Goal: Task Accomplishment & Management: Manage account settings

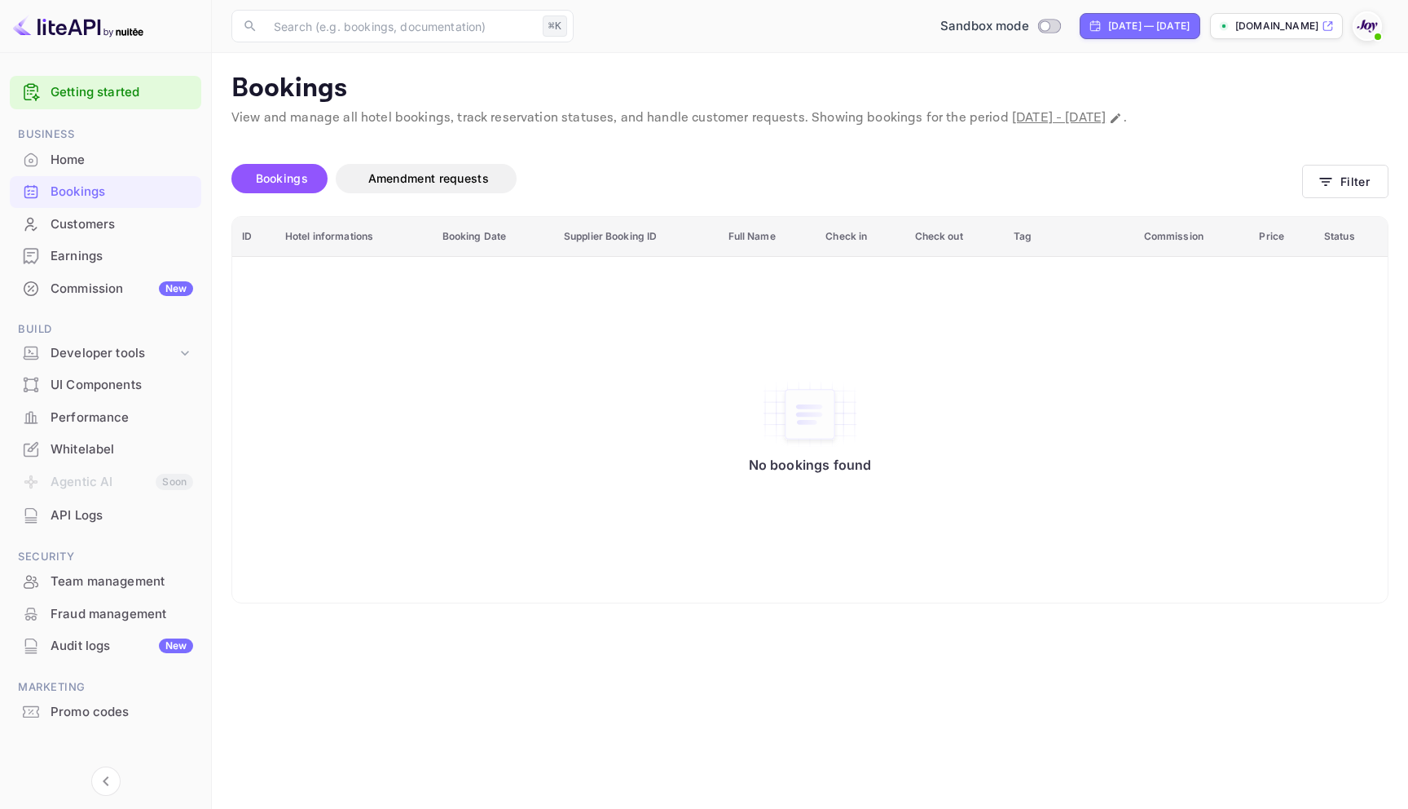
click at [84, 188] on div "Bookings" at bounding box center [122, 192] width 143 height 19
click at [1346, 178] on button "Filter" at bounding box center [1346, 181] width 86 height 33
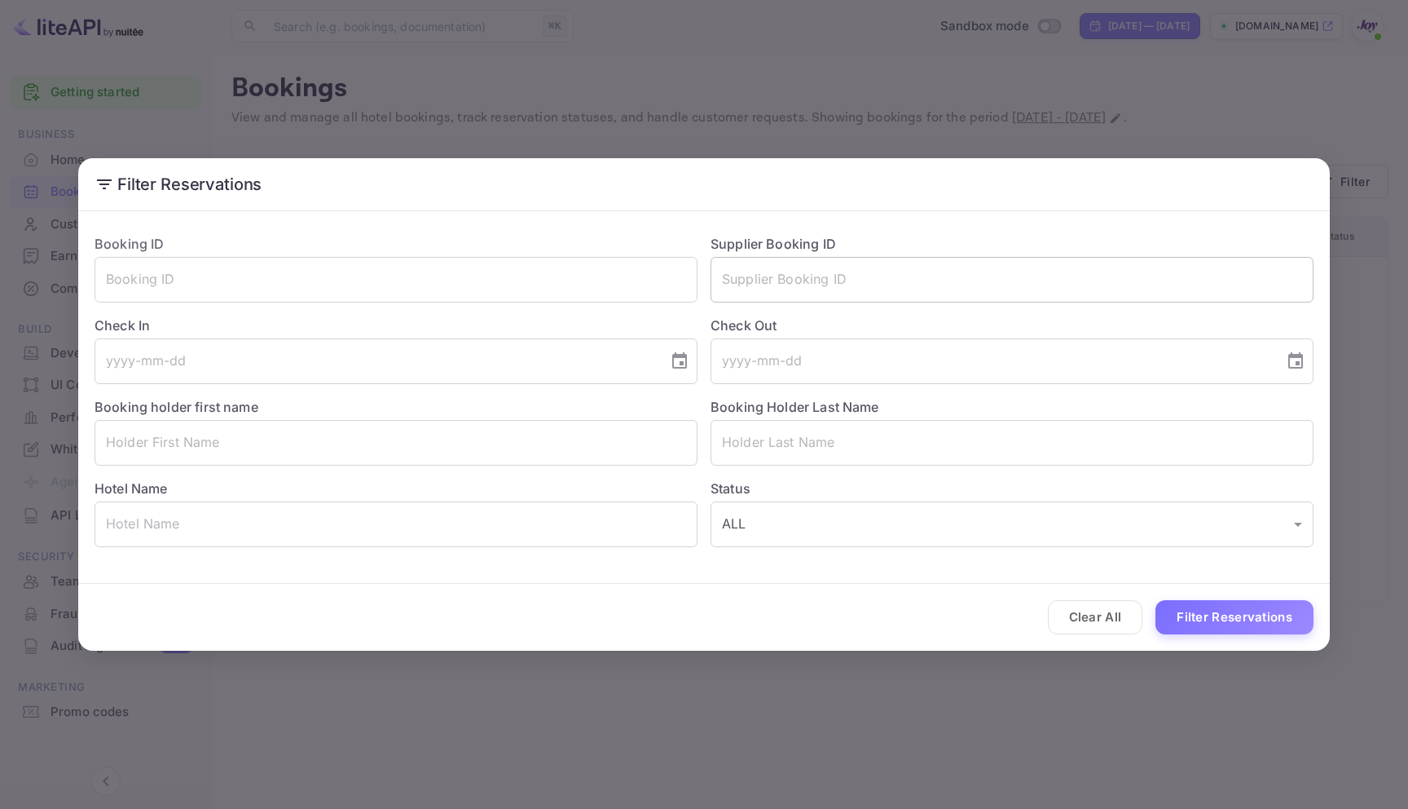
click at [896, 263] on input "text" at bounding box center [1012, 280] width 603 height 46
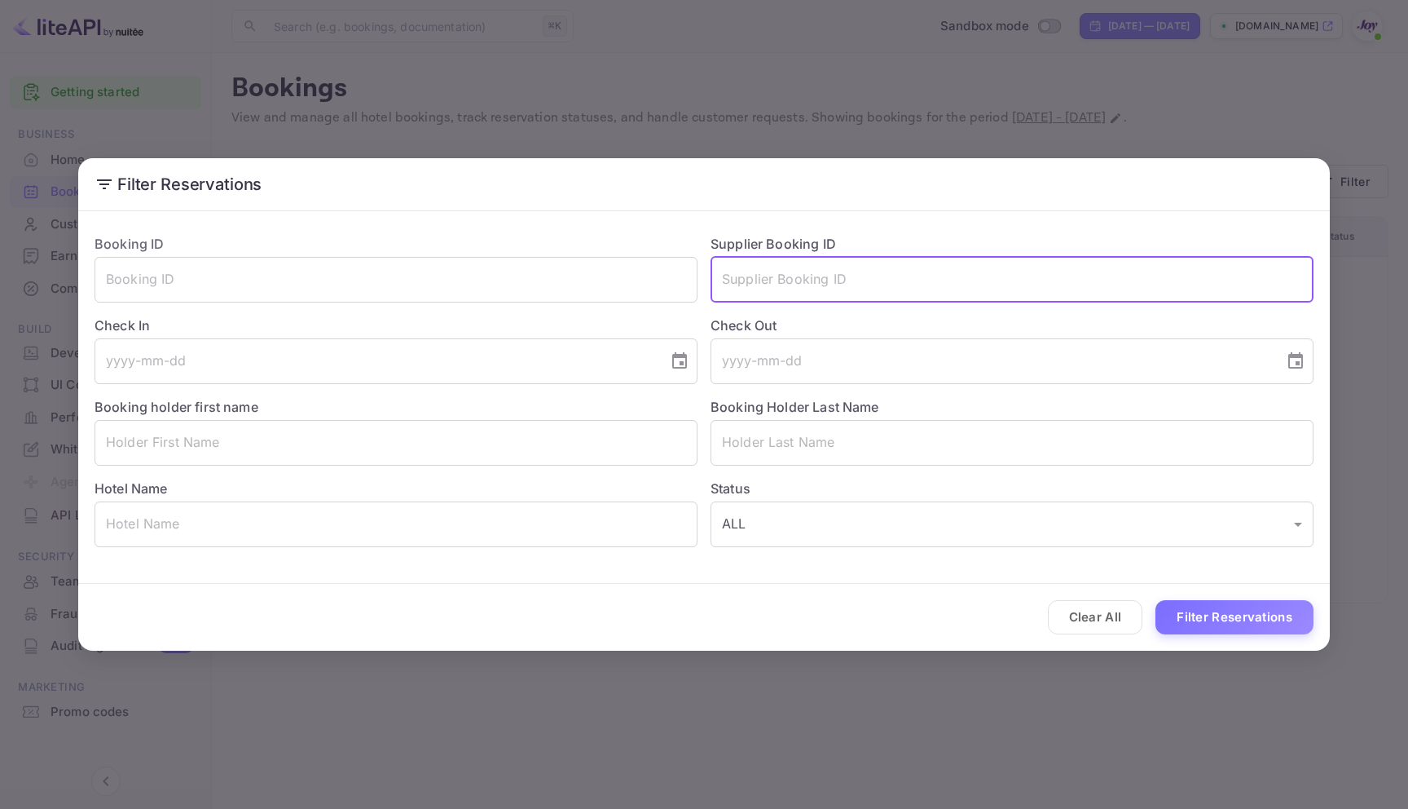
paste input "9316365"
type input "9316365"
click at [1181, 621] on button "Filter Reservations" at bounding box center [1235, 617] width 158 height 35
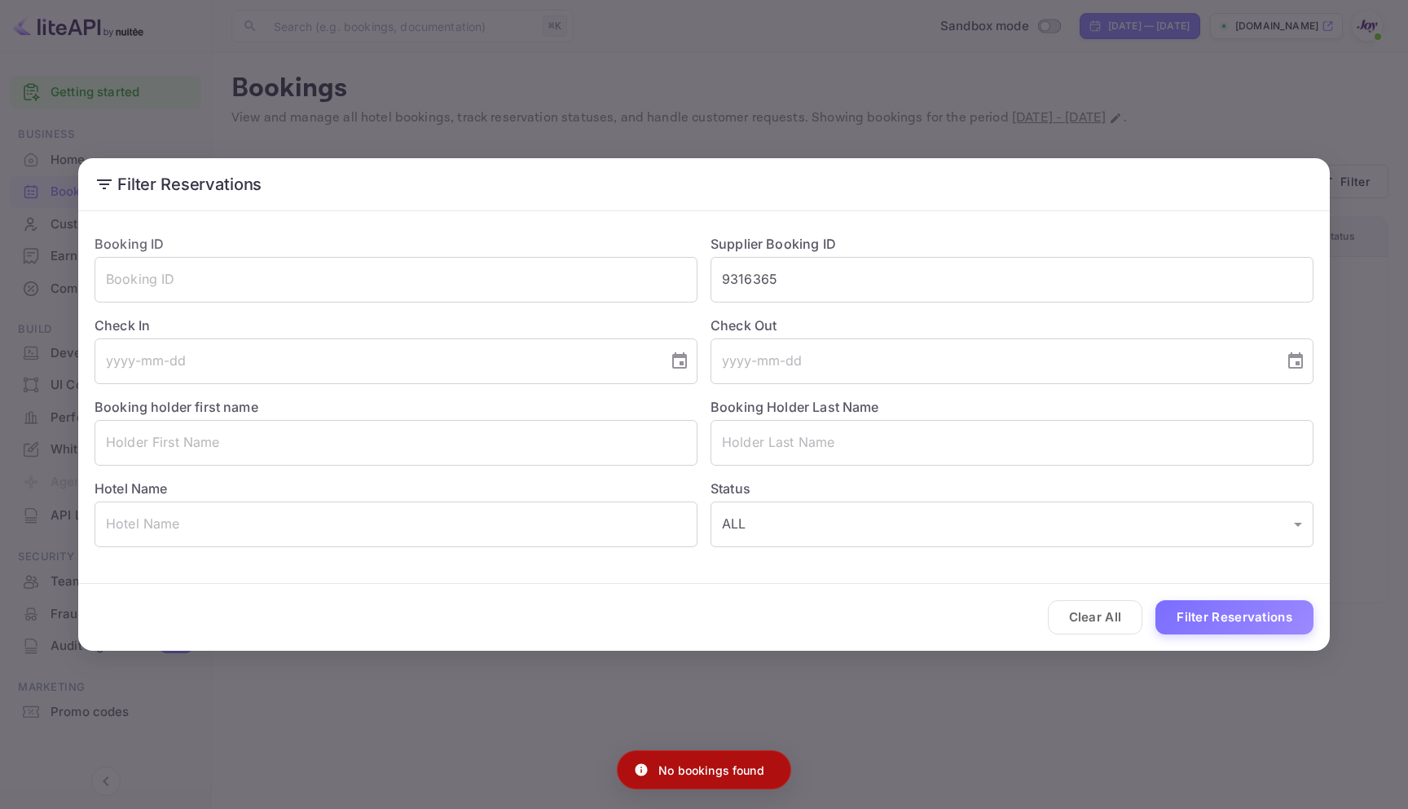
click at [1022, 111] on div "Filter Reservations Booking ID ​ Supplier Booking ID 9316365 ​ Check In ​ Check…" at bounding box center [704, 404] width 1408 height 809
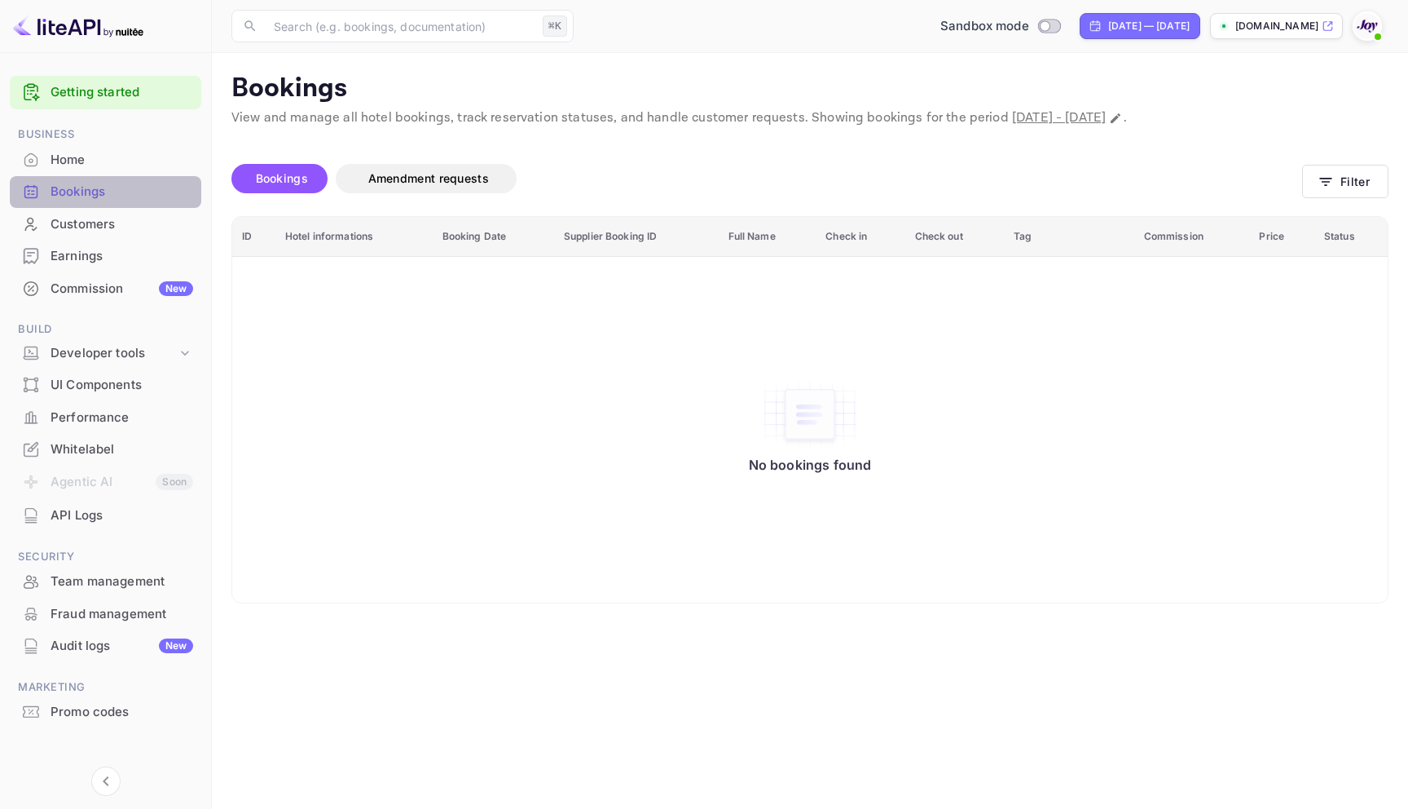
click at [88, 188] on div "Bookings" at bounding box center [122, 192] width 143 height 19
click at [55, 200] on div "Bookings" at bounding box center [122, 192] width 143 height 19
click at [1318, 170] on button "Filter" at bounding box center [1346, 181] width 86 height 33
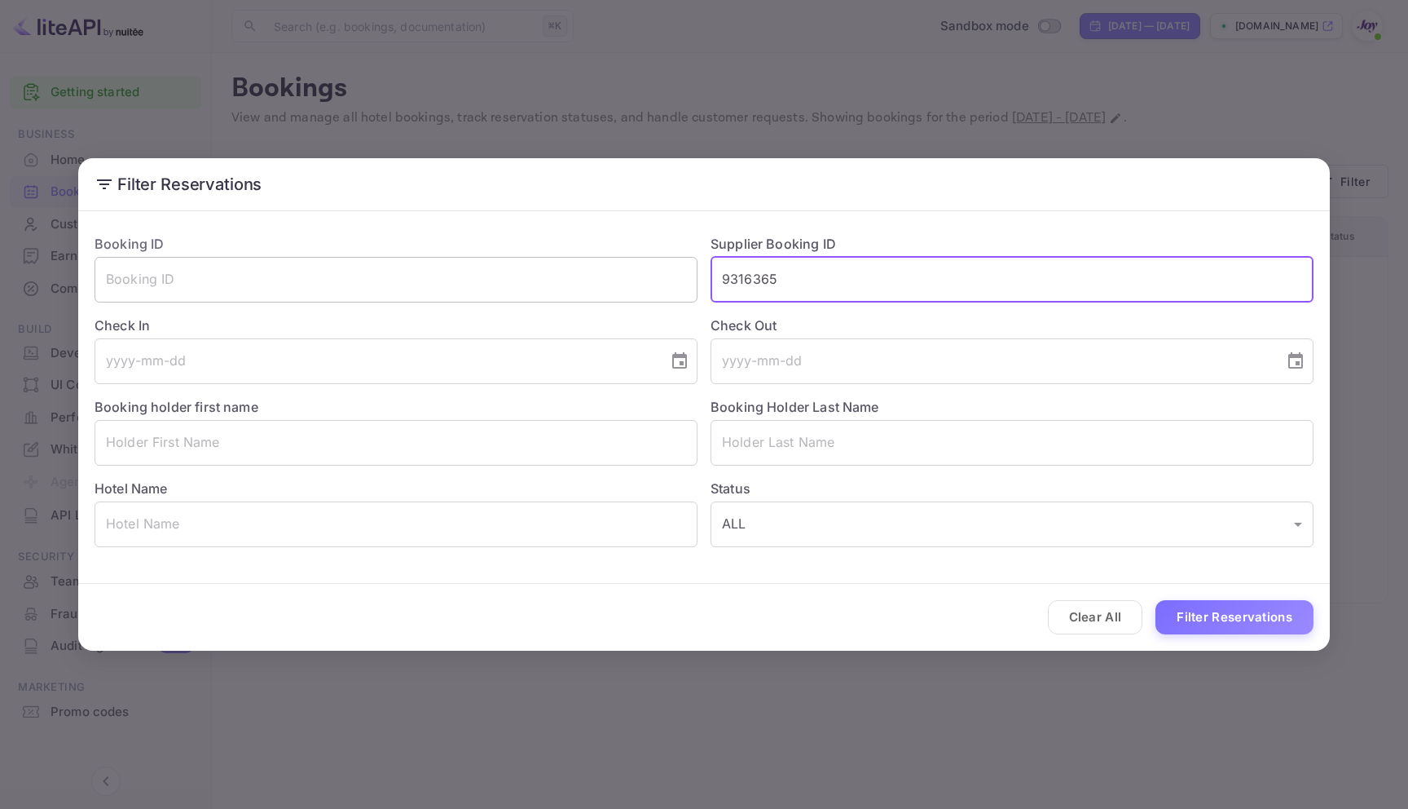
drag, startPoint x: 809, startPoint y: 292, endPoint x: 633, endPoint y: 263, distance: 178.4
click at [633, 263] on div "Booking ID ​ Supplier Booking ID 9316365 ​ Check In ​ Check Out ​ Booking holde…" at bounding box center [698, 384] width 1232 height 326
click at [831, 445] on input "text" at bounding box center [1012, 443] width 603 height 46
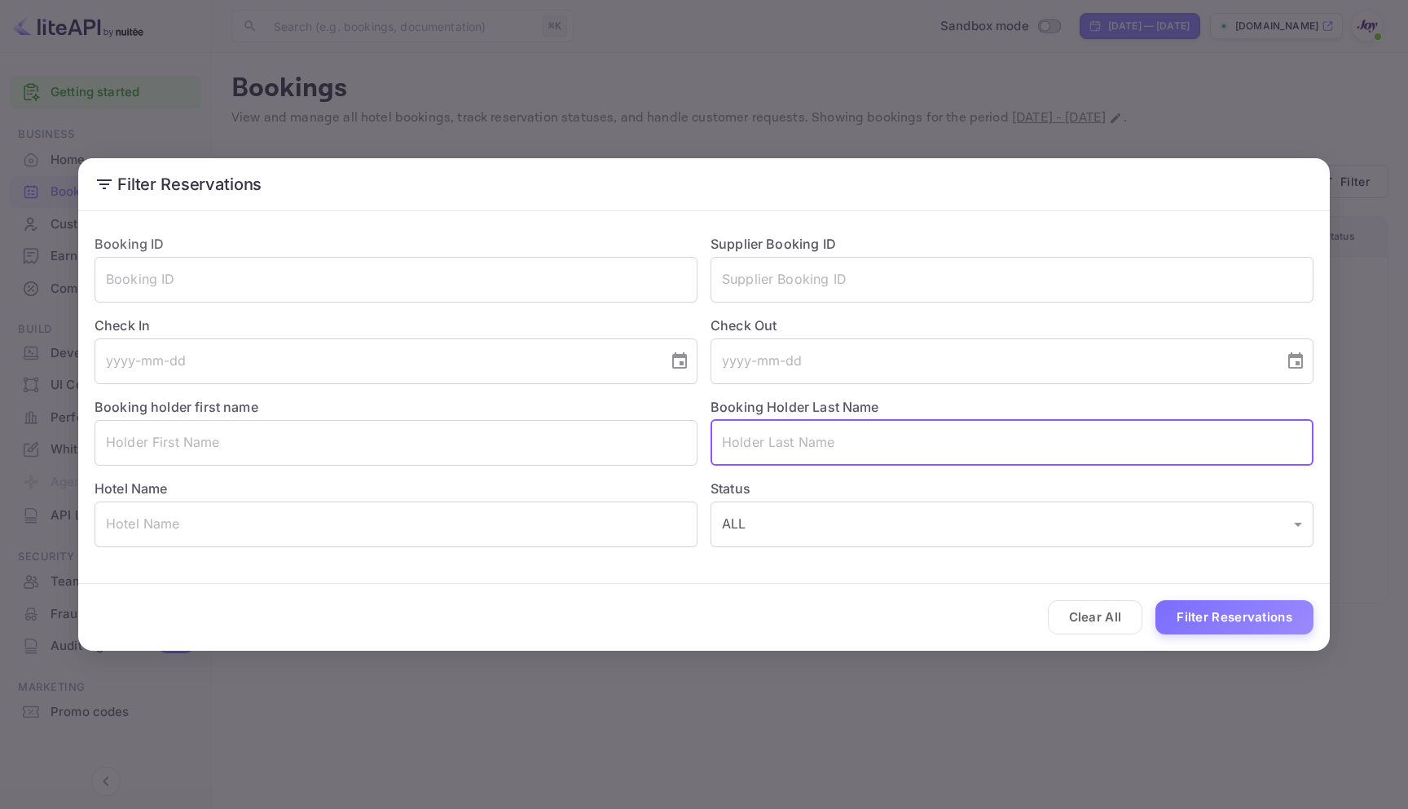
paste input "[PERSON_NAME]"
type input "[PERSON_NAME]"
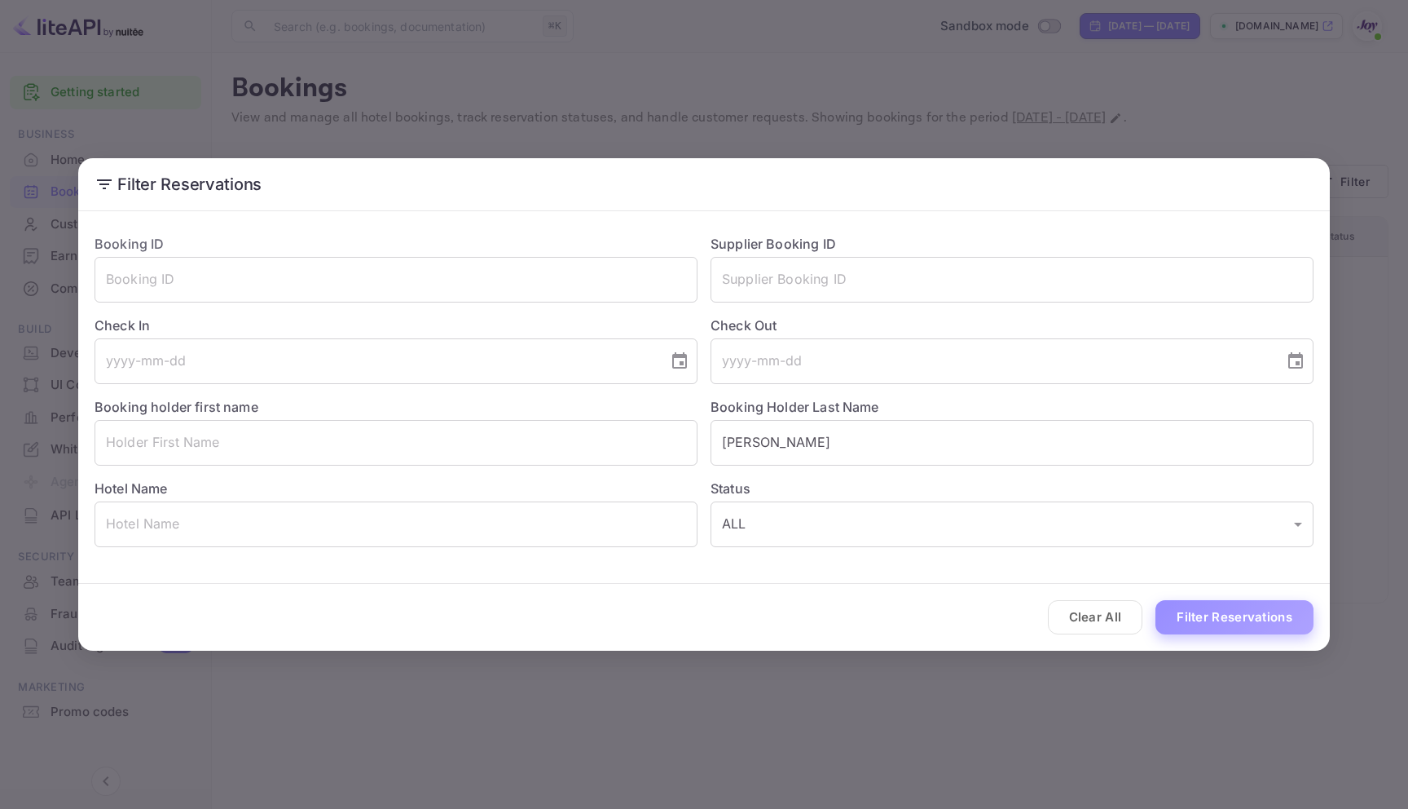
click at [1232, 633] on button "Filter Reservations" at bounding box center [1235, 617] width 158 height 35
click at [1229, 628] on button "Filter Reservations" at bounding box center [1235, 617] width 158 height 35
click at [545, 99] on div "Filter Reservations Booking ID ​ Supplier Booking ID ​ Check In ​ Check Out ​ B…" at bounding box center [704, 404] width 1408 height 809
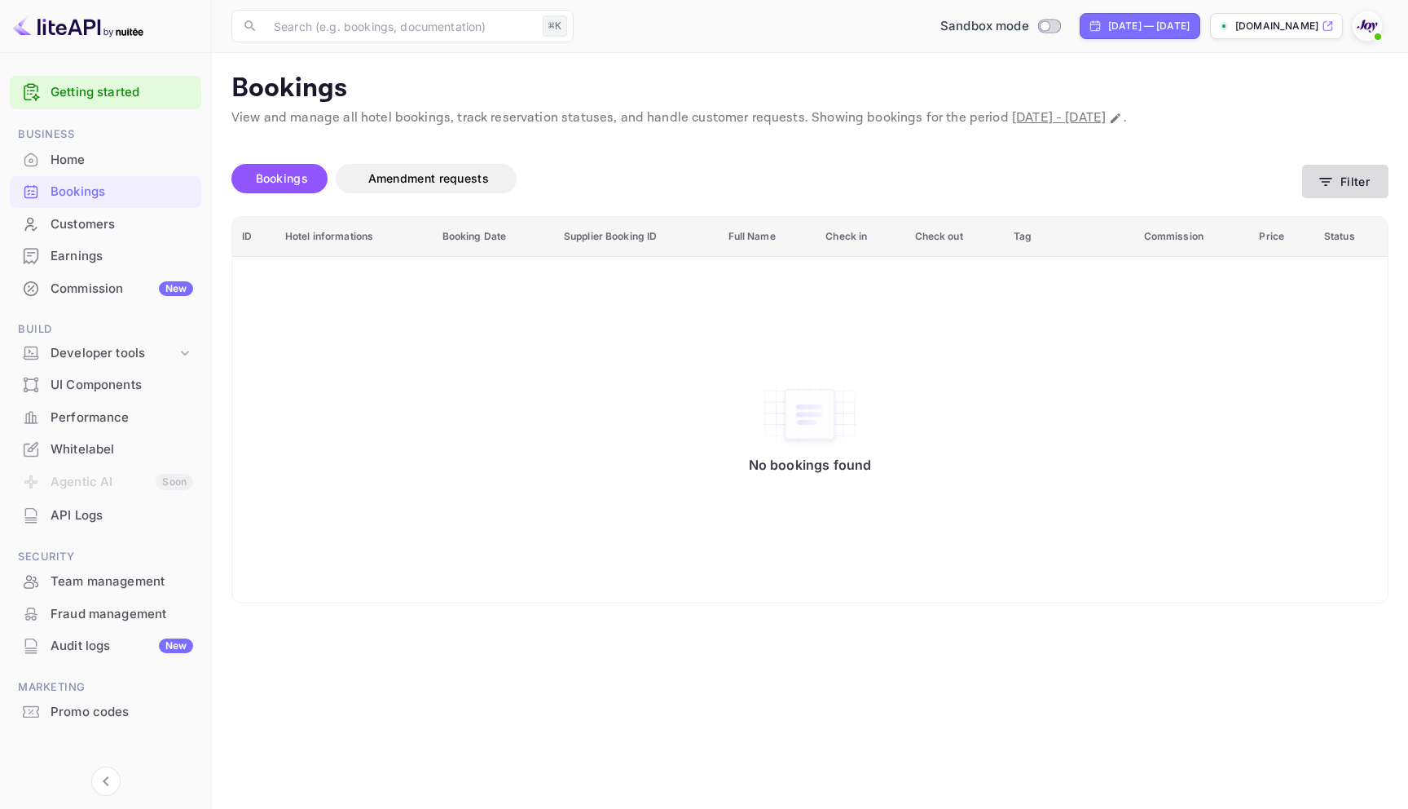
click at [1333, 178] on icon "button" at bounding box center [1326, 182] width 16 height 16
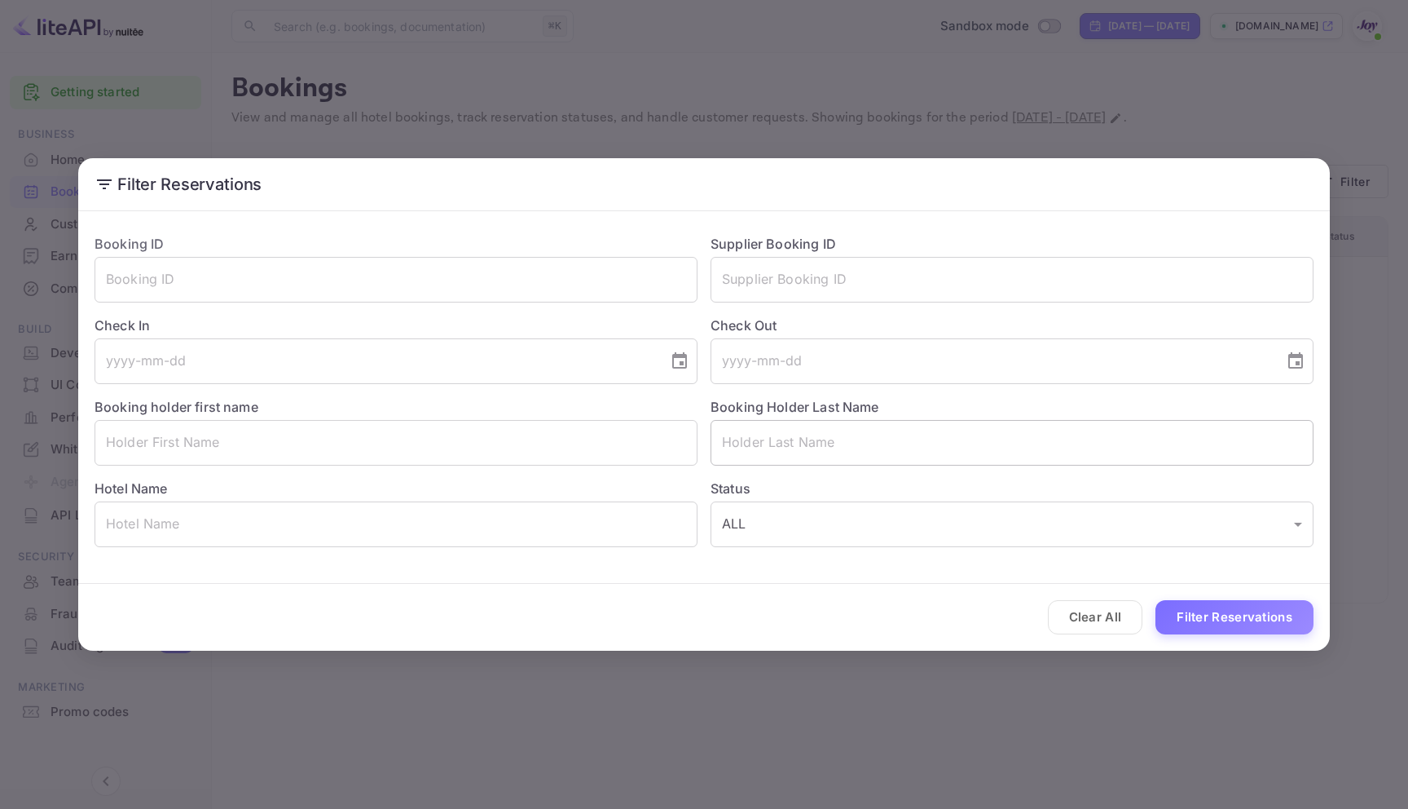
click at [801, 429] on input "text" at bounding box center [1012, 443] width 603 height 46
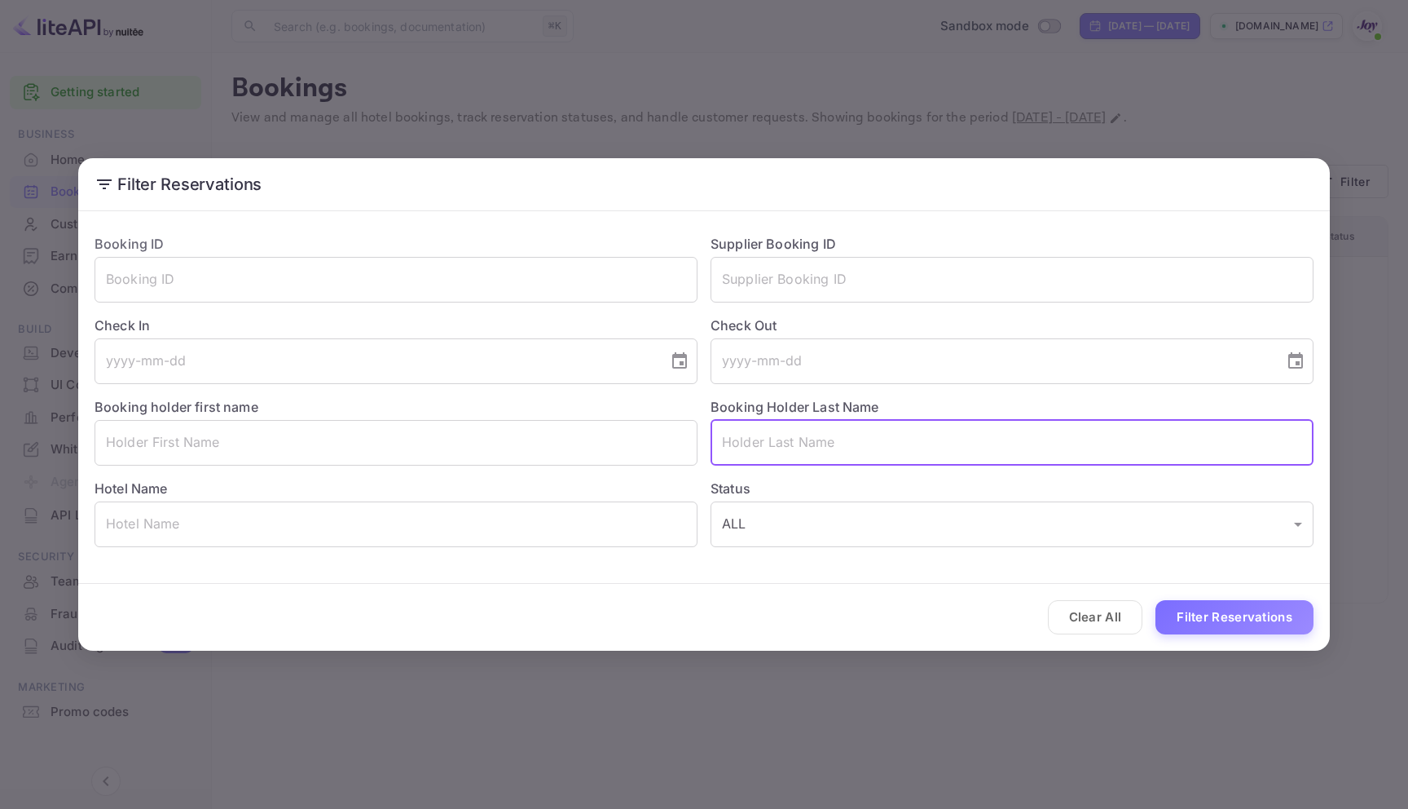
paste input "[PERSON_NAME]"
type input "[PERSON_NAME]"
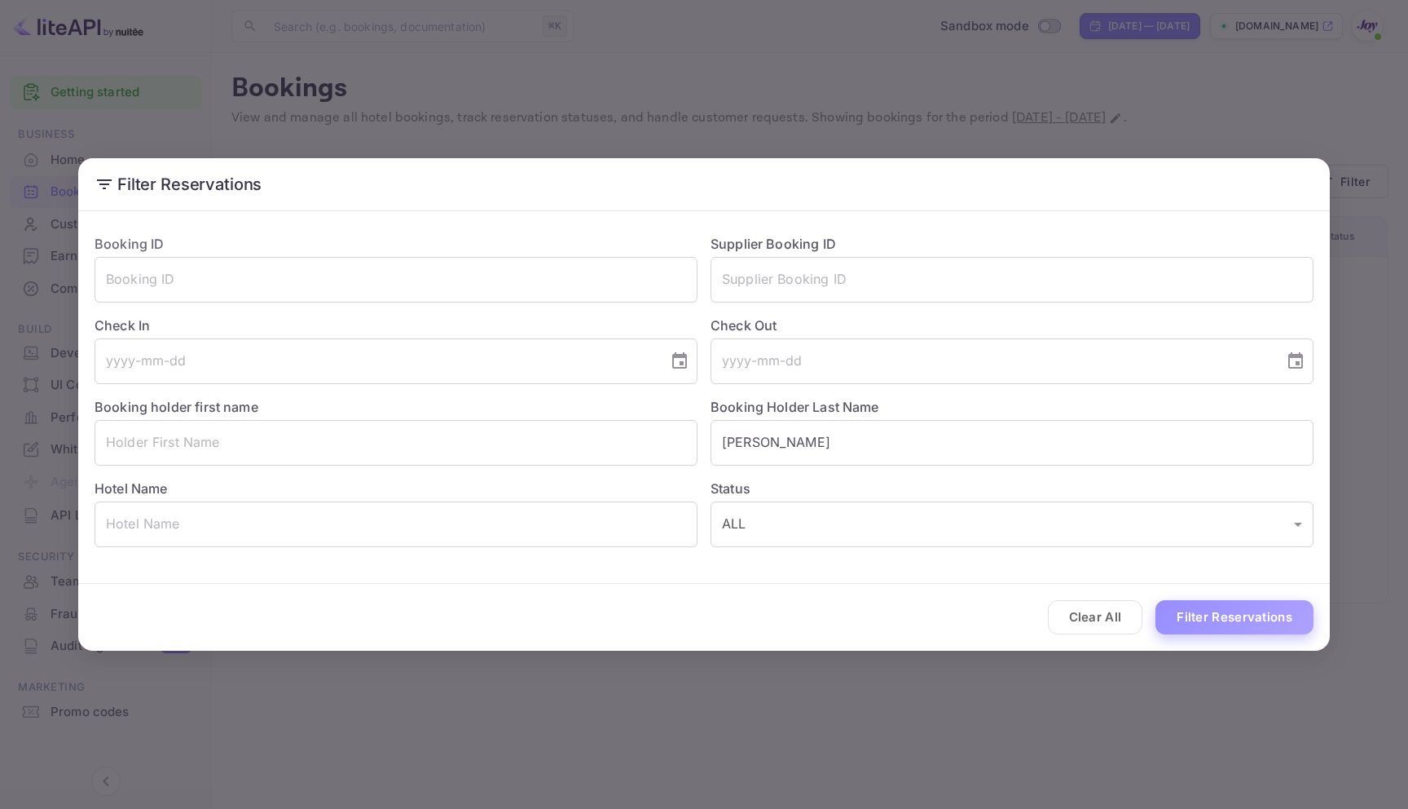
click at [1259, 611] on button "Filter Reservations" at bounding box center [1235, 617] width 158 height 35
click at [743, 140] on div "Filter Reservations Booking ID ​ Supplier Booking ID ​ Check In ​ Check Out ​ B…" at bounding box center [704, 404] width 1408 height 809
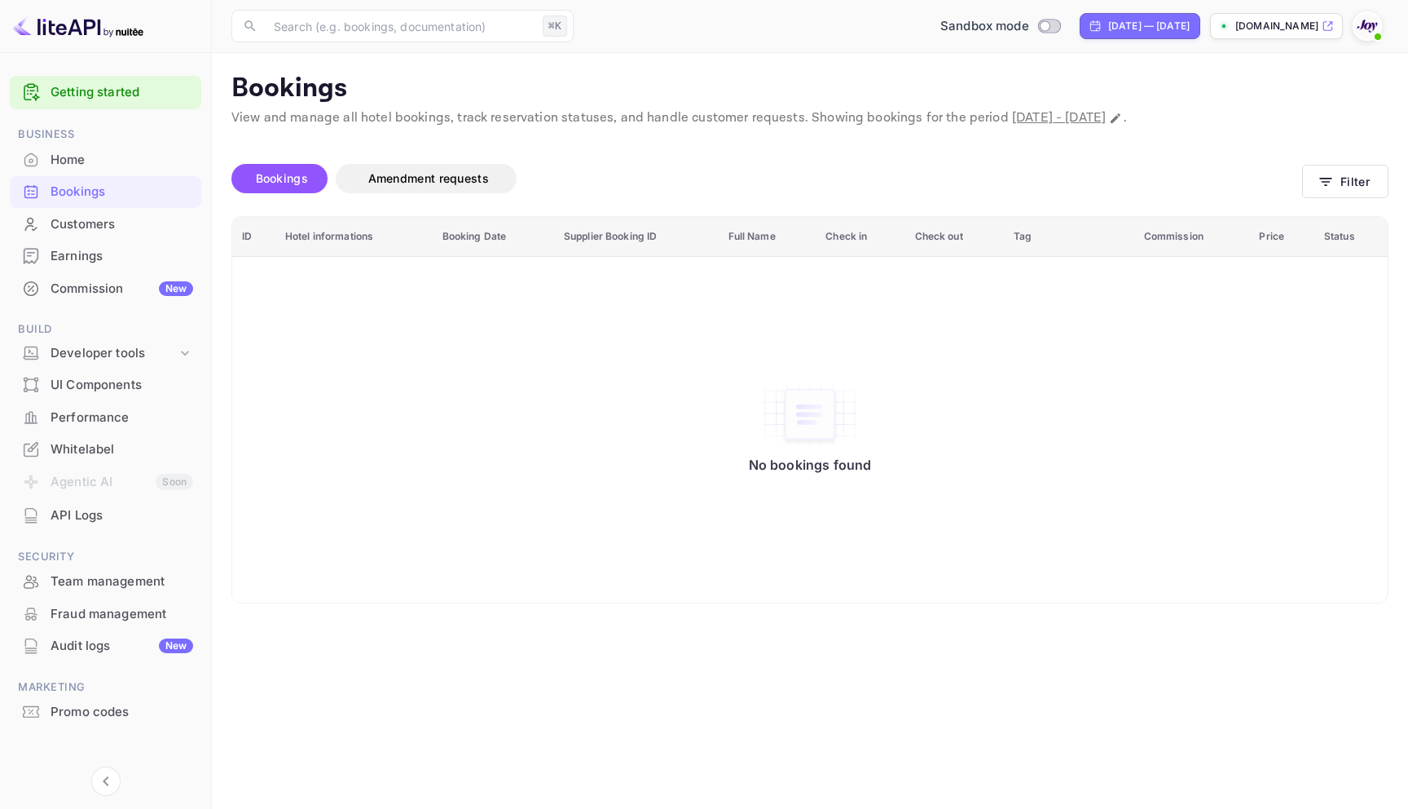
click at [42, 185] on div at bounding box center [31, 191] width 26 height 16
click at [1345, 193] on button "Filter" at bounding box center [1346, 181] width 86 height 33
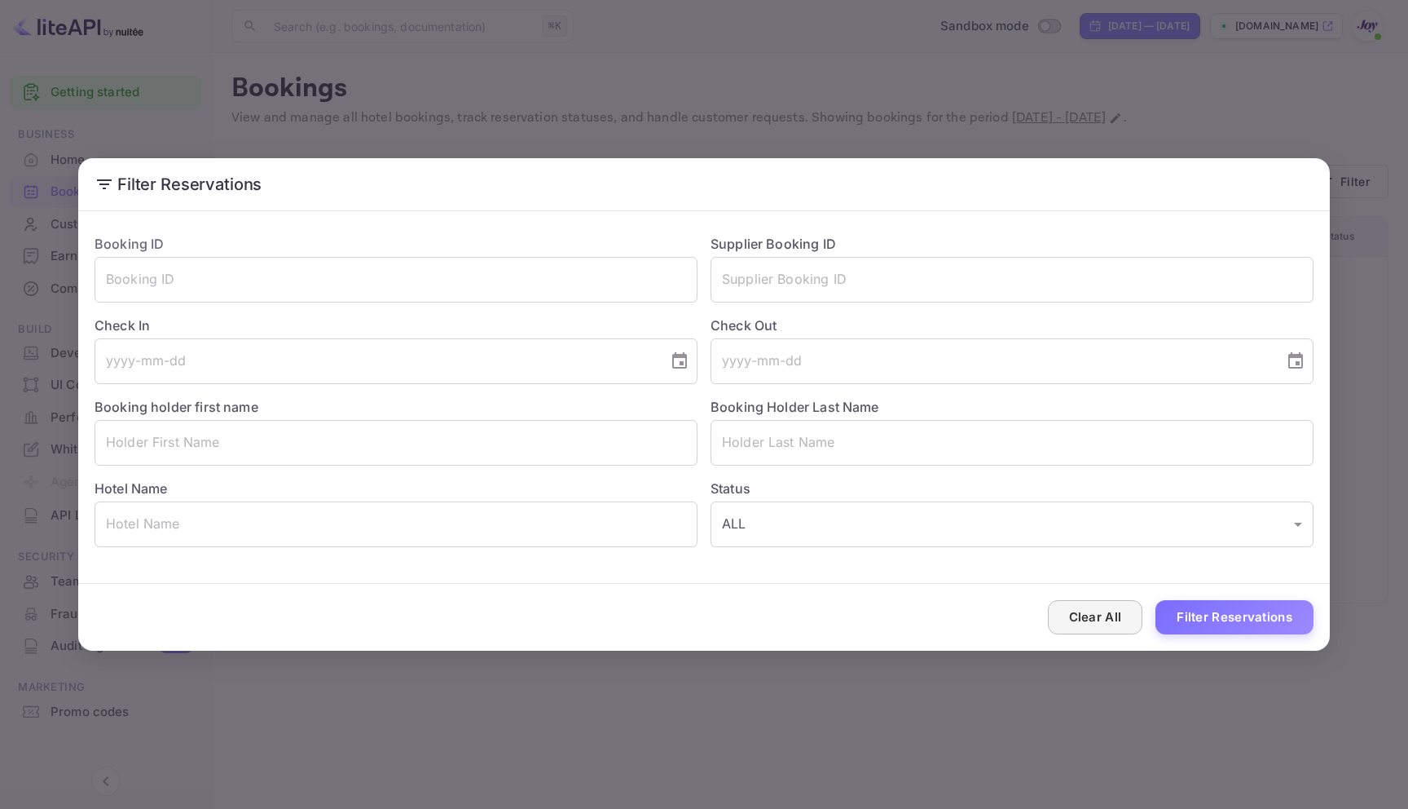
click at [1091, 620] on button "Clear All" at bounding box center [1095, 617] width 95 height 35
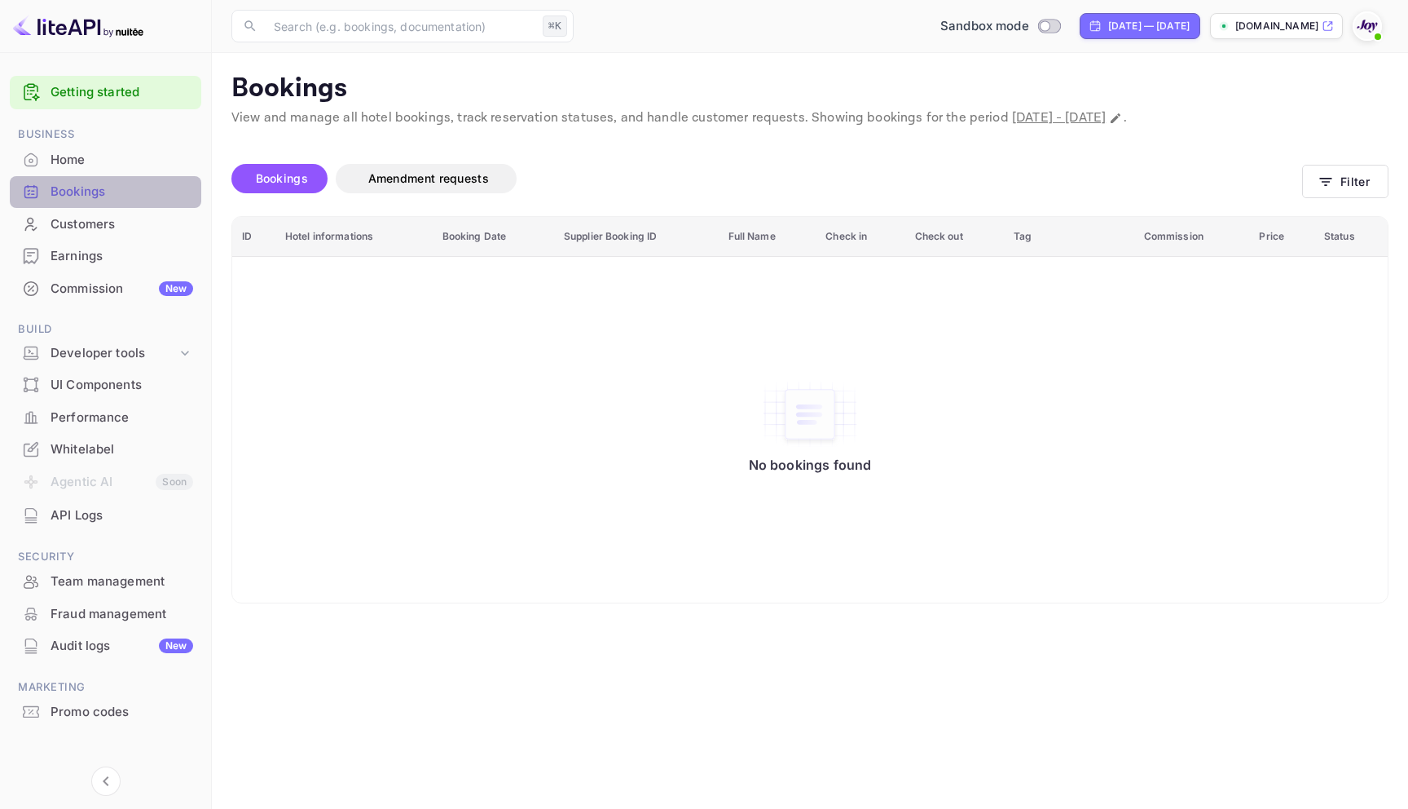
click at [100, 194] on div "Bookings" at bounding box center [122, 192] width 143 height 19
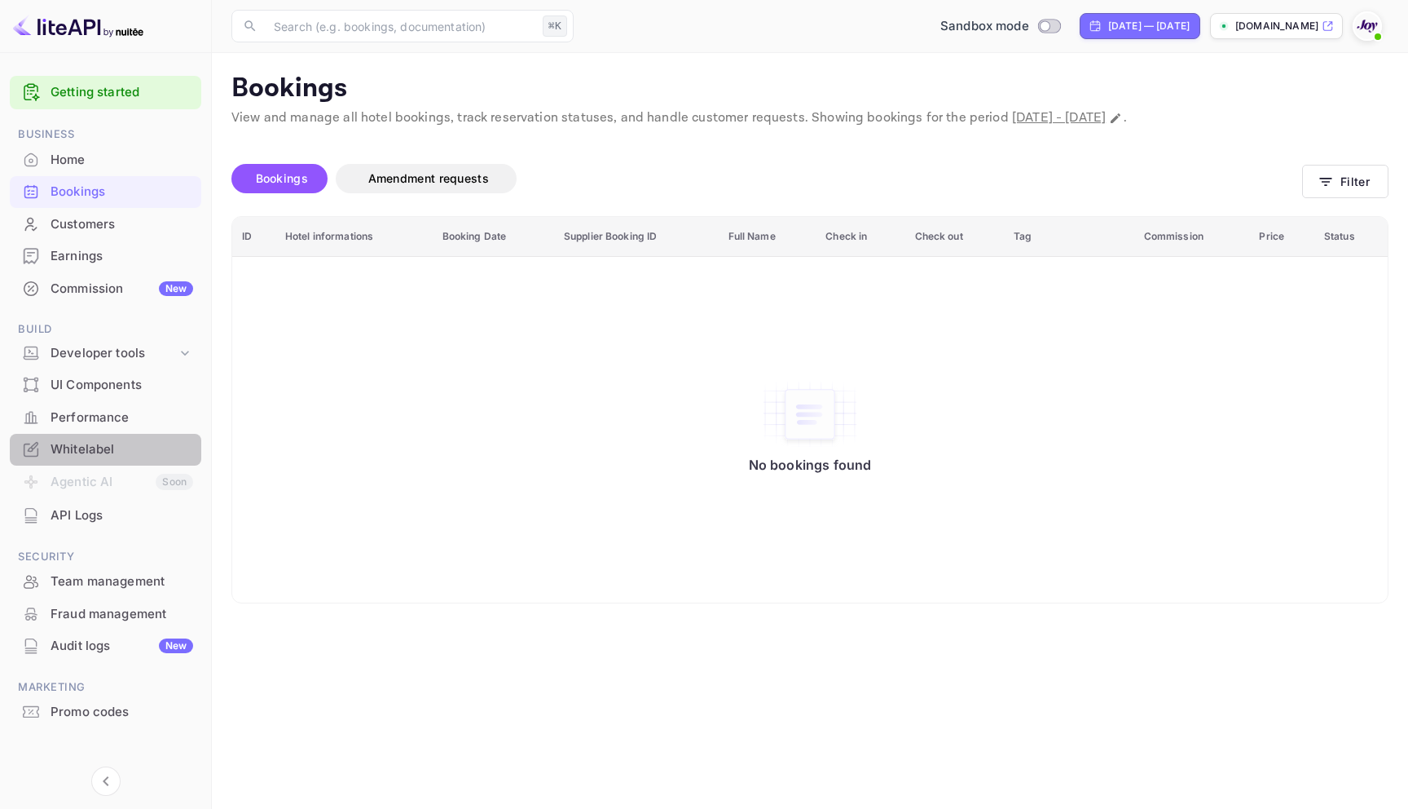
click at [113, 452] on div "Whitelabel" at bounding box center [122, 449] width 143 height 19
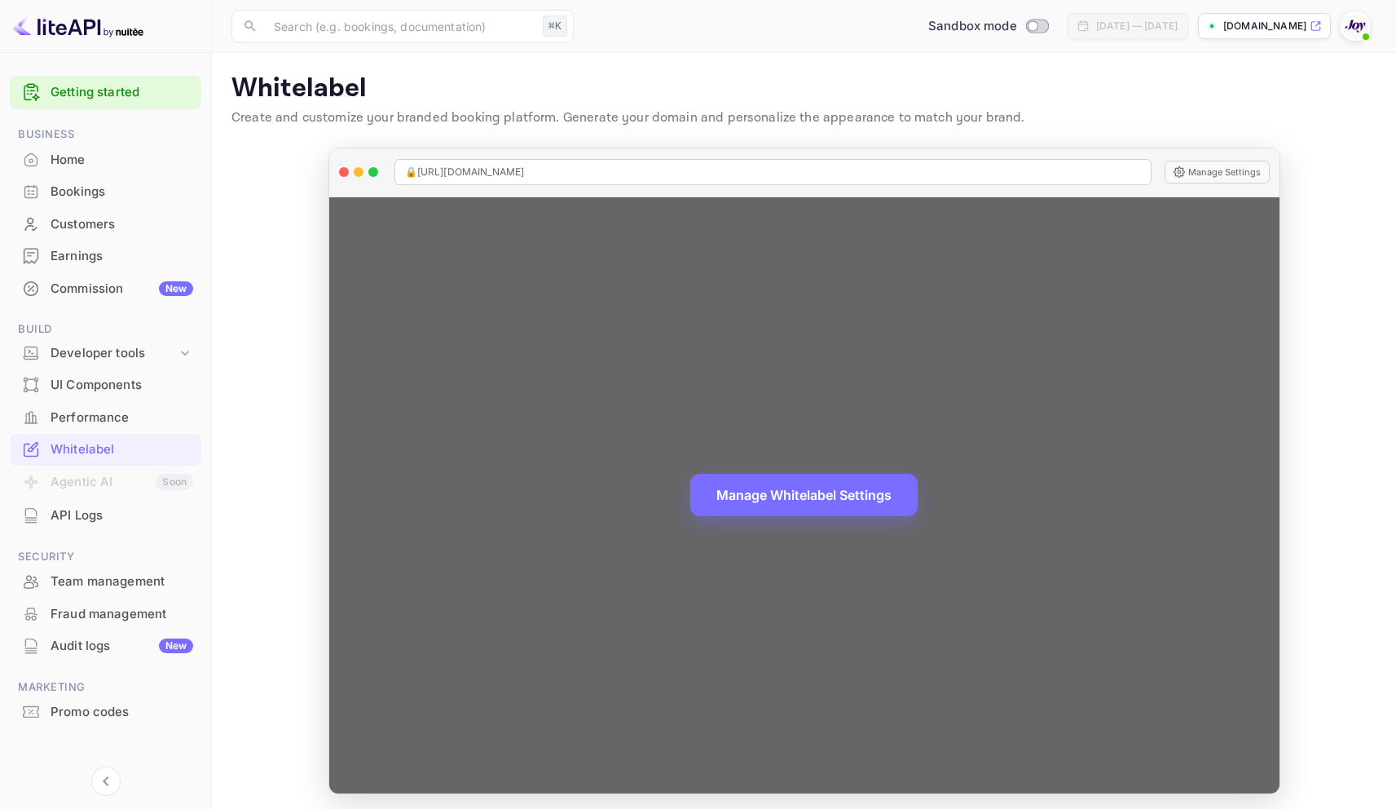
scroll to position [5, 0]
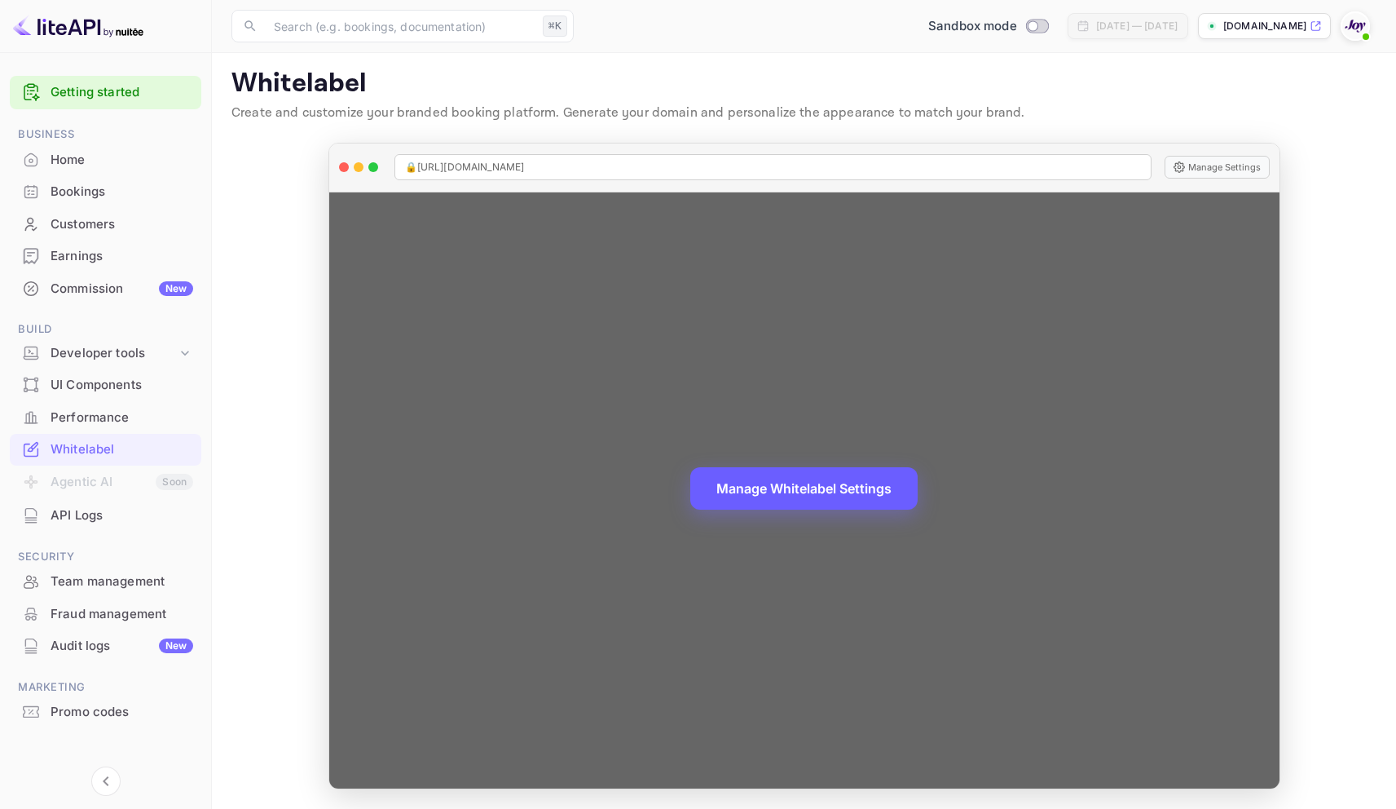
click at [793, 499] on button "Manage Whitelabel Settings" at bounding box center [803, 488] width 227 height 42
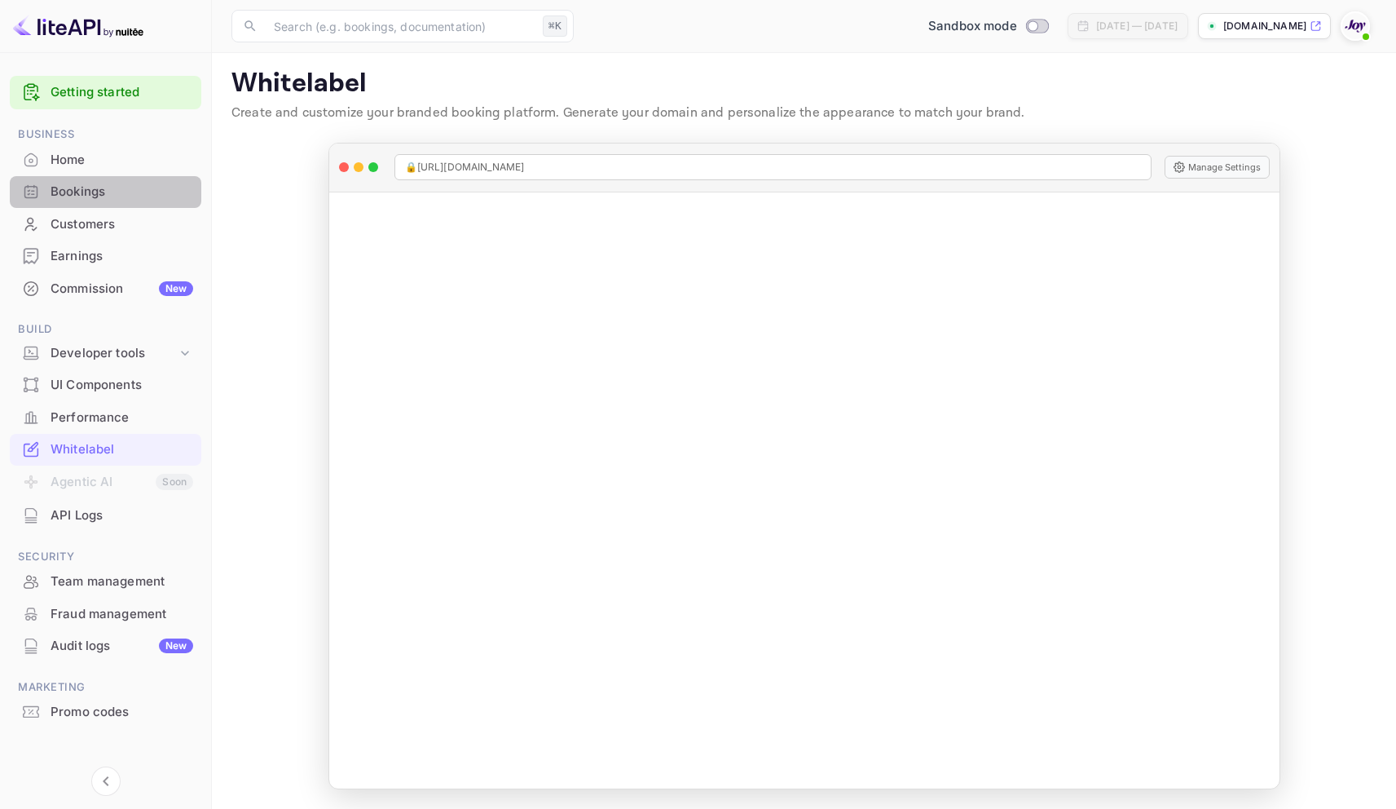
click at [72, 192] on div "Bookings" at bounding box center [122, 192] width 143 height 19
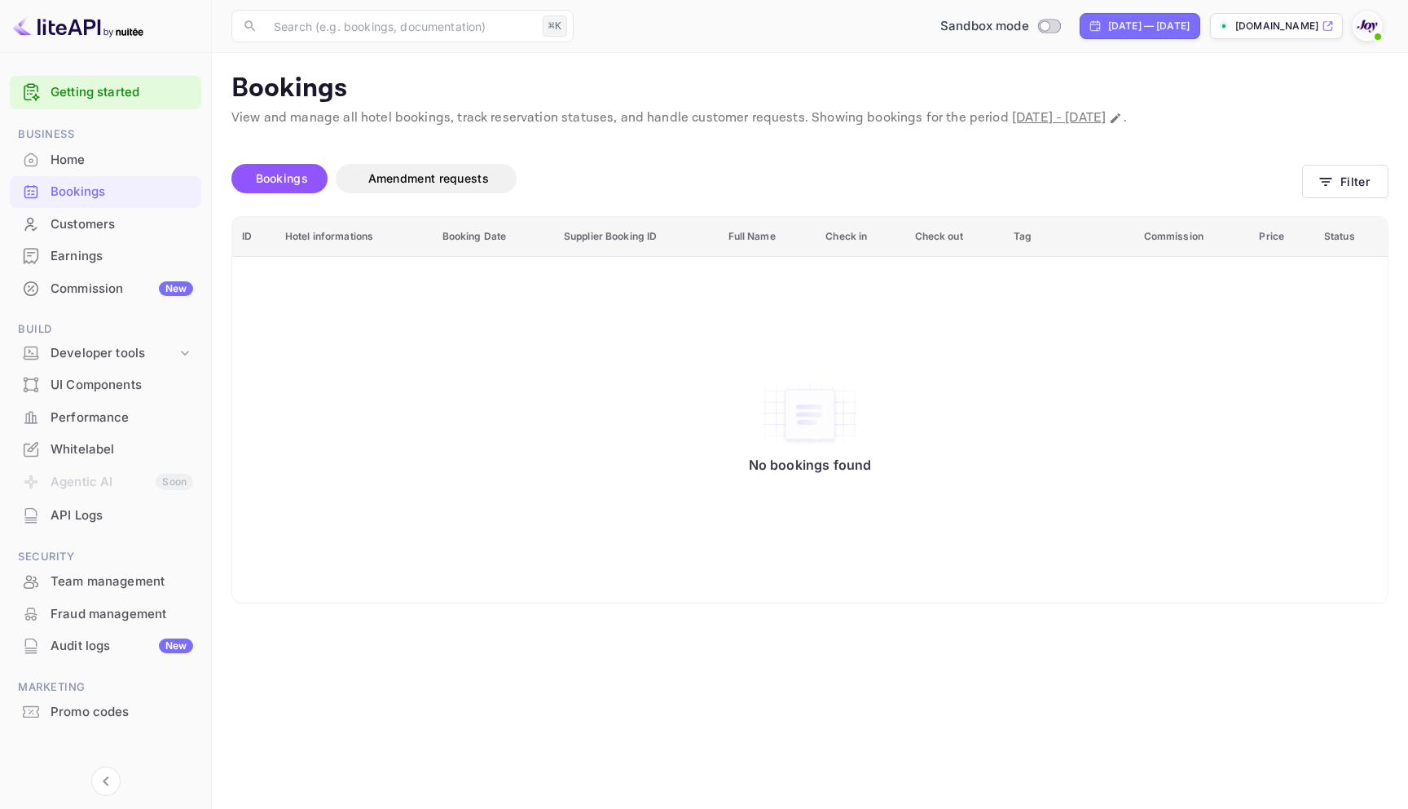
click at [57, 459] on div "Whitelabel" at bounding box center [106, 450] width 192 height 32
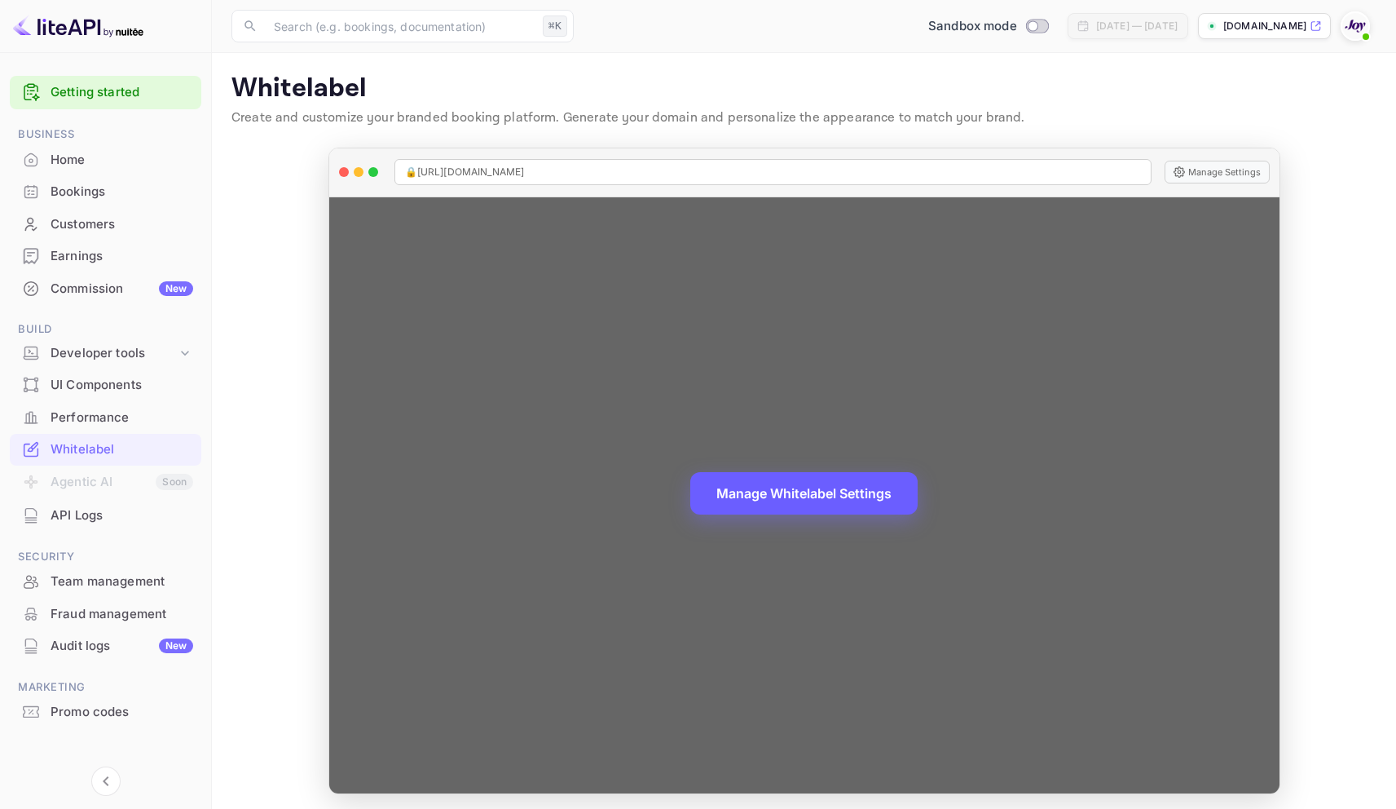
click at [863, 509] on button "Manage Whitelabel Settings" at bounding box center [803, 493] width 227 height 42
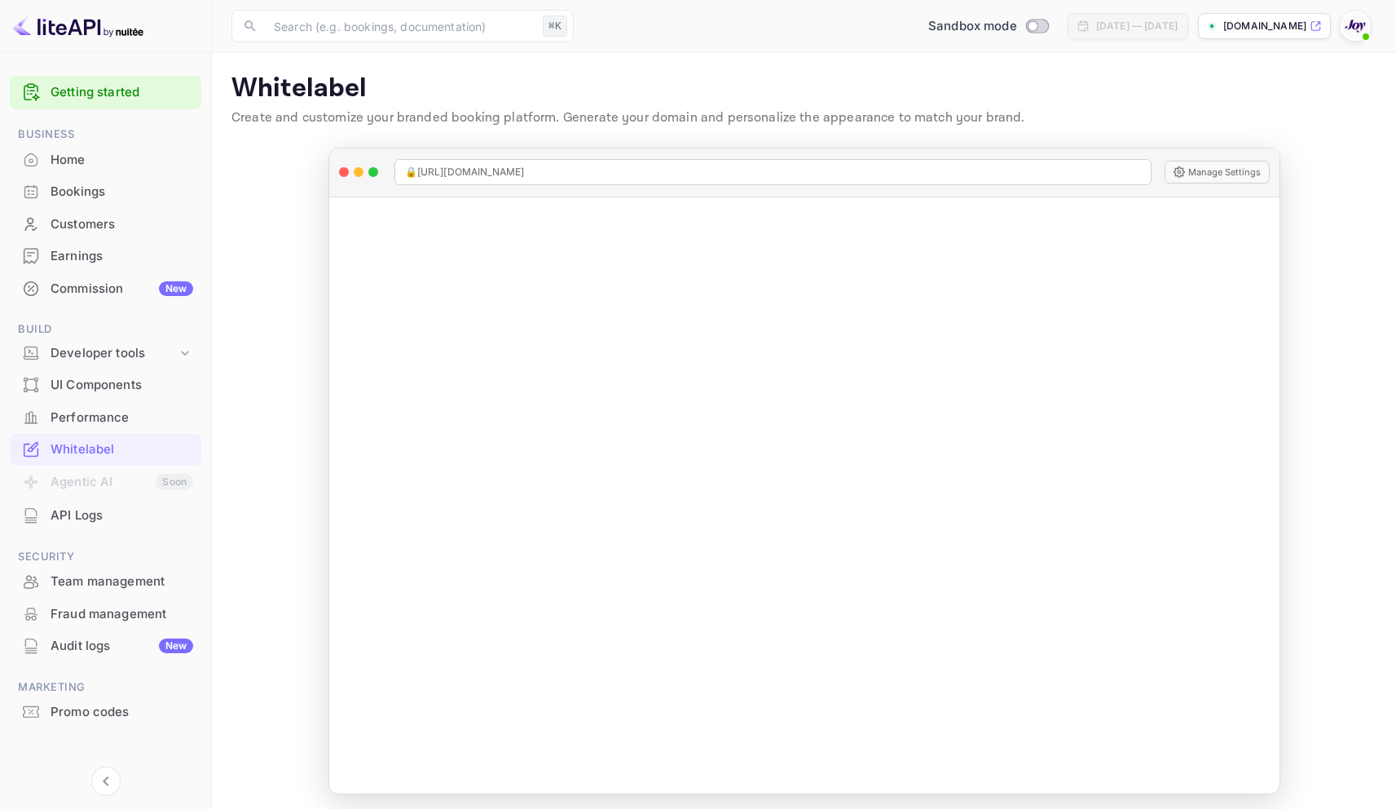
click at [94, 198] on div "Bookings" at bounding box center [122, 192] width 143 height 19
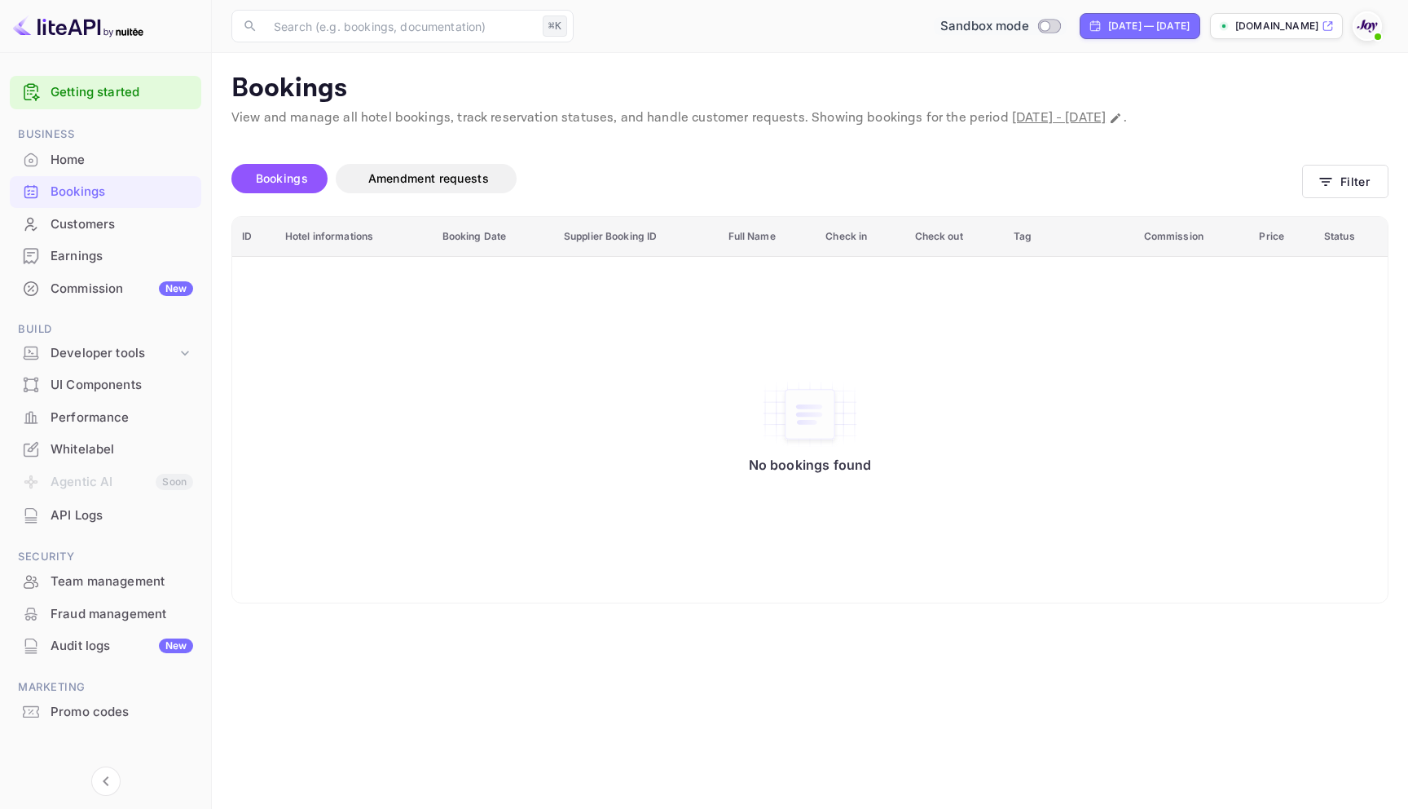
click at [1029, 26] on input "Switch to Production mode" at bounding box center [1045, 25] width 33 height 11
checkbox input "true"
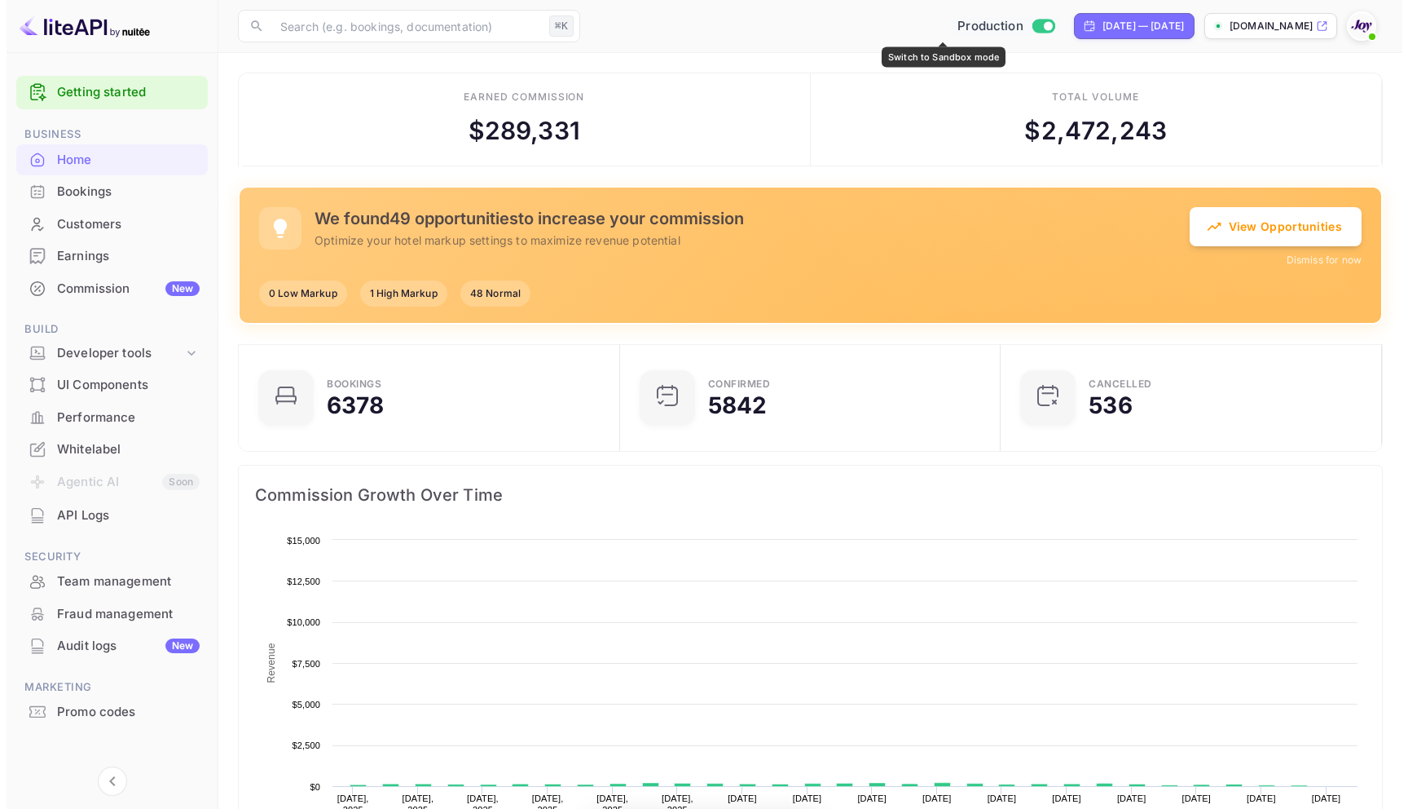
scroll to position [253, 359]
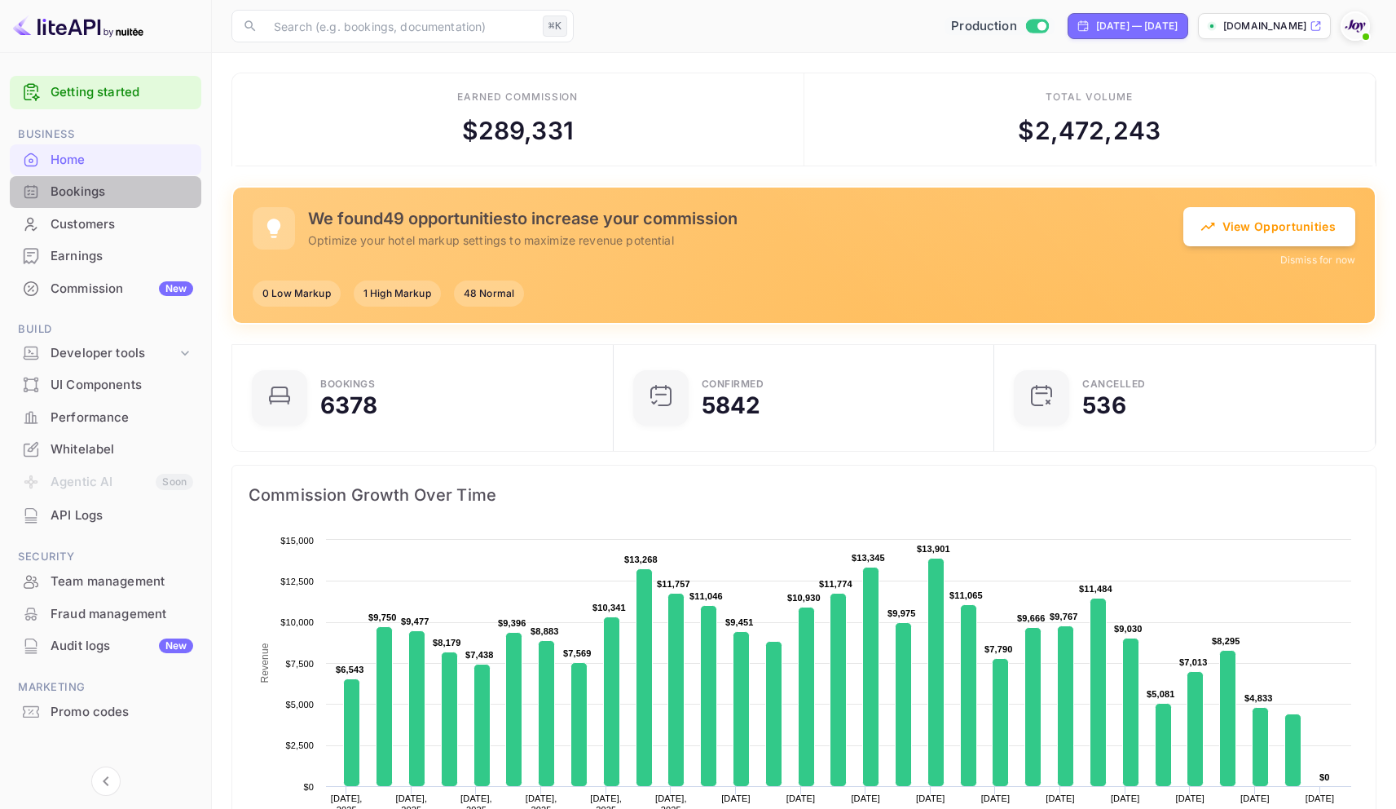
click at [112, 196] on div "Bookings" at bounding box center [122, 192] width 143 height 19
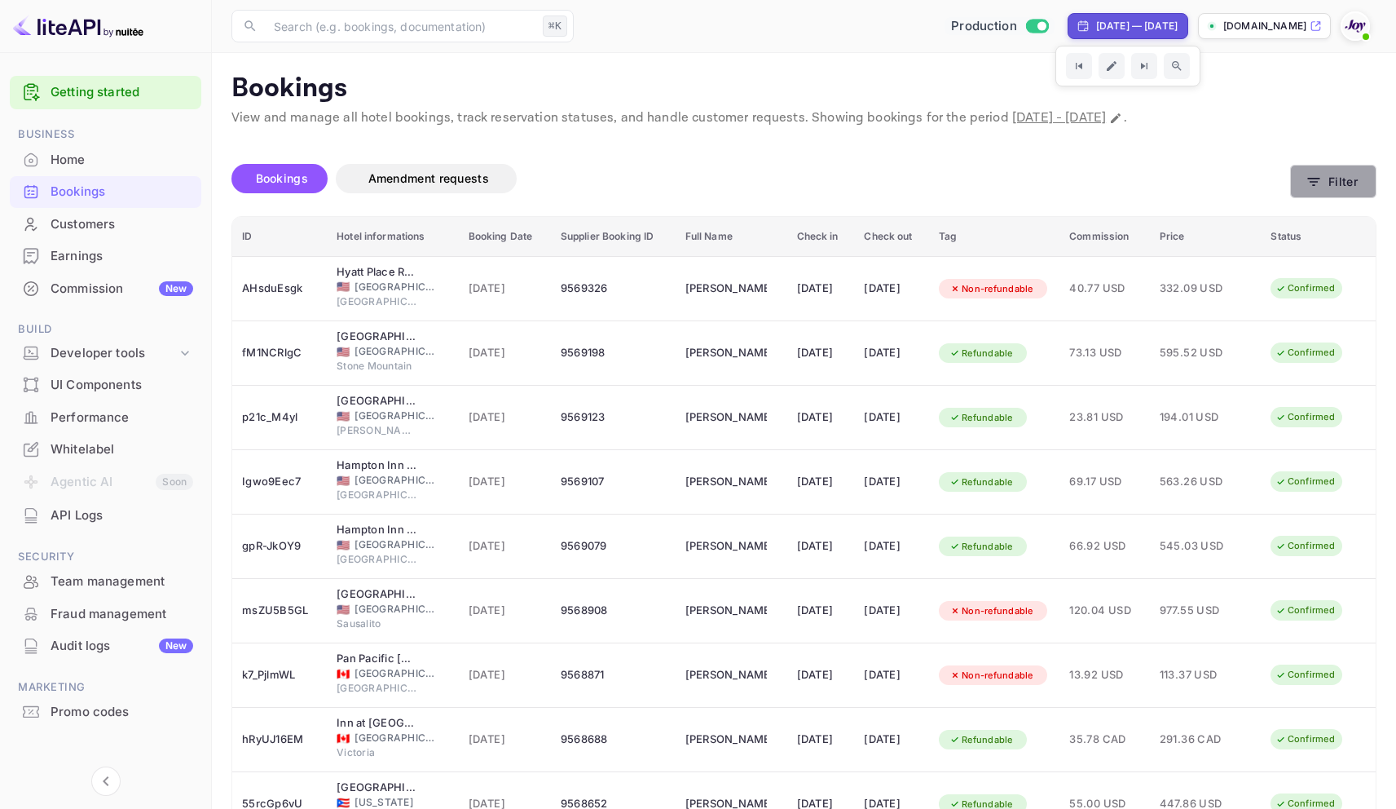
click at [1328, 175] on button "Filter" at bounding box center [1333, 181] width 86 height 33
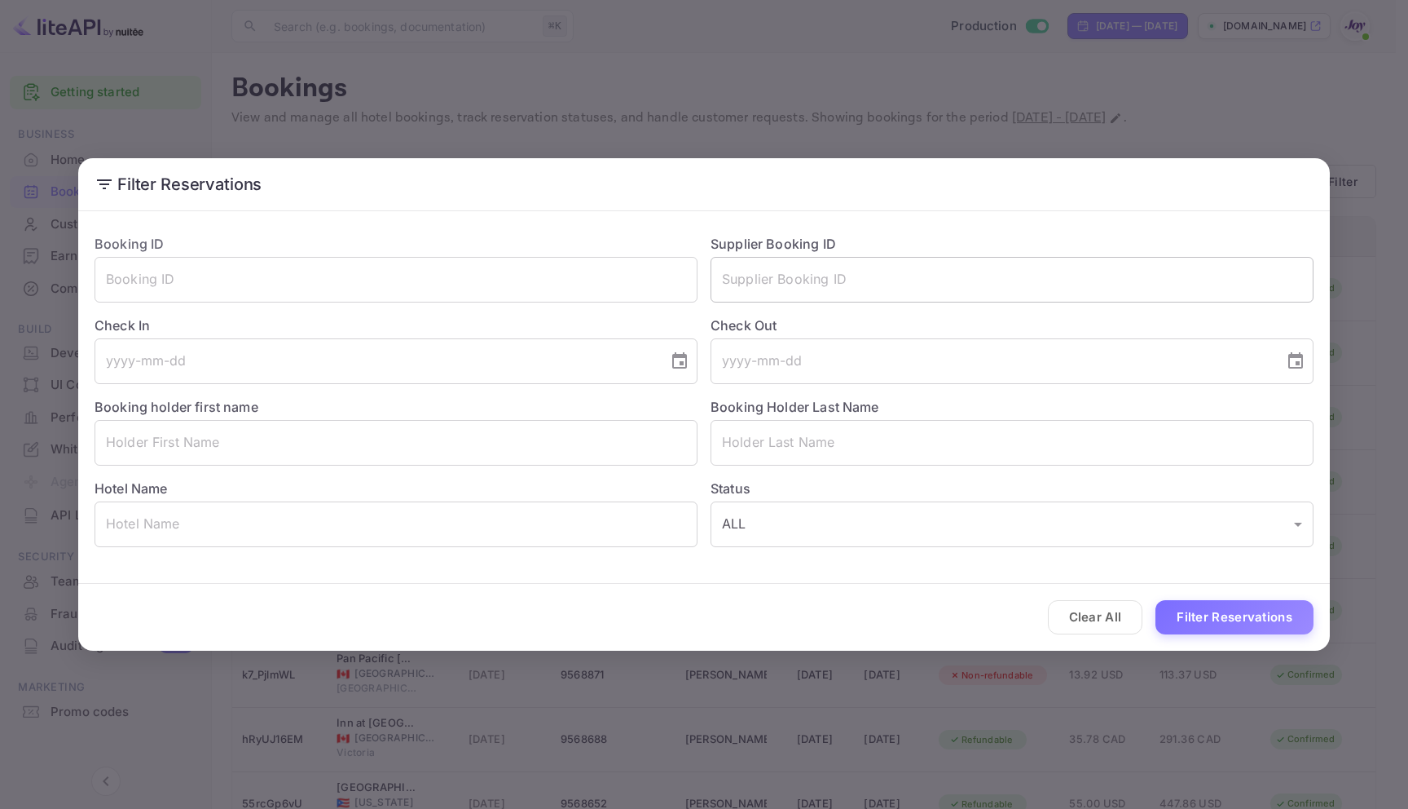
click at [792, 277] on input "text" at bounding box center [1012, 280] width 603 height 46
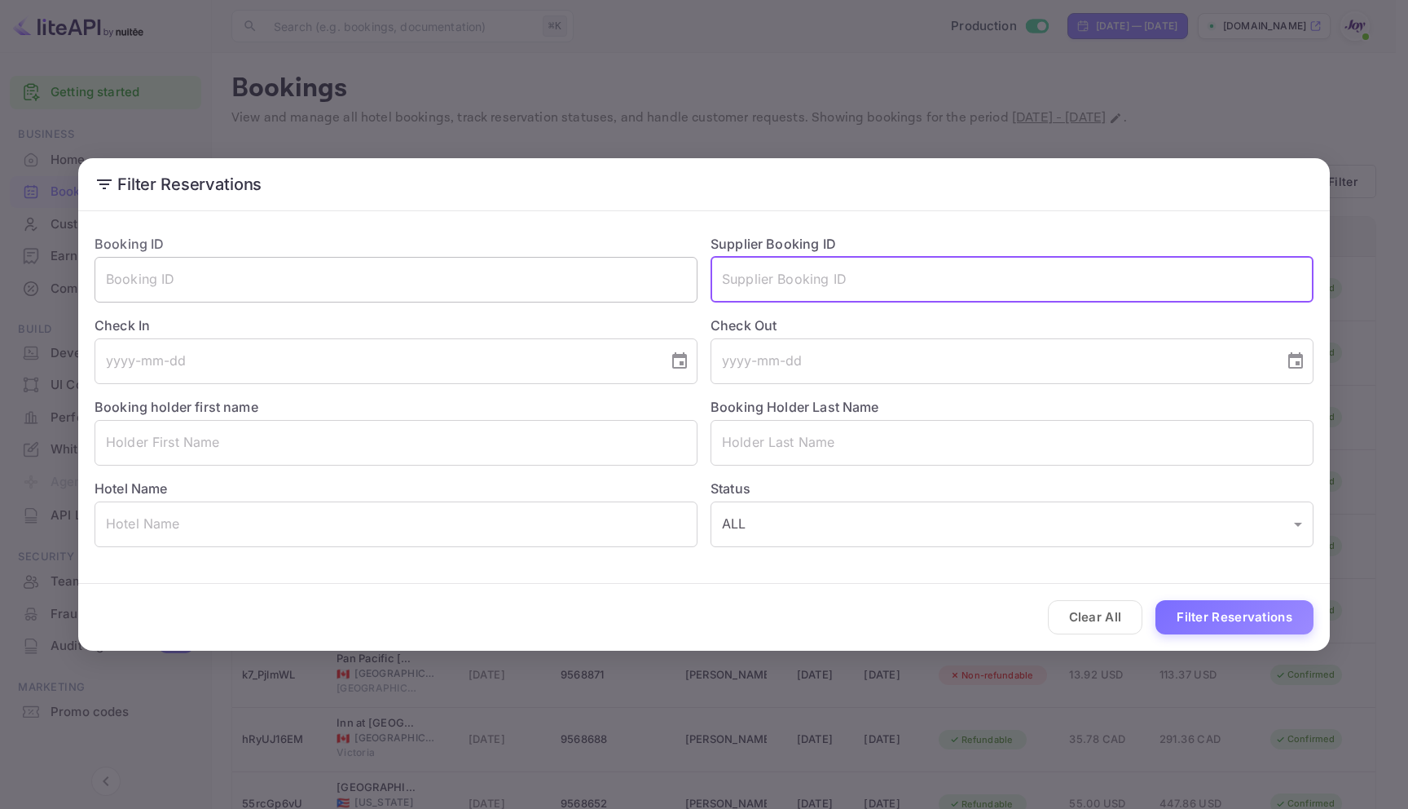
click at [342, 289] on input "text" at bounding box center [396, 280] width 603 height 46
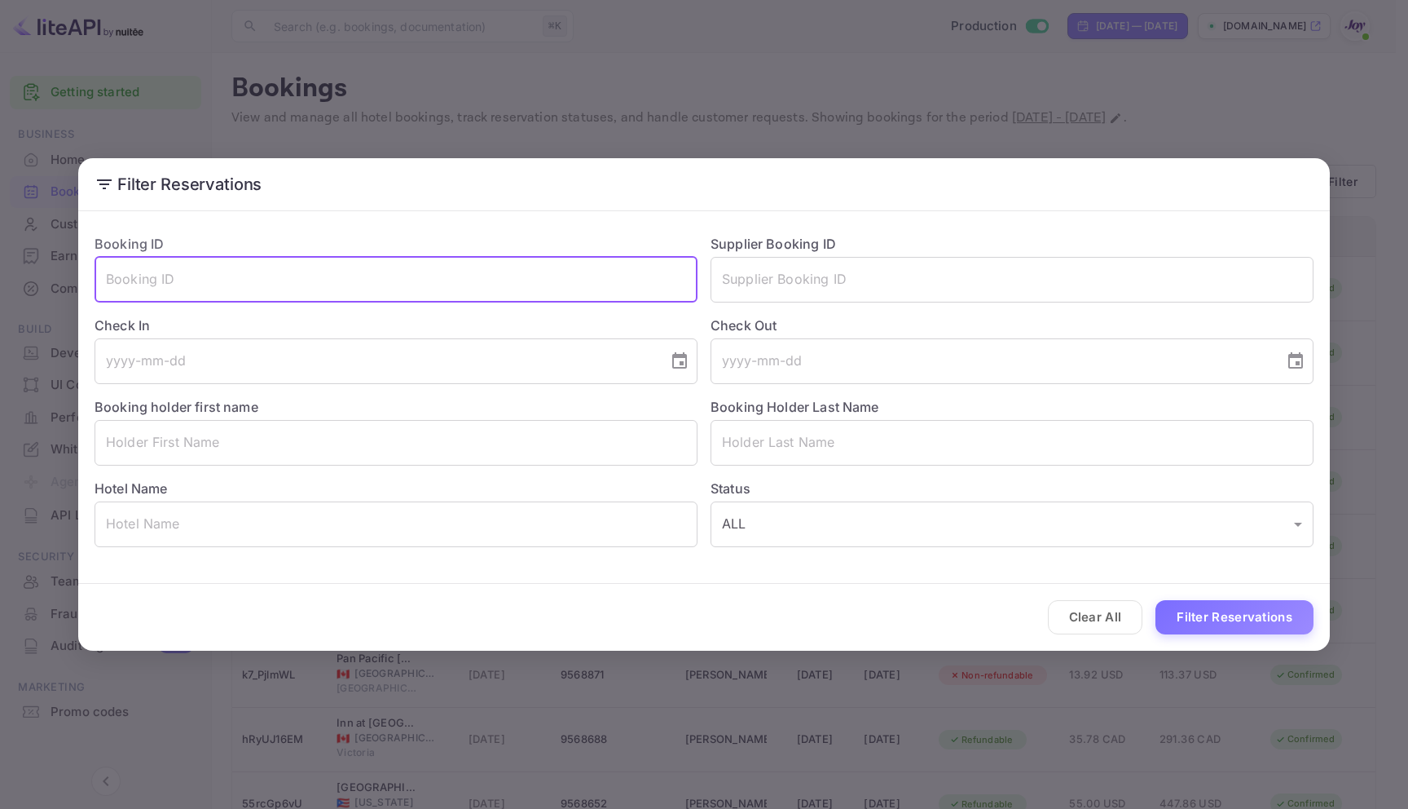
paste input "oDOa6v5Io"
type input "oDOa6v5Io"
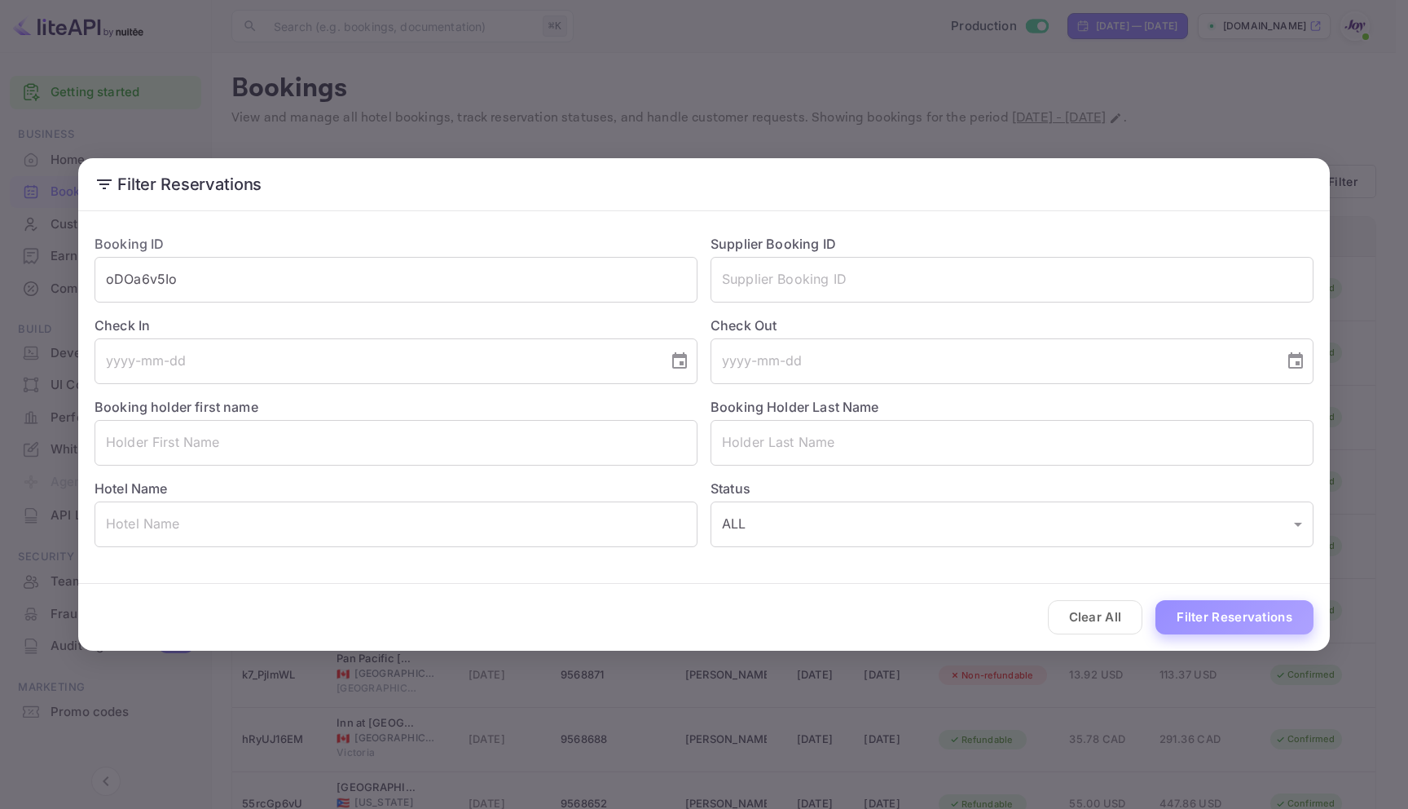
click at [1254, 610] on button "Filter Reservations" at bounding box center [1235, 617] width 158 height 35
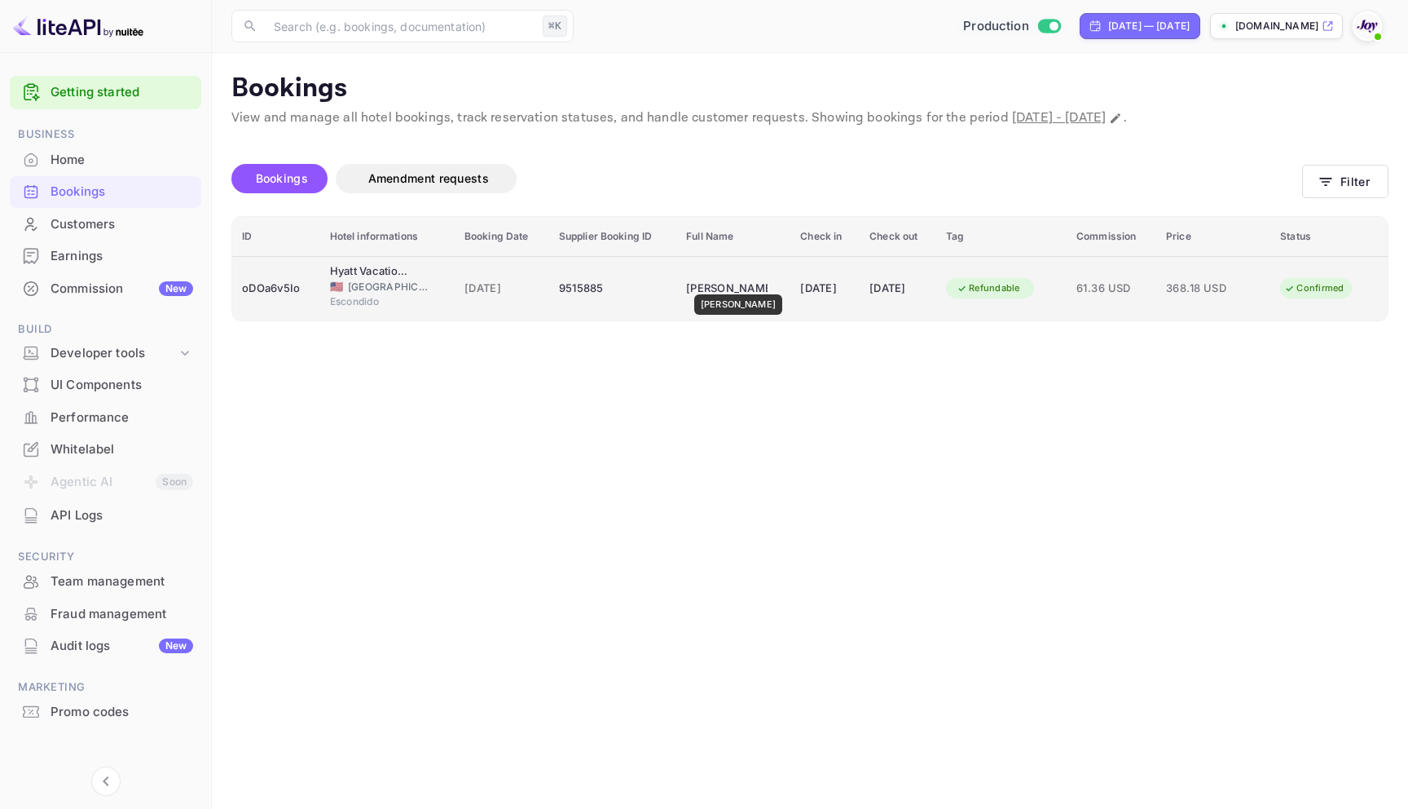
click at [731, 283] on div "John Jasinski" at bounding box center [727, 289] width 82 height 26
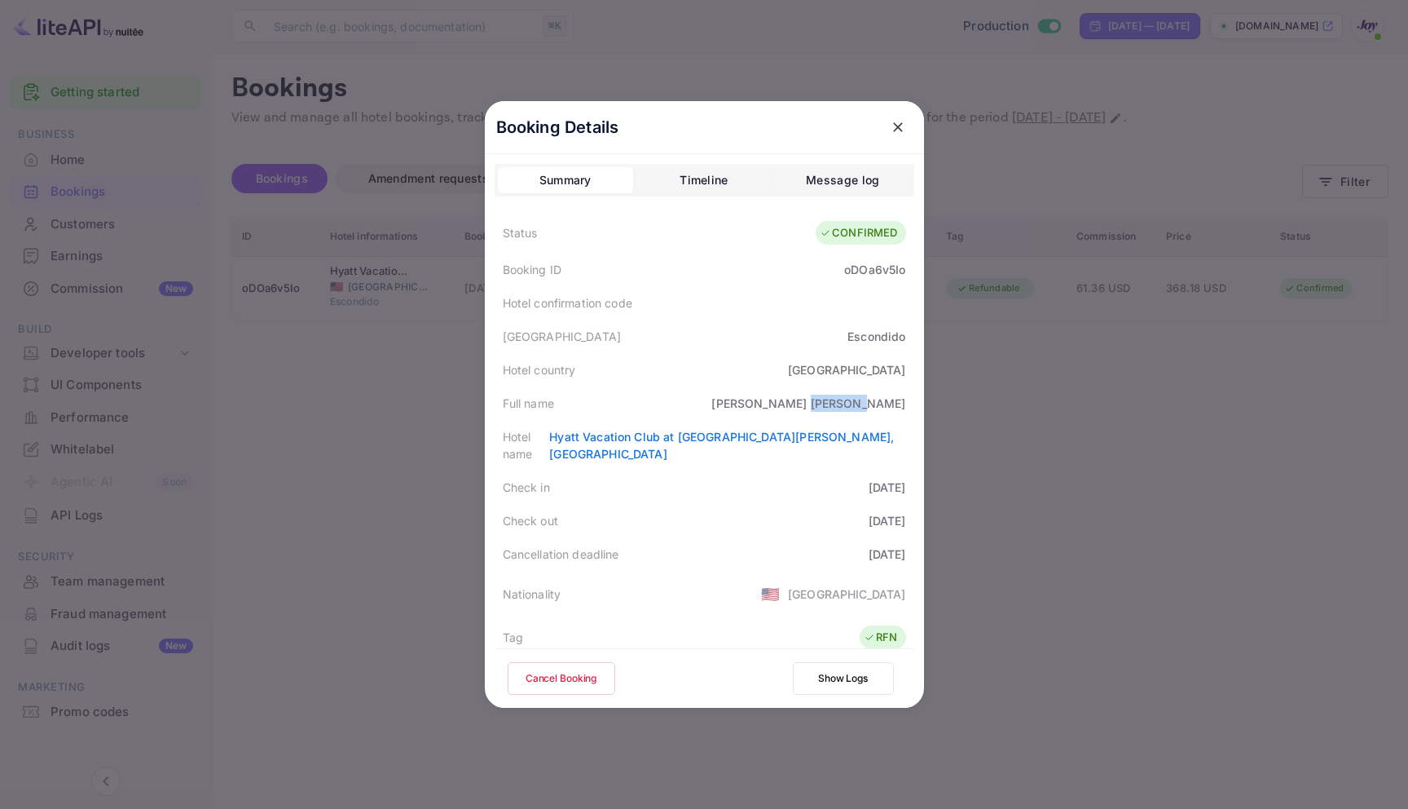
drag, startPoint x: 906, startPoint y: 405, endPoint x: 855, endPoint y: 404, distance: 51.4
click at [855, 404] on div "Full name John Jasinski" at bounding box center [705, 402] width 420 height 33
copy div "[PERSON_NAME]"
click at [897, 122] on icon "close" at bounding box center [898, 127] width 16 height 16
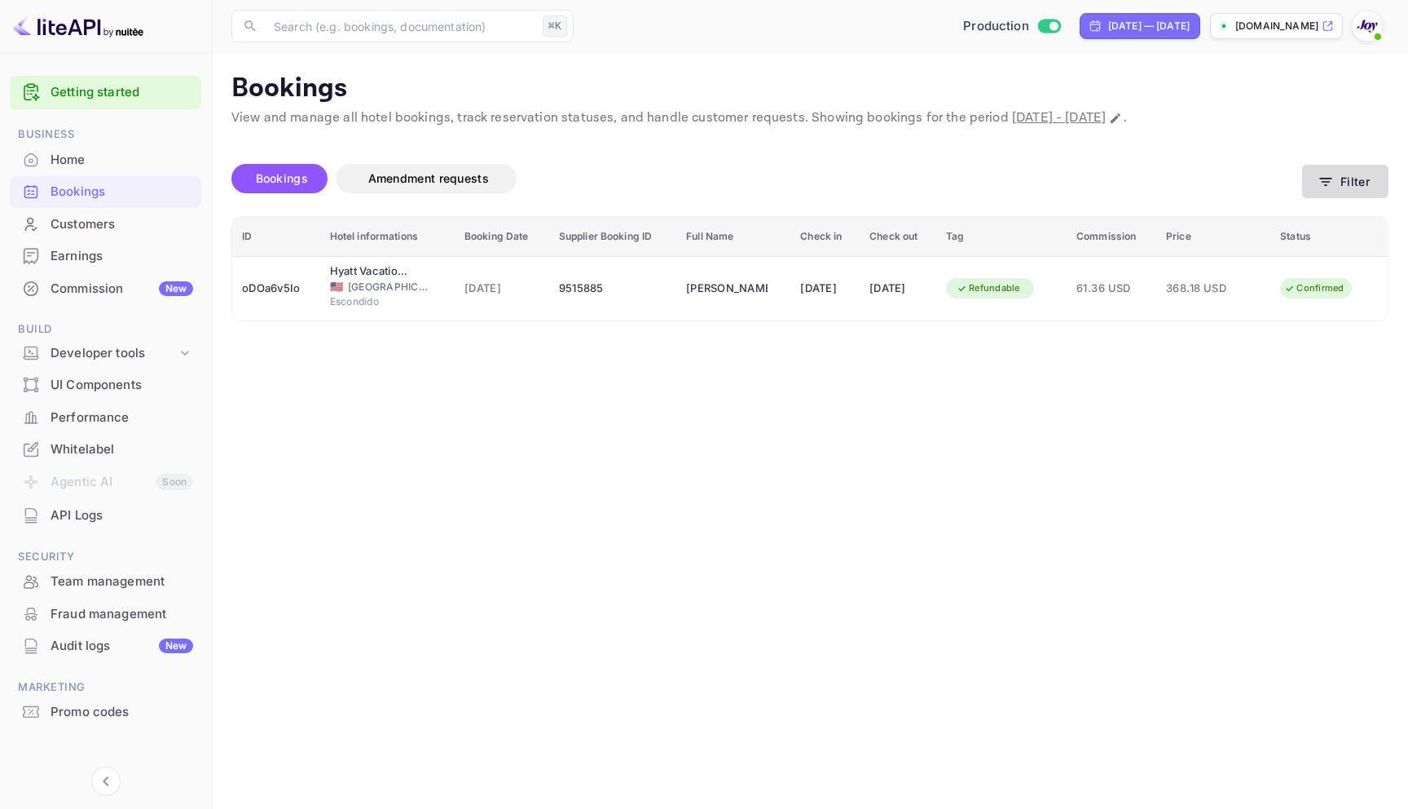
click at [1351, 170] on button "Filter" at bounding box center [1346, 181] width 86 height 33
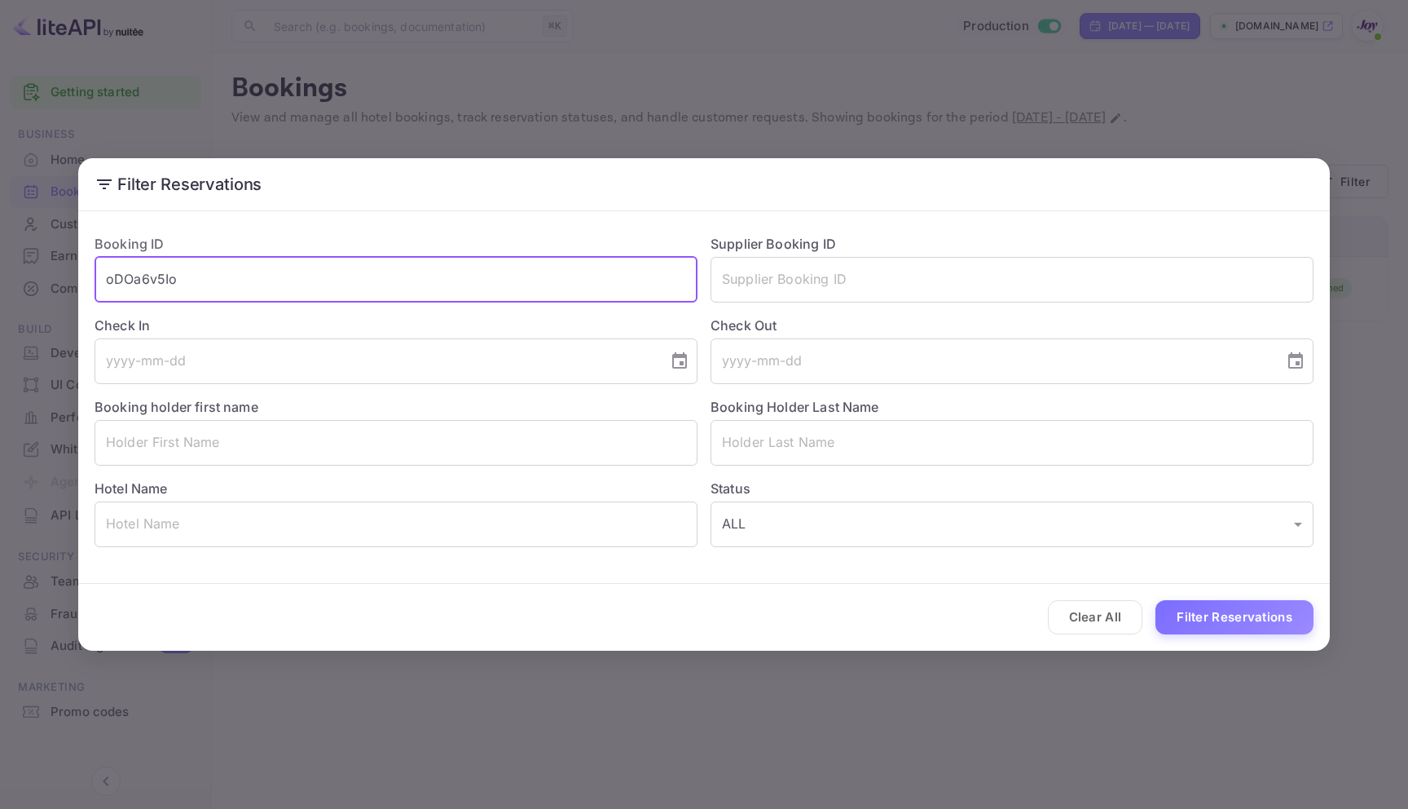
drag, startPoint x: 208, startPoint y: 283, endPoint x: 170, endPoint y: 270, distance: 39.7
click at [170, 270] on input "oDOa6v5Io" at bounding box center [396, 280] width 603 height 46
click at [755, 438] on input "text" at bounding box center [1012, 443] width 603 height 46
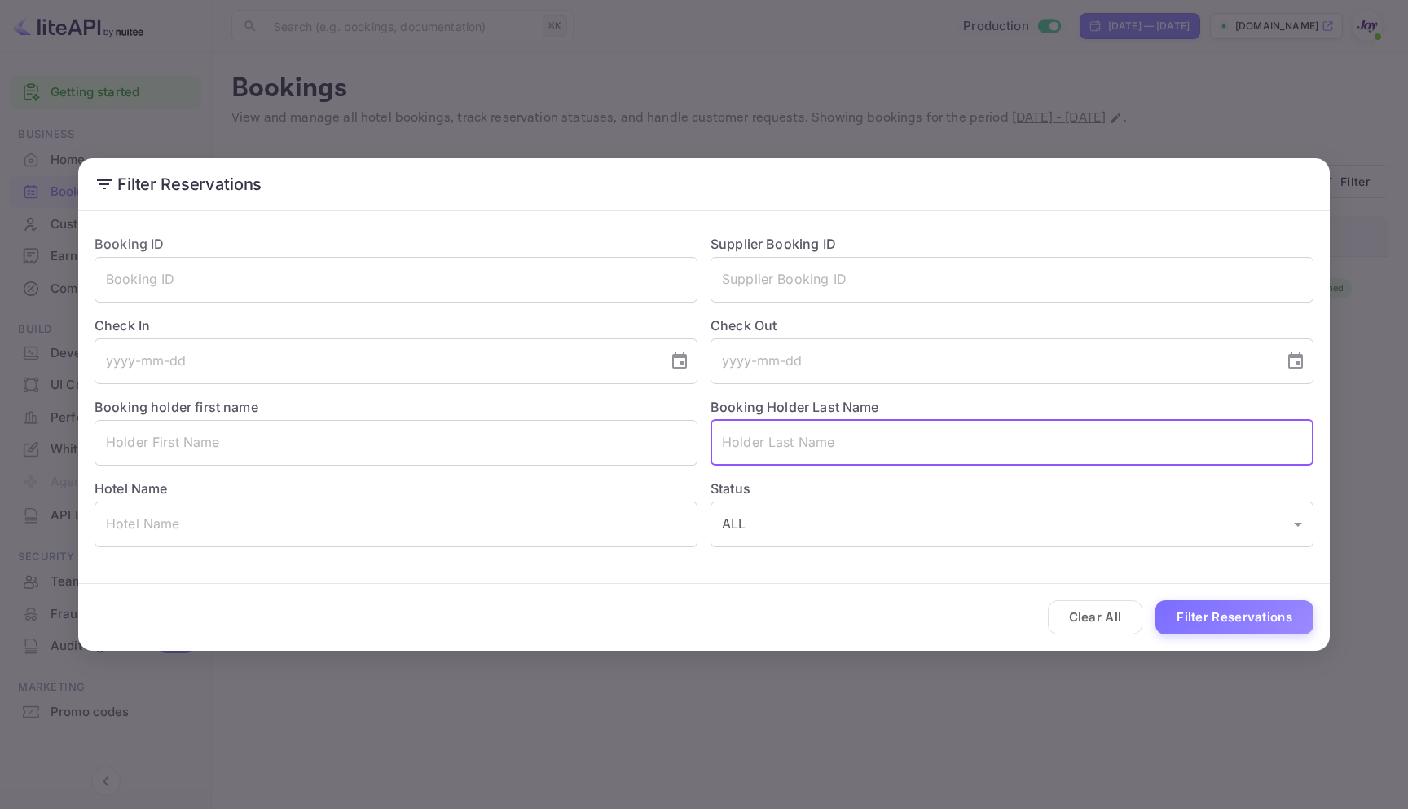
paste input "[PERSON_NAME]"
type input "[PERSON_NAME]"
click at [1225, 616] on button "Filter Reservations" at bounding box center [1235, 617] width 158 height 35
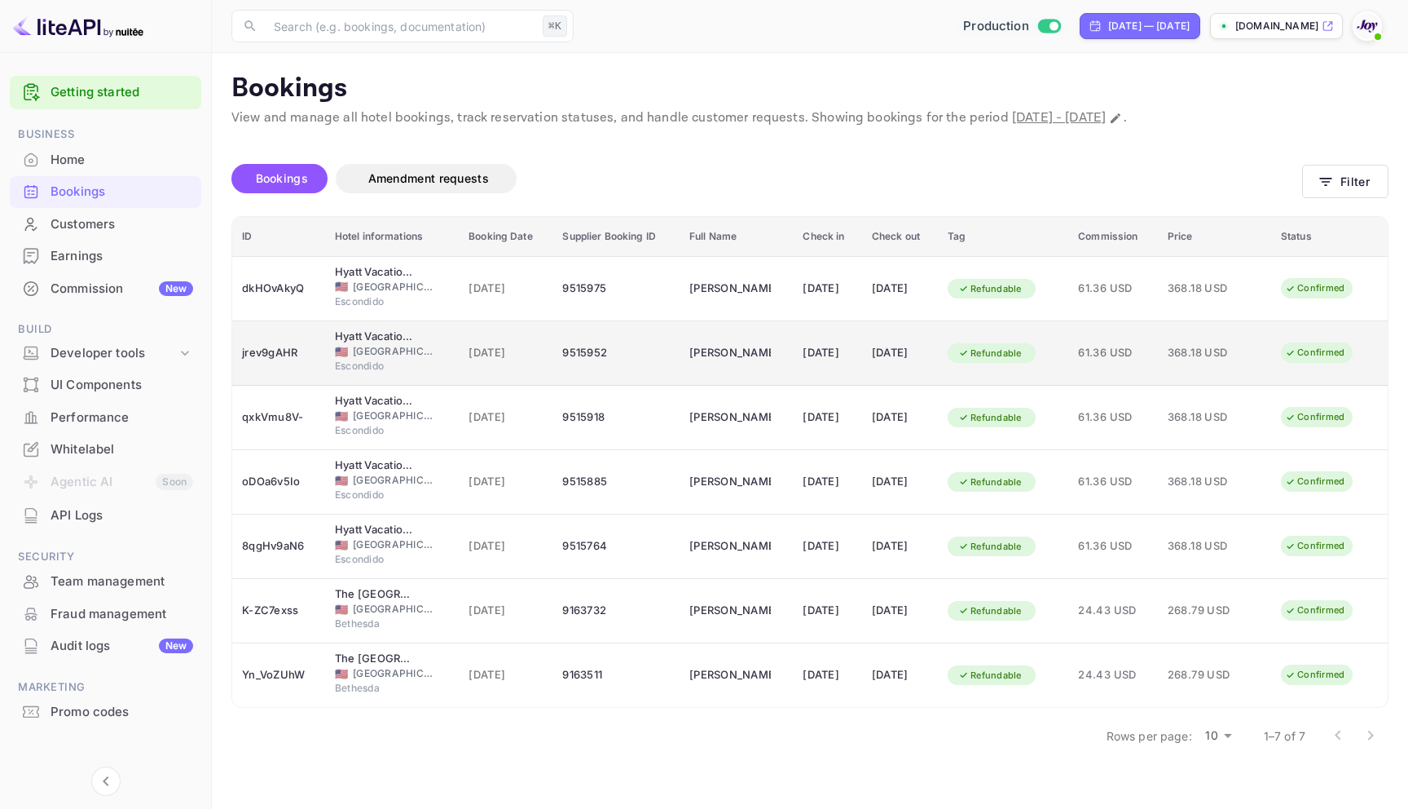
click at [533, 372] on td "[DATE]" at bounding box center [506, 353] width 94 height 64
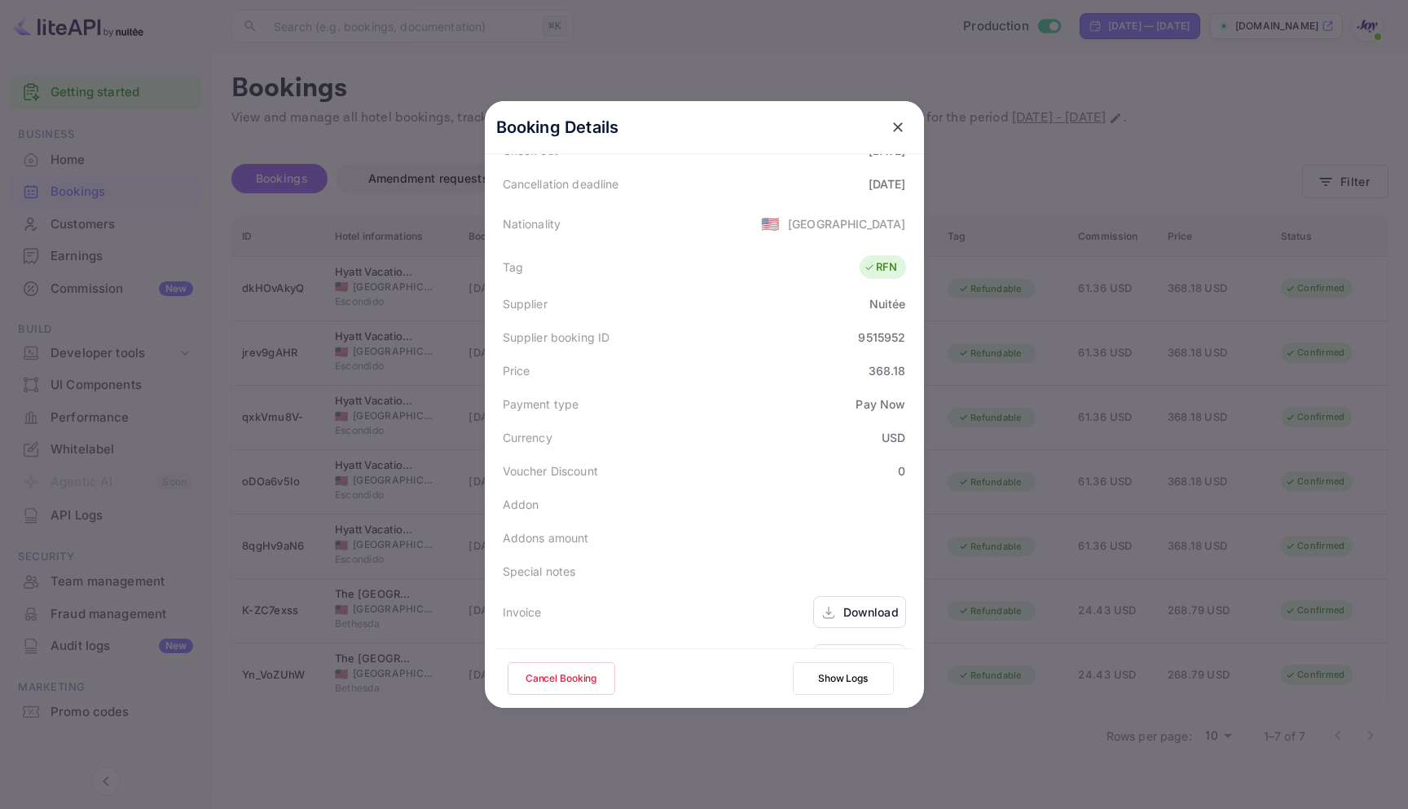
scroll to position [395, 0]
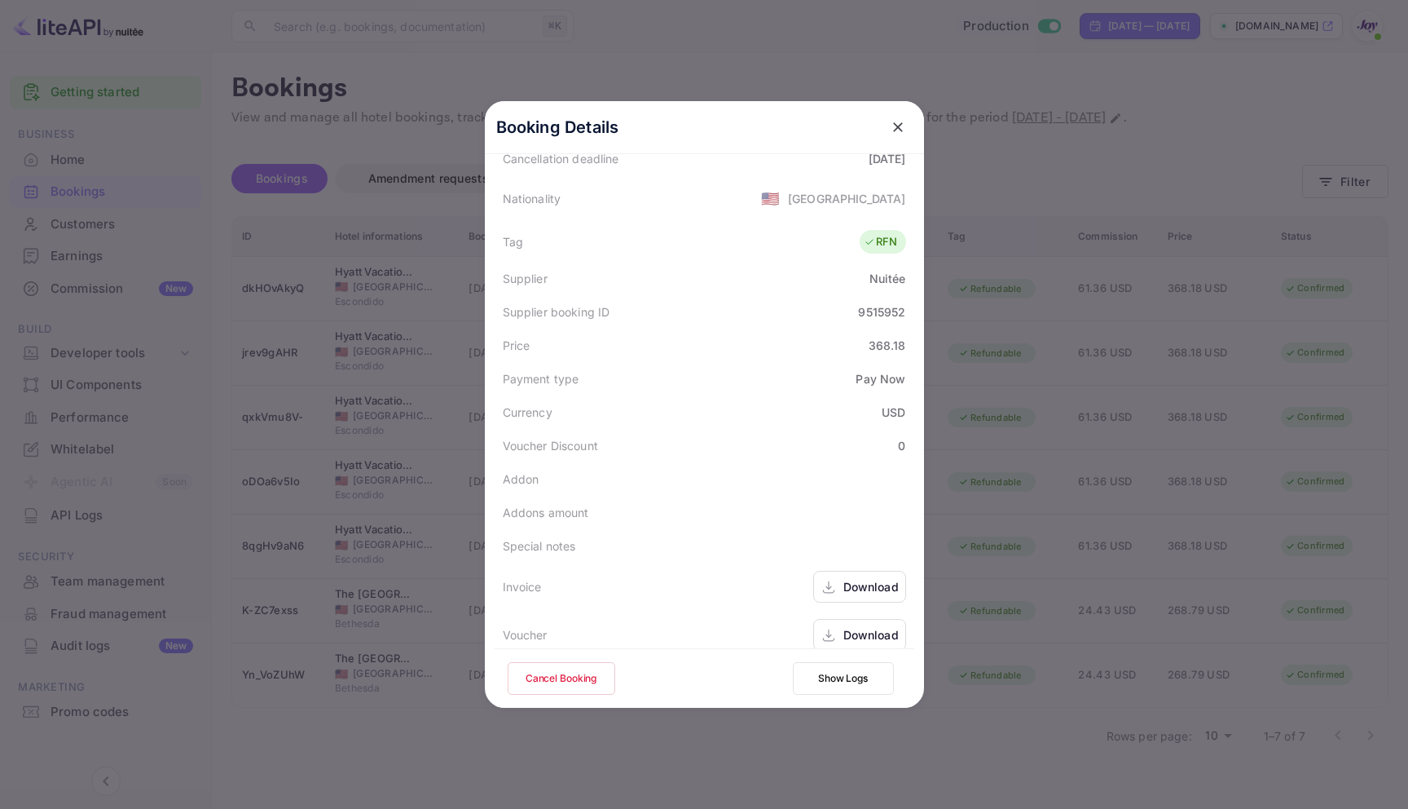
click at [583, 667] on button "Cancel Booking" at bounding box center [562, 678] width 108 height 33
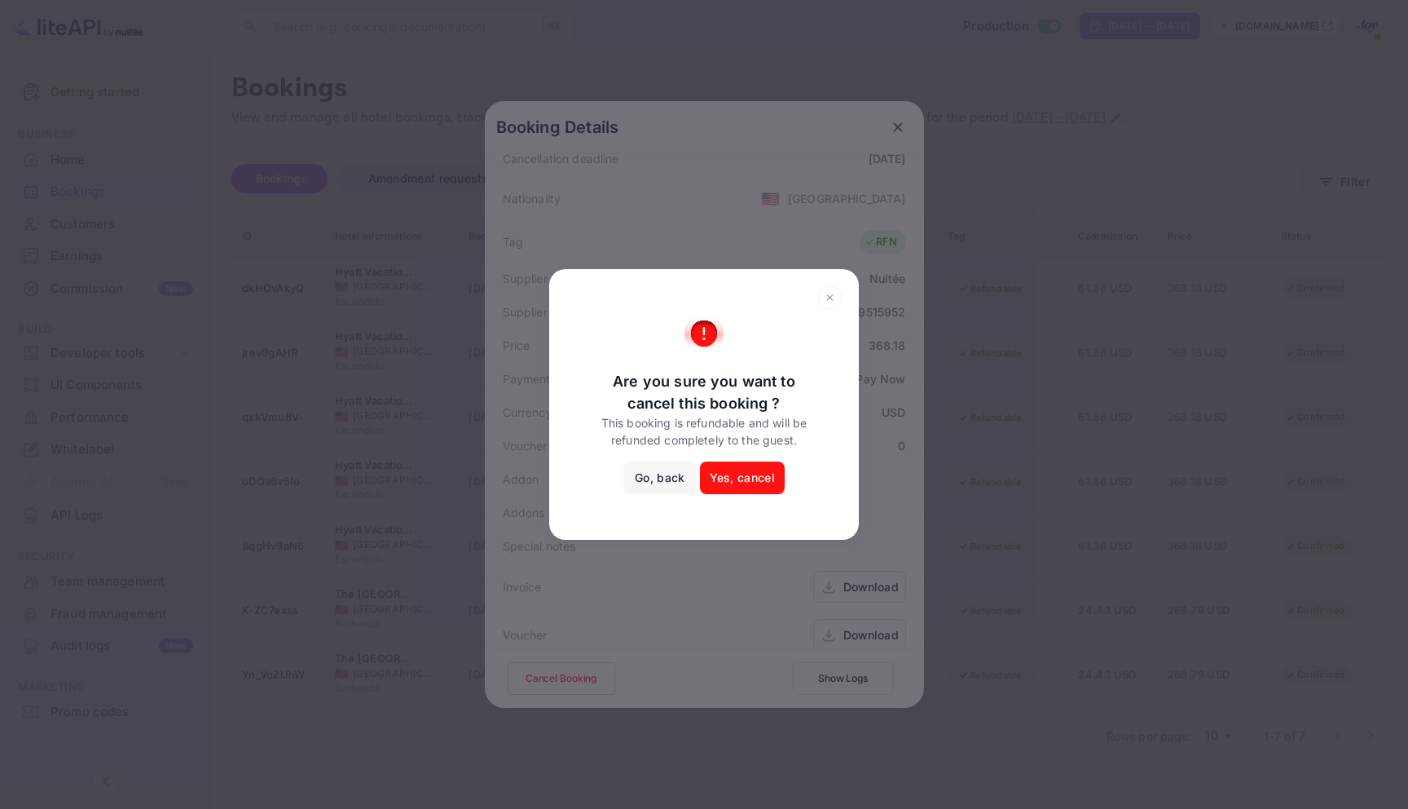
click at [737, 483] on button "Yes, cancel" at bounding box center [742, 477] width 85 height 33
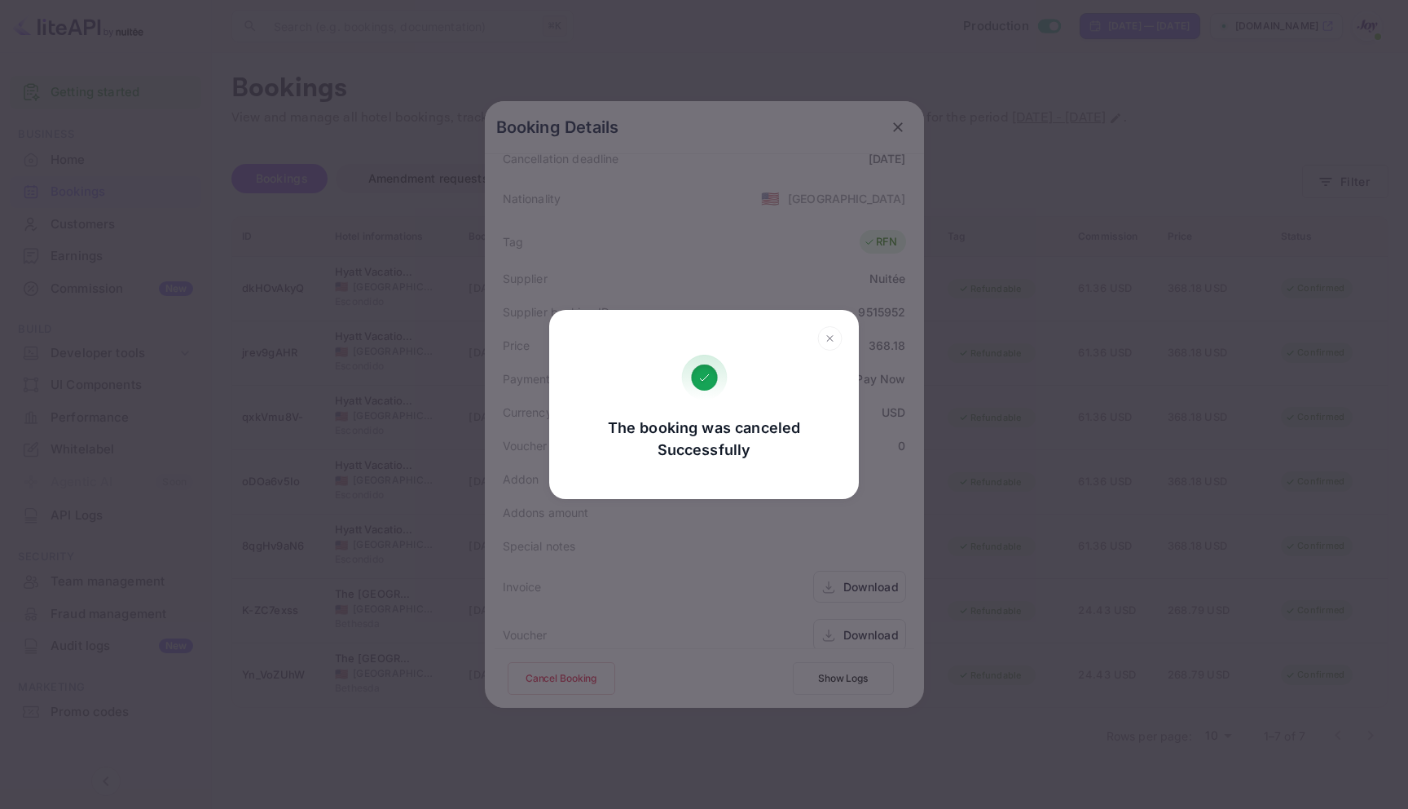
click at [829, 342] on icon at bounding box center [830, 338] width 25 height 24
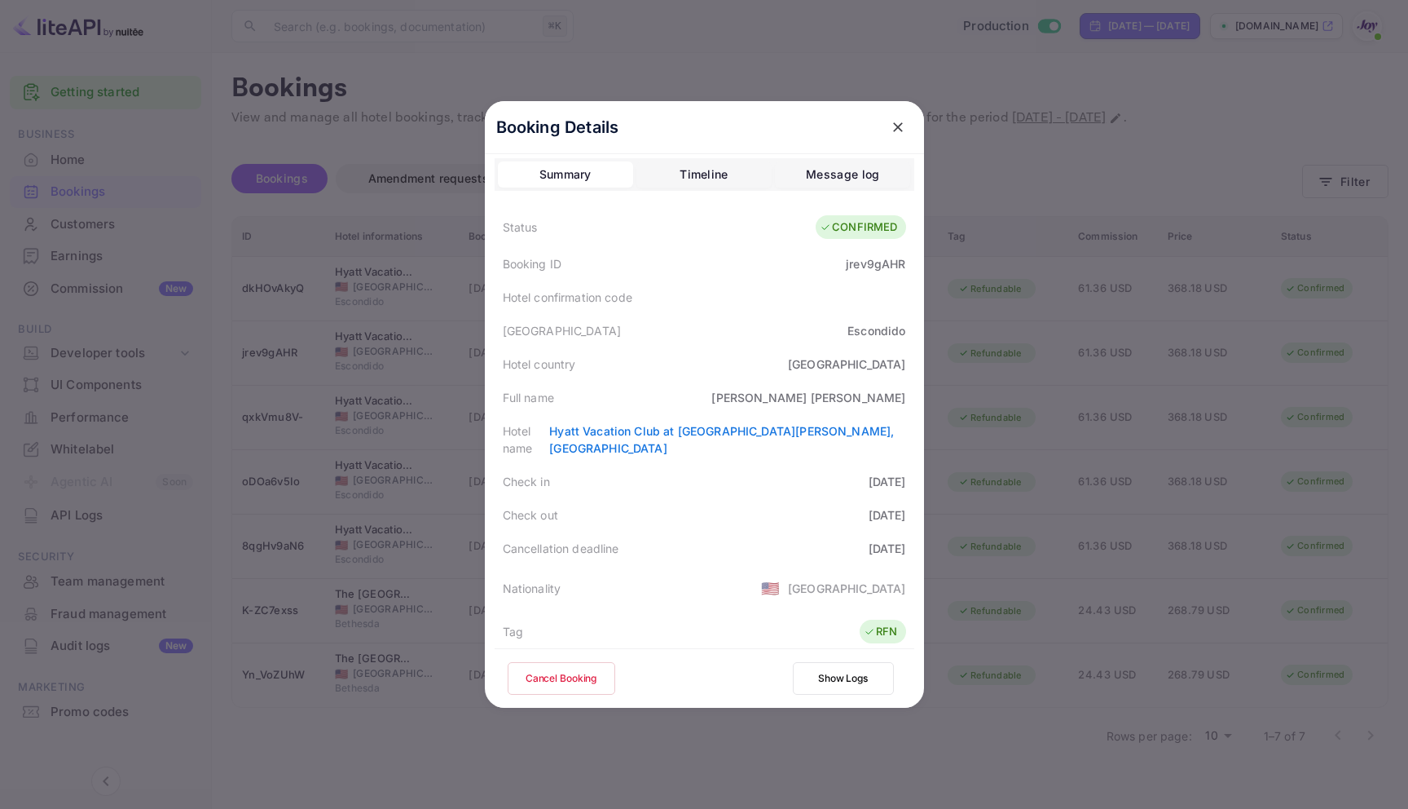
scroll to position [0, 0]
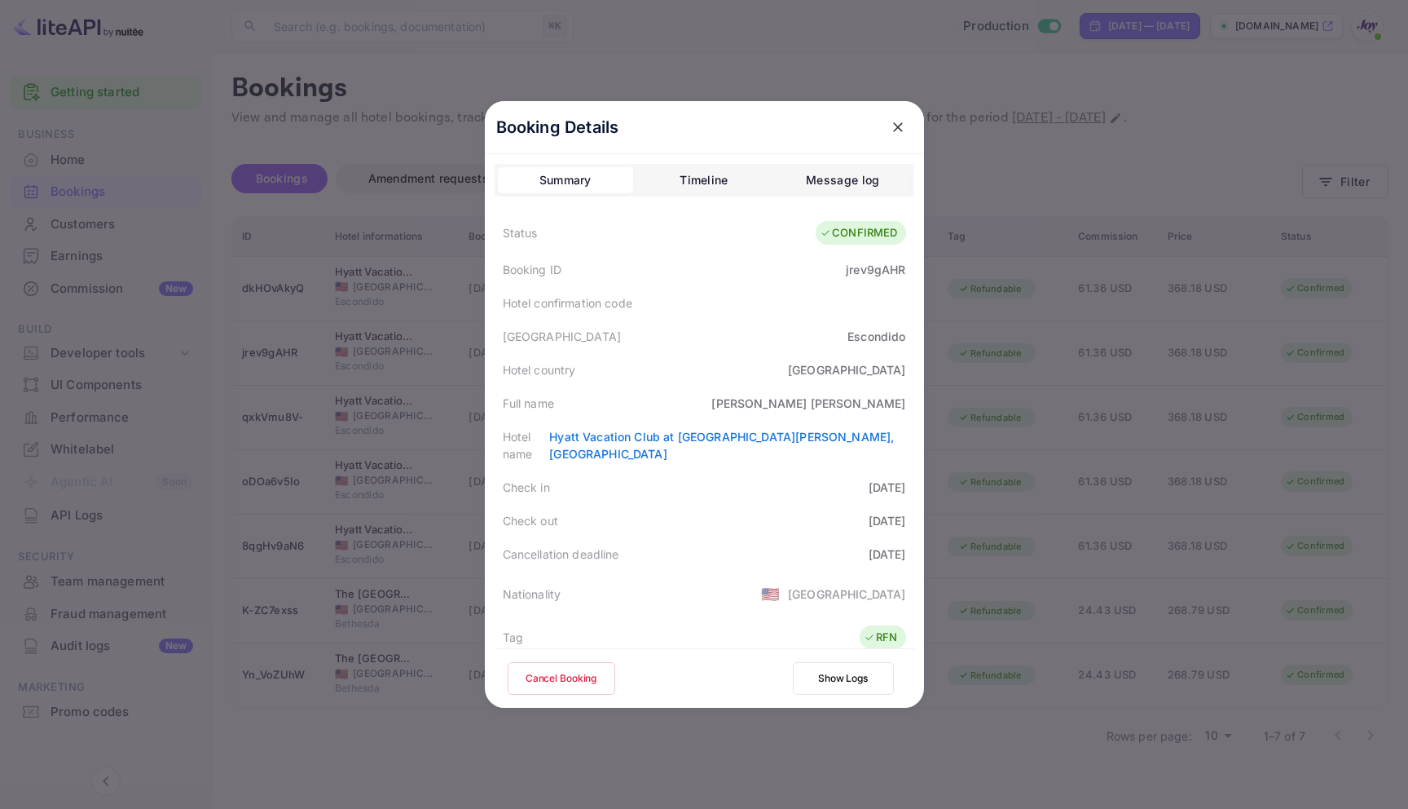
click at [890, 126] on icon "close" at bounding box center [898, 127] width 16 height 16
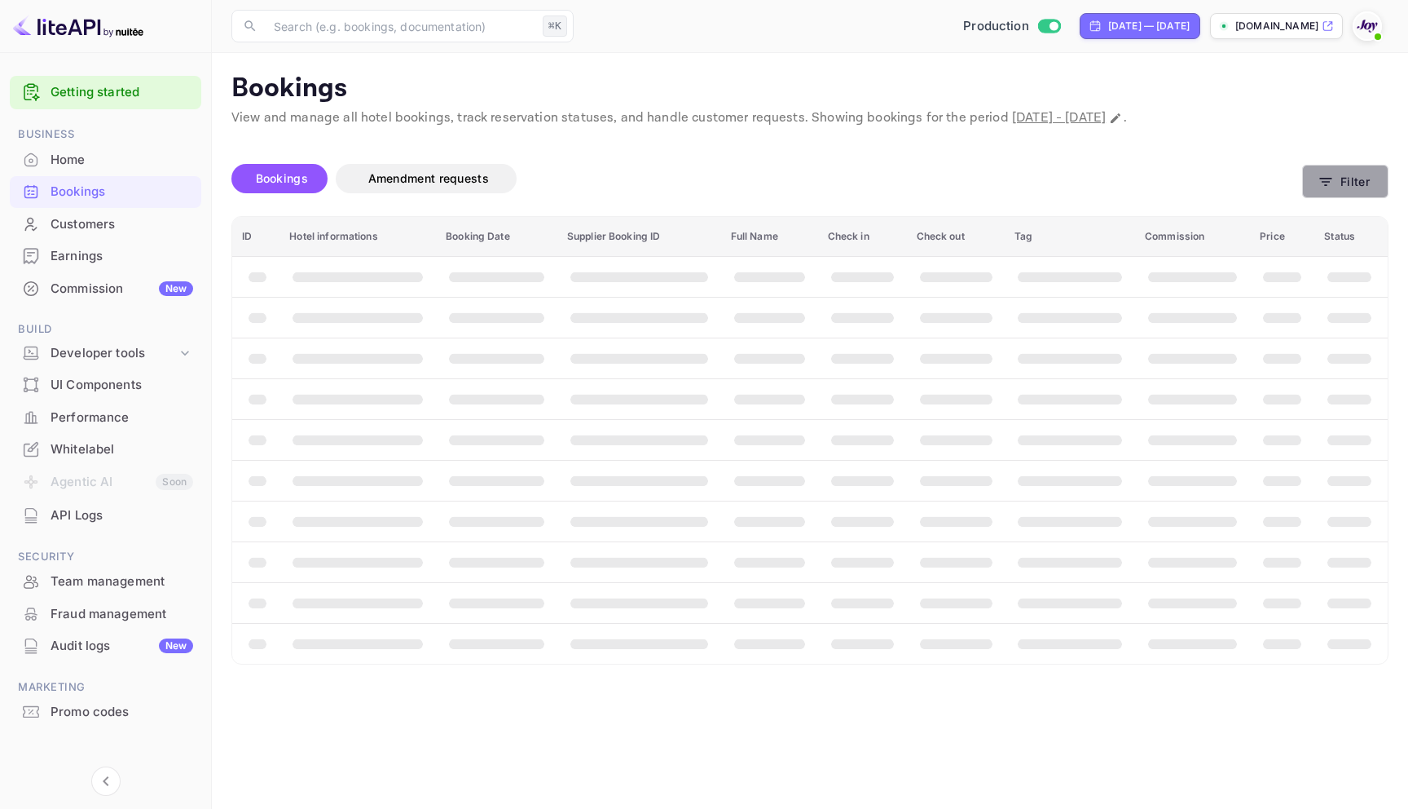
click at [1317, 183] on button "Filter" at bounding box center [1346, 181] width 86 height 33
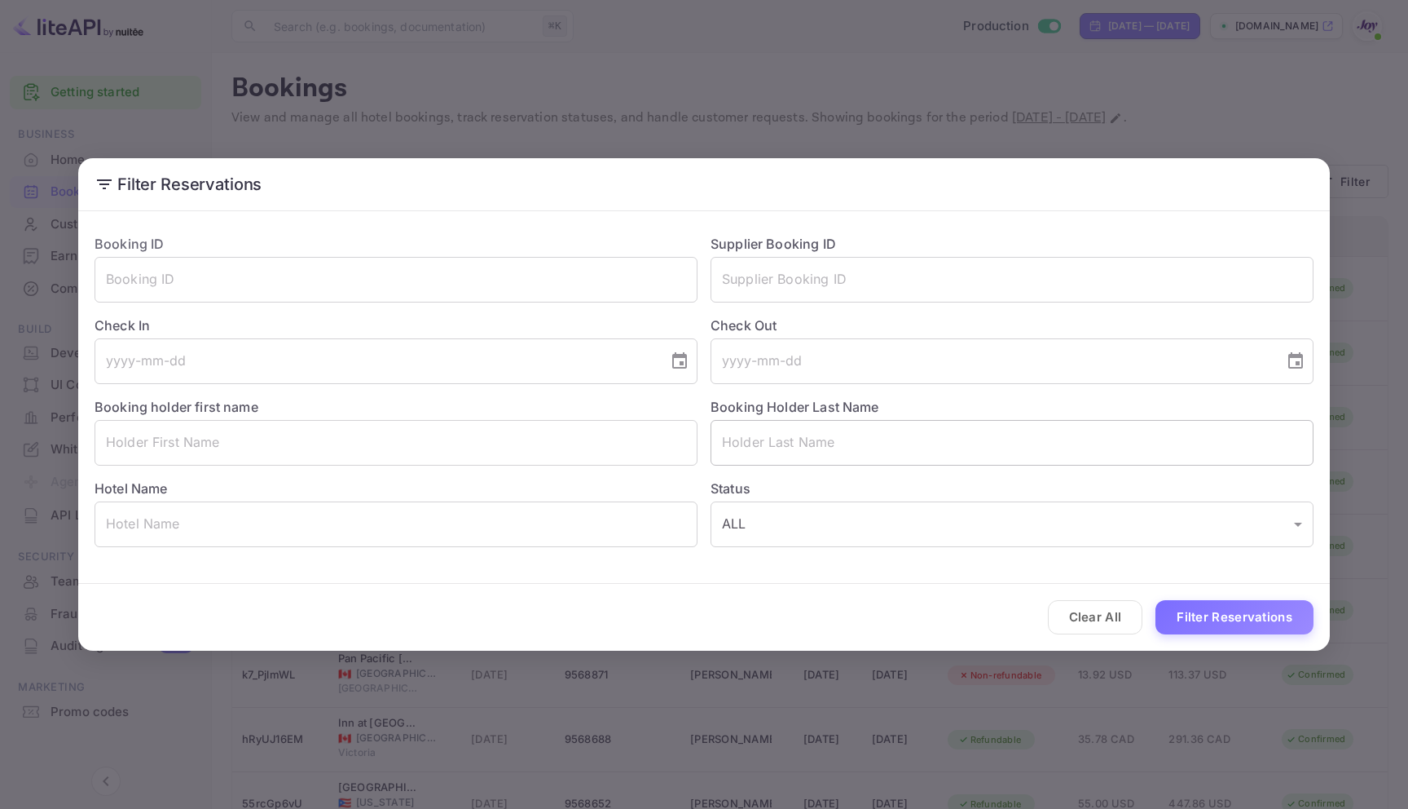
click at [804, 459] on input "text" at bounding box center [1012, 443] width 603 height 46
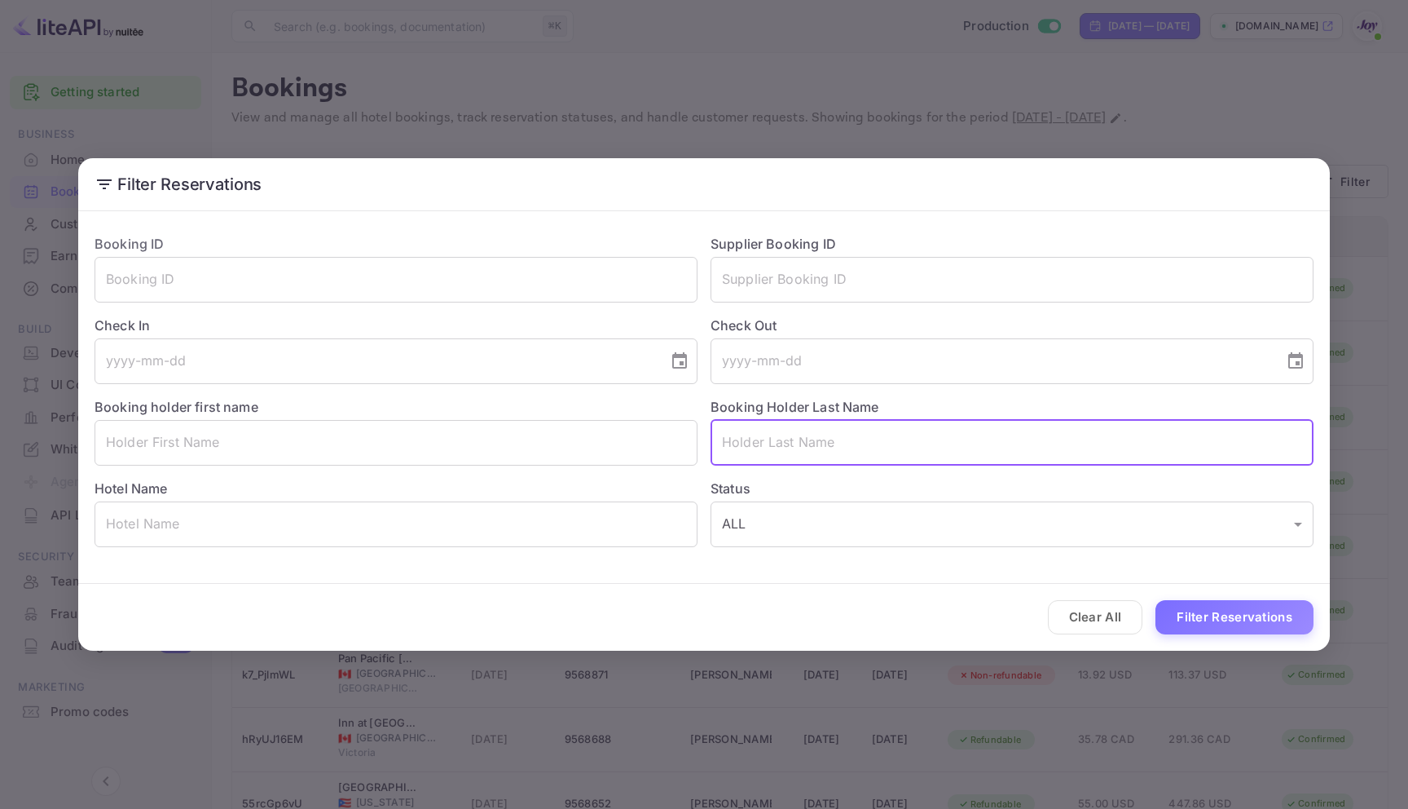
paste input "[PERSON_NAME]"
type input "[PERSON_NAME]"
click at [1253, 614] on button "Filter Reservations" at bounding box center [1235, 617] width 158 height 35
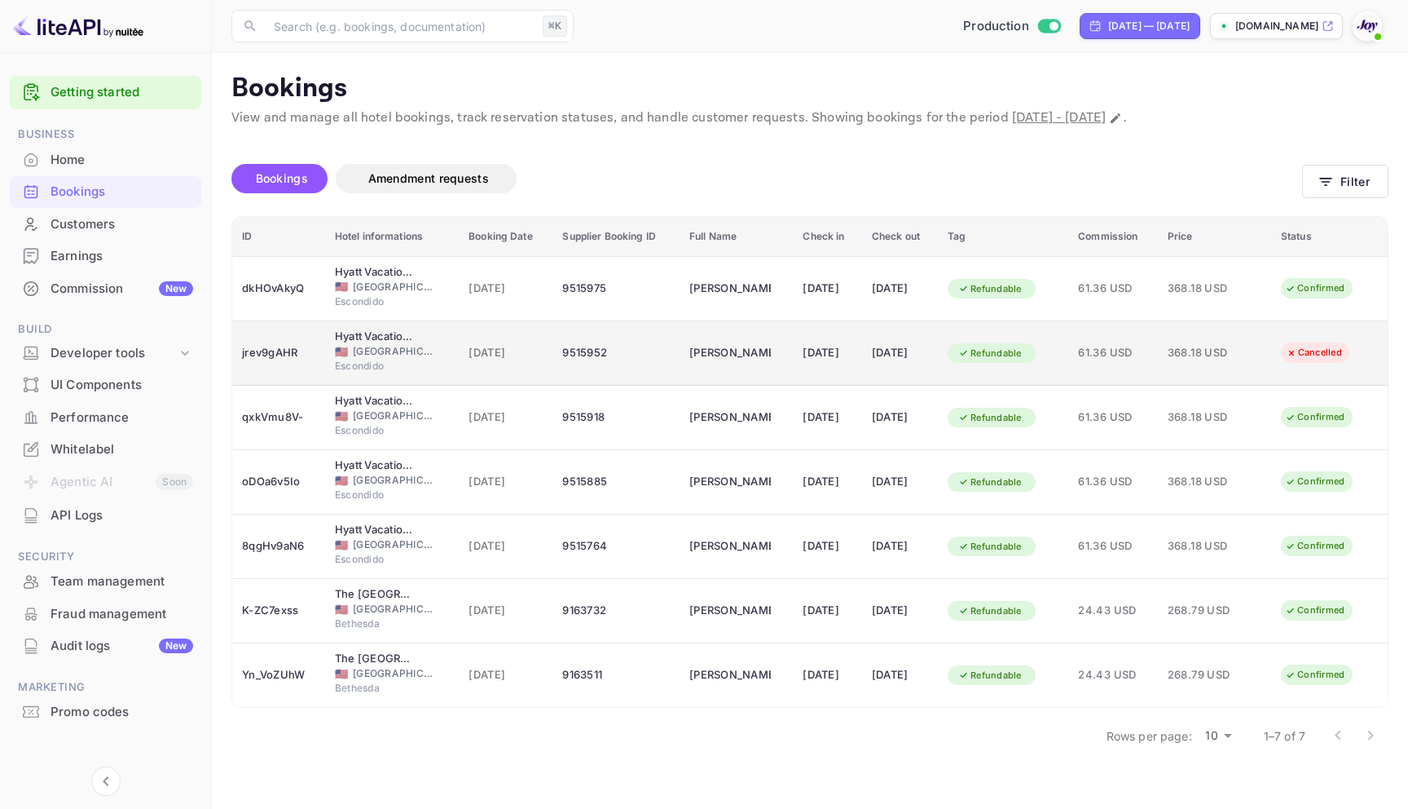
click at [622, 350] on div "9515952" at bounding box center [616, 353] width 108 height 26
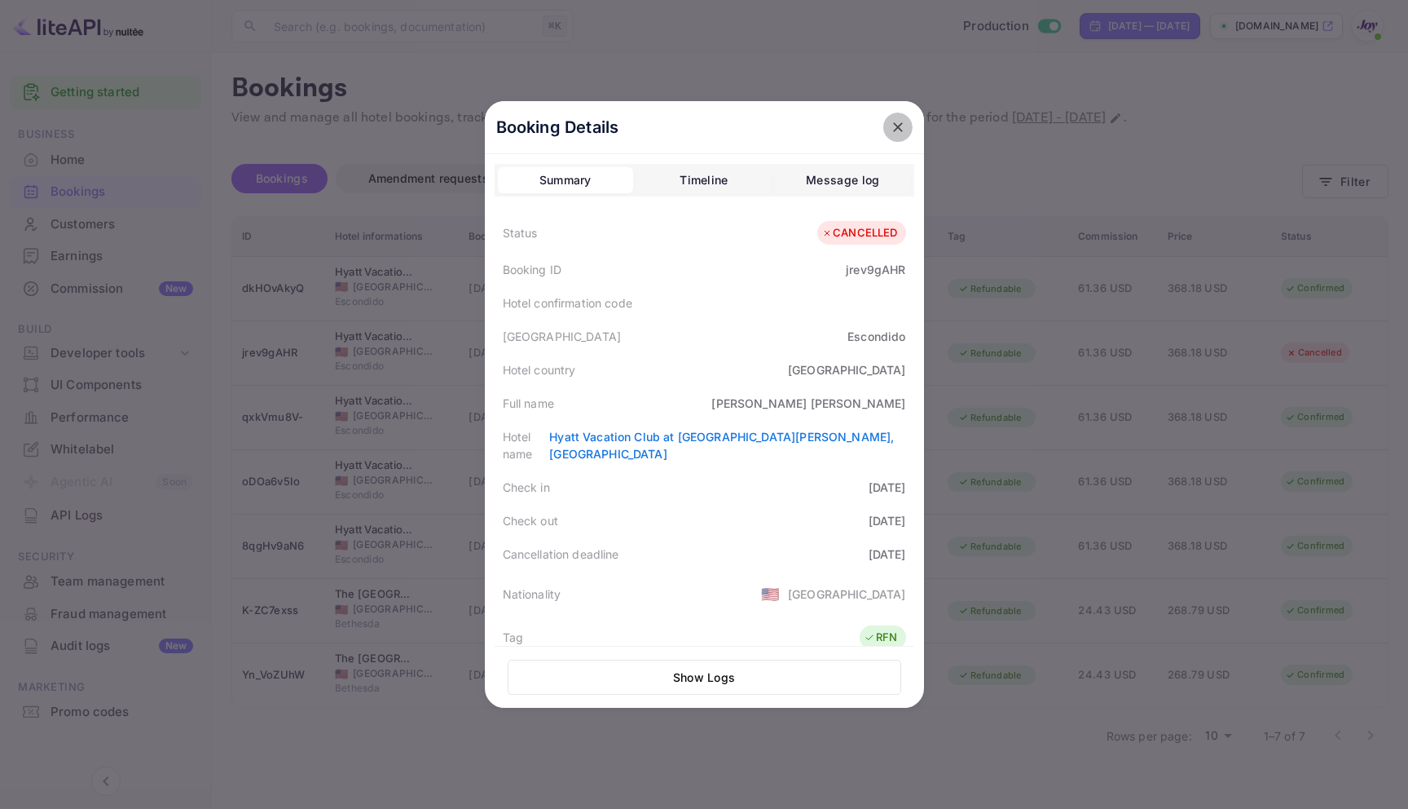
click at [890, 121] on icon "close" at bounding box center [898, 127] width 16 height 16
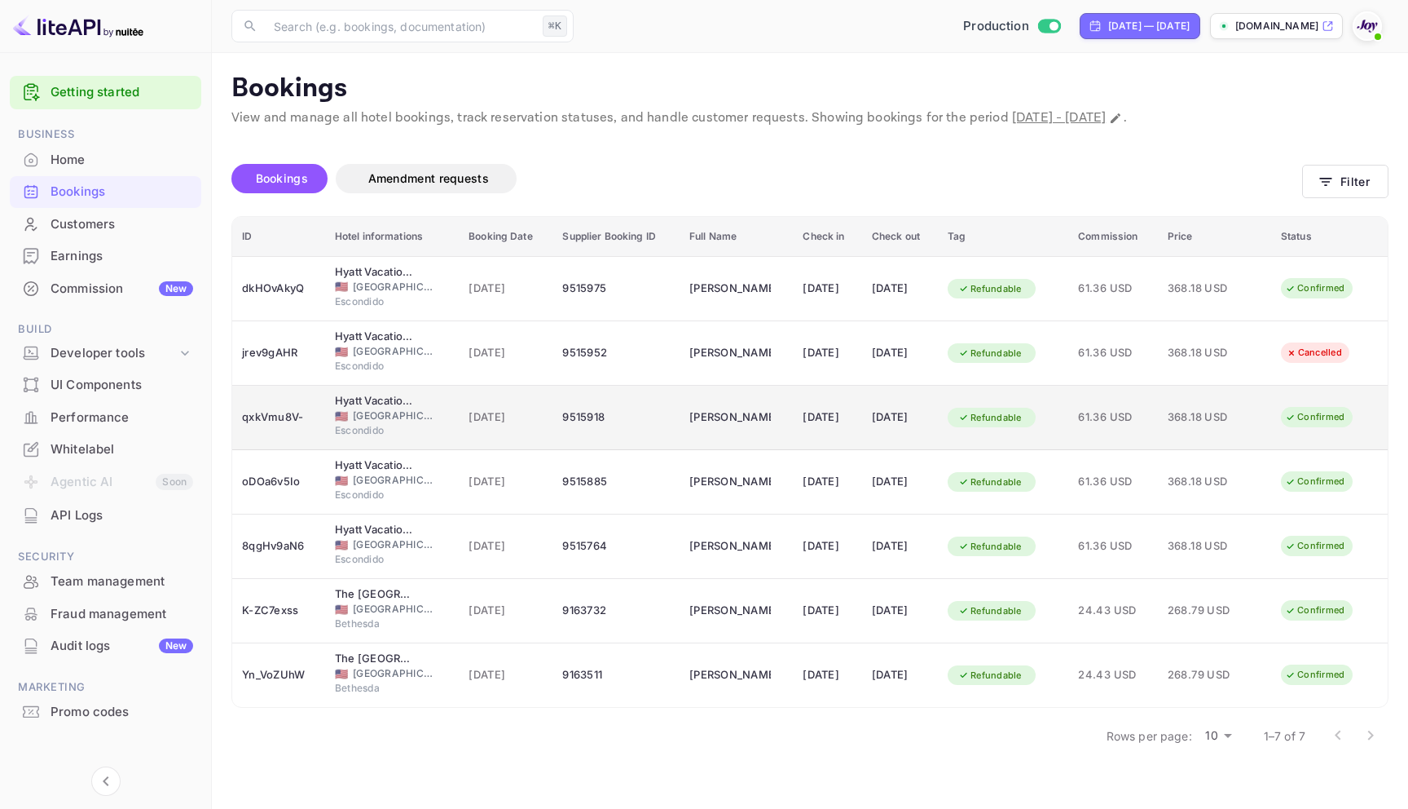
click at [594, 417] on div "9515918" at bounding box center [616, 417] width 108 height 26
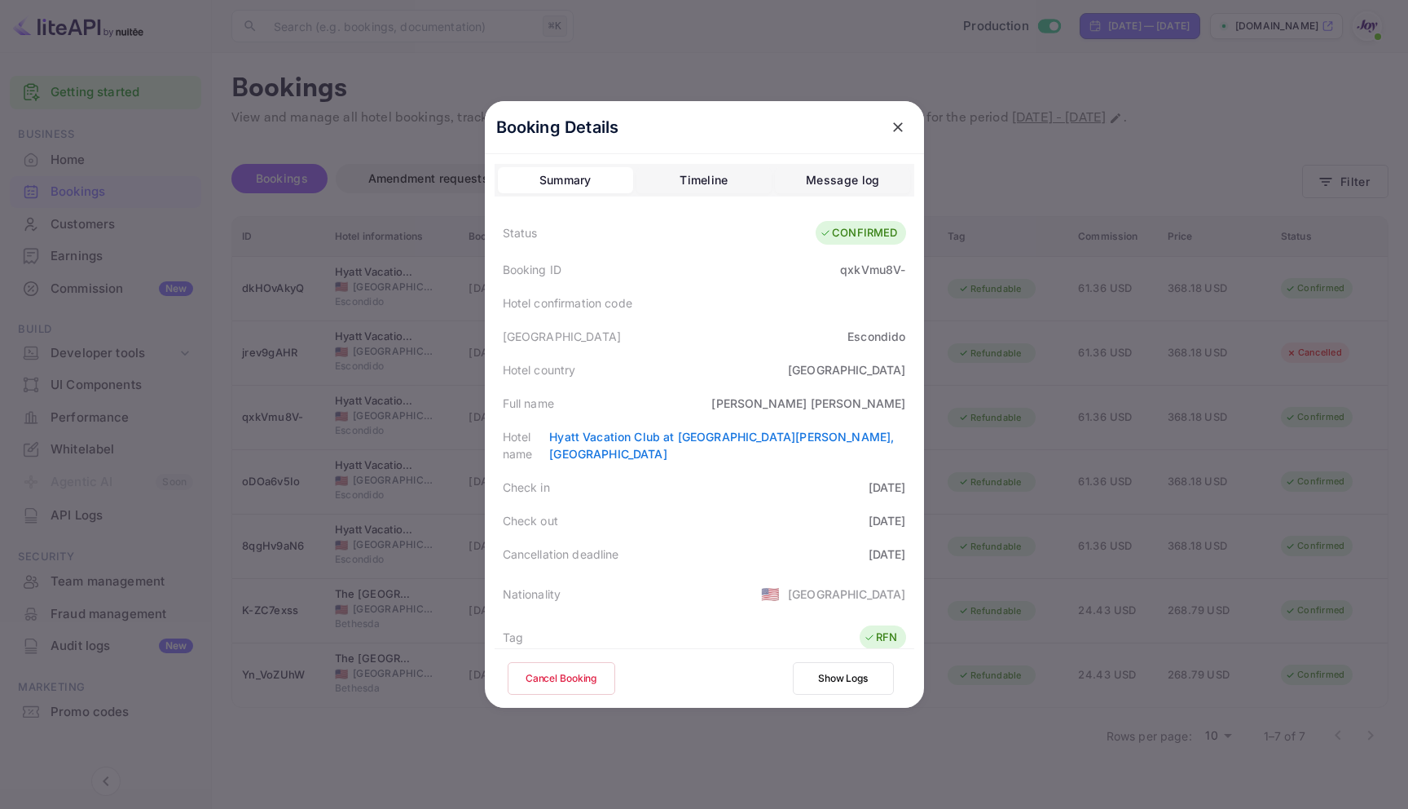
click at [590, 687] on button "Cancel Booking" at bounding box center [562, 678] width 108 height 33
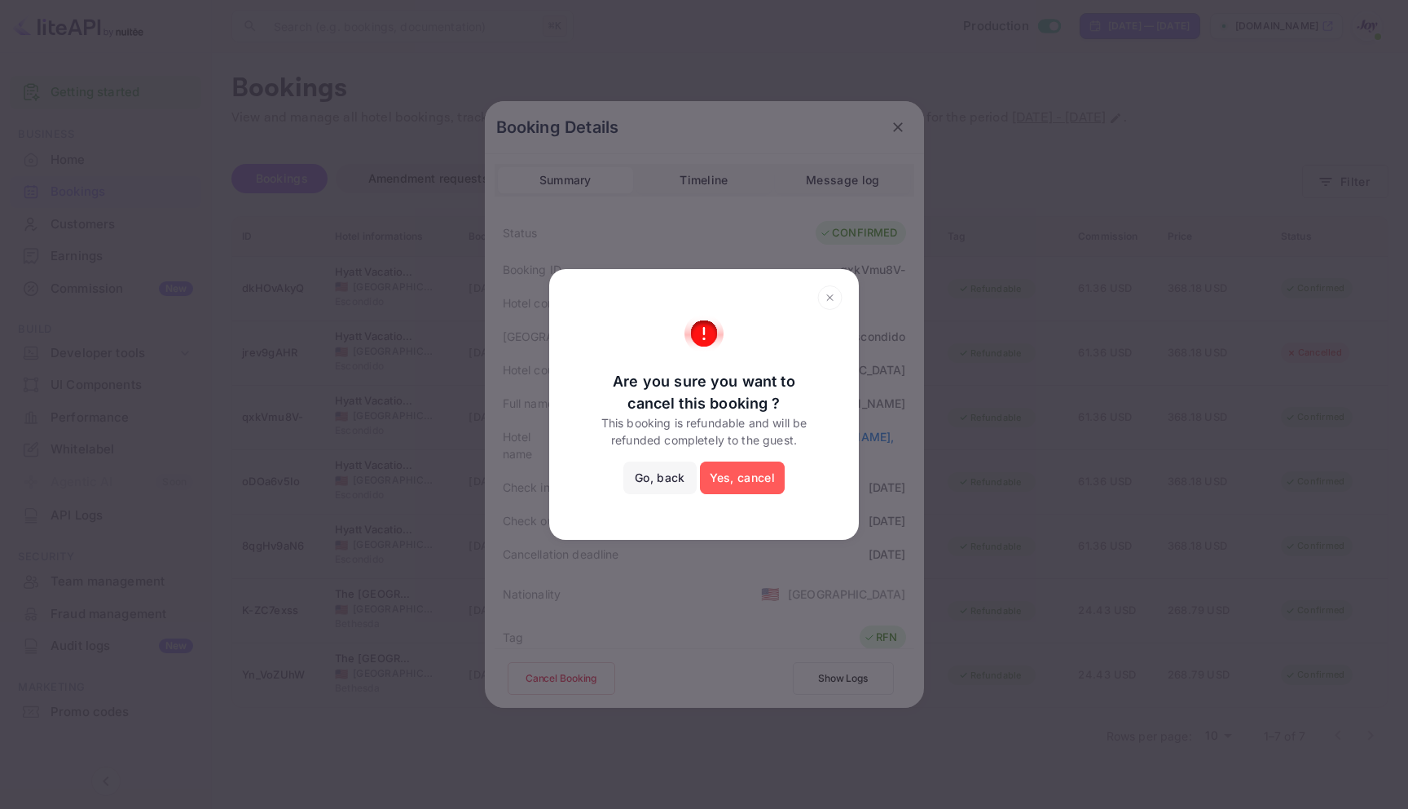
click at [752, 474] on button "Yes, cancel" at bounding box center [742, 477] width 85 height 33
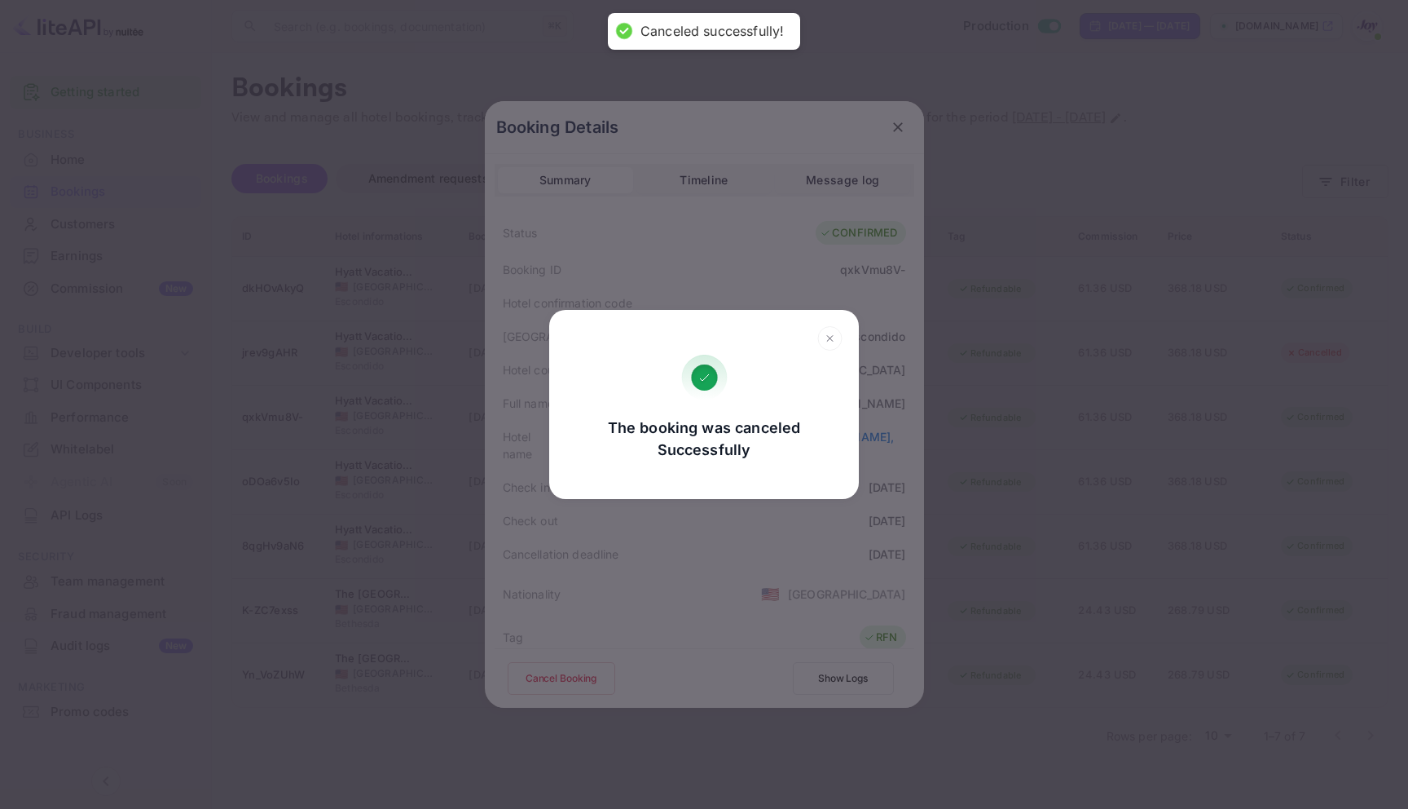
click at [833, 340] on icon at bounding box center [830, 338] width 25 height 24
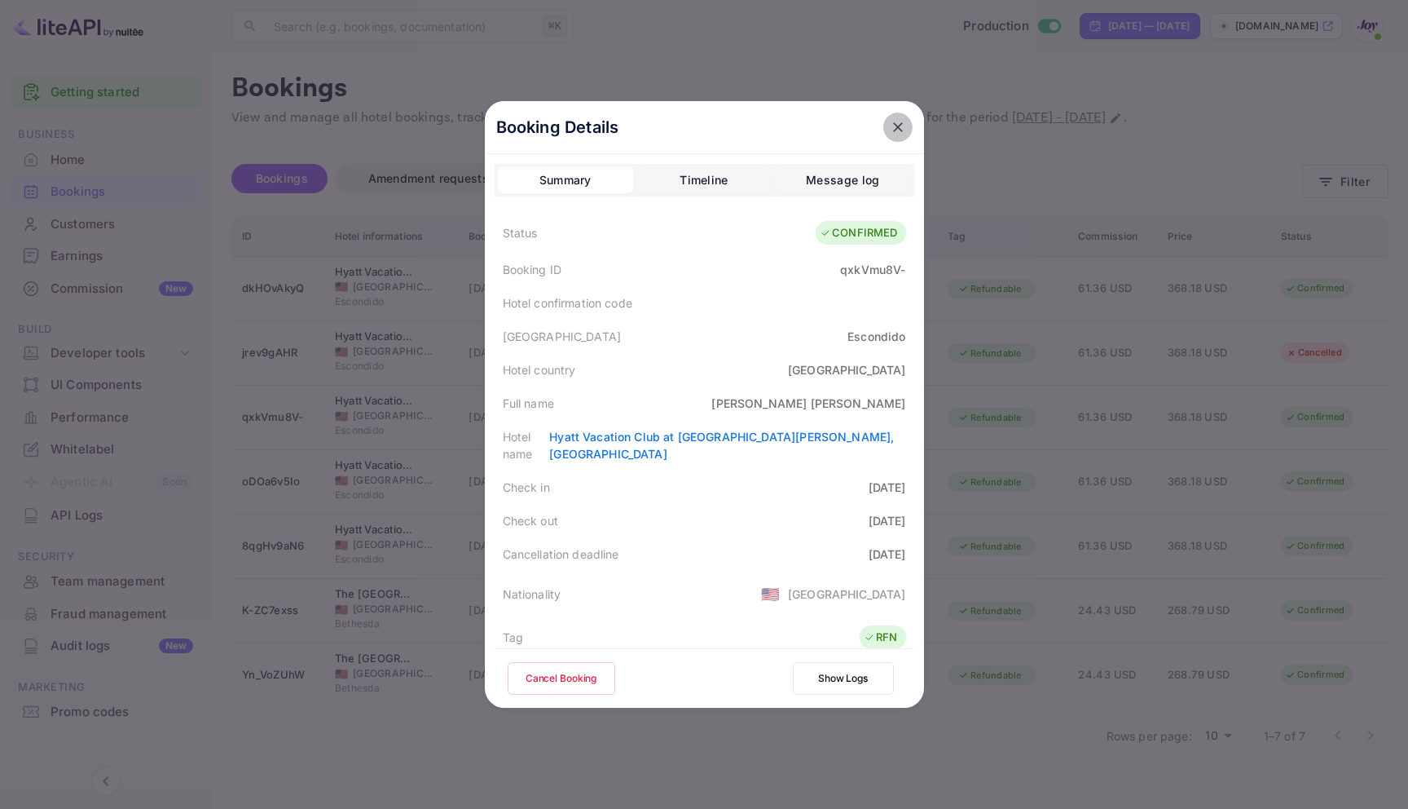
click at [900, 124] on button "close" at bounding box center [898, 126] width 29 height 29
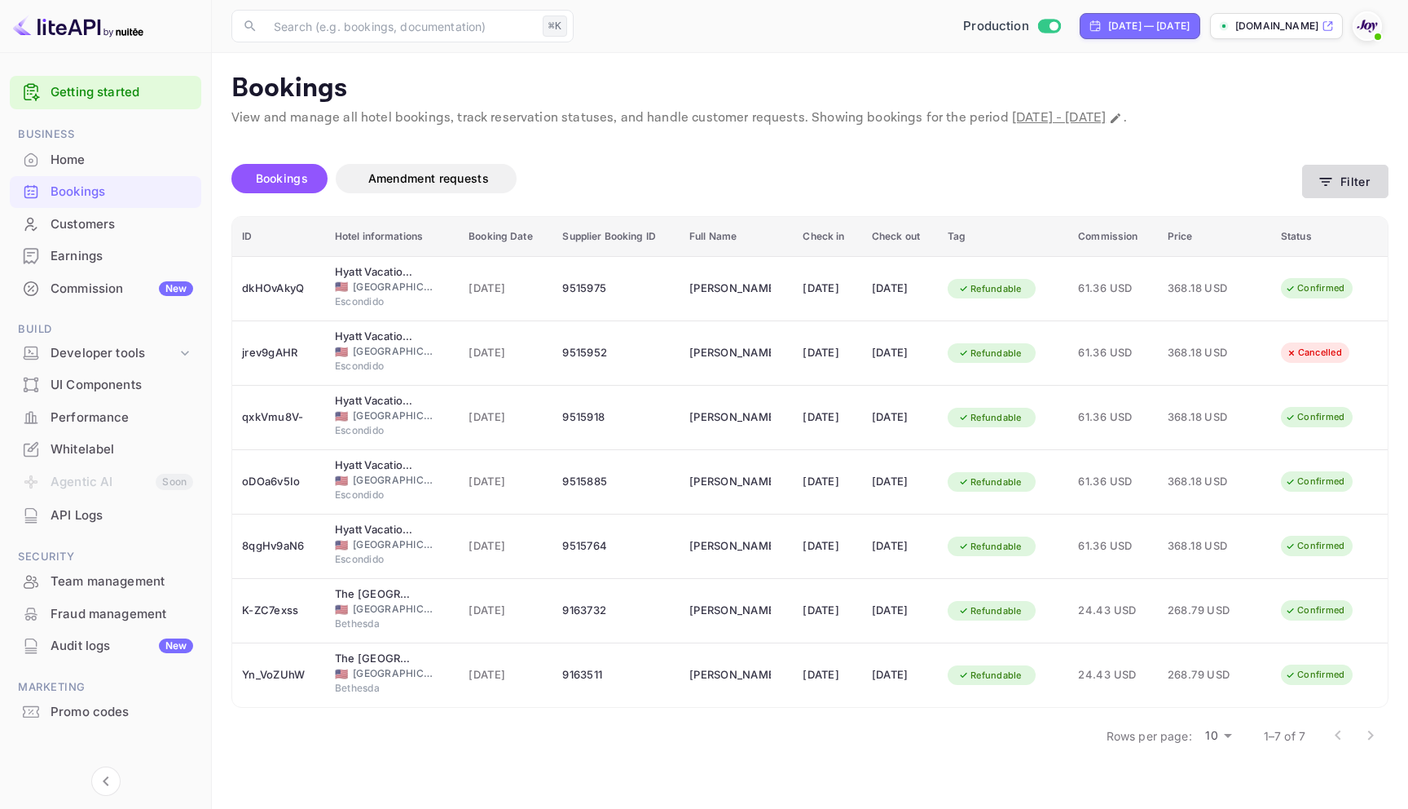
click at [1315, 179] on button "Filter" at bounding box center [1346, 181] width 86 height 33
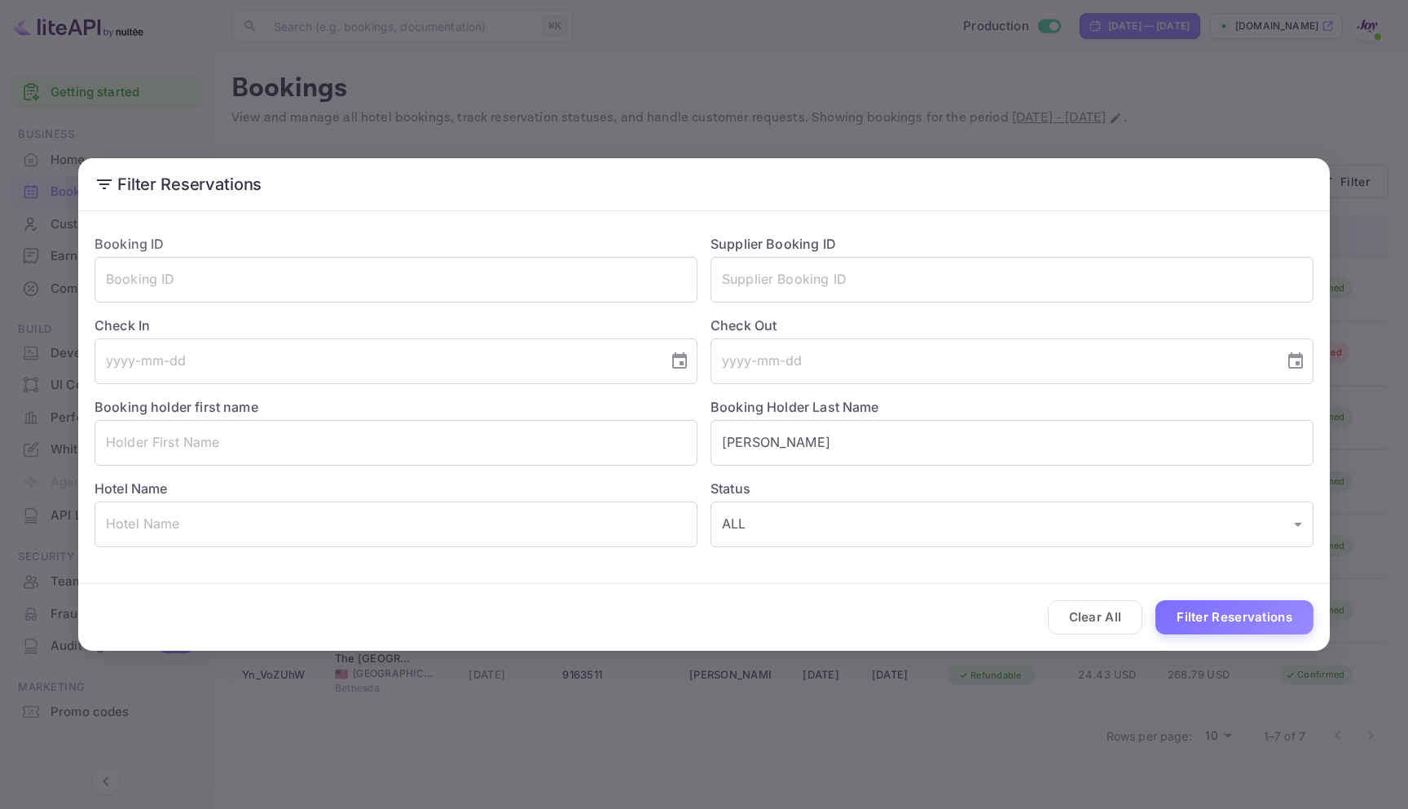
click at [1194, 598] on div "Clear All Filter Reservations" at bounding box center [704, 618] width 1252 height 68
click at [1192, 619] on button "Filter Reservations" at bounding box center [1235, 617] width 158 height 35
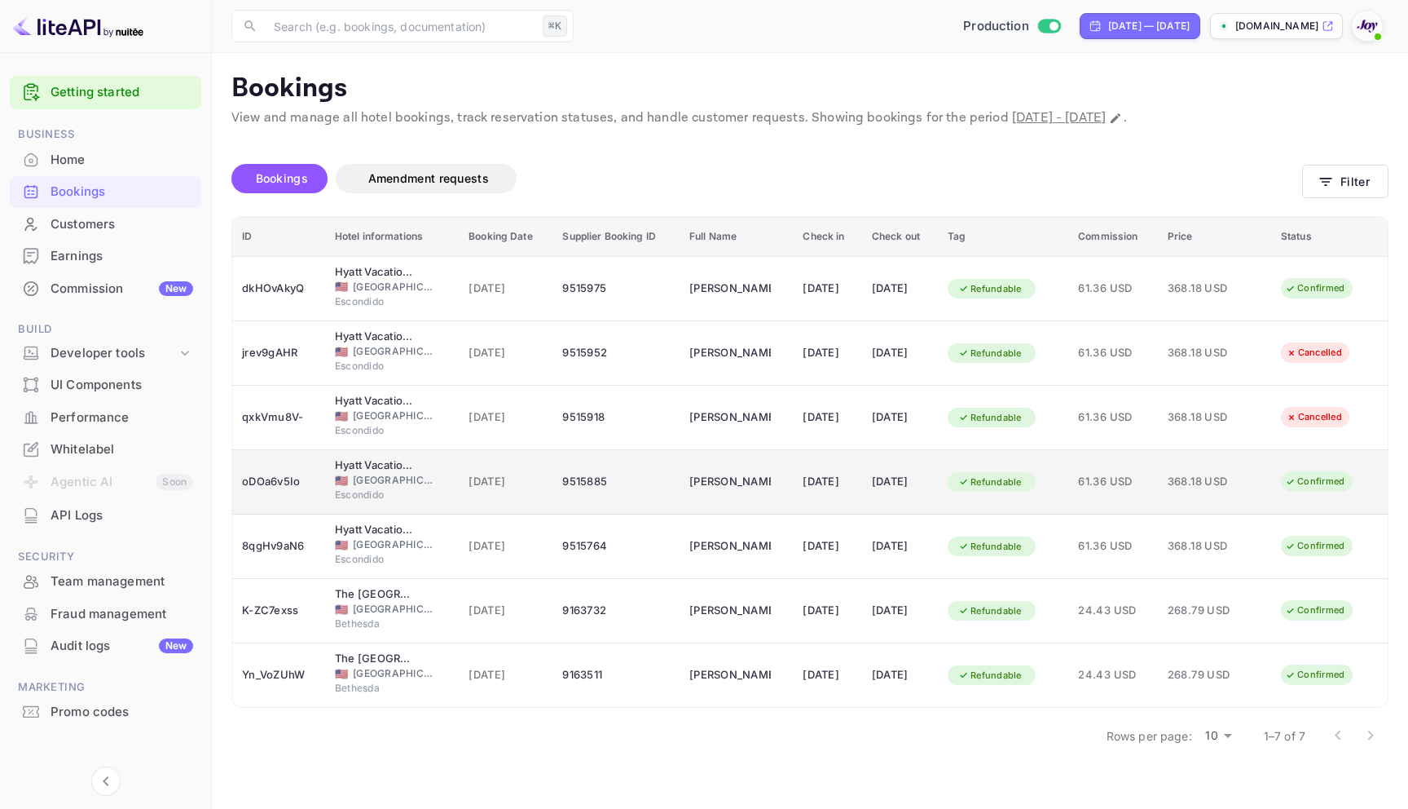
click at [602, 496] on td "9515885" at bounding box center [616, 482] width 127 height 64
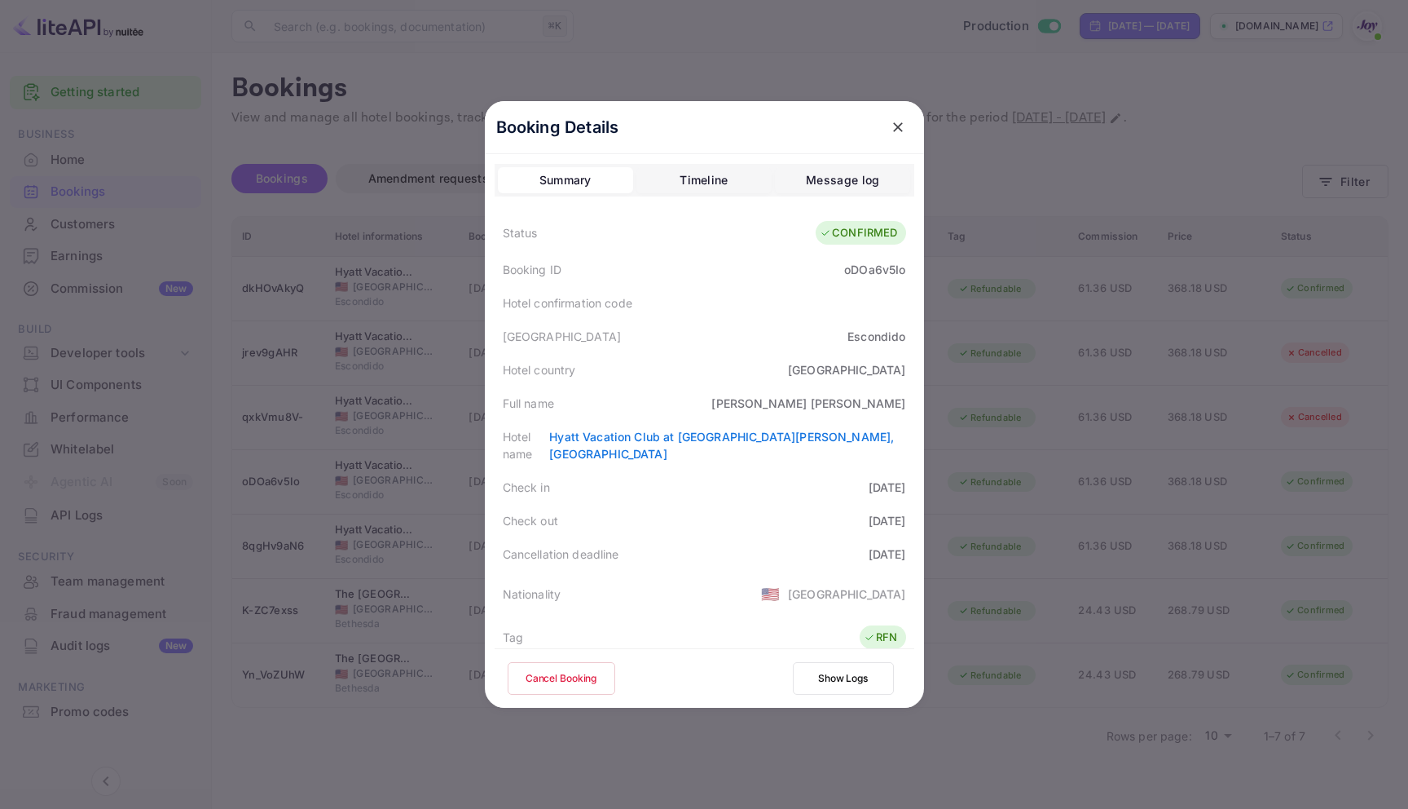
click at [599, 685] on button "Cancel Booking" at bounding box center [562, 678] width 108 height 33
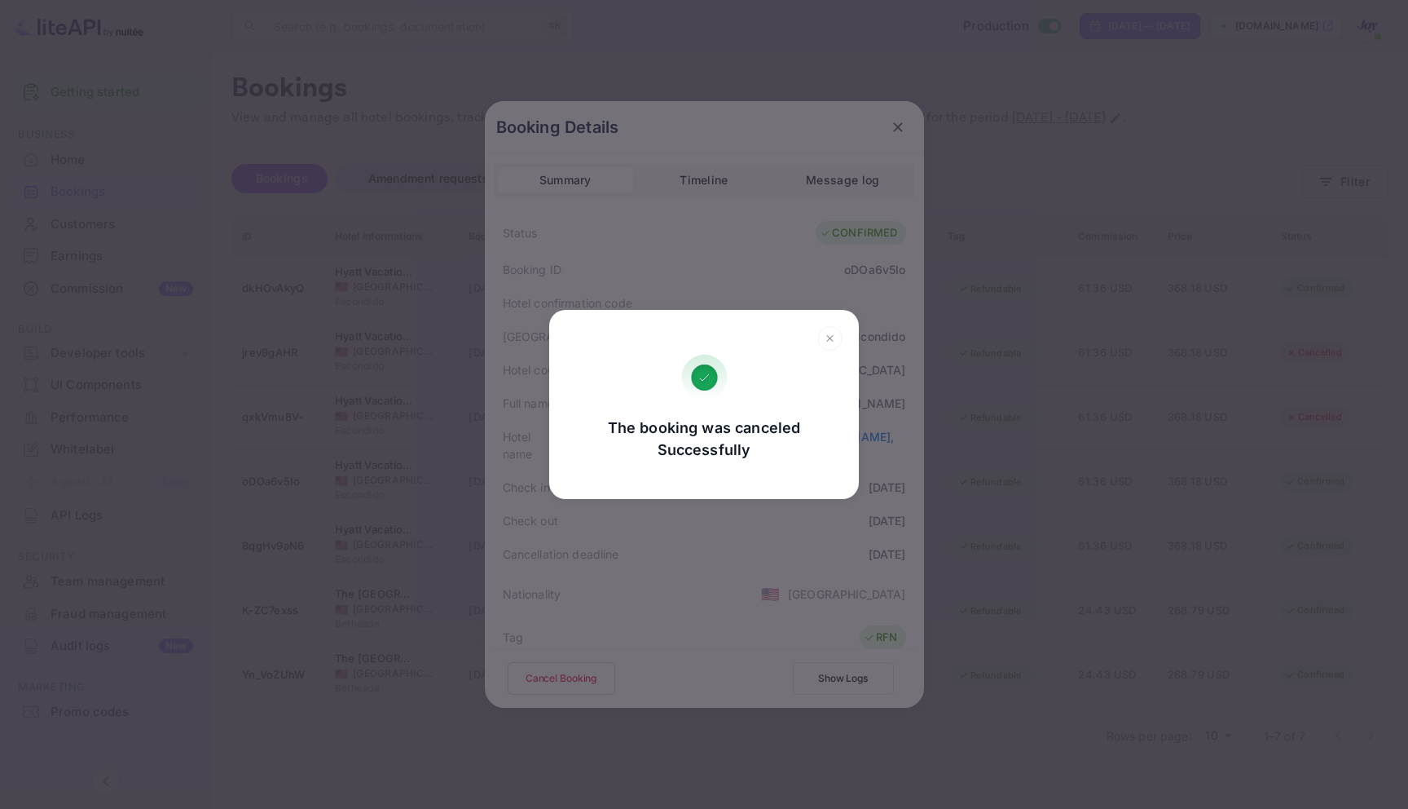
click at [838, 340] on icon at bounding box center [830, 338] width 25 height 24
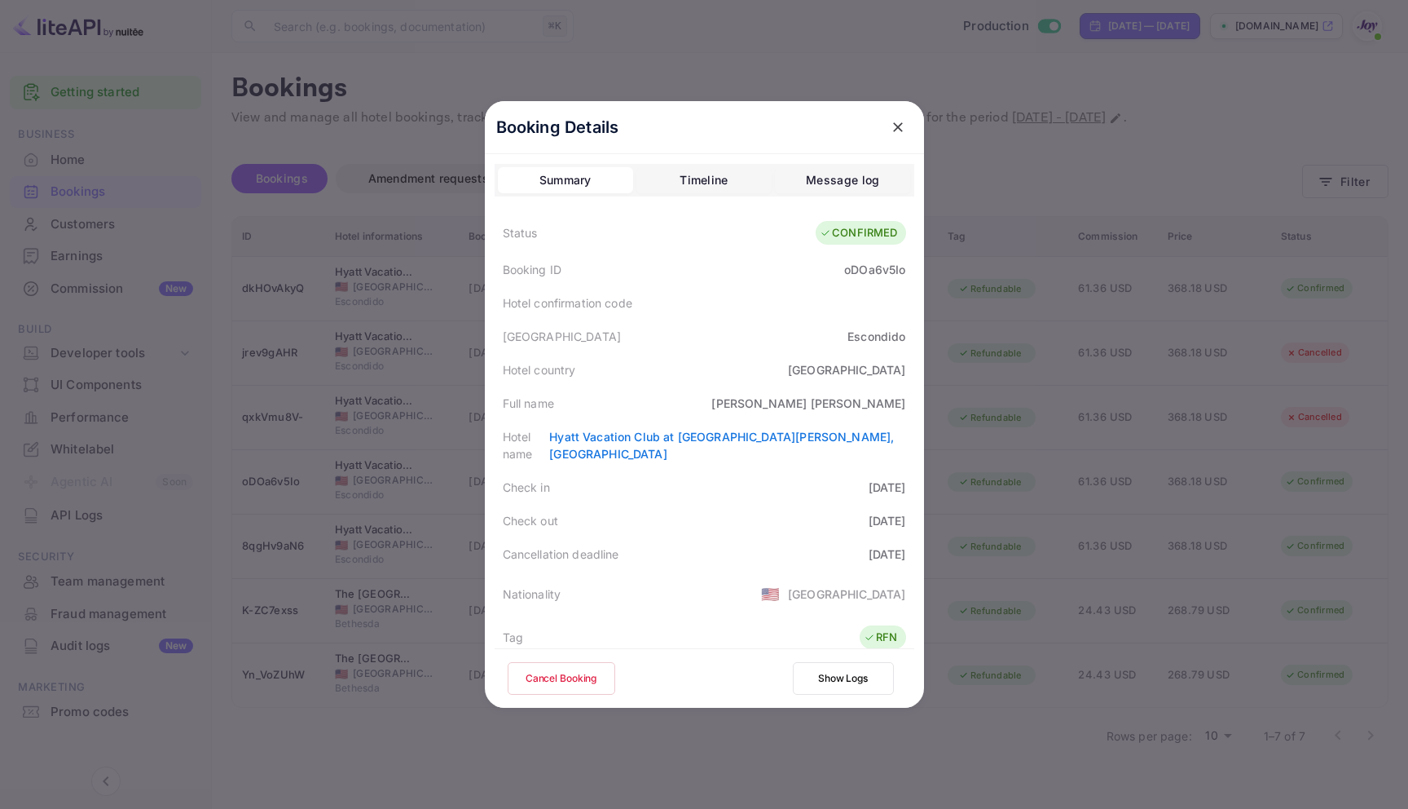
click at [887, 136] on button "close" at bounding box center [898, 126] width 29 height 29
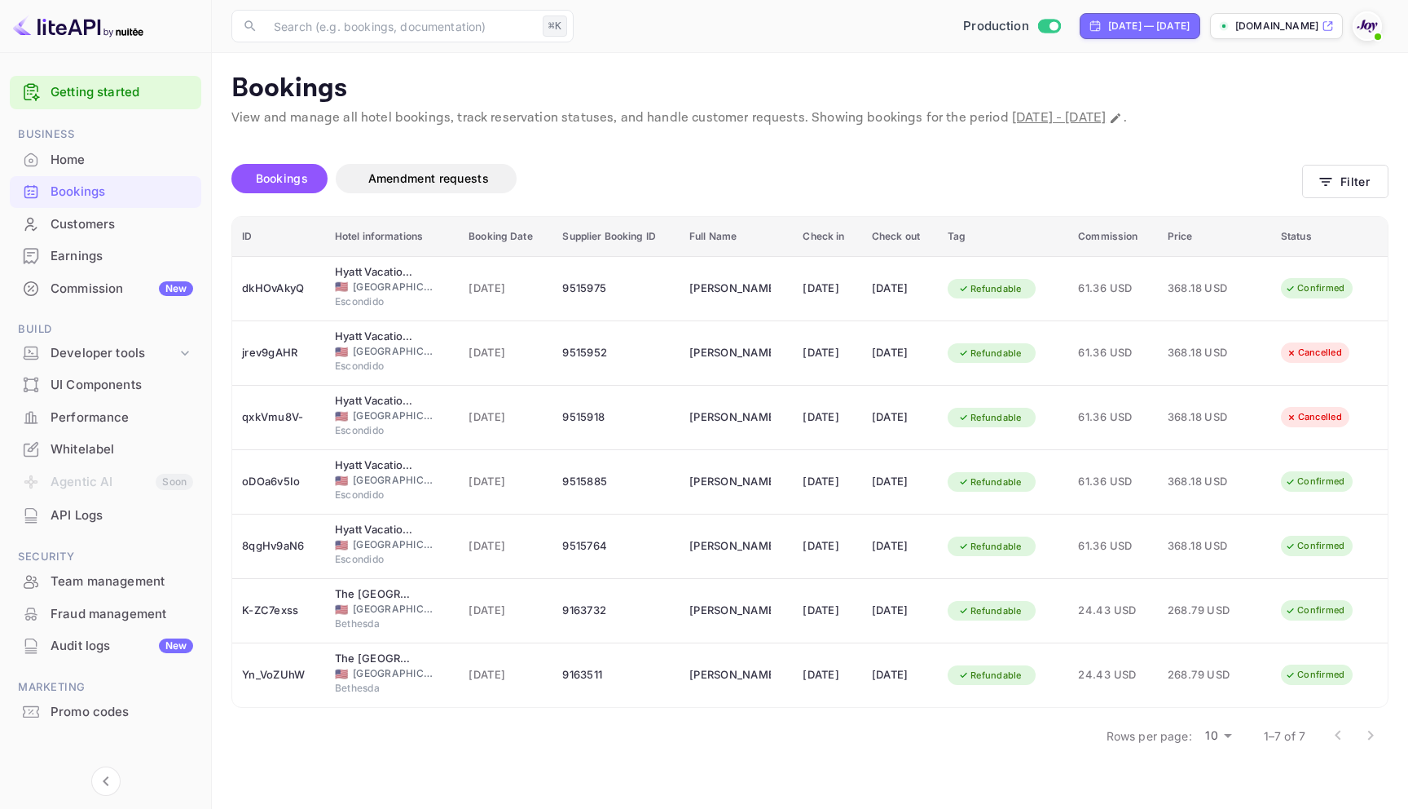
click at [1333, 164] on div "Bookings Amendment requests Filter" at bounding box center [809, 182] width 1157 height 68
click at [1330, 201] on div "Bookings Amendment requests Filter" at bounding box center [809, 182] width 1157 height 68
click at [1332, 184] on icon "button" at bounding box center [1326, 182] width 16 height 16
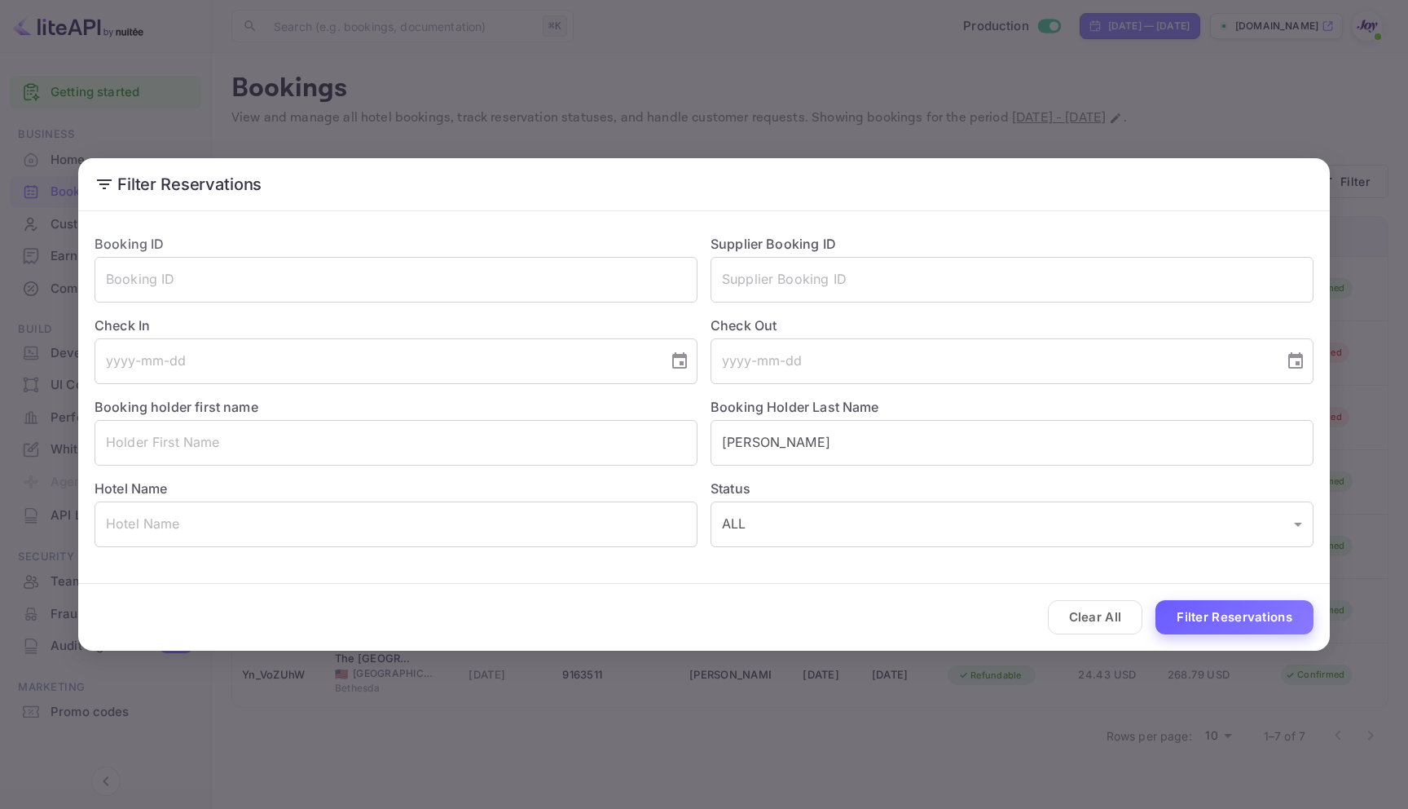
click at [1196, 617] on button "Filter Reservations" at bounding box center [1235, 617] width 158 height 35
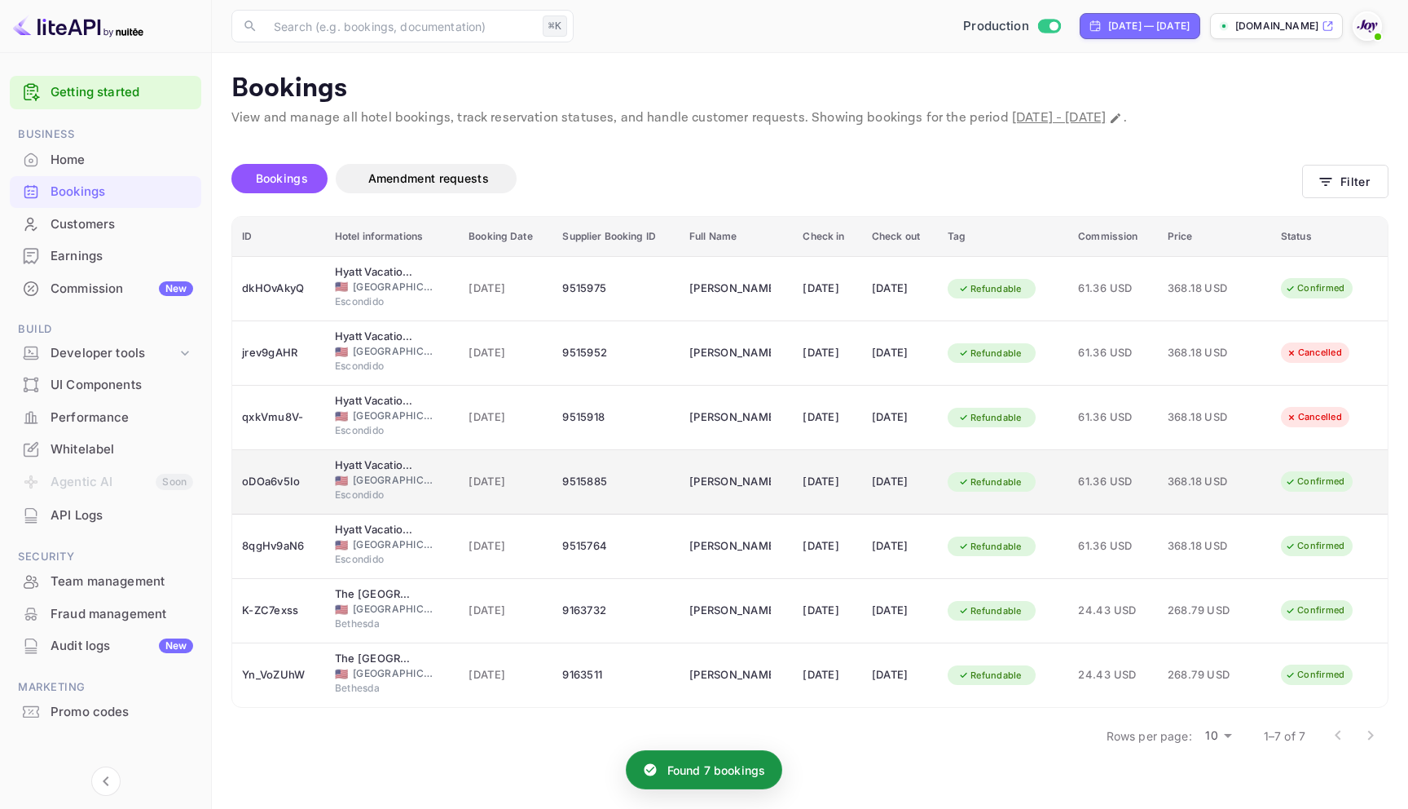
click at [650, 499] on td "9515885" at bounding box center [616, 482] width 127 height 64
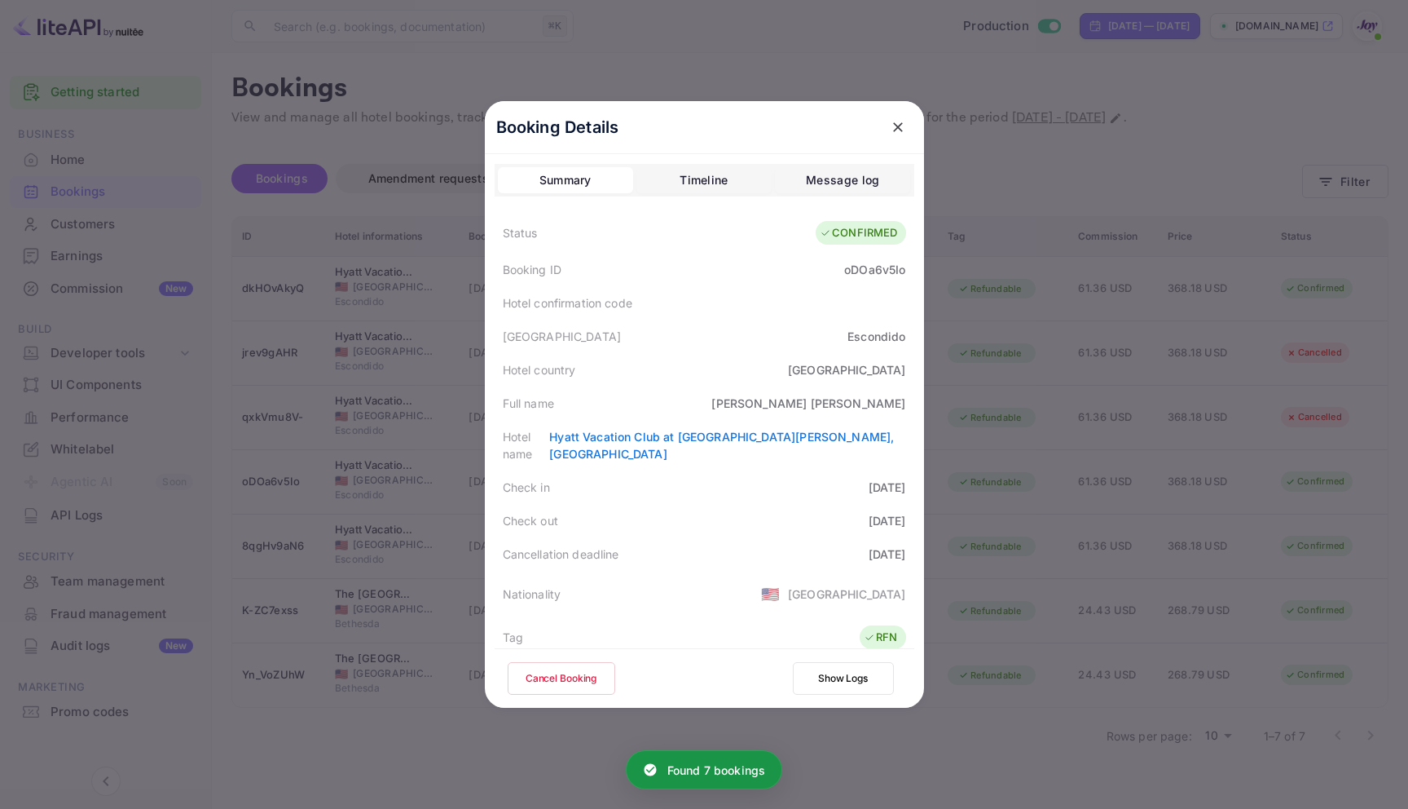
click at [550, 668] on button "Cancel Booking" at bounding box center [562, 678] width 108 height 33
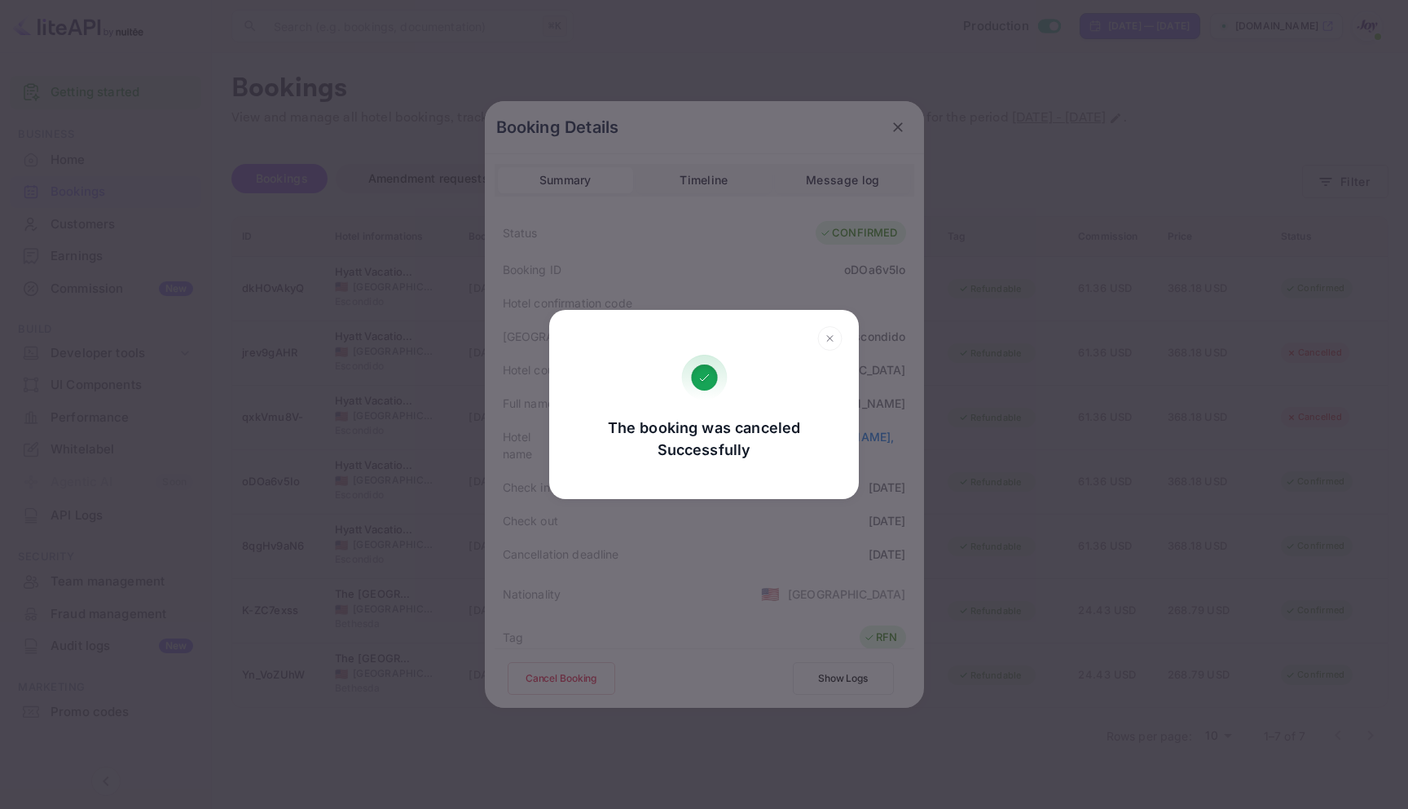
click at [821, 329] on rect at bounding box center [830, 339] width 24 height 24
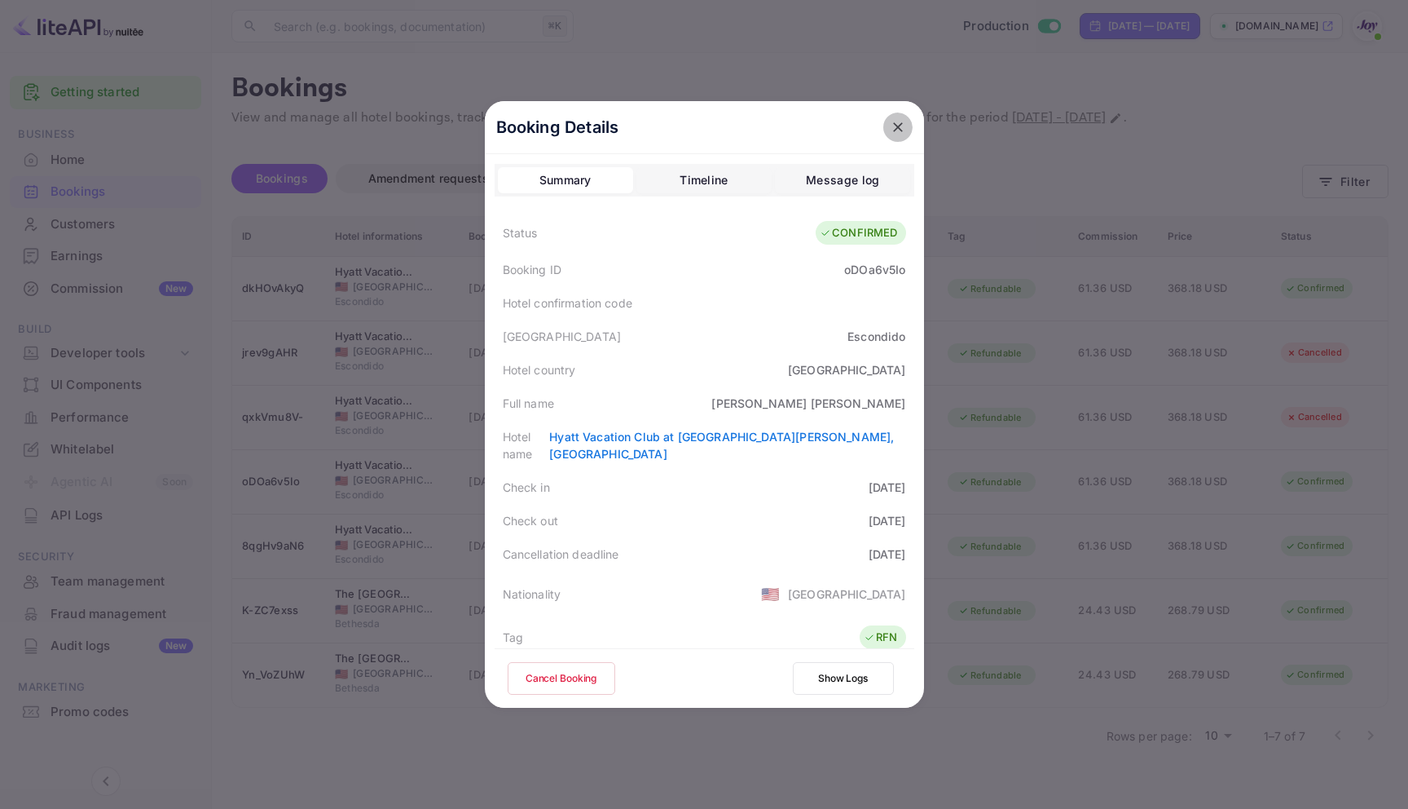
click at [895, 128] on icon "close" at bounding box center [898, 127] width 16 height 16
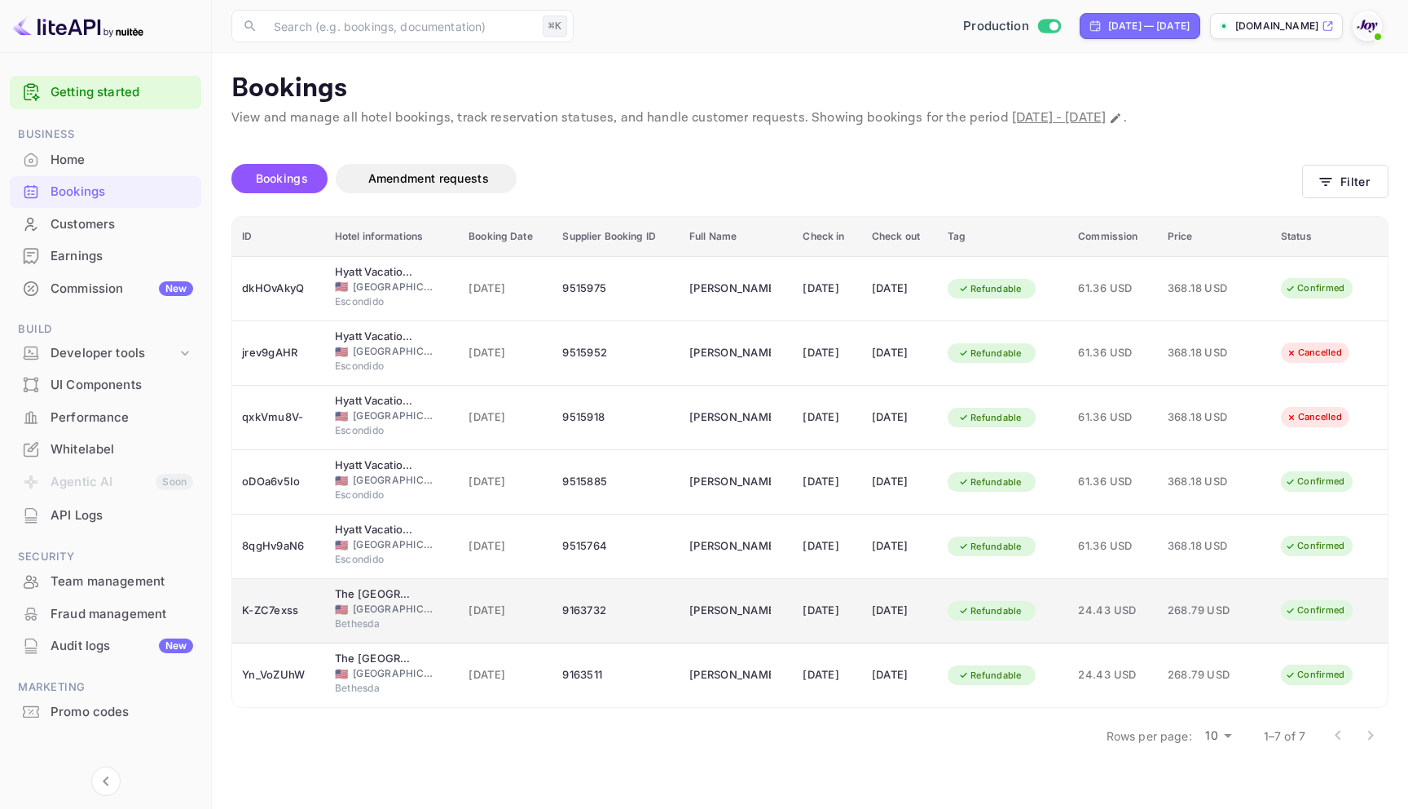
click at [608, 606] on div "9163732" at bounding box center [616, 610] width 108 height 26
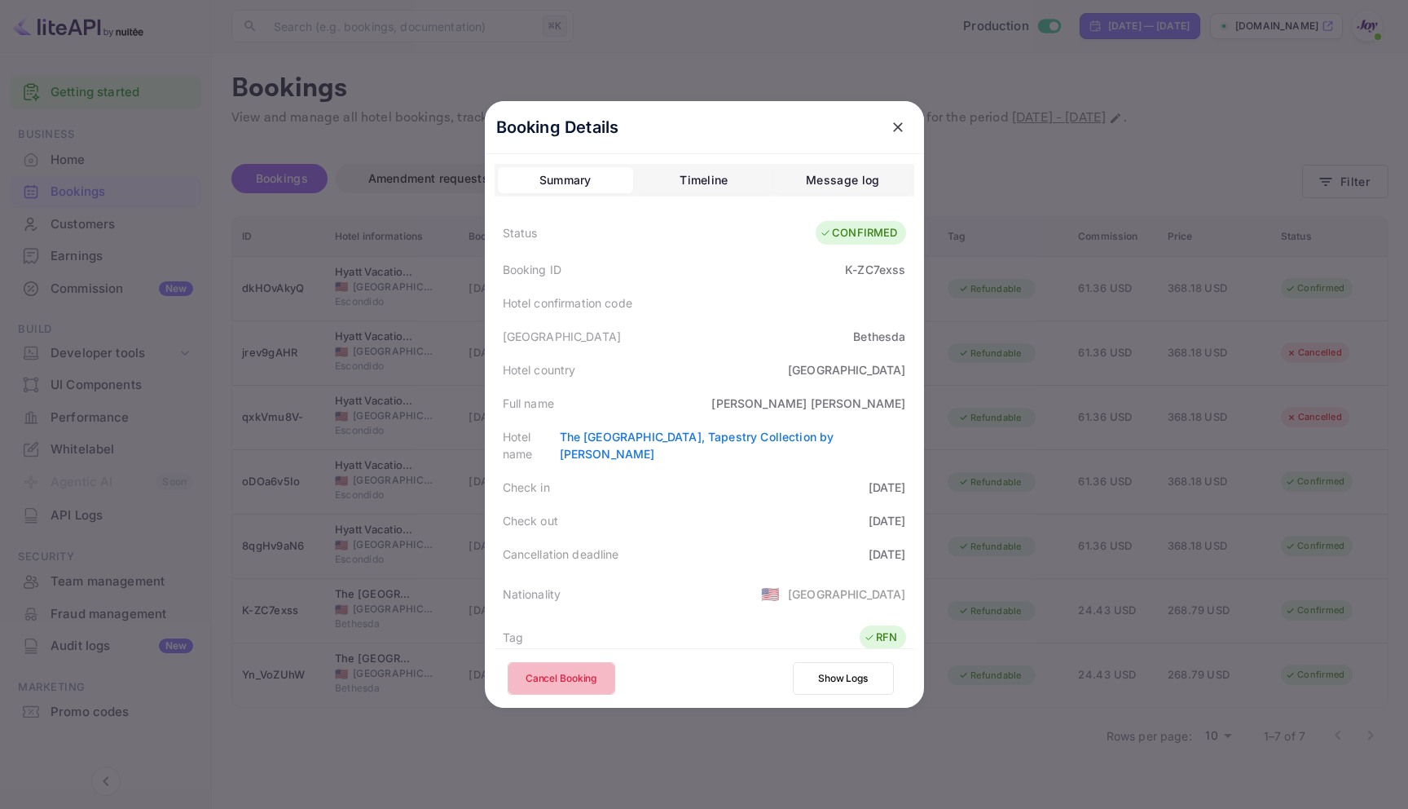
click at [588, 666] on button "Cancel Booking" at bounding box center [562, 678] width 108 height 33
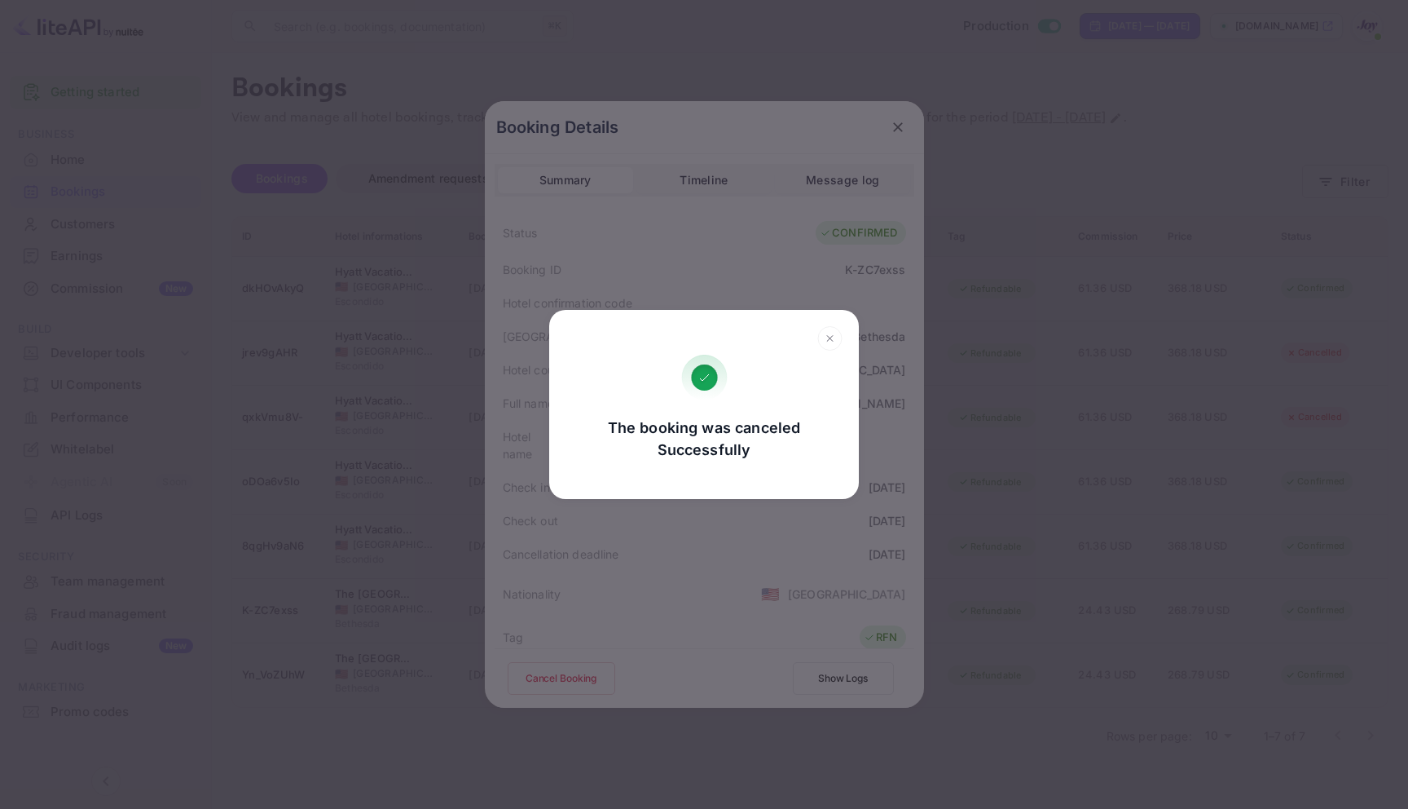
click at [824, 342] on icon at bounding box center [830, 338] width 25 height 24
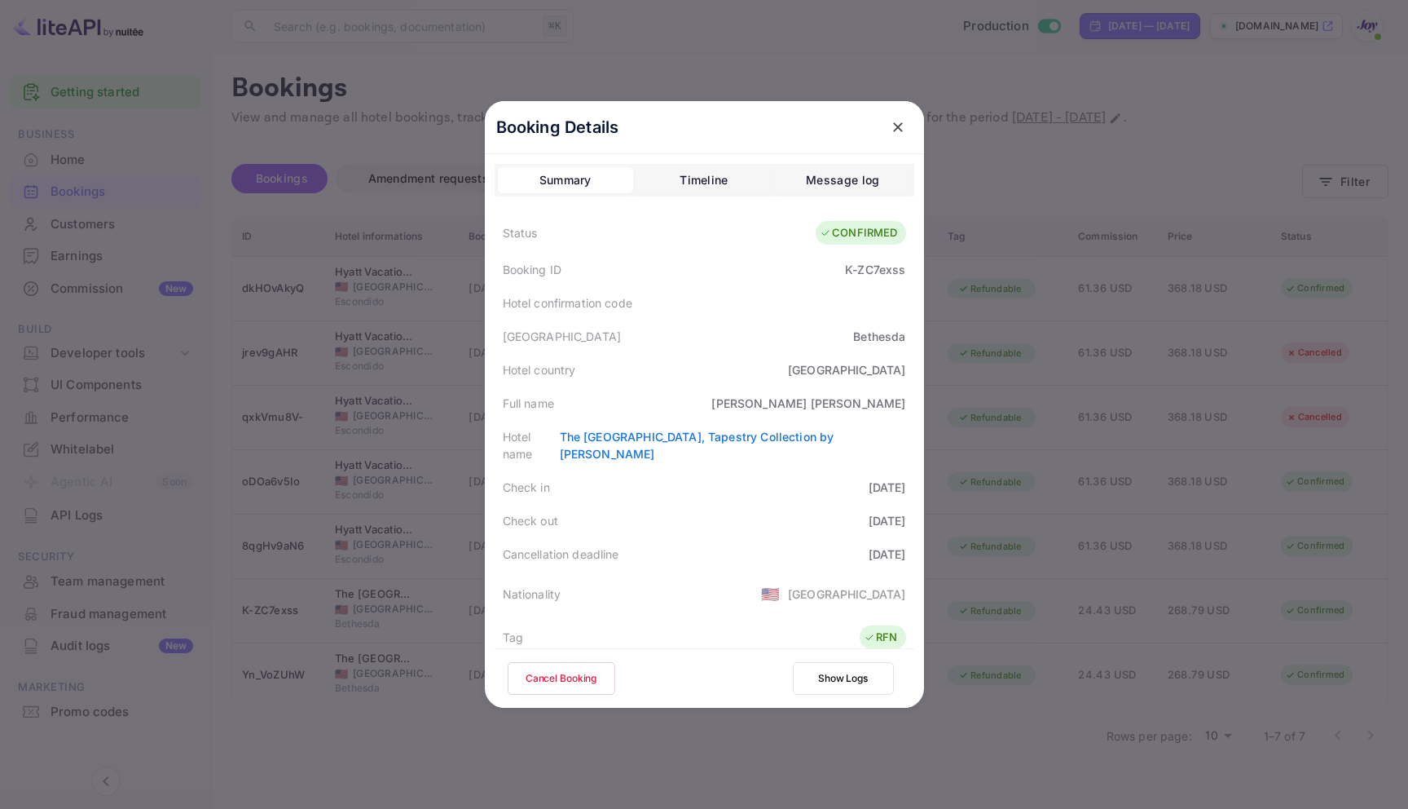
click at [890, 122] on icon "close" at bounding box center [898, 127] width 16 height 16
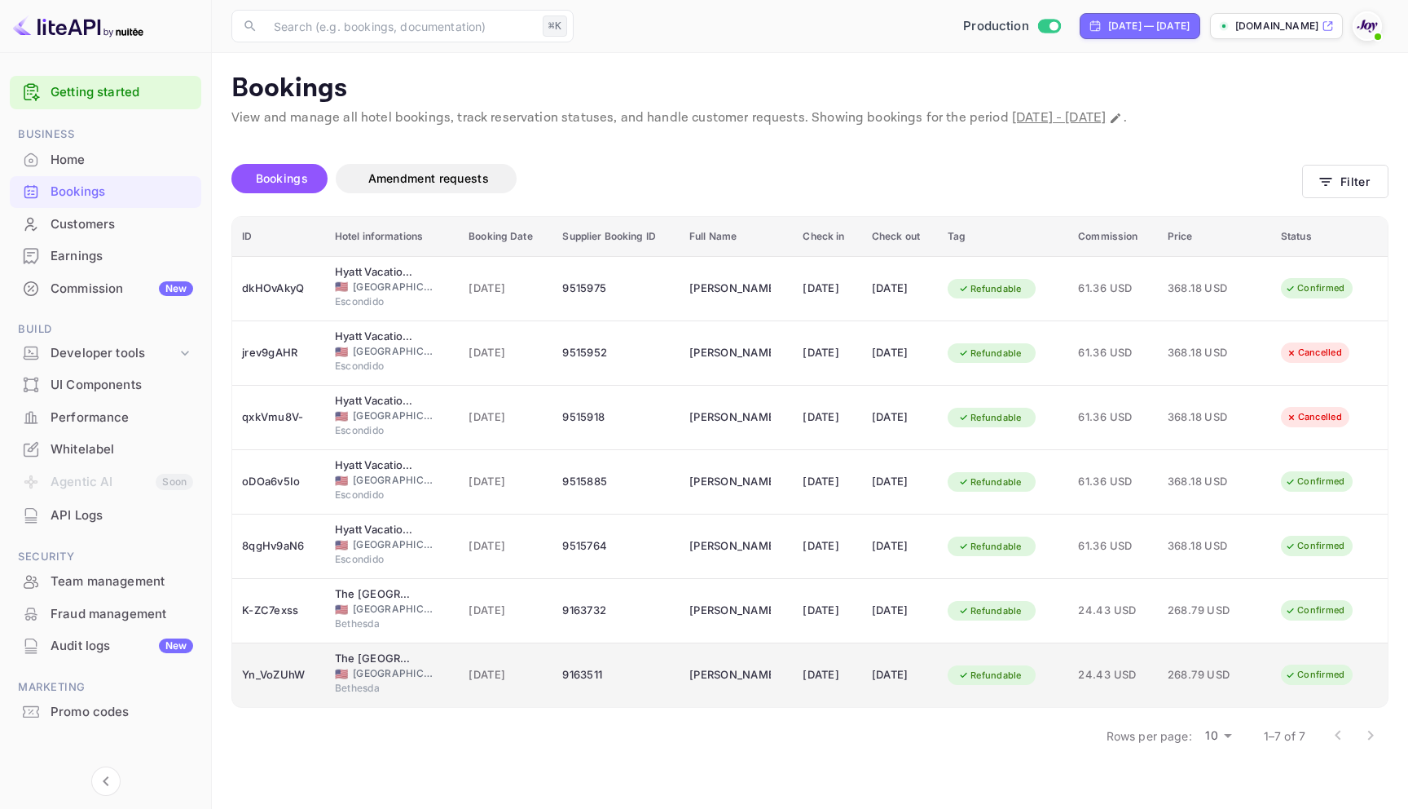
click at [536, 668] on td "[DATE]" at bounding box center [506, 675] width 94 height 64
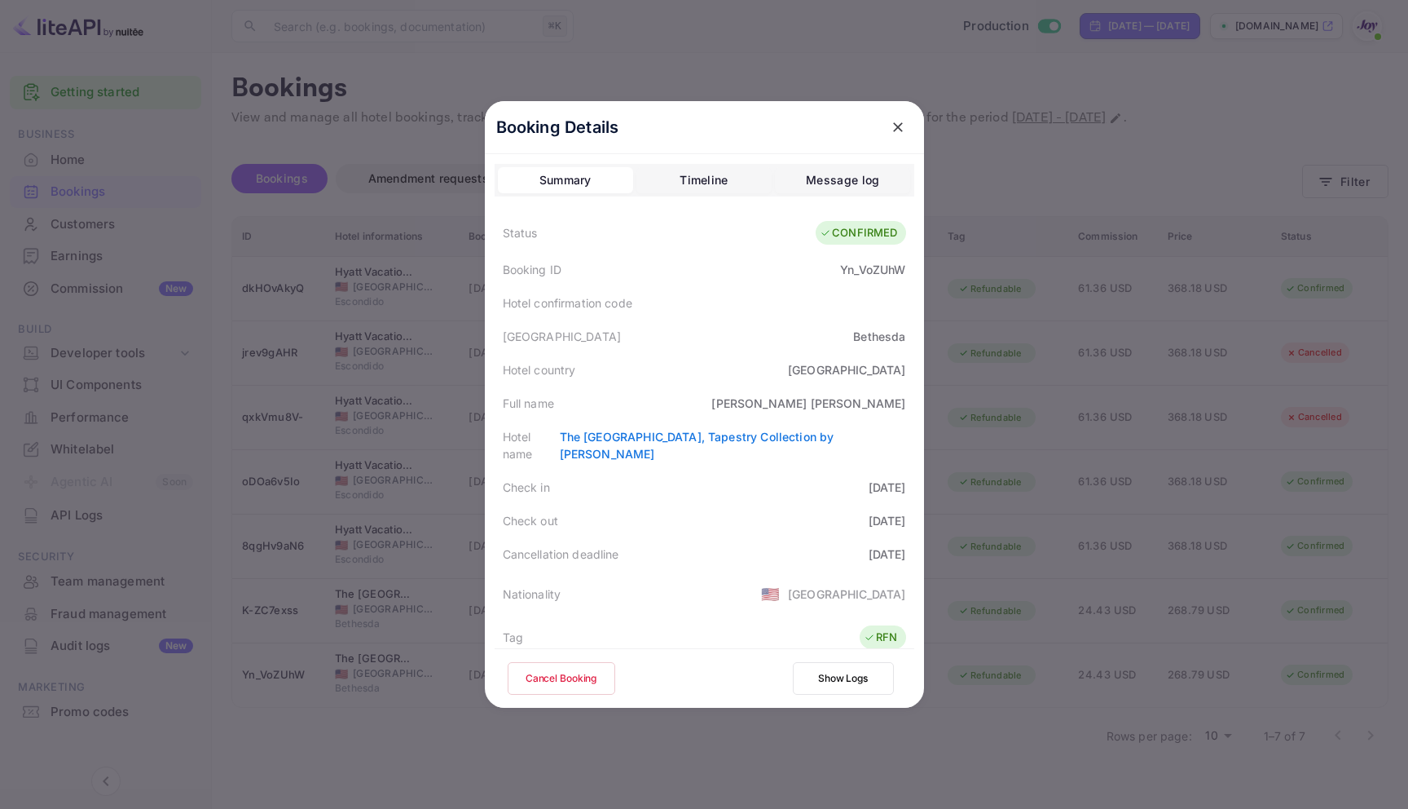
click at [531, 681] on button "Cancel Booking" at bounding box center [562, 678] width 108 height 33
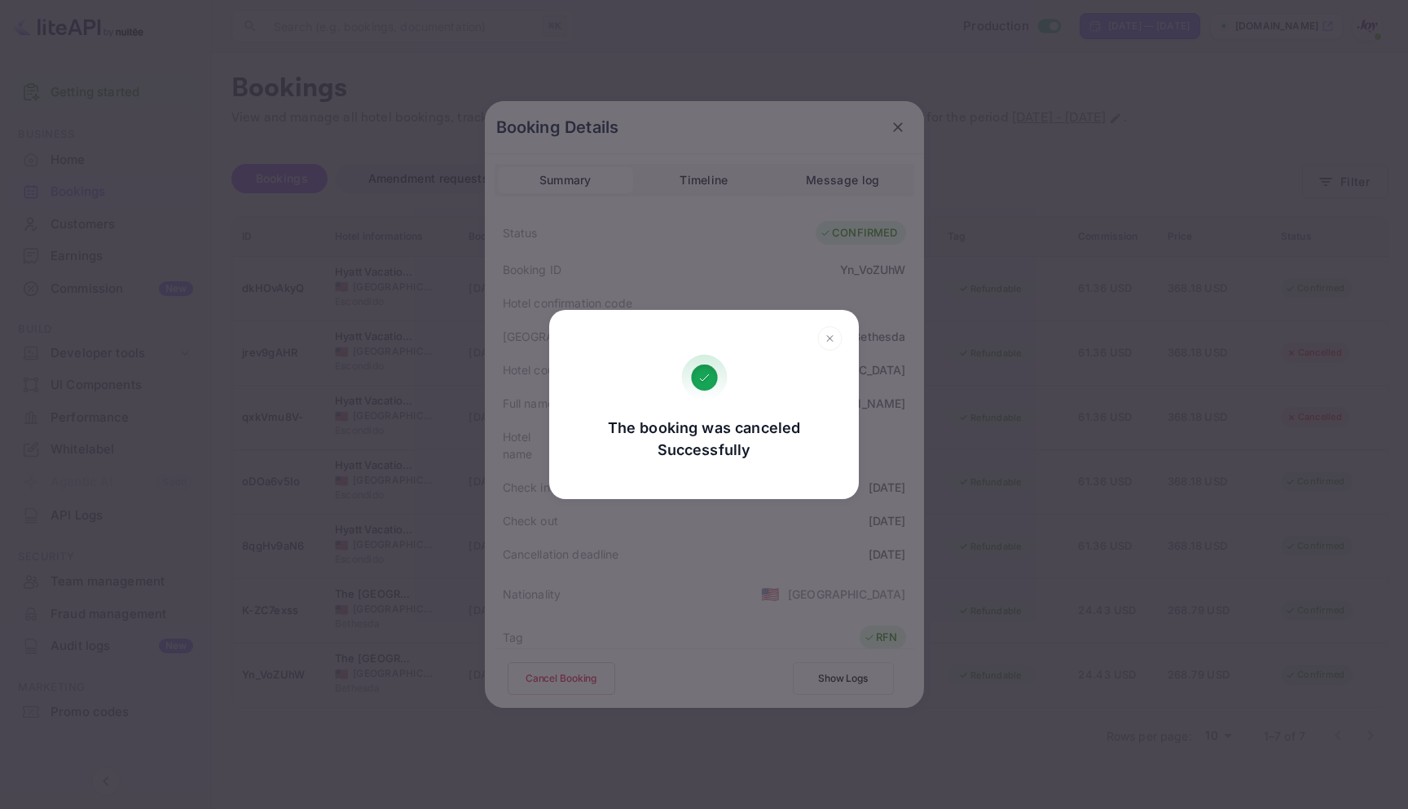
click at [843, 332] on h2 at bounding box center [704, 332] width 310 height 45
click at [828, 333] on icon at bounding box center [830, 338] width 25 height 24
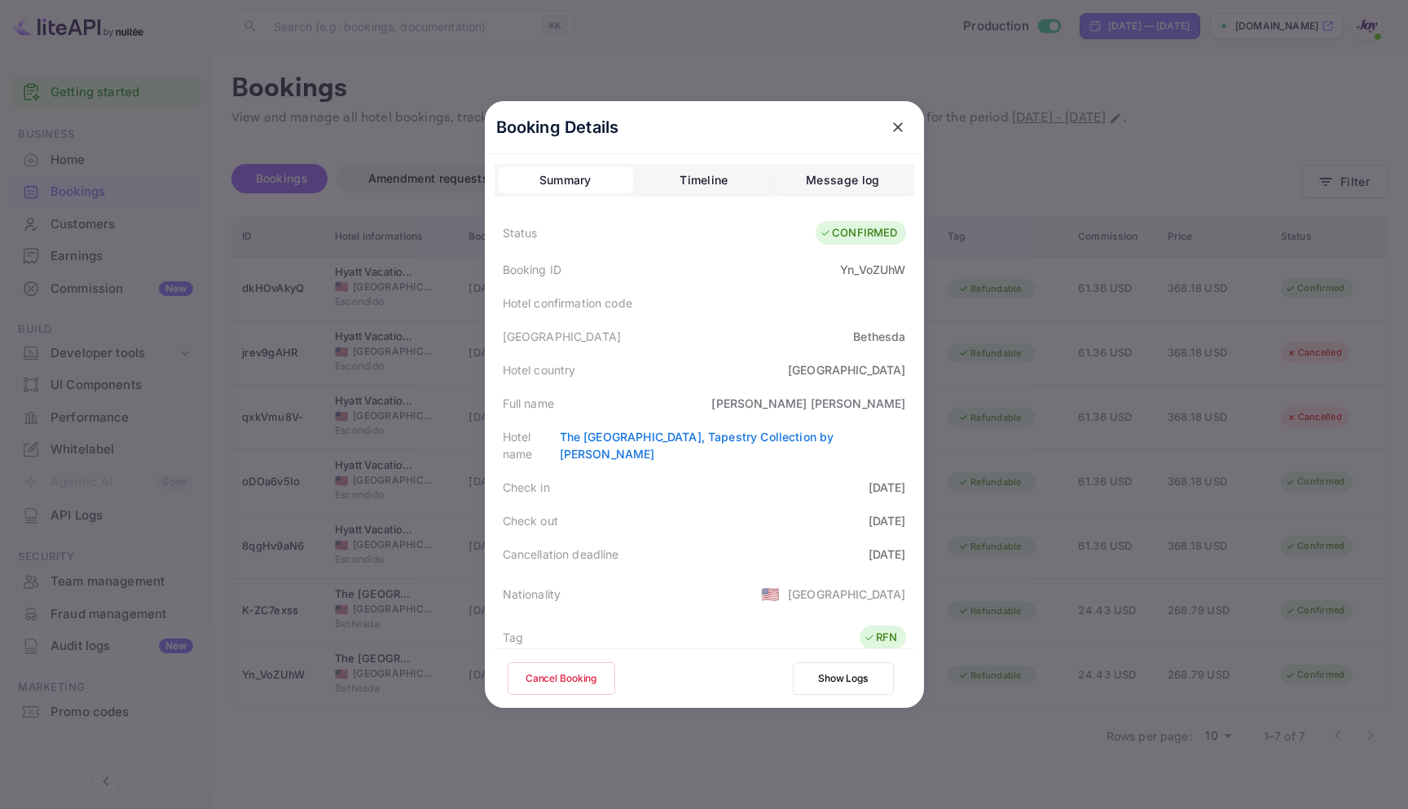
click at [884, 127] on button "close" at bounding box center [898, 126] width 29 height 29
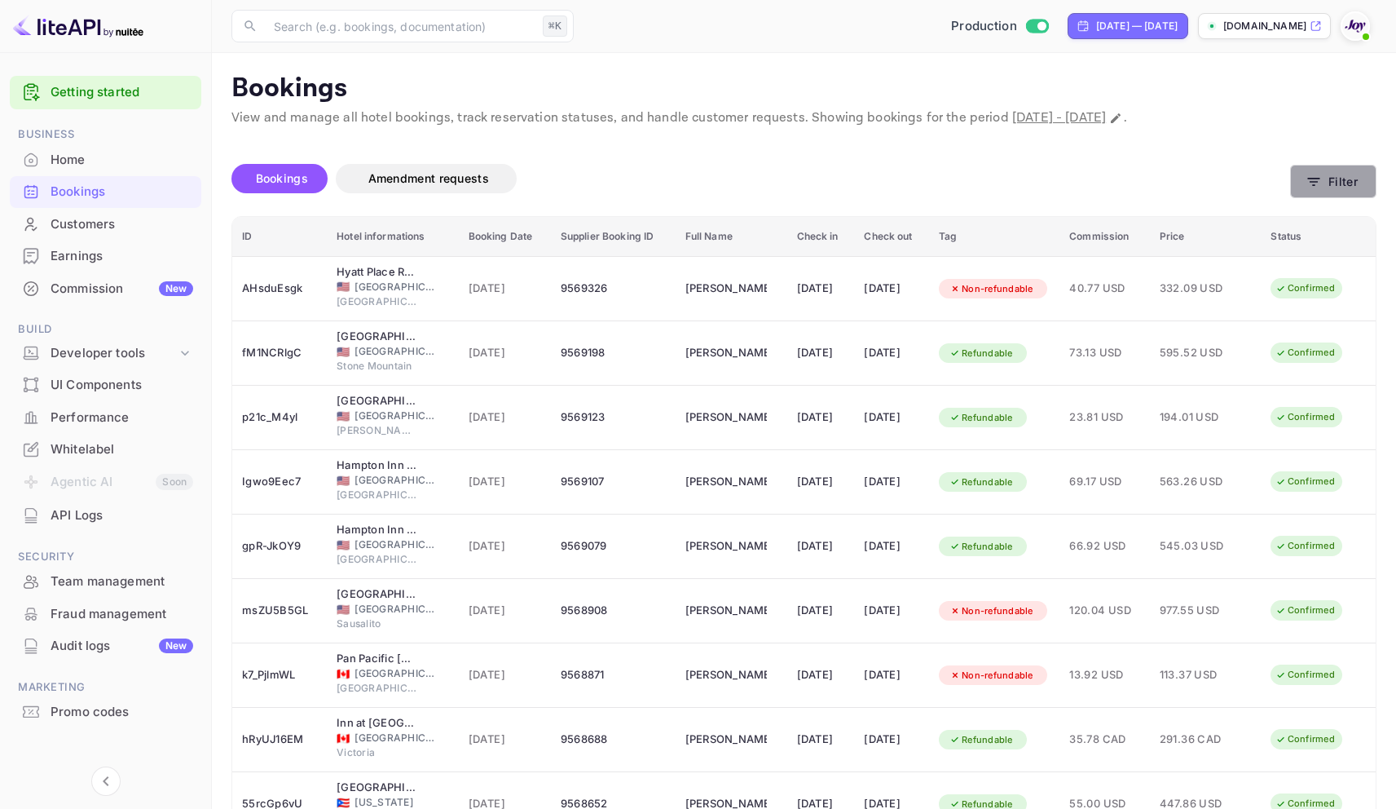
click at [1375, 178] on button "Filter" at bounding box center [1333, 181] width 86 height 33
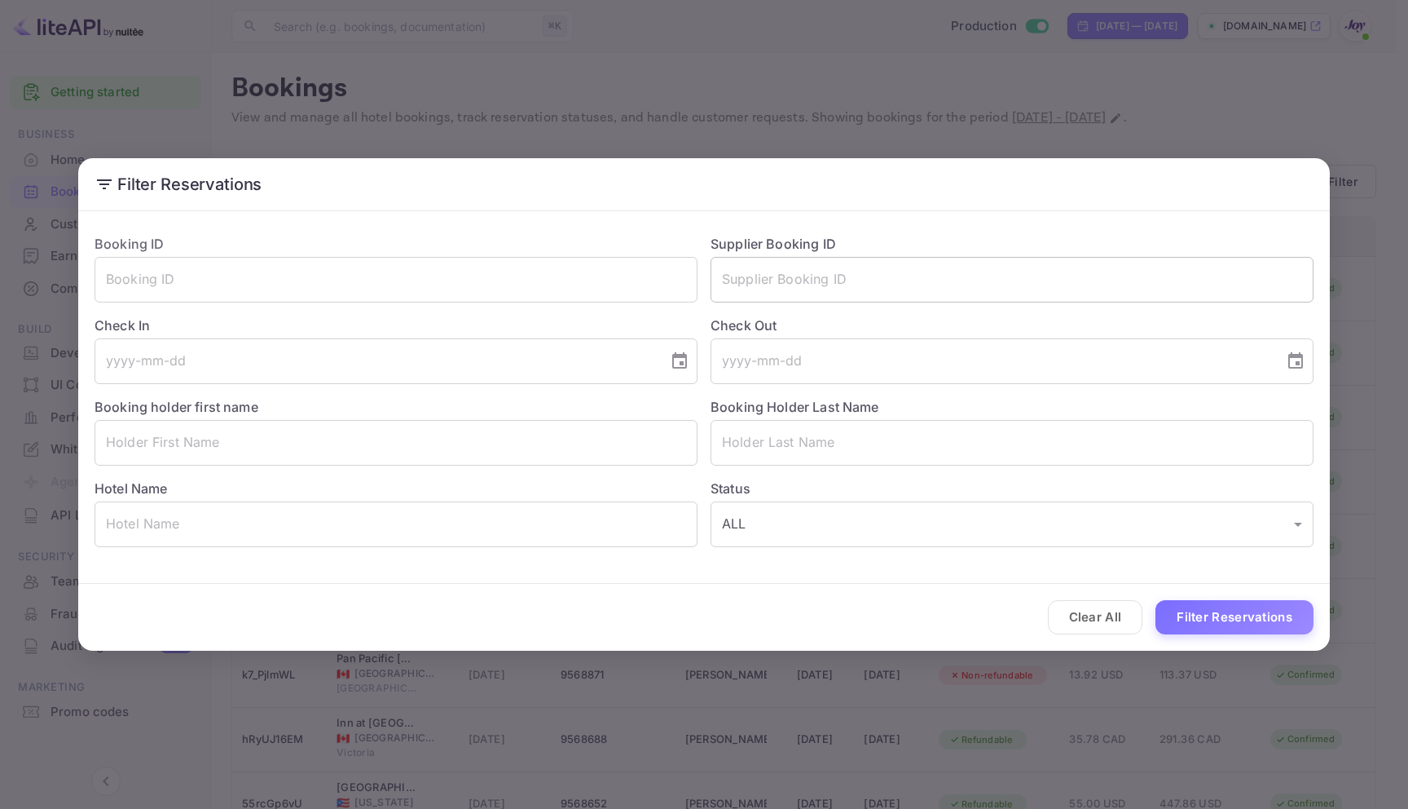
click at [804, 280] on input "text" at bounding box center [1012, 280] width 603 height 46
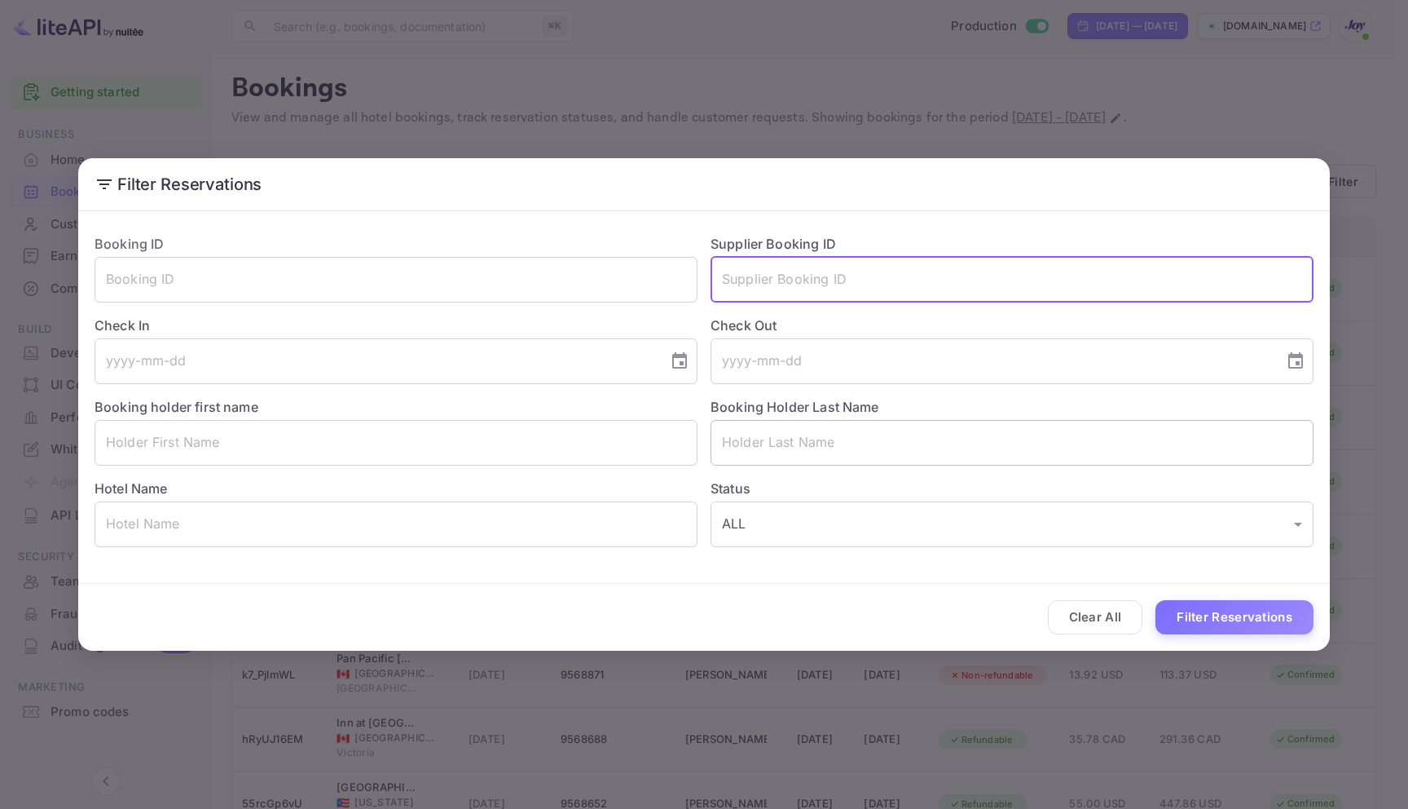
click at [778, 447] on input "text" at bounding box center [1012, 443] width 603 height 46
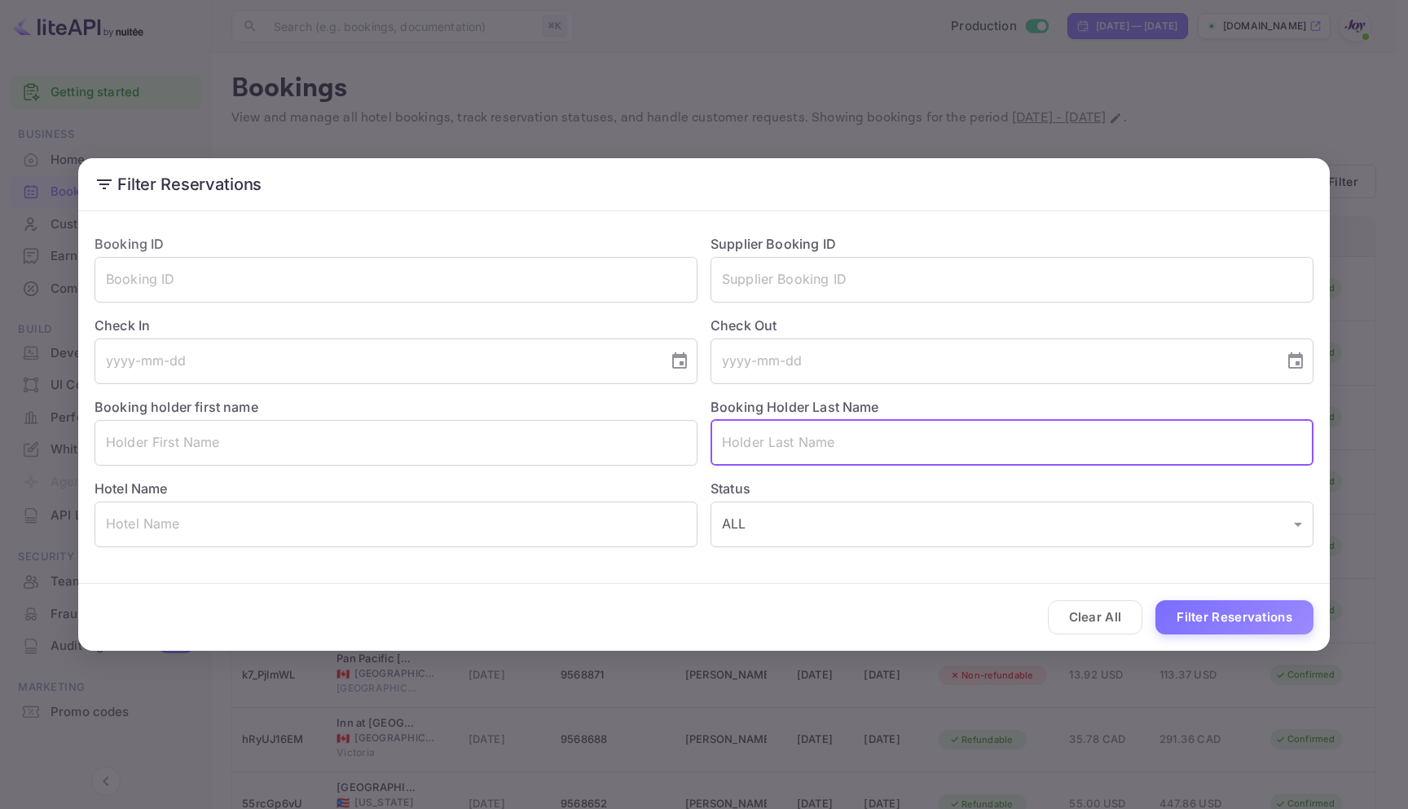
paste input "[PERSON_NAME]"
type input "[PERSON_NAME]"
click at [1230, 608] on button "Filter Reservations" at bounding box center [1235, 617] width 158 height 35
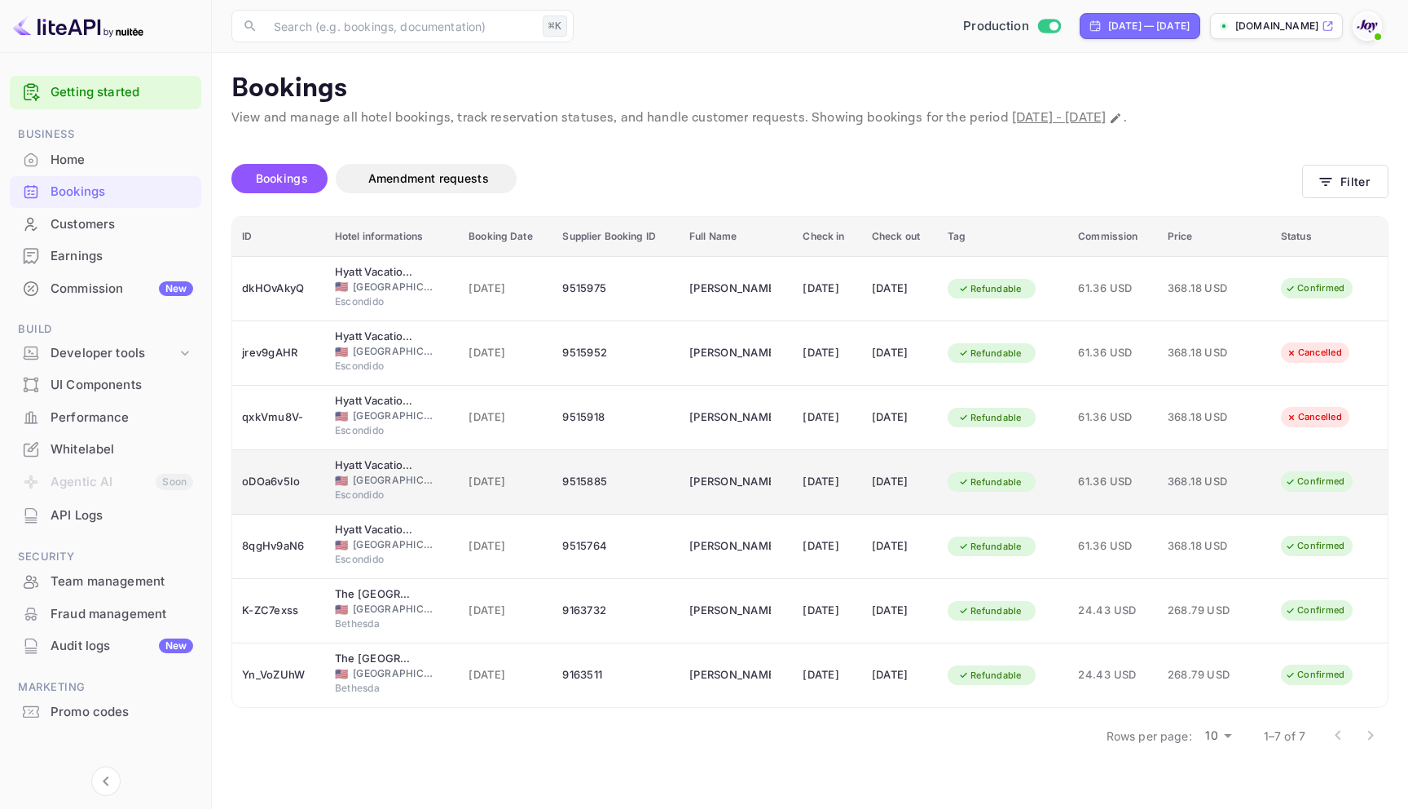
click at [621, 489] on div "9515885" at bounding box center [616, 482] width 108 height 26
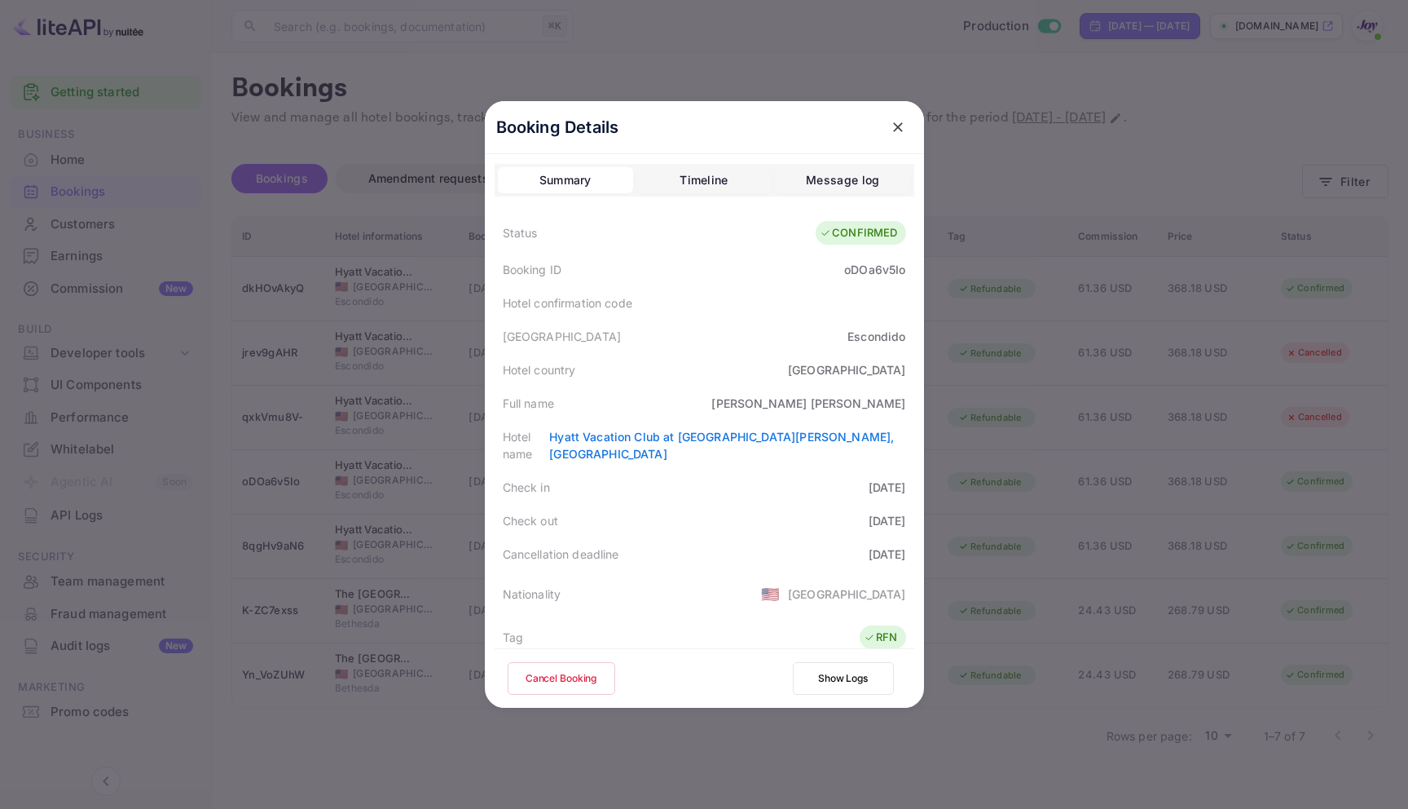
click at [551, 670] on button "Cancel Booking" at bounding box center [562, 678] width 108 height 33
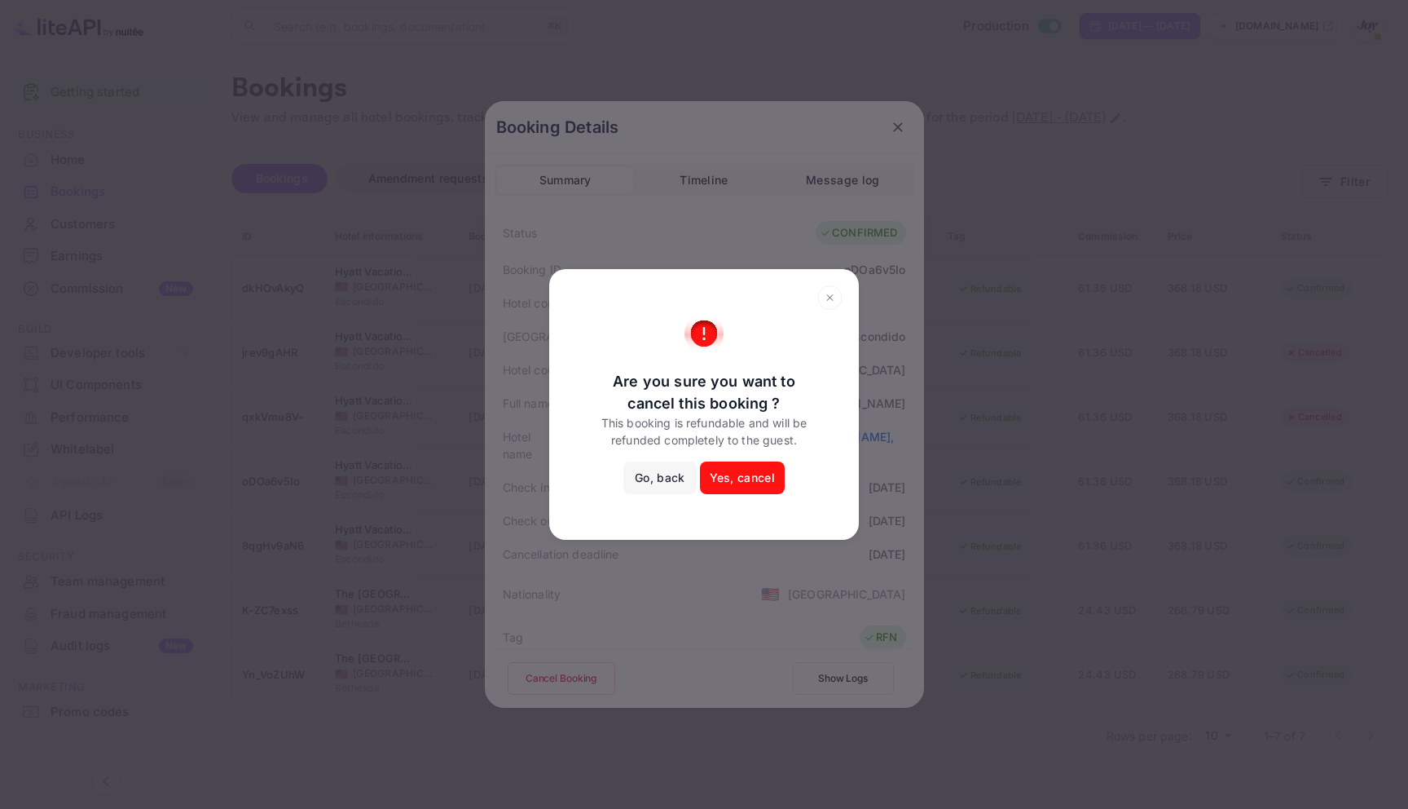
click at [760, 478] on button "Yes, cancel" at bounding box center [742, 477] width 85 height 33
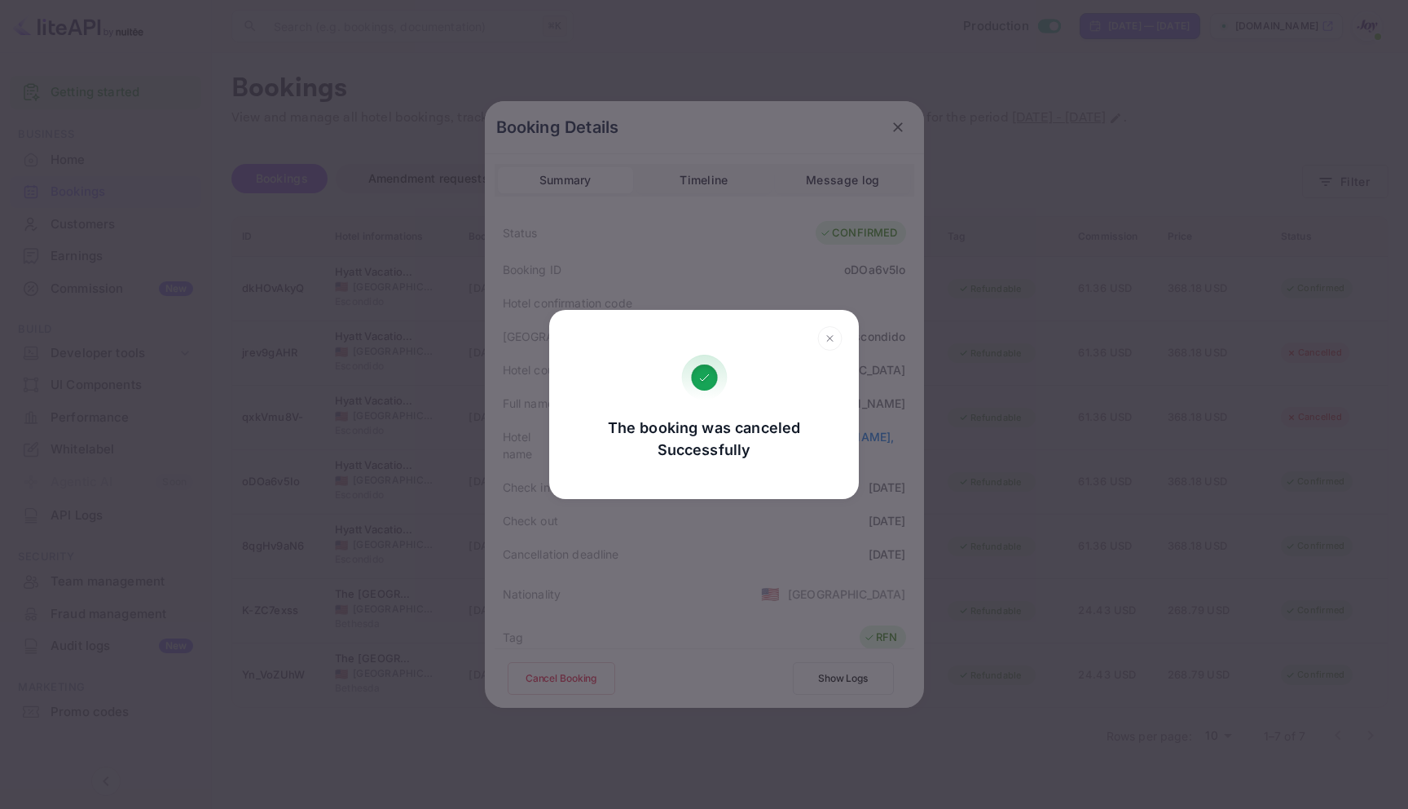
click at [832, 333] on icon at bounding box center [830, 338] width 25 height 24
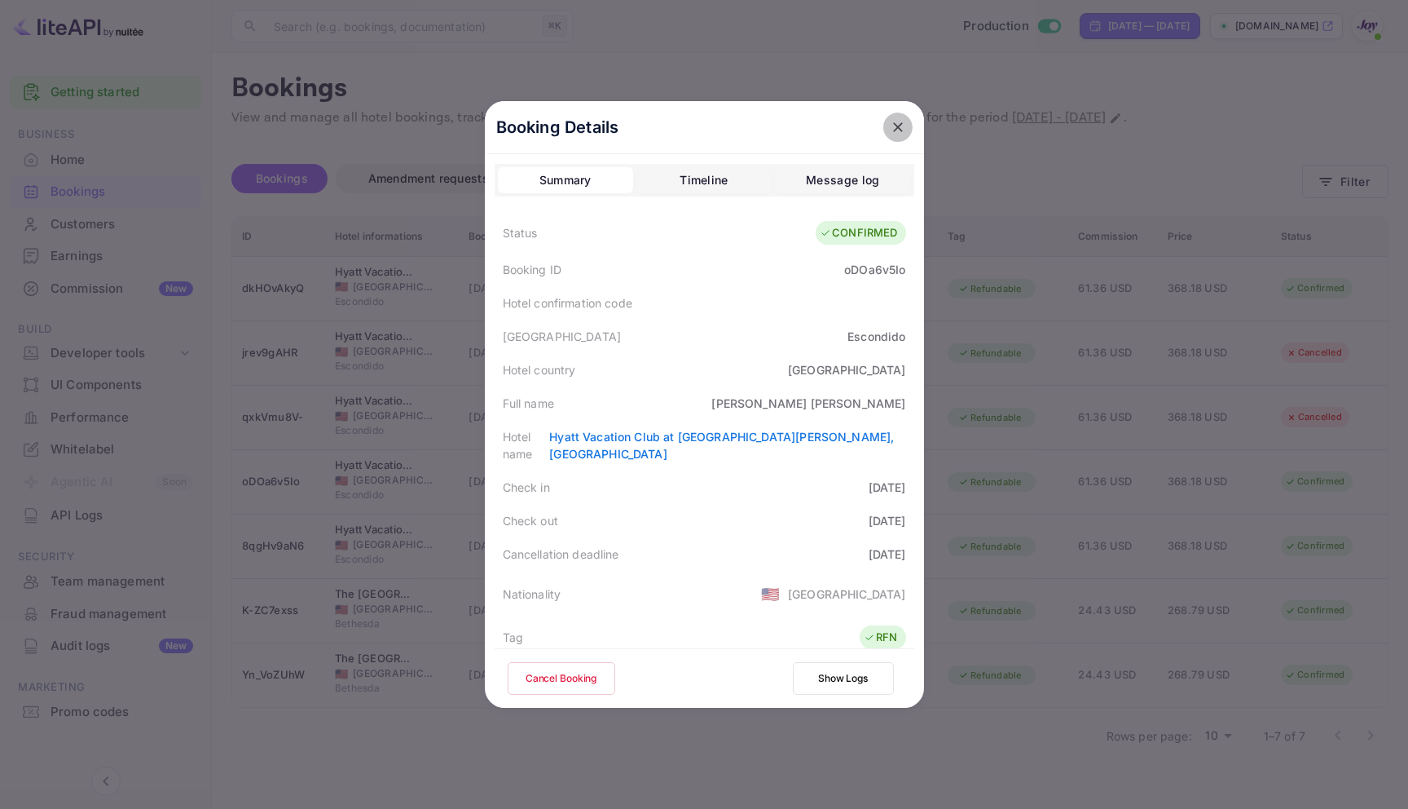
click at [893, 119] on icon "close" at bounding box center [898, 127] width 16 height 16
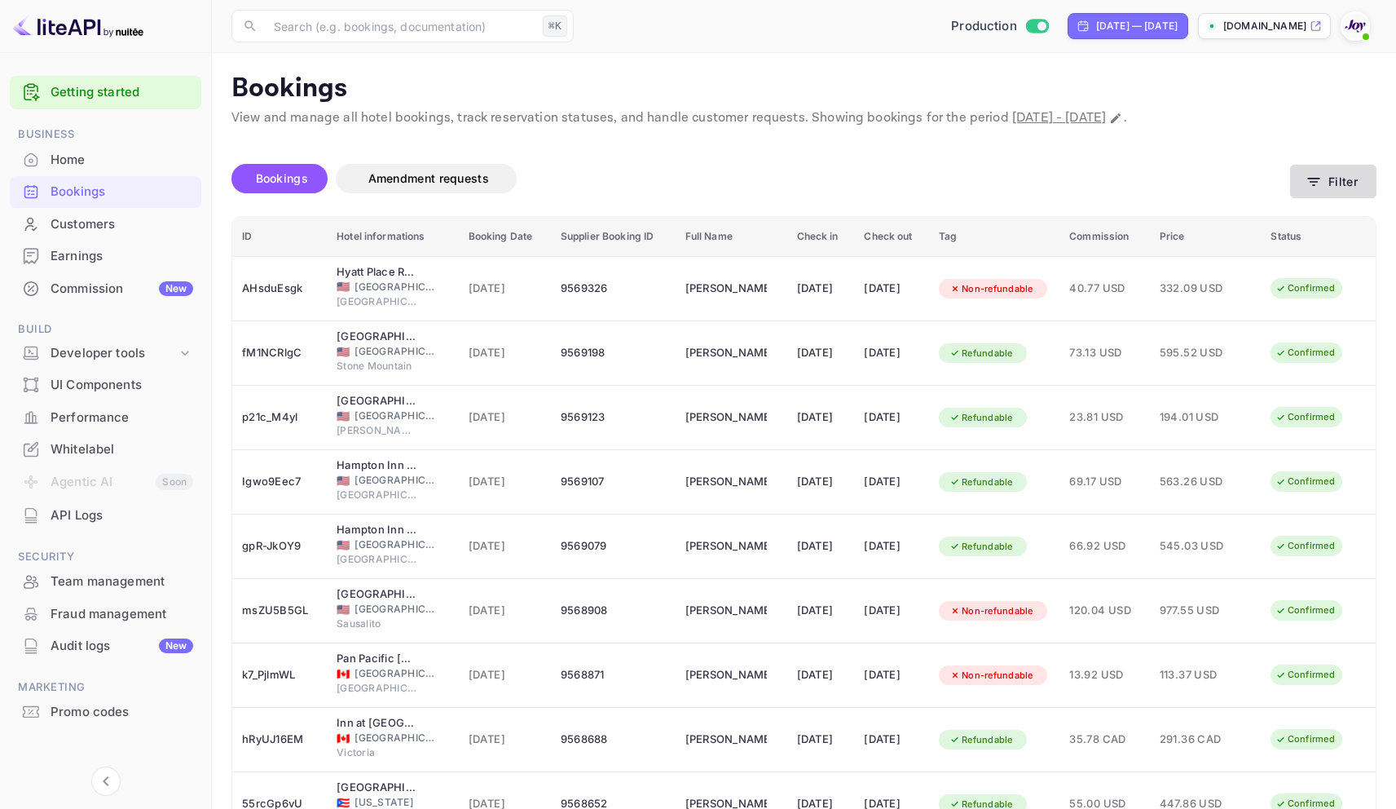
click at [1347, 181] on button "Filter" at bounding box center [1333, 181] width 86 height 33
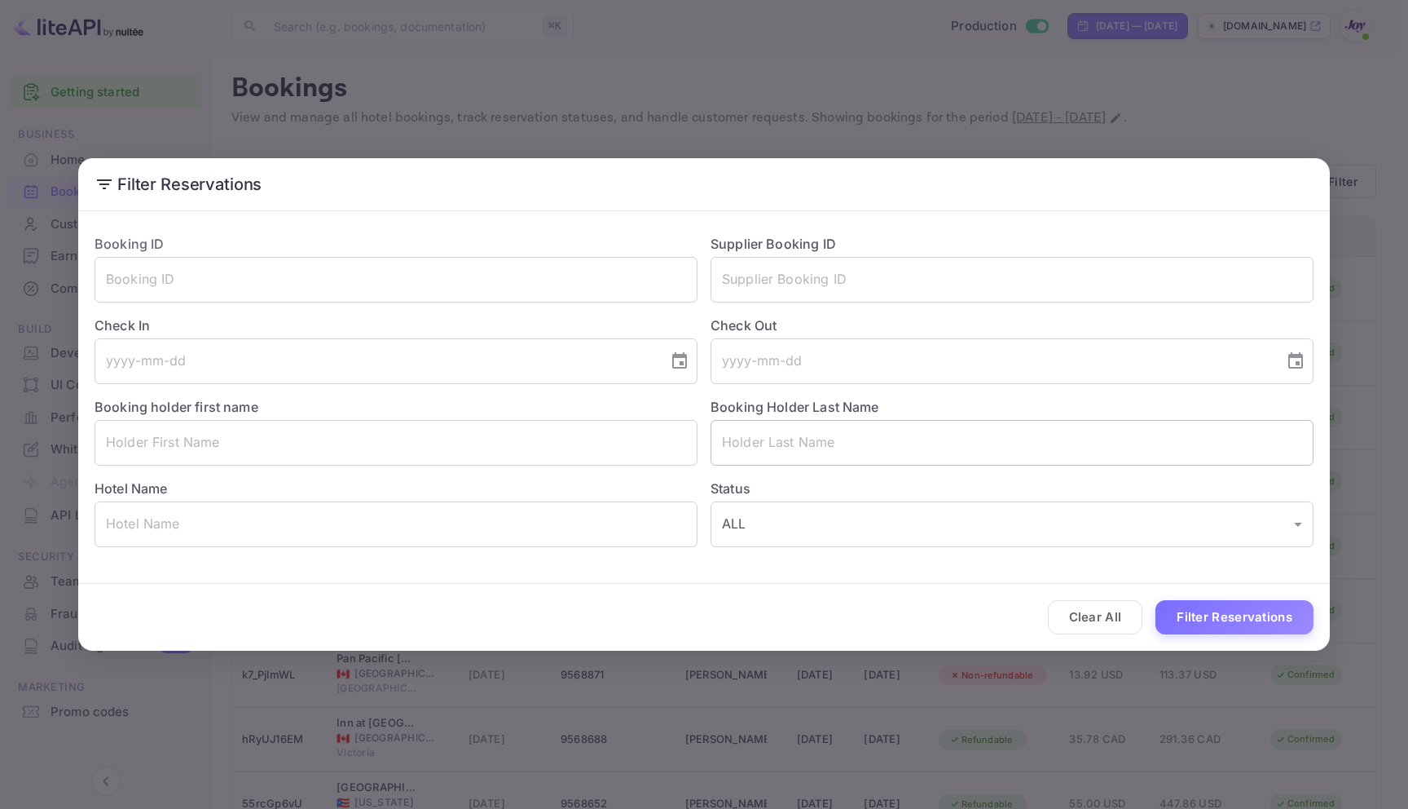
click at [879, 465] on input "text" at bounding box center [1012, 443] width 603 height 46
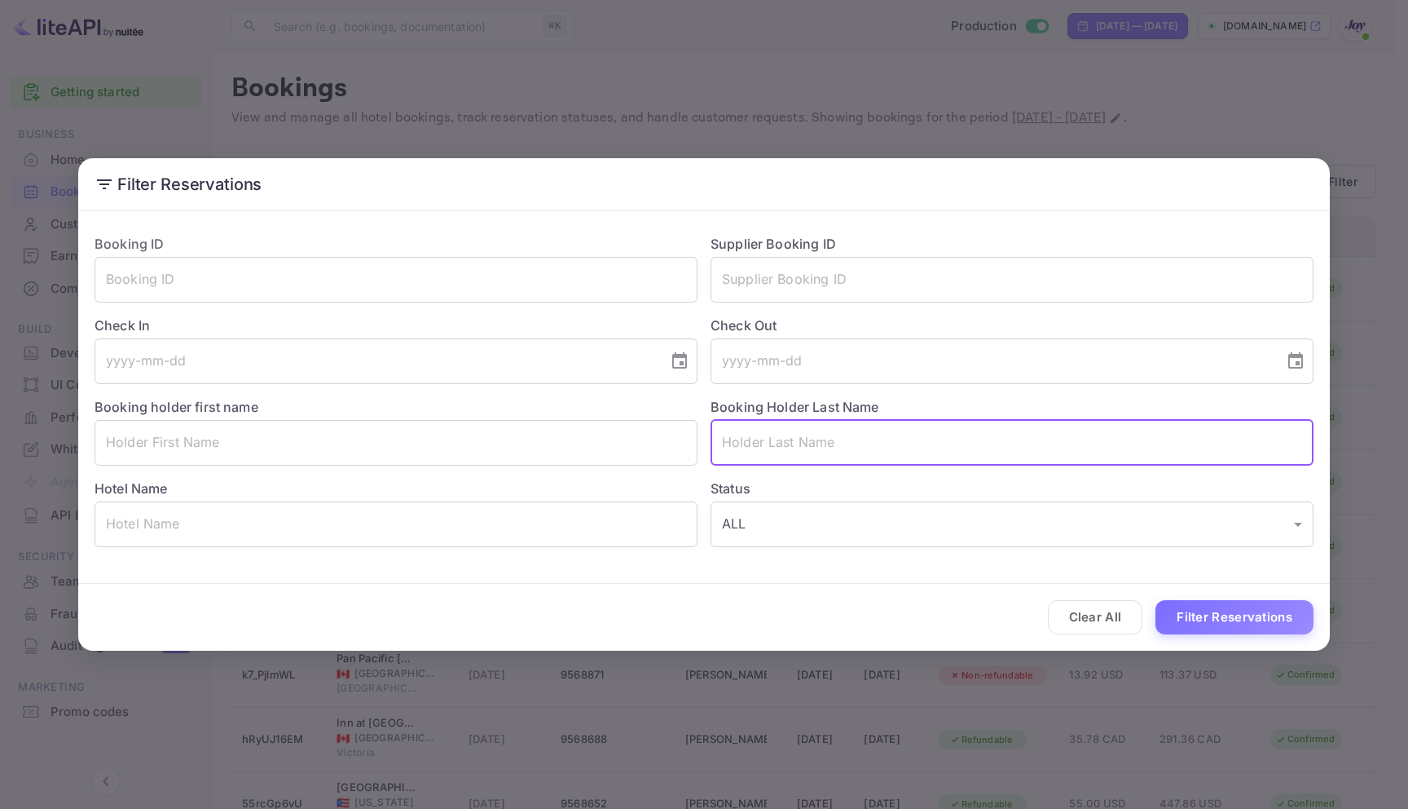
paste input "[PERSON_NAME]"
type input "[PERSON_NAME]"
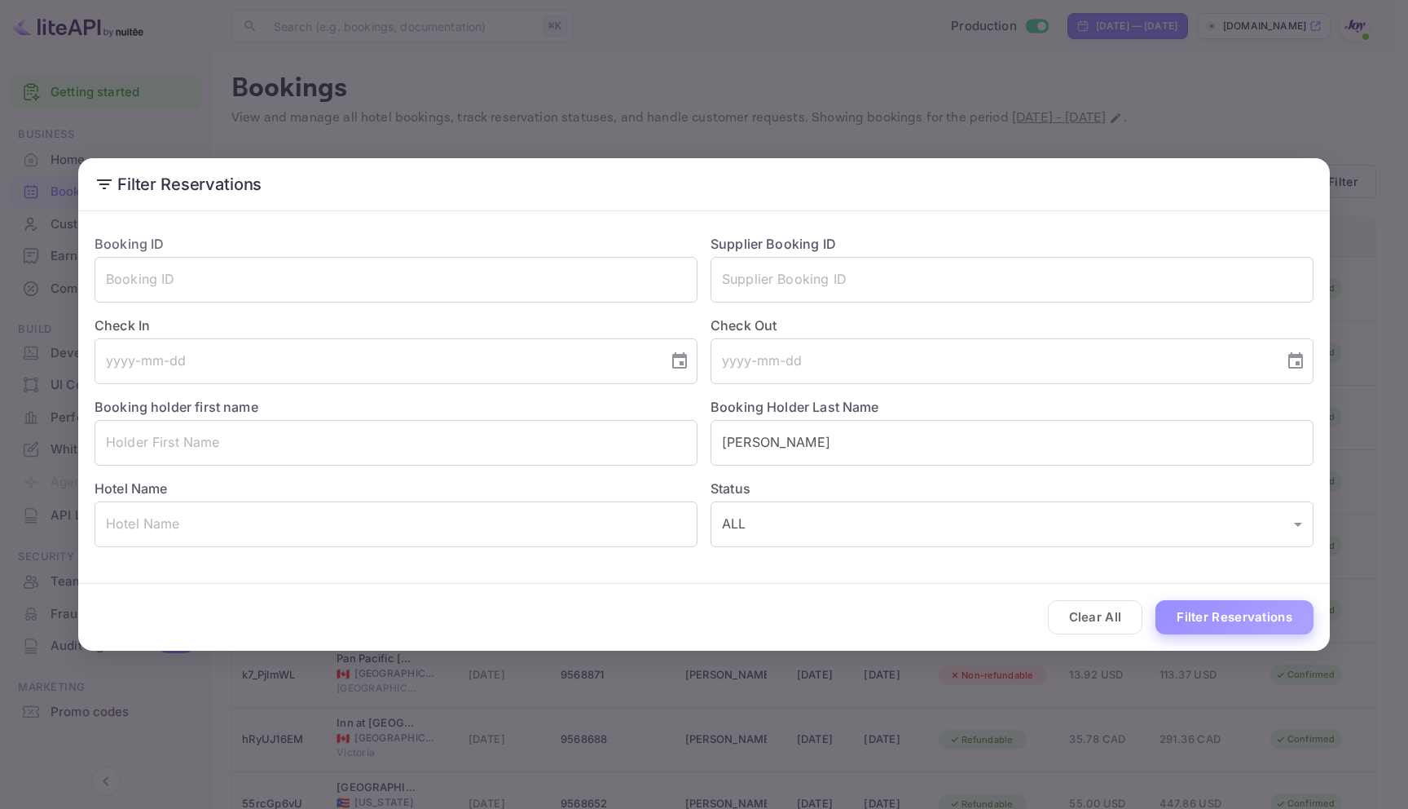
click at [1231, 627] on button "Filter Reservations" at bounding box center [1235, 617] width 158 height 35
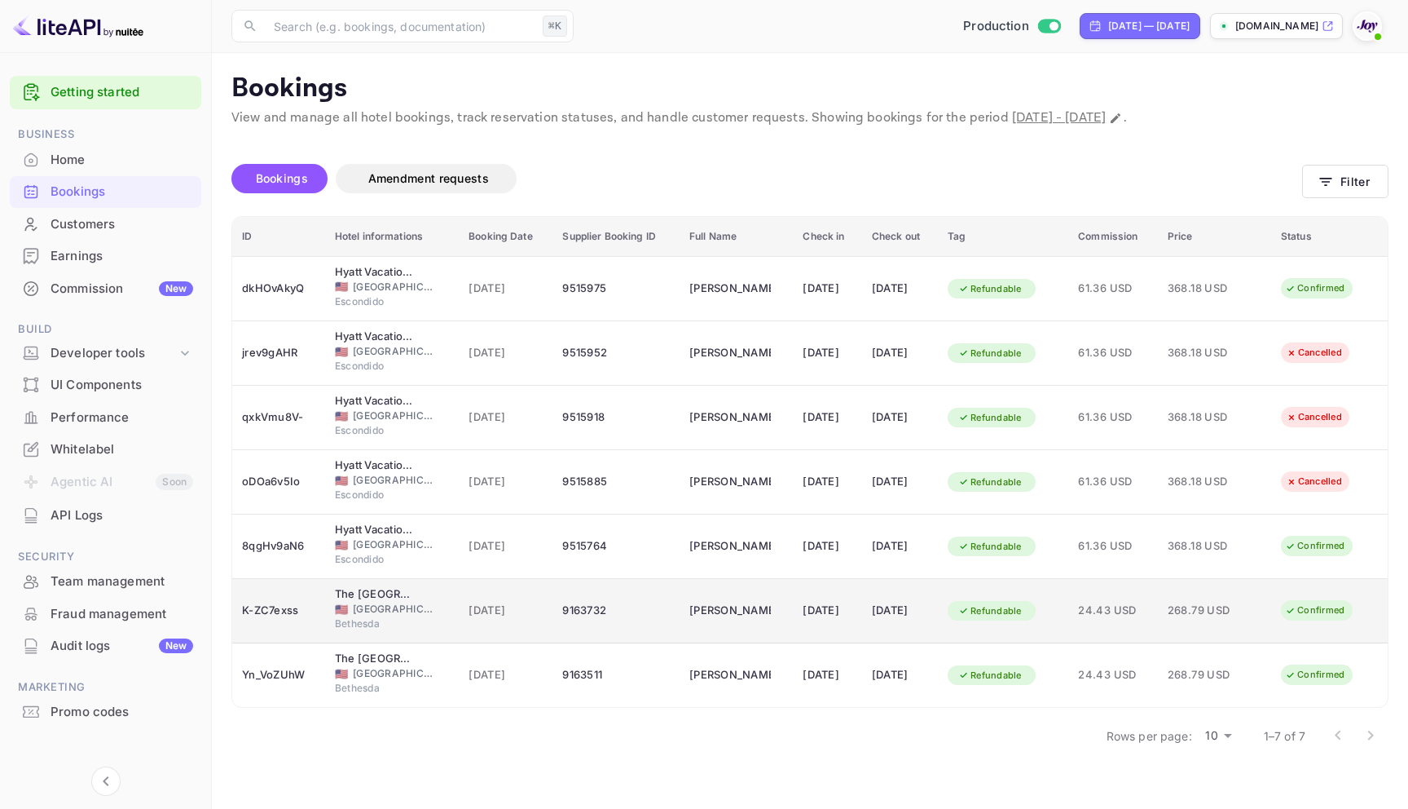
click at [562, 621] on div "9163732" at bounding box center [616, 610] width 108 height 26
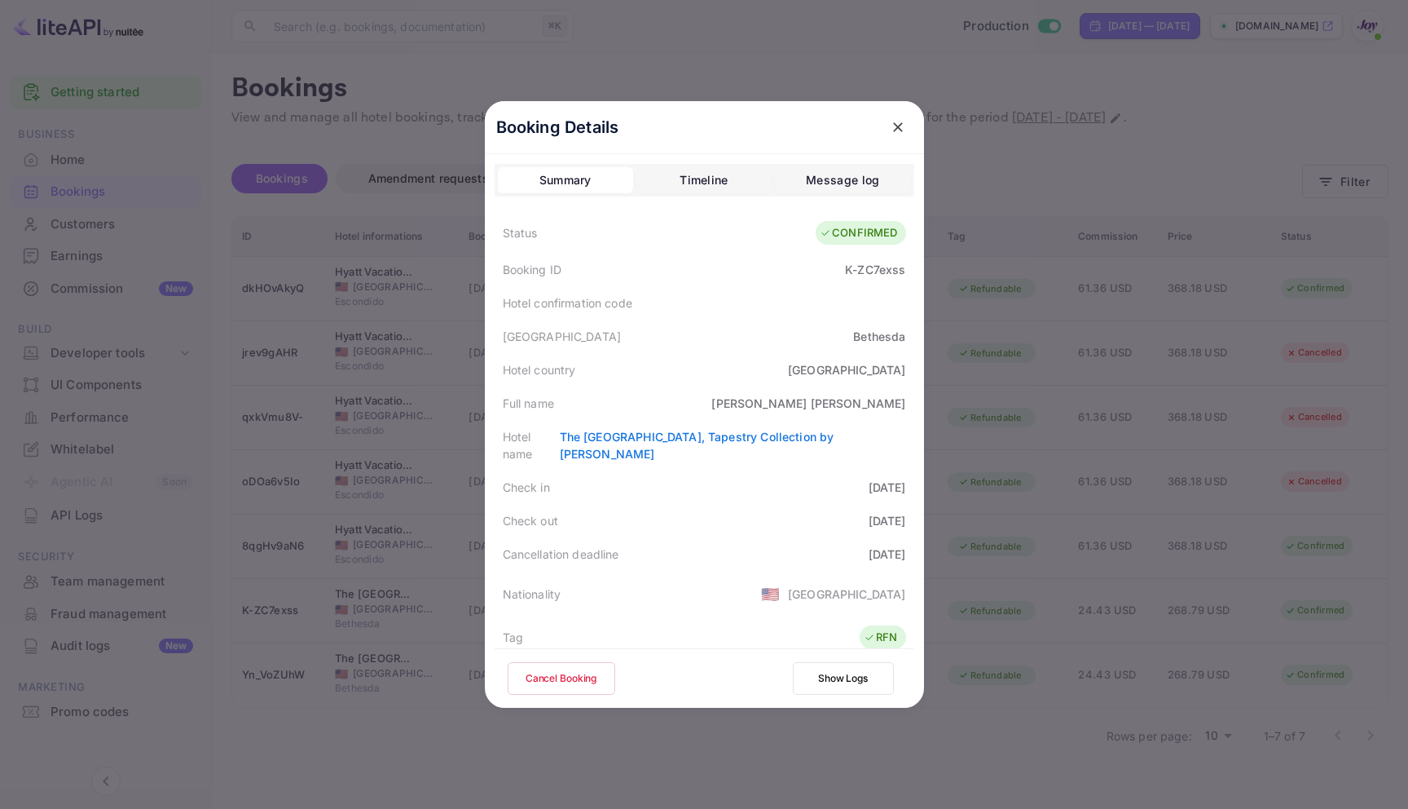
click at [559, 663] on button "Cancel Booking" at bounding box center [562, 678] width 108 height 33
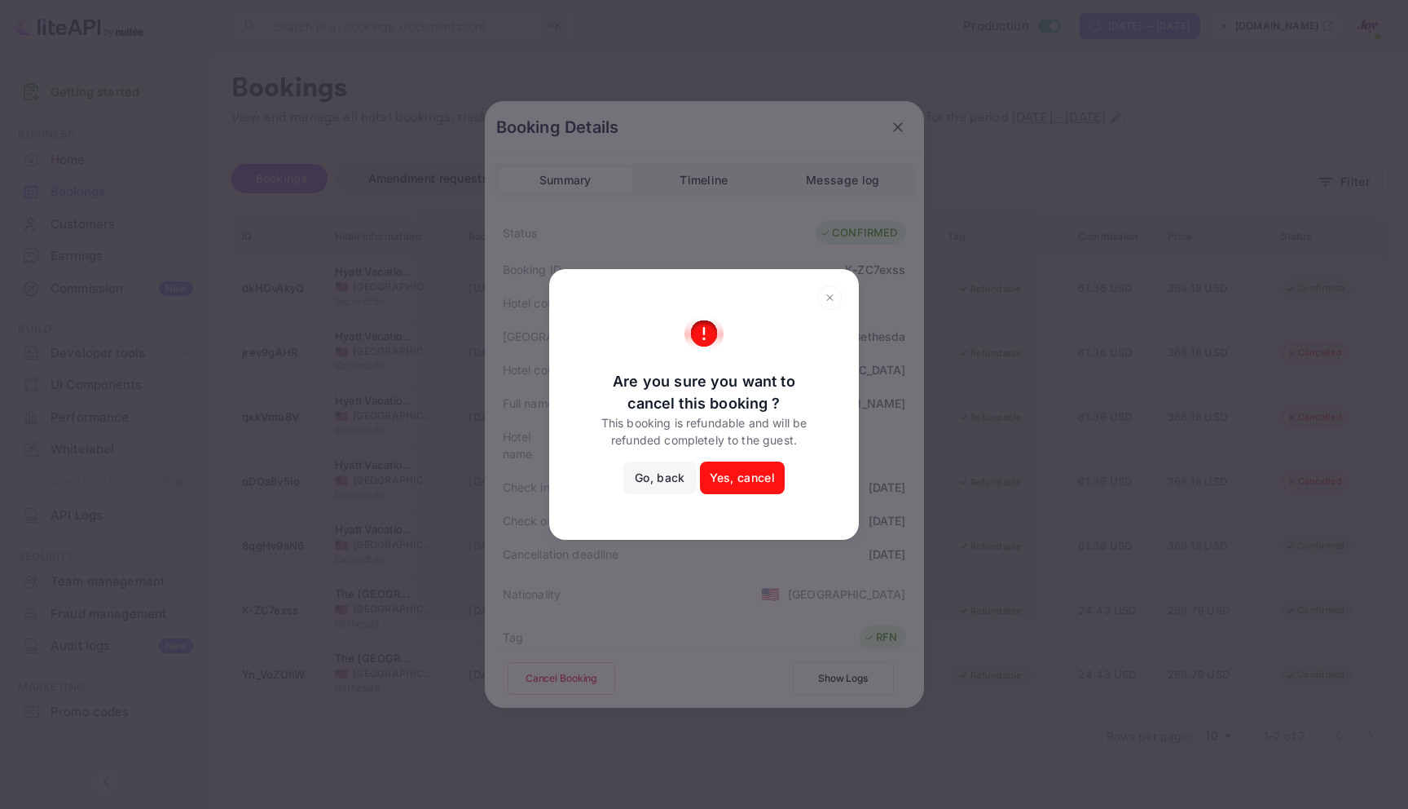
click at [749, 474] on button "Yes, cancel" at bounding box center [742, 477] width 85 height 33
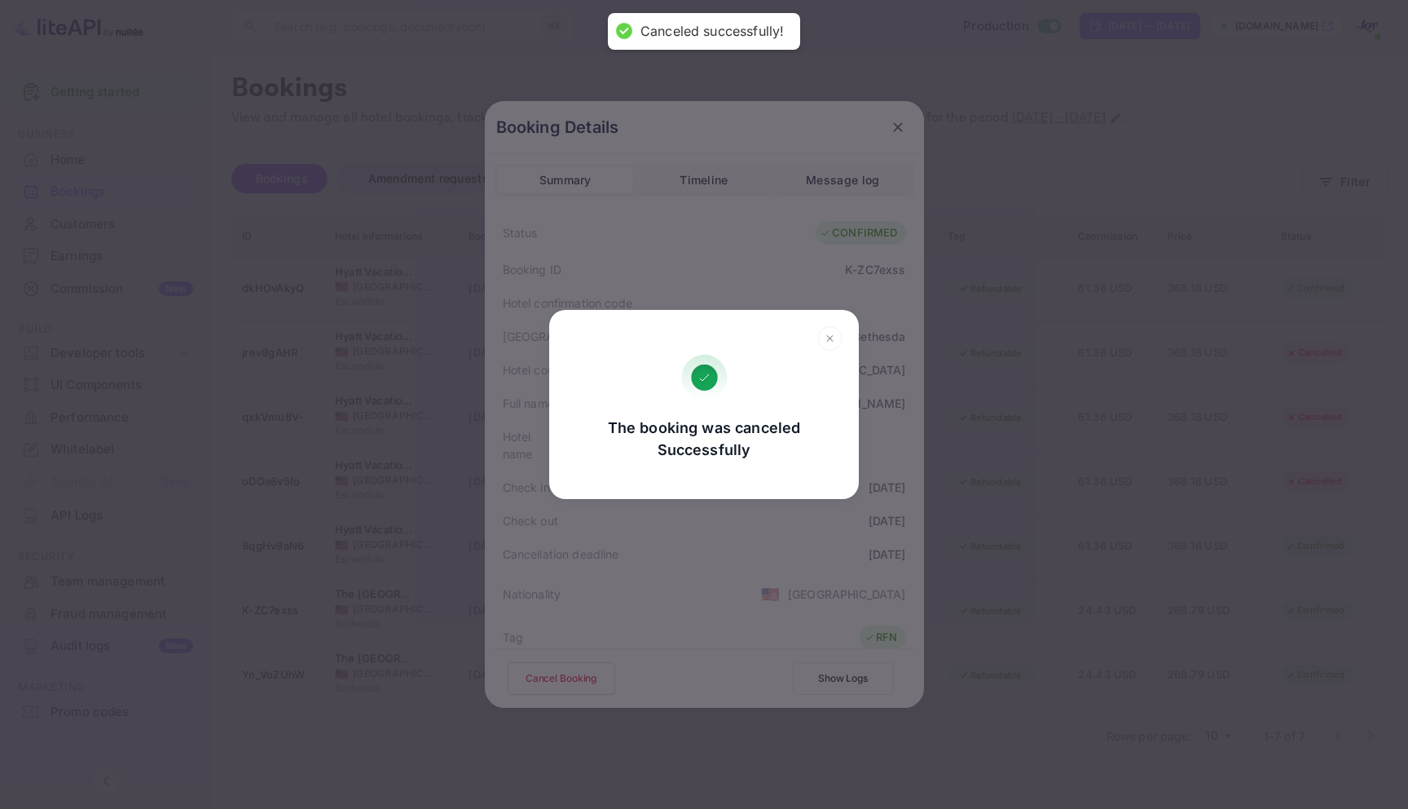
click at [829, 337] on icon at bounding box center [830, 338] width 6 height 6
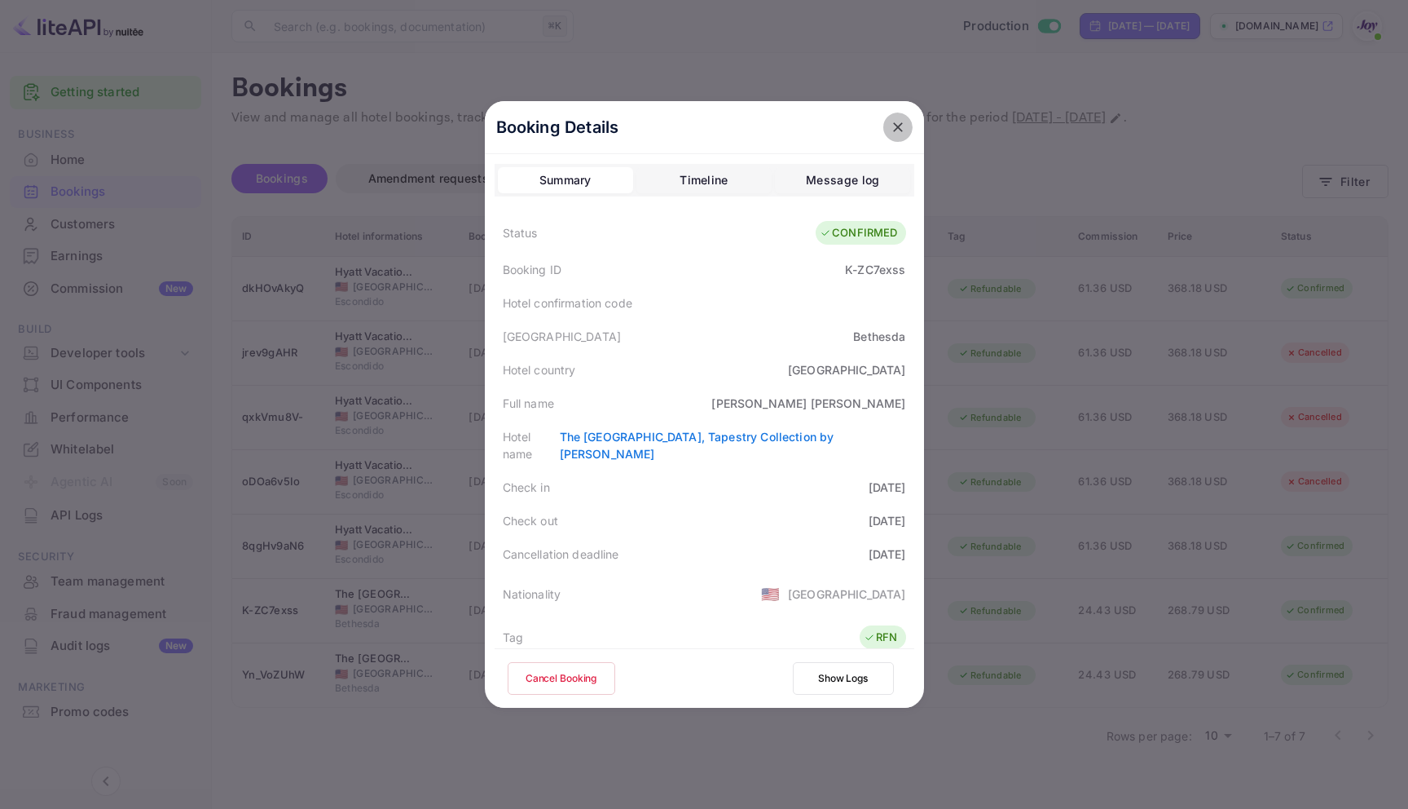
click at [890, 129] on icon "close" at bounding box center [898, 127] width 16 height 16
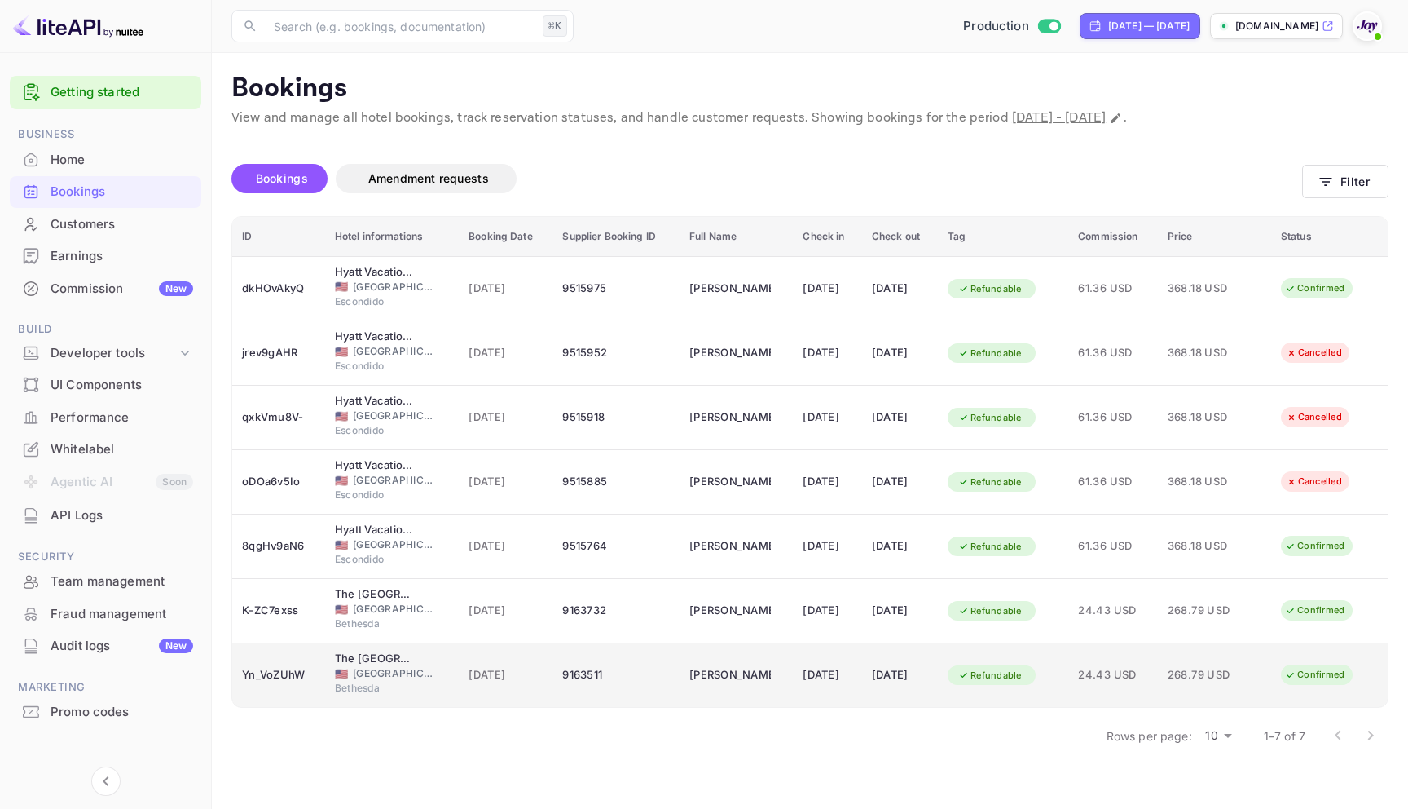
click at [575, 665] on div "9163511" at bounding box center [616, 675] width 108 height 26
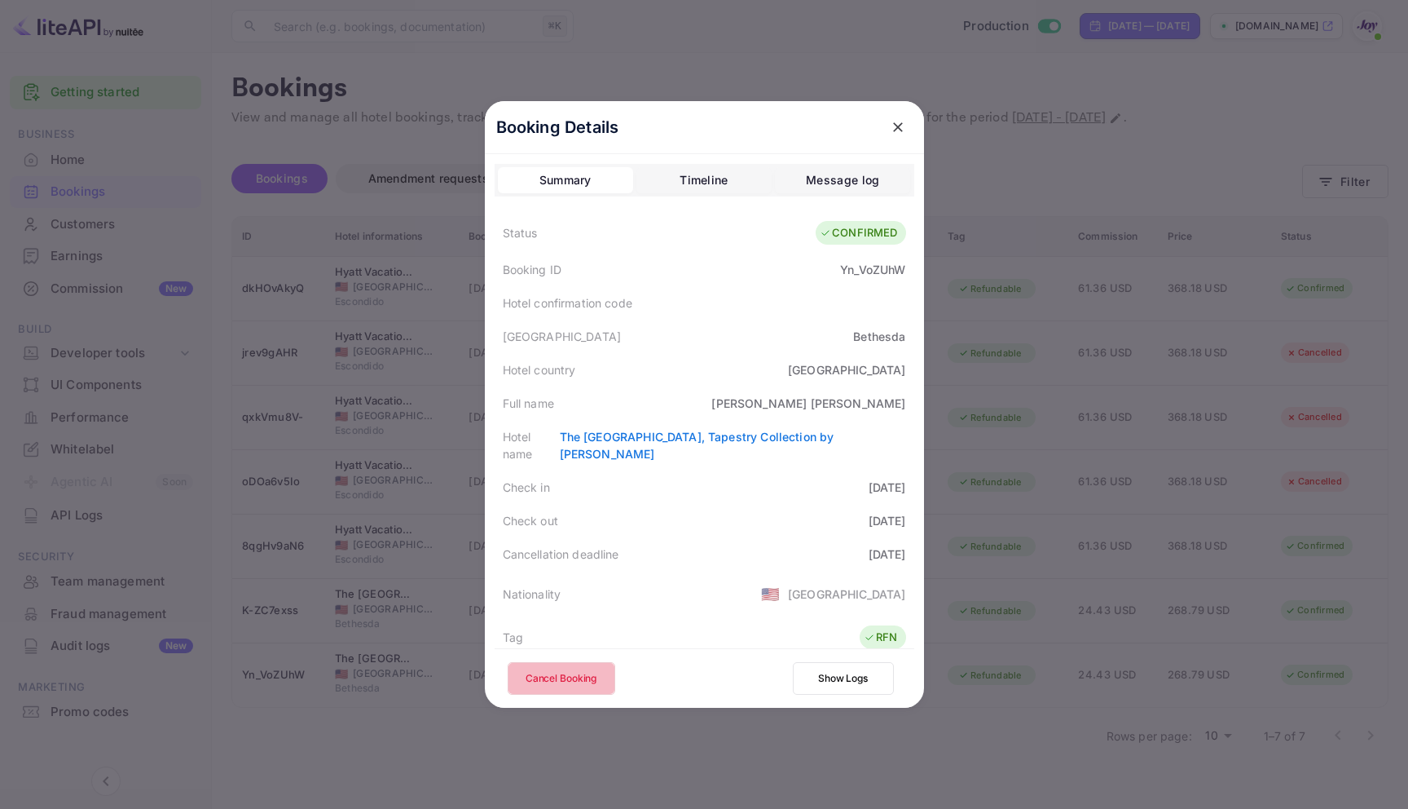
click at [567, 680] on button "Cancel Booking" at bounding box center [562, 678] width 108 height 33
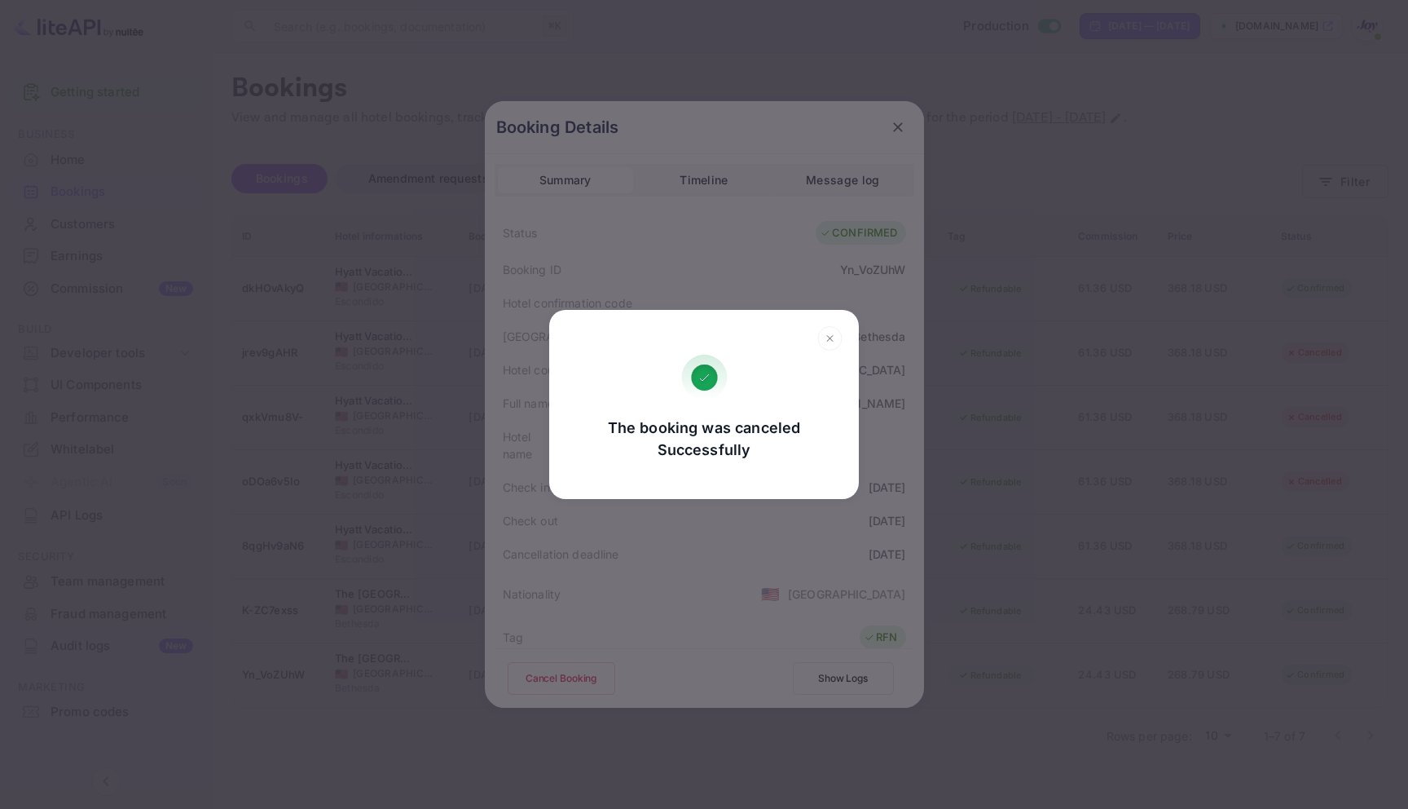
click at [832, 328] on icon at bounding box center [830, 338] width 25 height 24
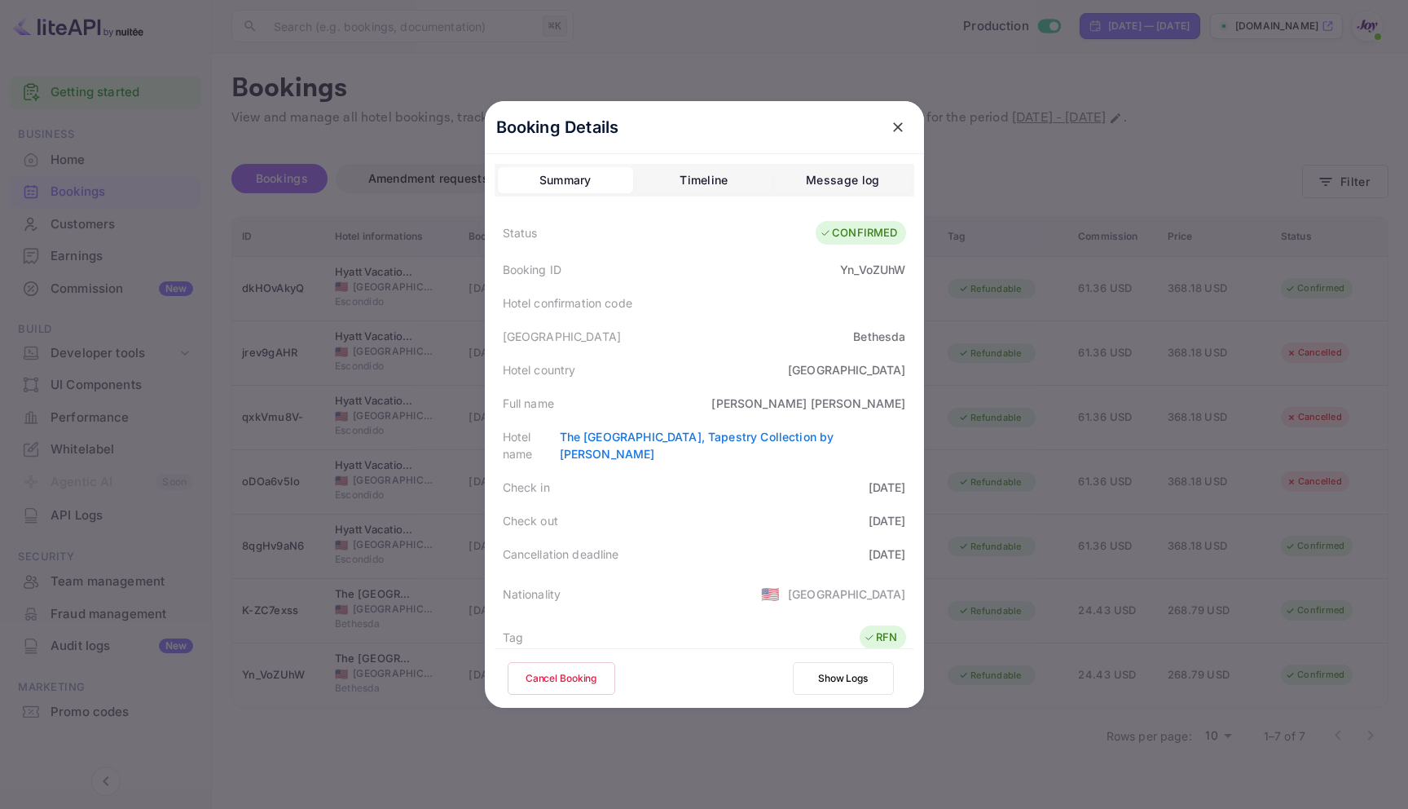
click at [890, 127] on icon "close" at bounding box center [898, 127] width 16 height 16
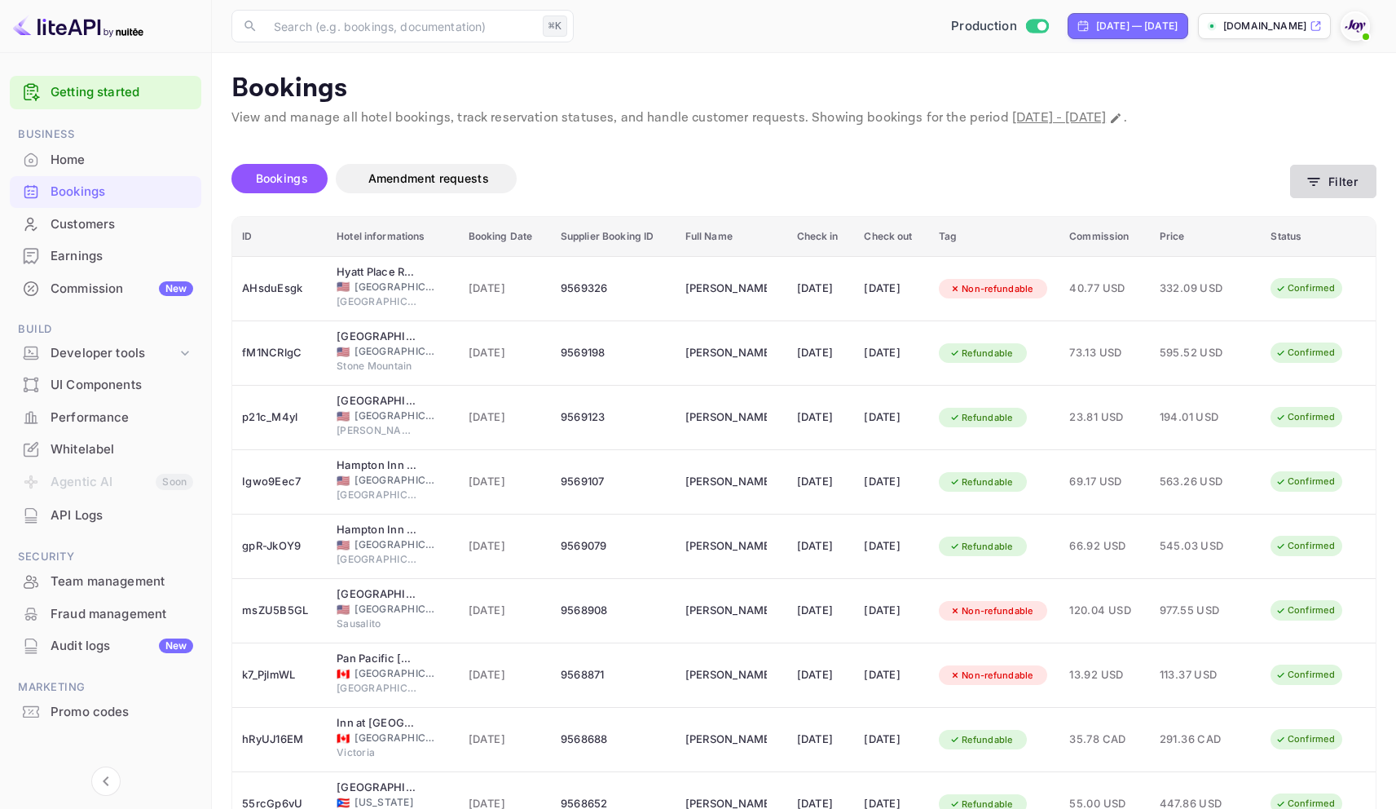
click at [1327, 176] on button "Filter" at bounding box center [1333, 181] width 86 height 33
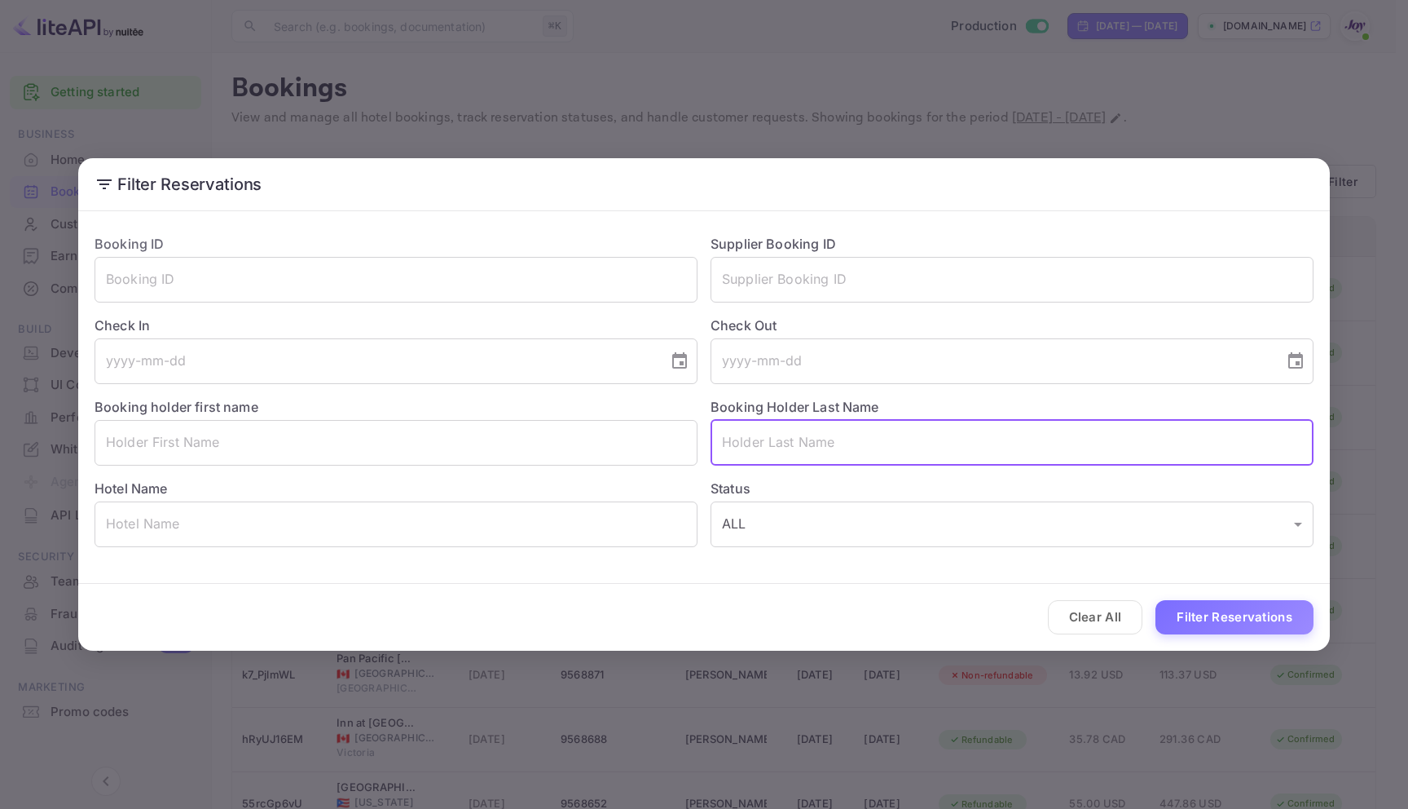
click at [838, 440] on input "text" at bounding box center [1012, 443] width 603 height 46
paste input "[PERSON_NAME]"
type input "[PERSON_NAME]"
click at [1258, 611] on button "Filter Reservations" at bounding box center [1235, 617] width 158 height 35
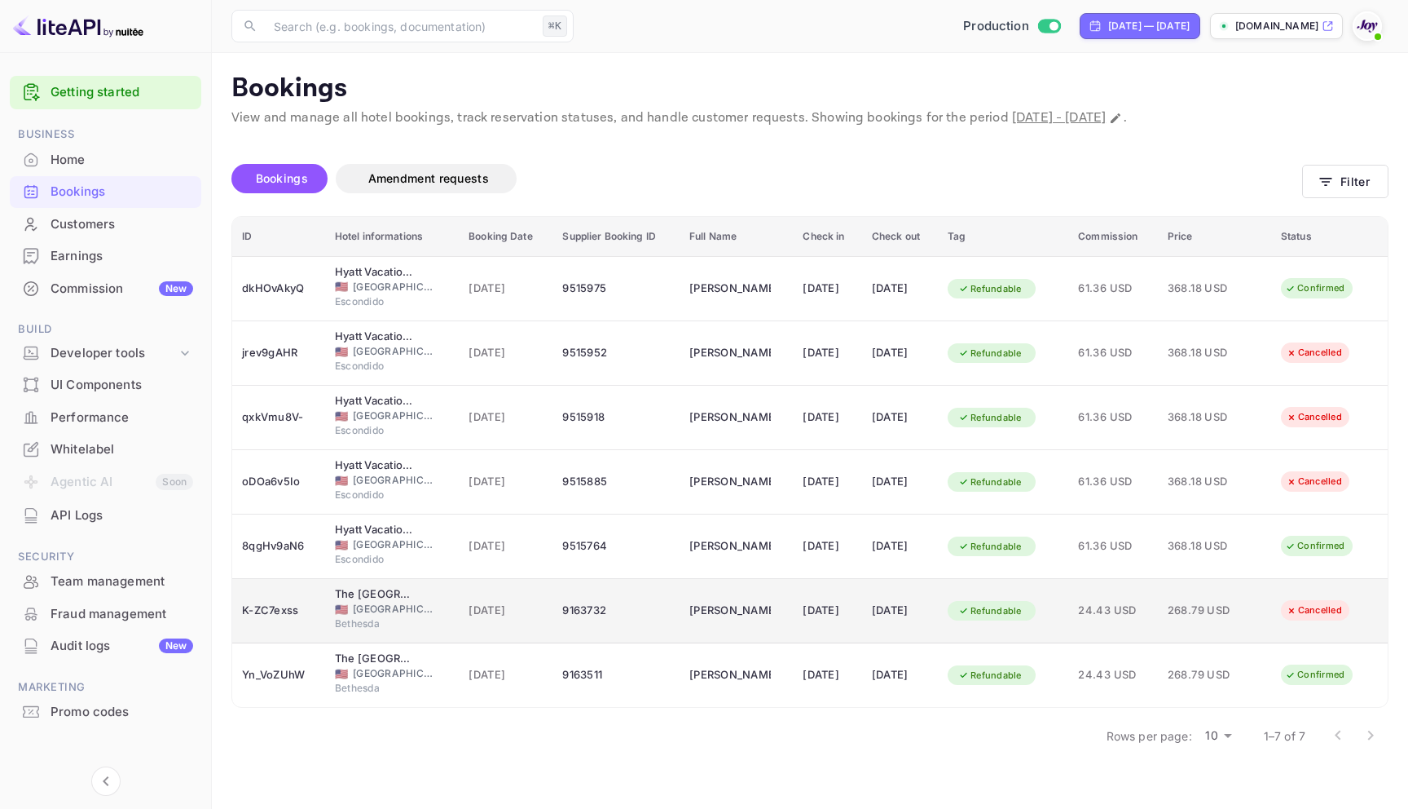
click at [575, 625] on td "9163732" at bounding box center [616, 611] width 127 height 64
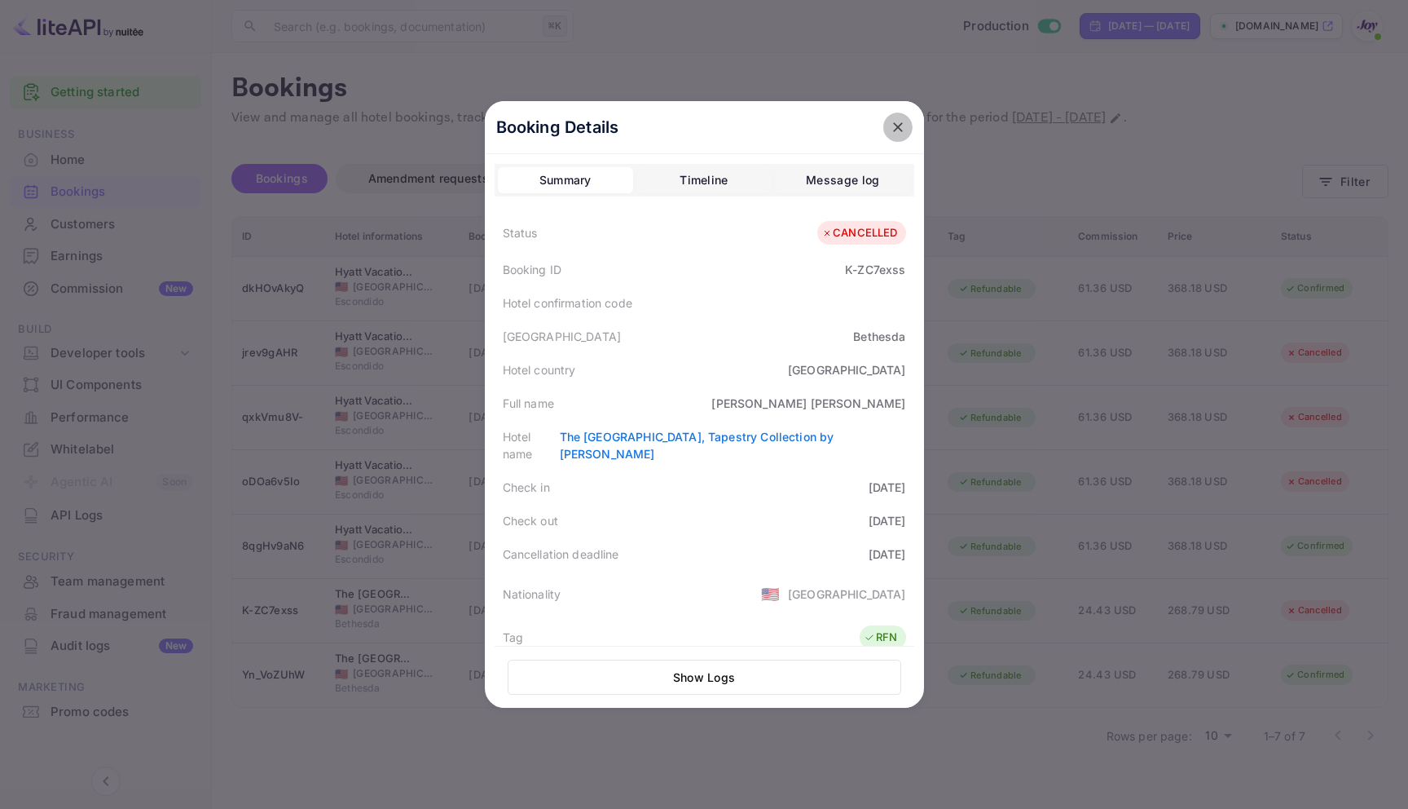
click at [890, 126] on icon "close" at bounding box center [898, 127] width 16 height 16
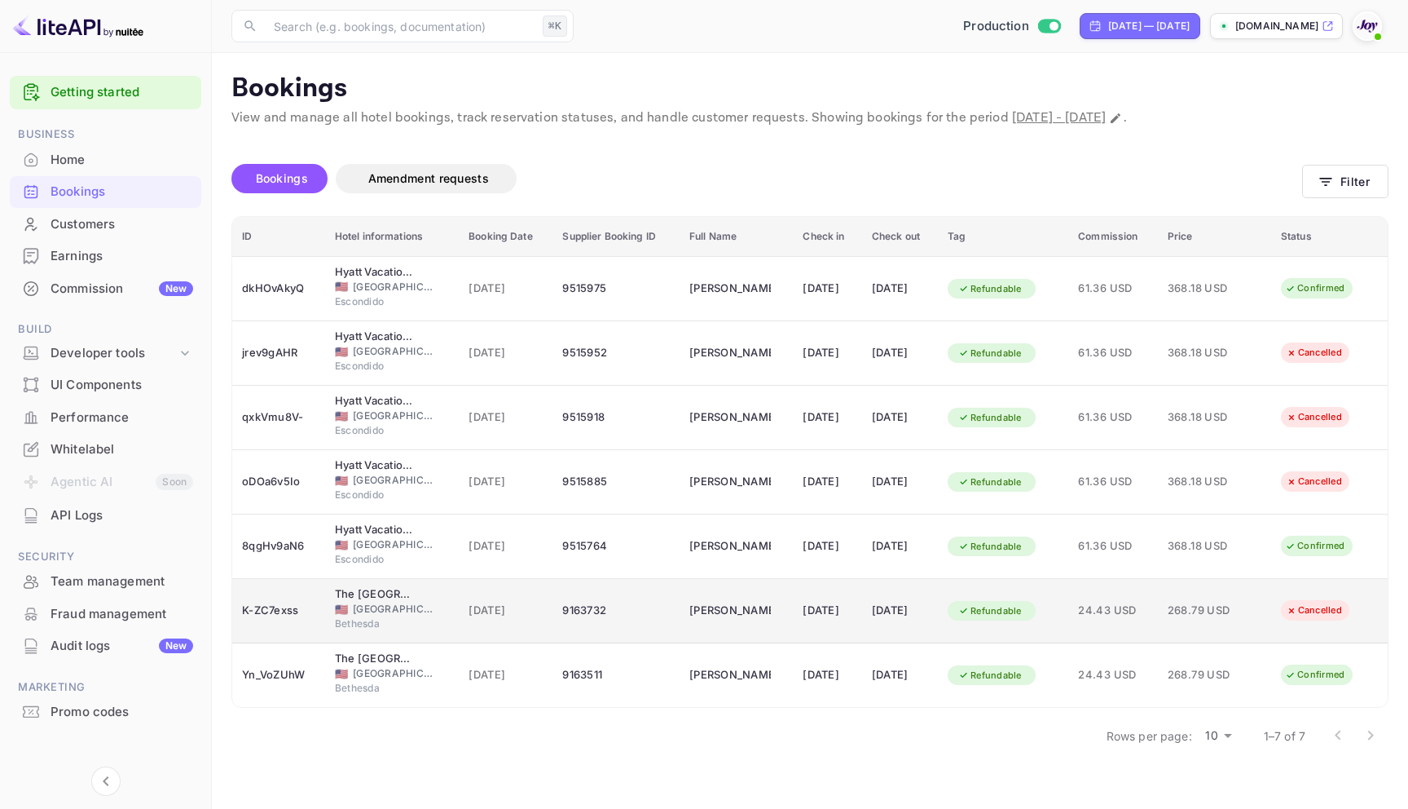
click at [633, 634] on td "9163732" at bounding box center [616, 611] width 127 height 64
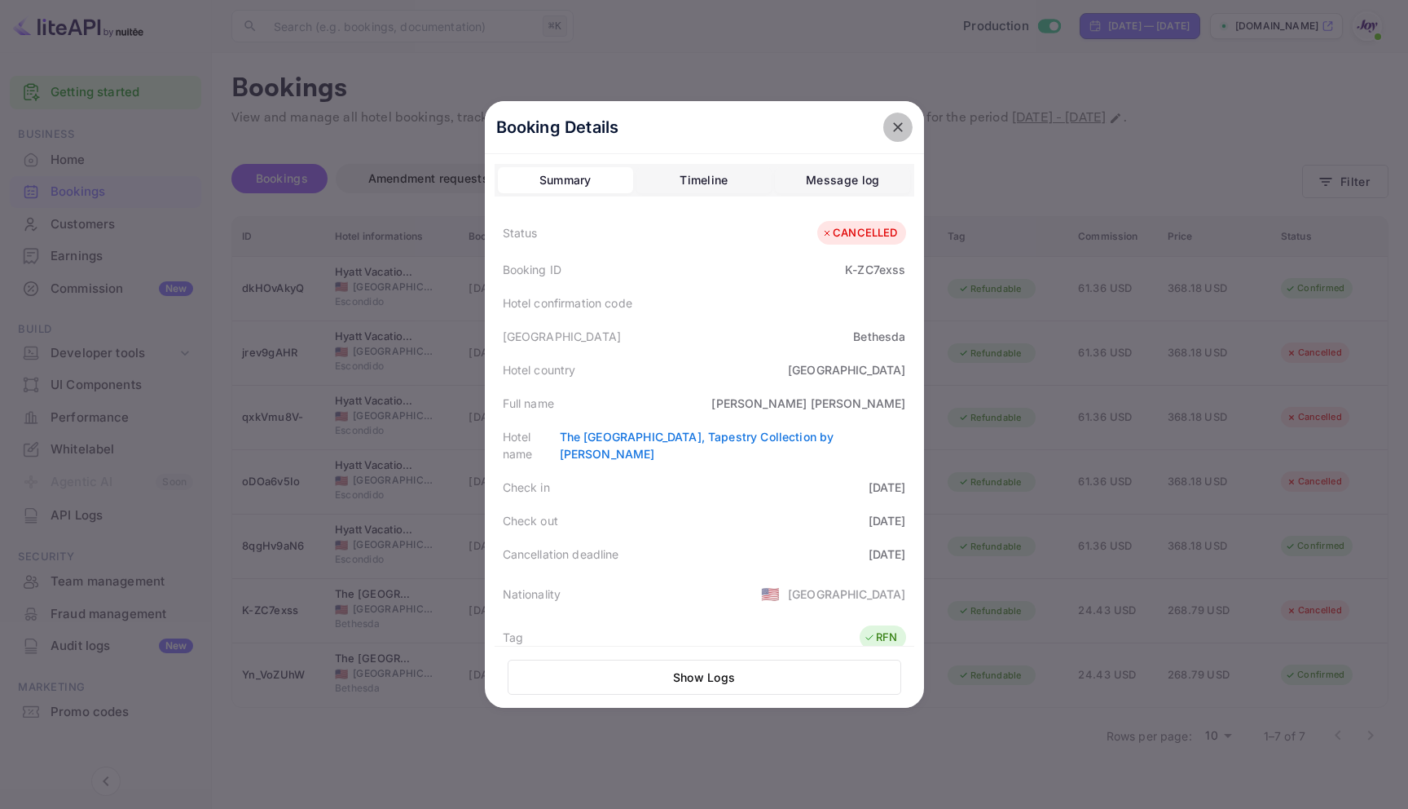
click at [893, 123] on icon "close" at bounding box center [898, 127] width 16 height 16
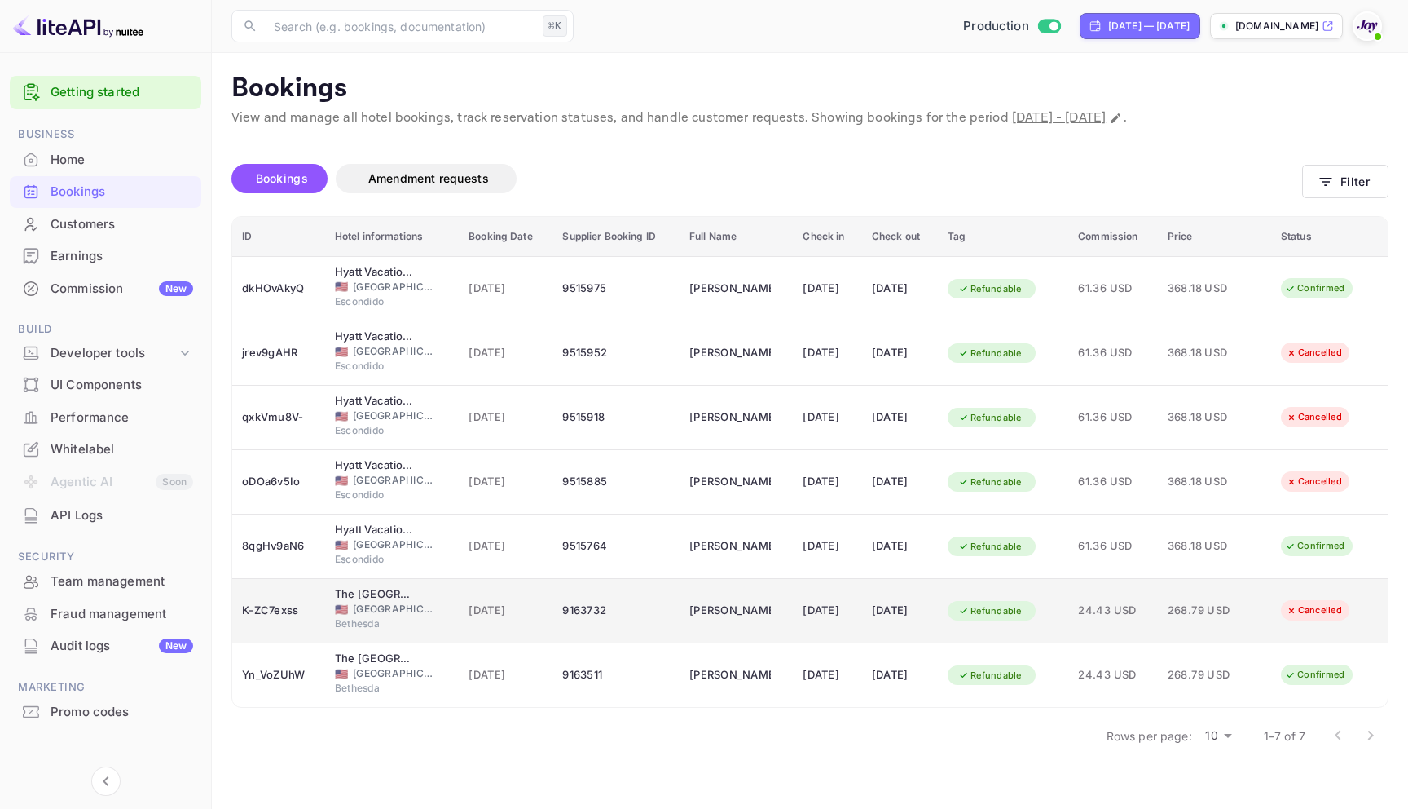
click at [578, 619] on div "9163732" at bounding box center [616, 610] width 108 height 26
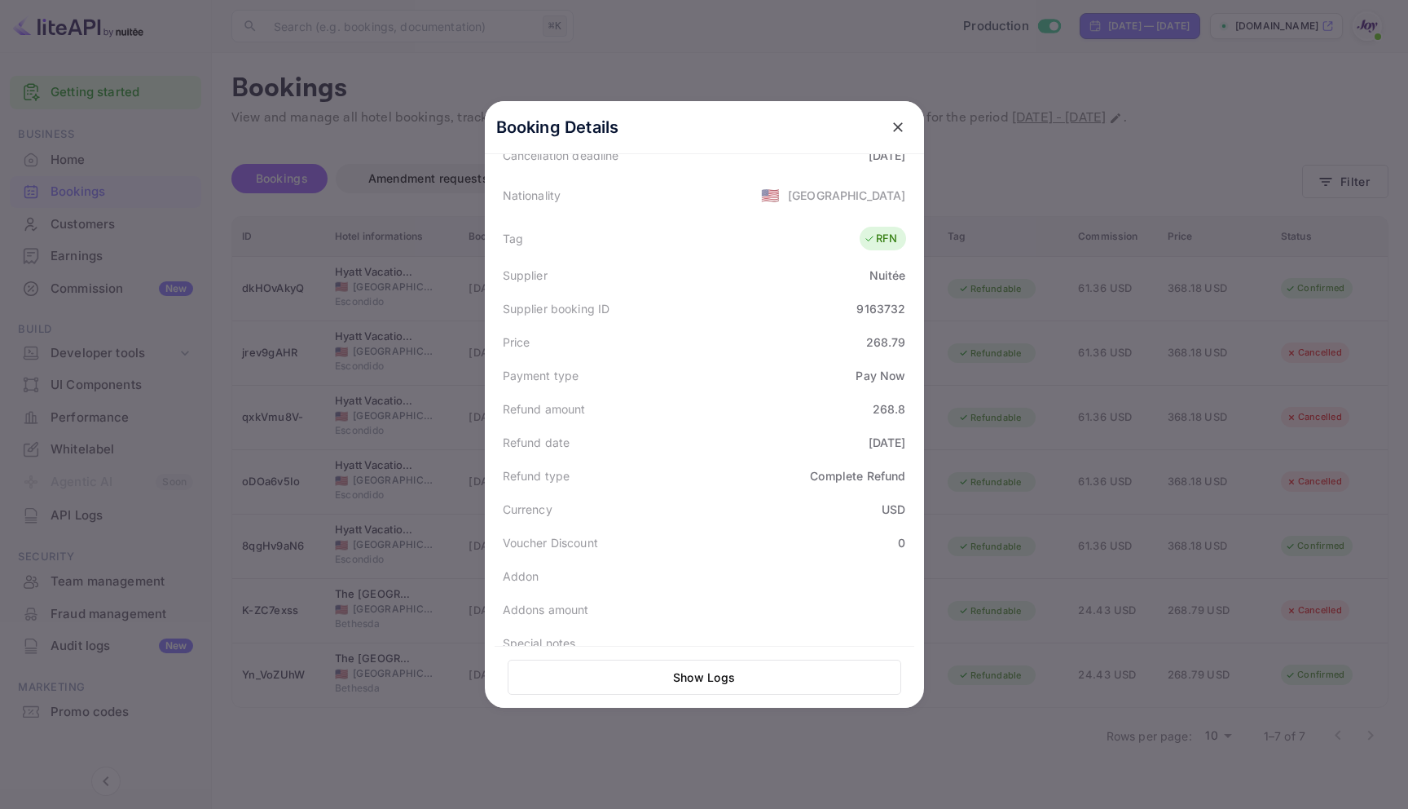
scroll to position [395, 0]
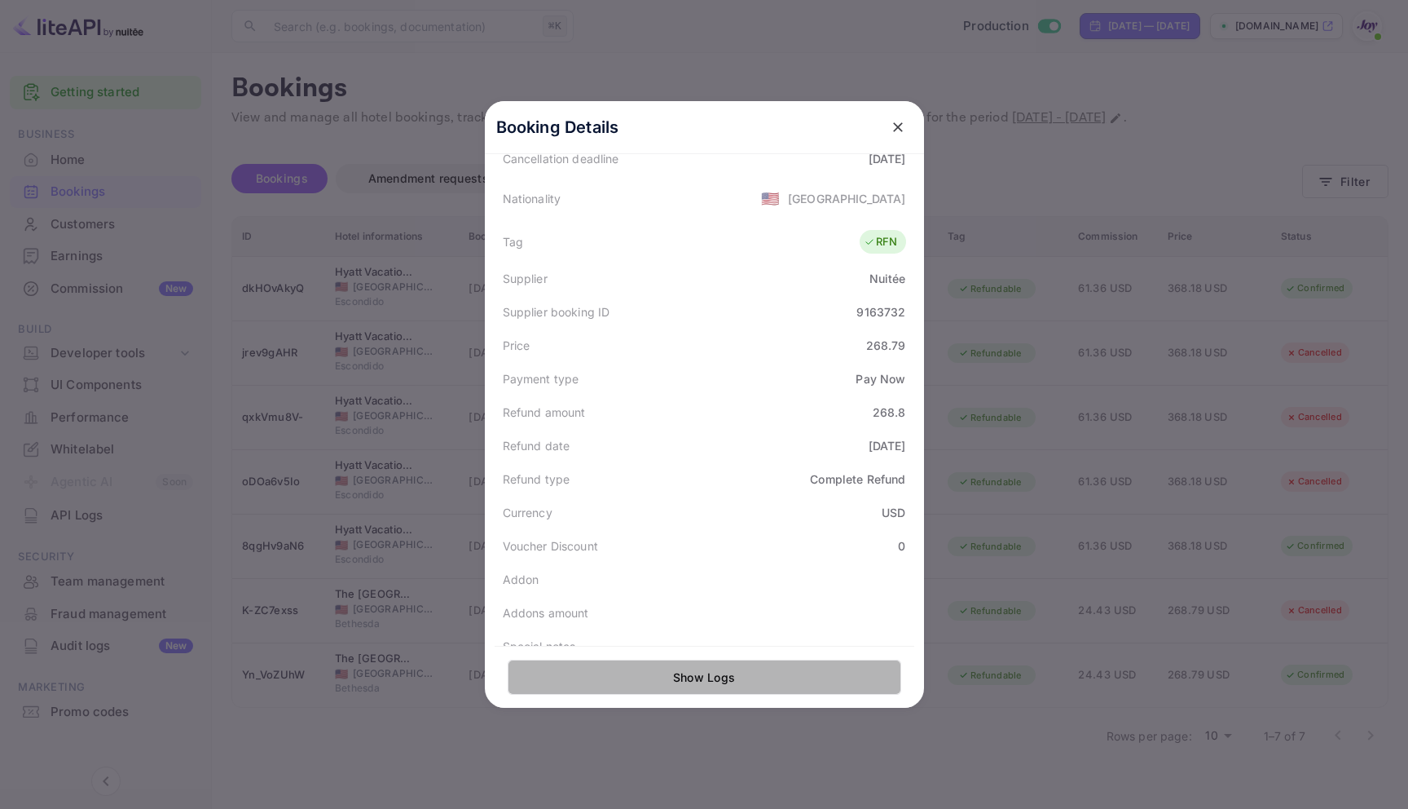
click at [753, 671] on button "Show Logs" at bounding box center [705, 676] width 394 height 35
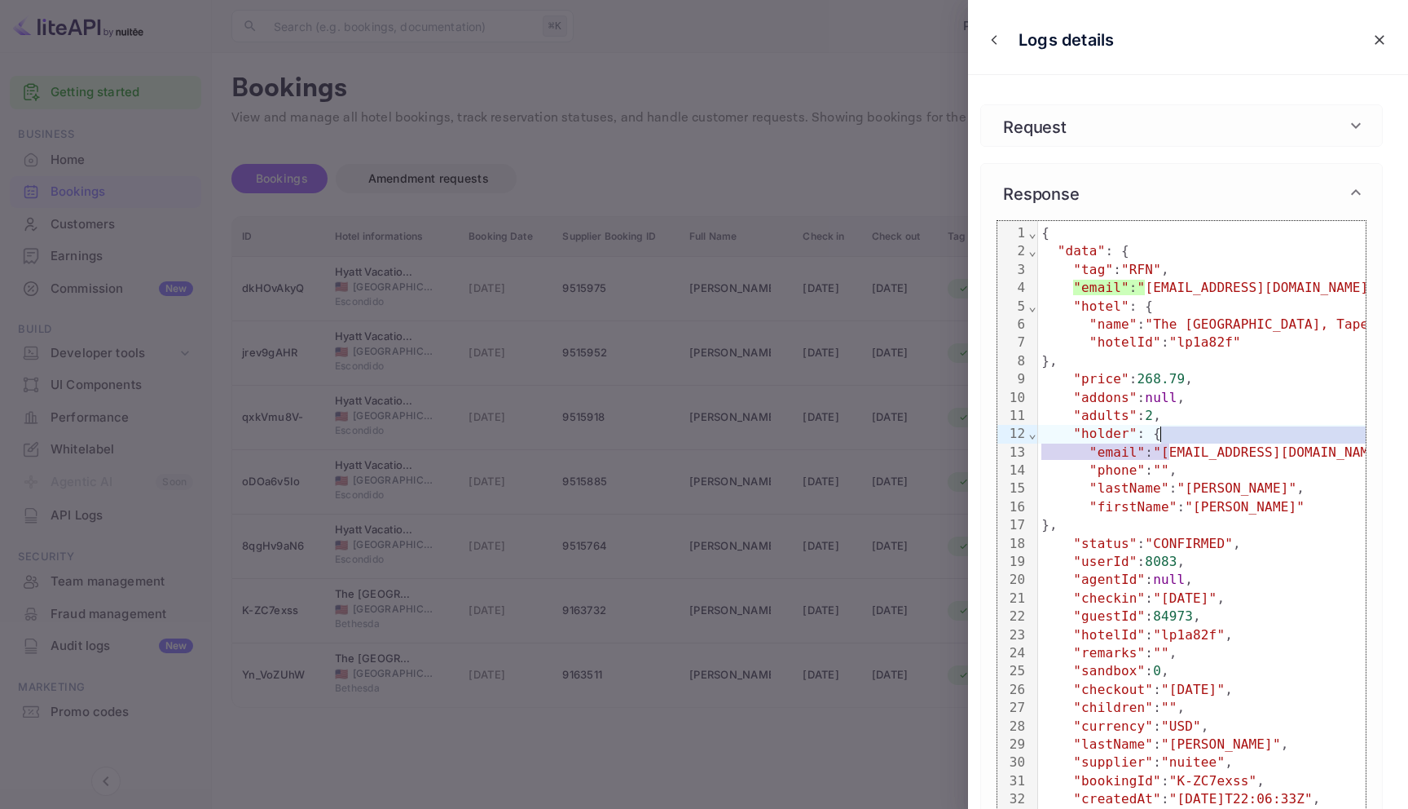
scroll to position [0, 7]
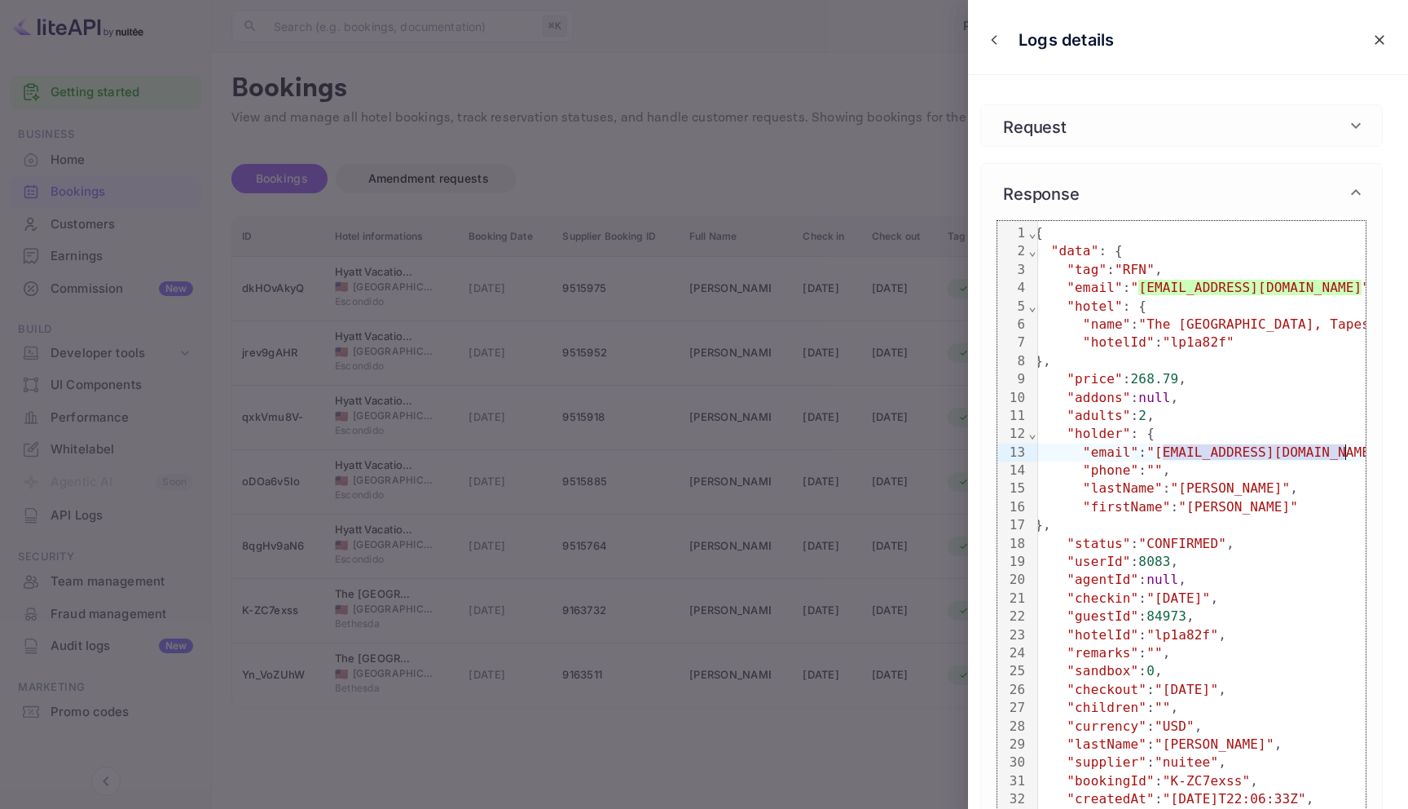
drag, startPoint x: 1170, startPoint y: 456, endPoint x: 1342, endPoint y: 452, distance: 172.8
click at [1342, 452] on span ""pauljjasinski@yahoo.com"" at bounding box center [1266, 451] width 239 height 15
copy span "pauljjasinski@yahoo.com"
click at [813, 638] on div at bounding box center [704, 404] width 1408 height 809
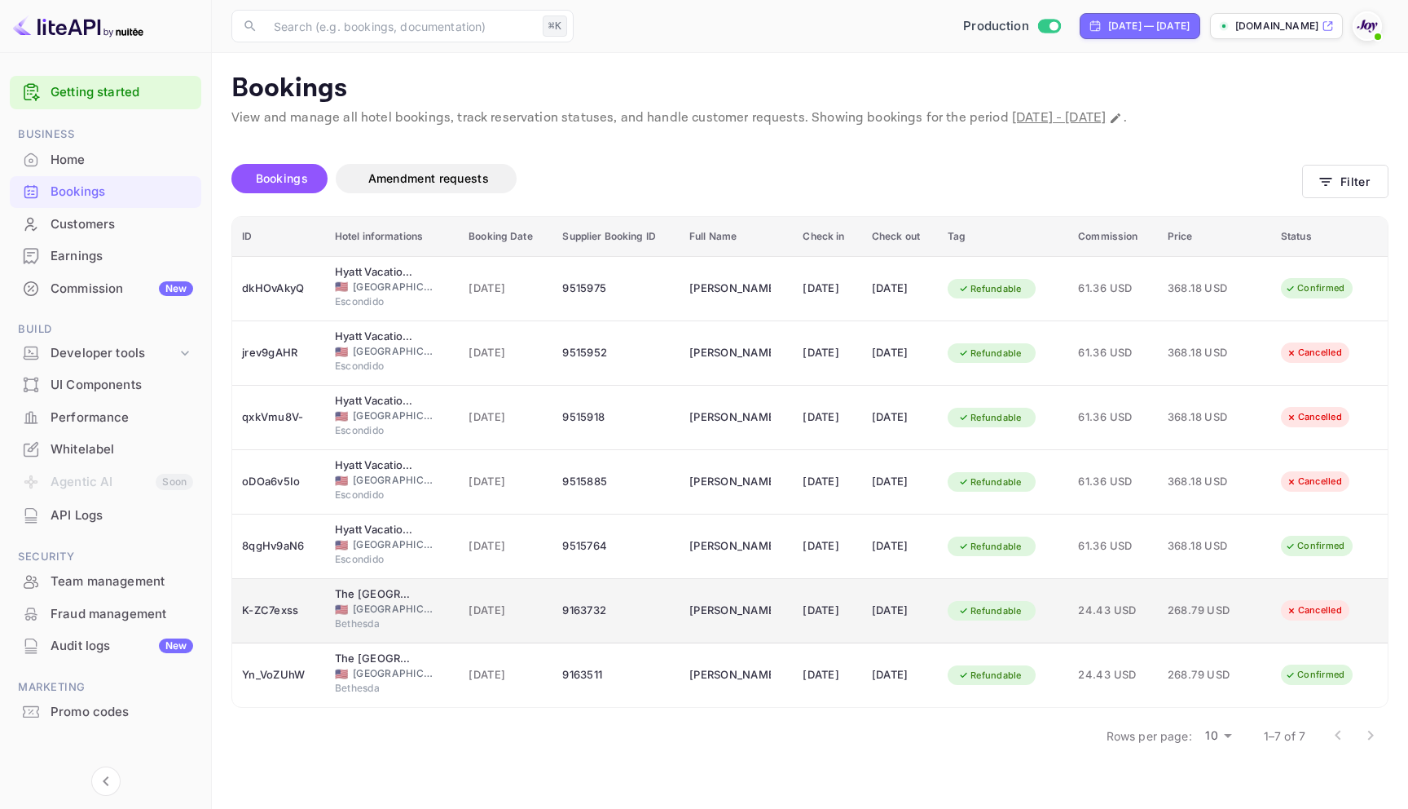
click at [743, 625] on td "[PERSON_NAME]" at bounding box center [736, 611] width 113 height 64
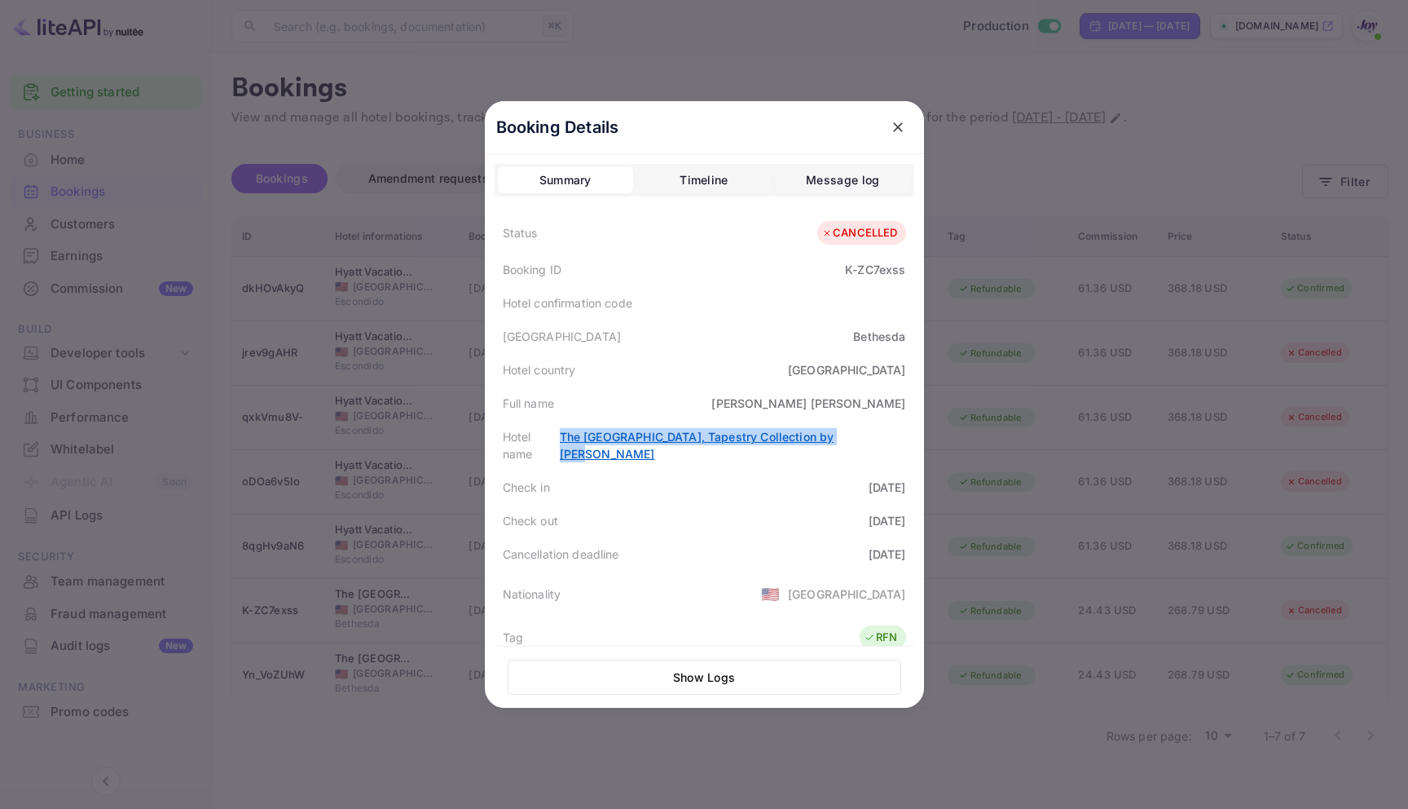
drag, startPoint x: 608, startPoint y: 435, endPoint x: 899, endPoint y: 443, distance: 291.1
click at [899, 443] on div "Hotel name The Bethesdan Hotel, Tapestry Collection by Hilton" at bounding box center [705, 445] width 420 height 51
copy link "The [GEOGRAPHIC_DATA], Tapestry Collection by [PERSON_NAME]"
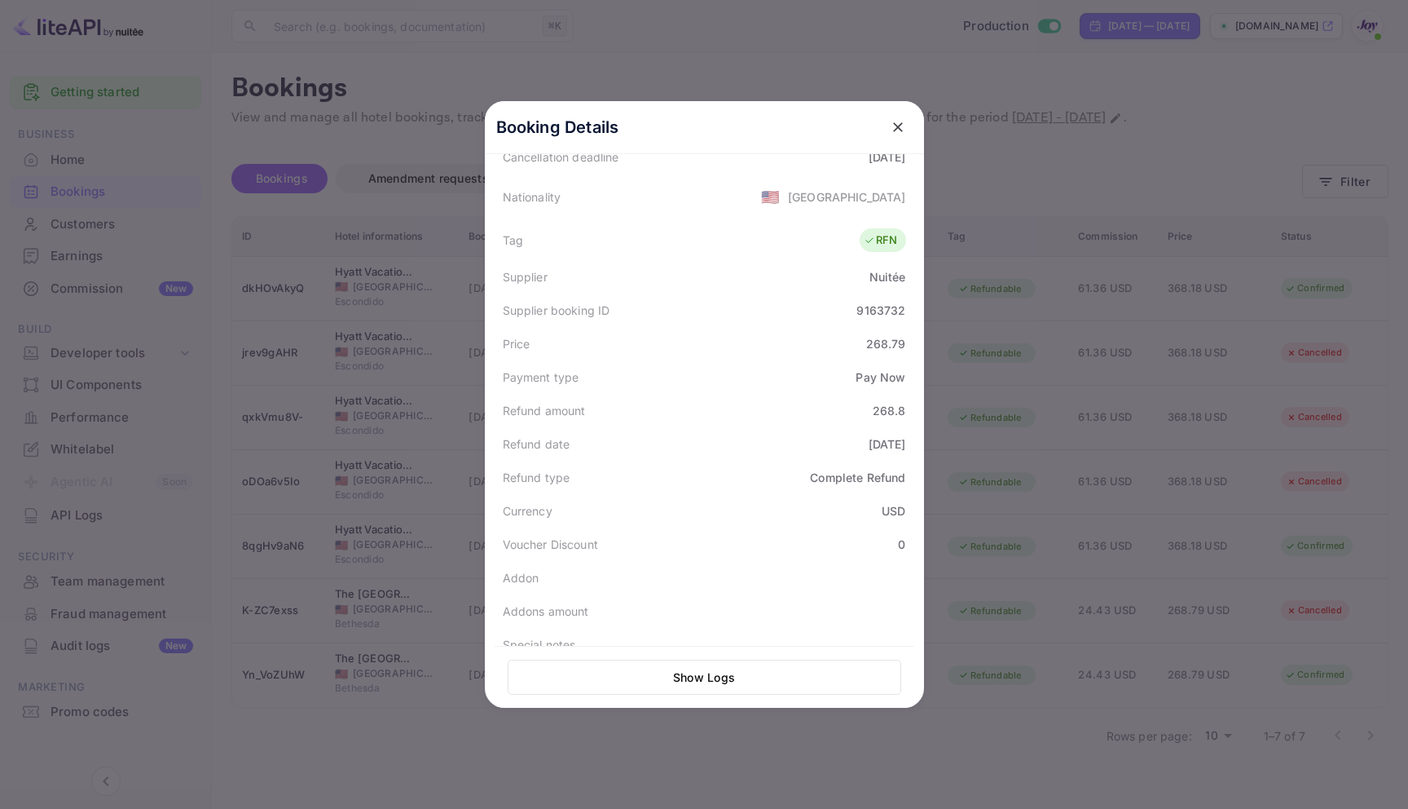
scroll to position [402, 0]
click at [895, 130] on icon "close" at bounding box center [898, 127] width 10 height 10
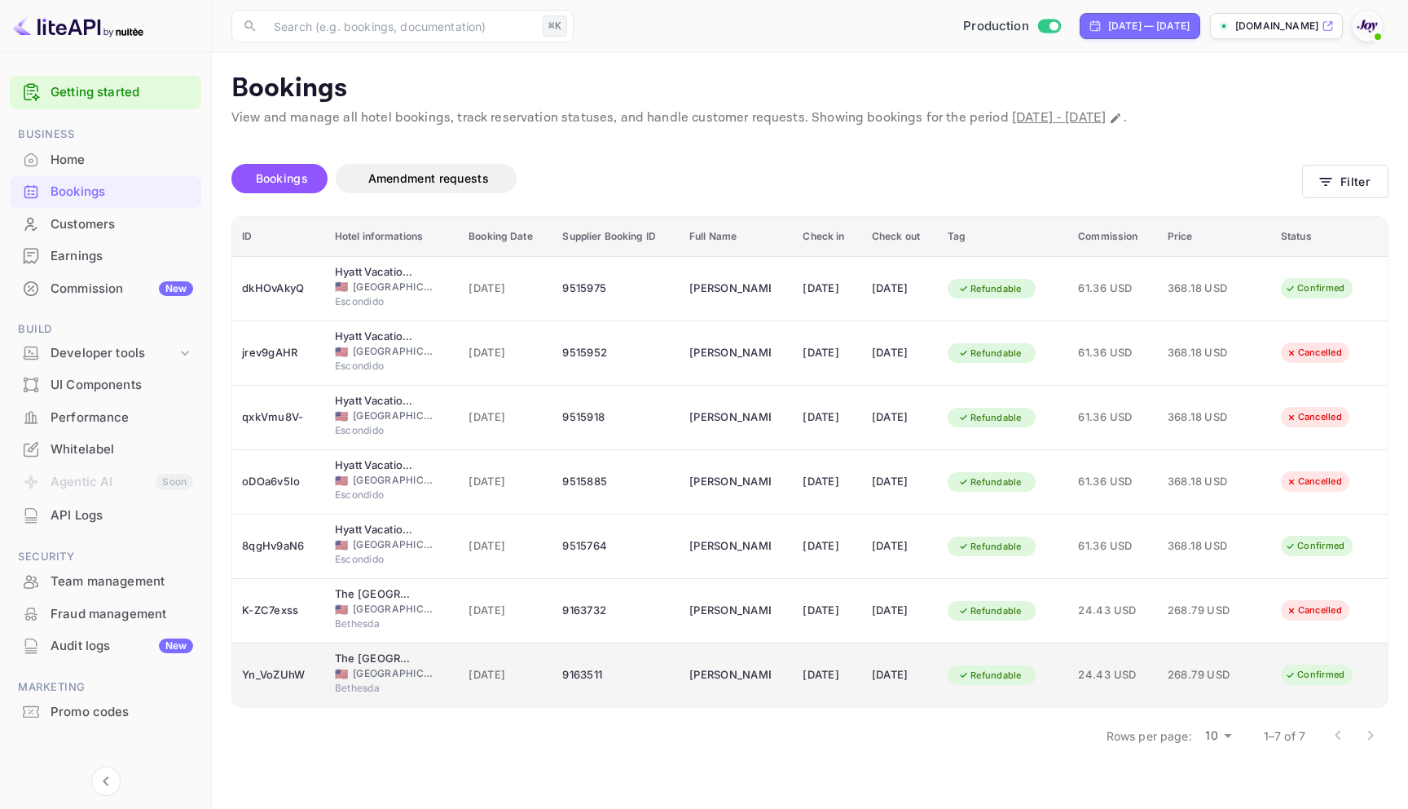
drag, startPoint x: 550, startPoint y: 674, endPoint x: 536, endPoint y: 674, distance: 13.9
click at [536, 674] on tr "Yn_VoZUhW The Bethesdan Hotel, Tapestry Collection by Hilton 🇺🇸 United States o…" at bounding box center [810, 675] width 1156 height 64
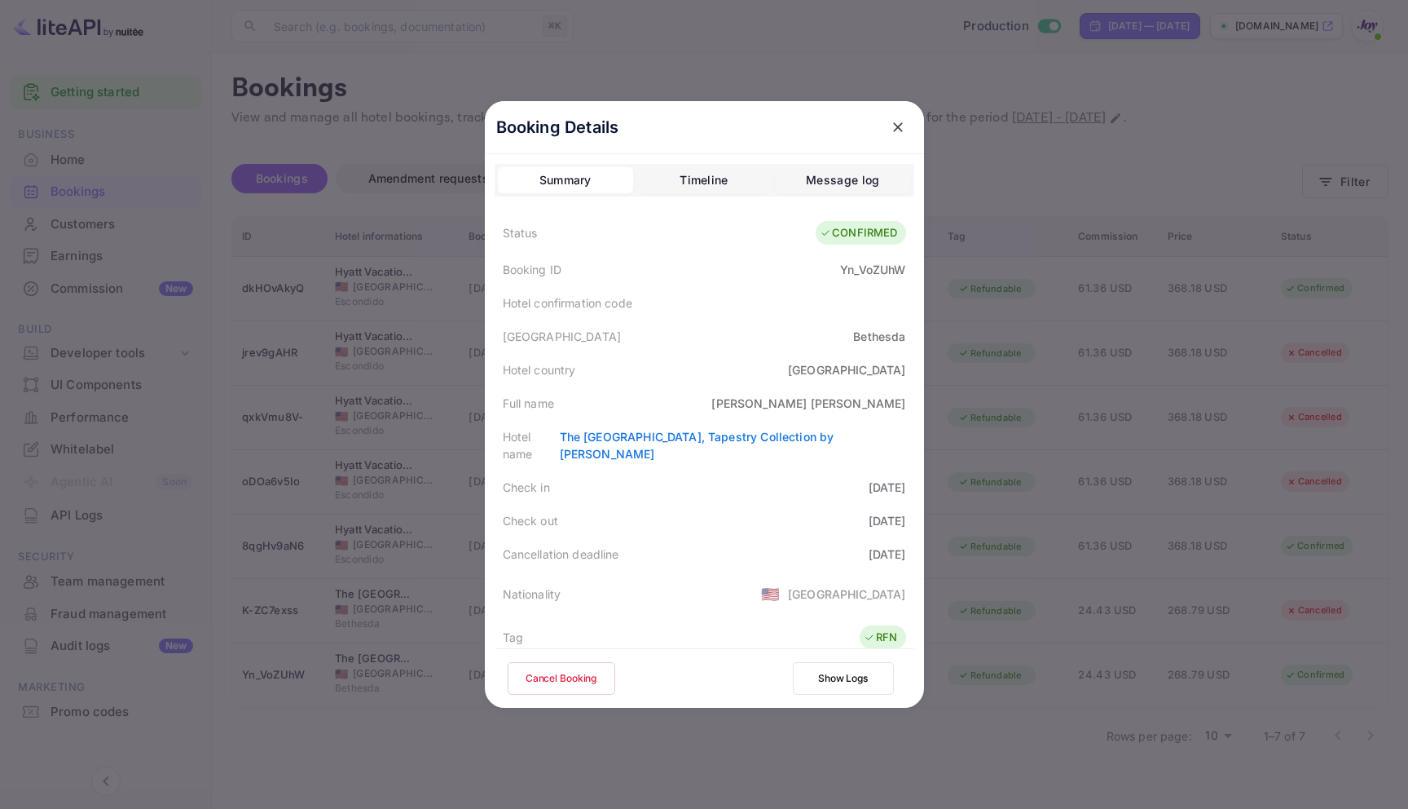
click at [890, 130] on icon "close" at bounding box center [898, 127] width 16 height 16
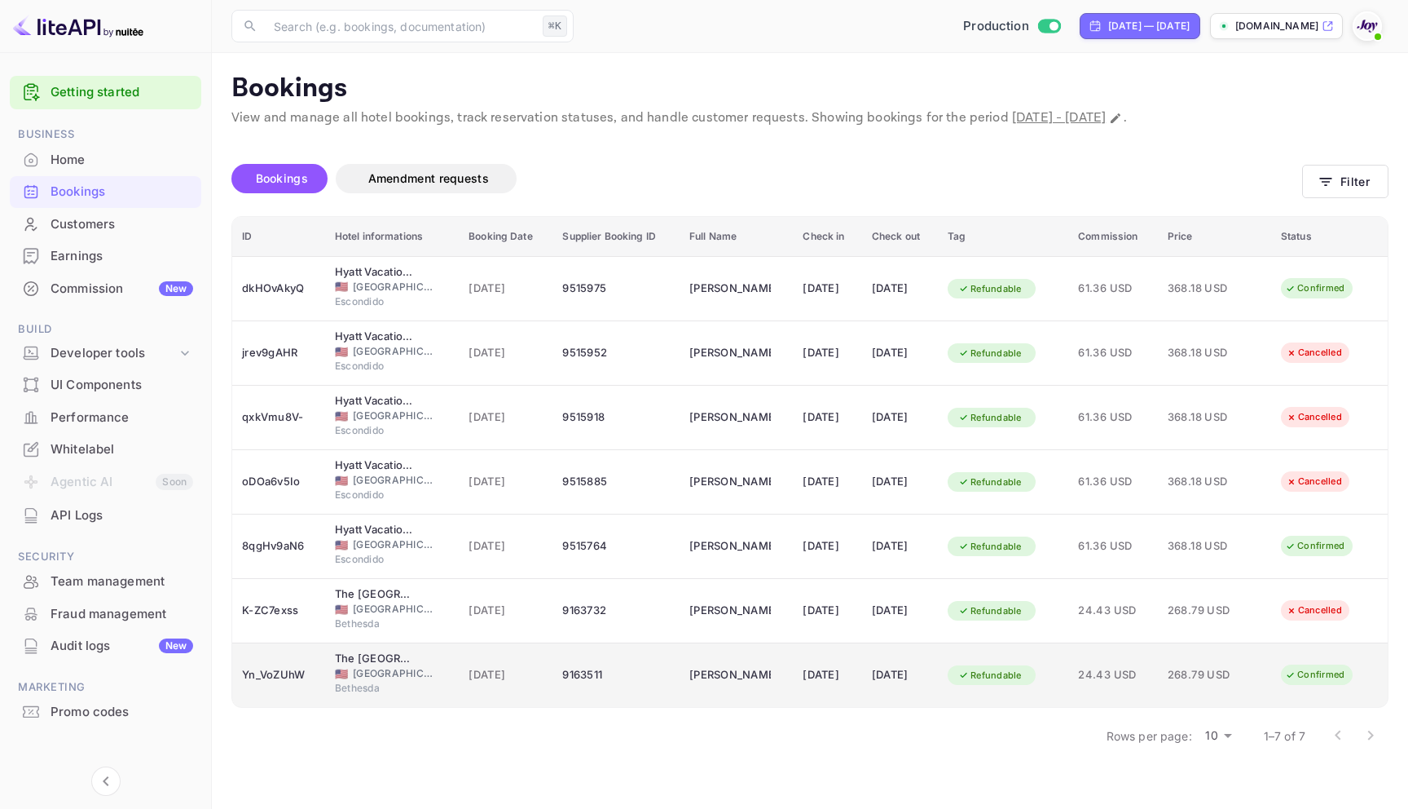
copy tr "9163511"
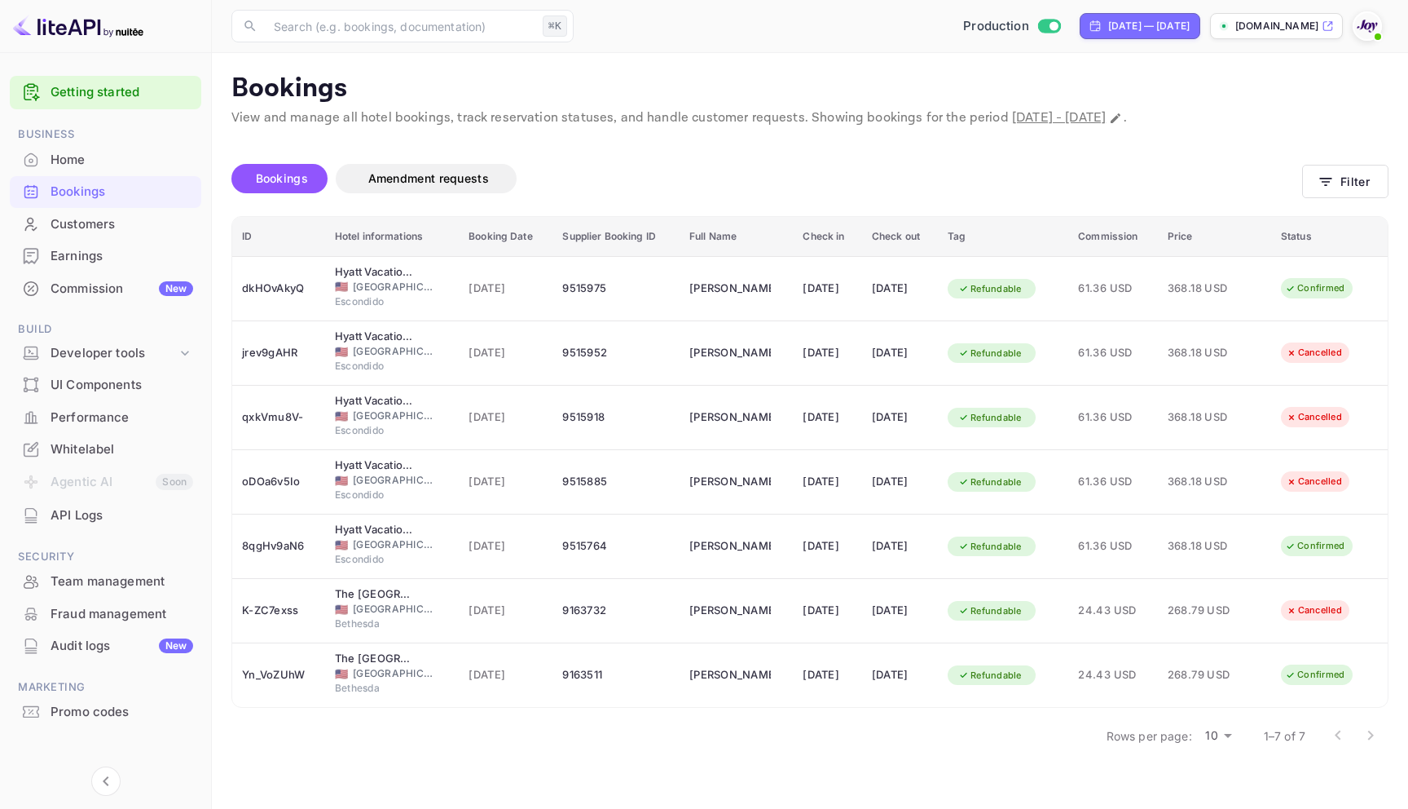
scroll to position [9, 0]
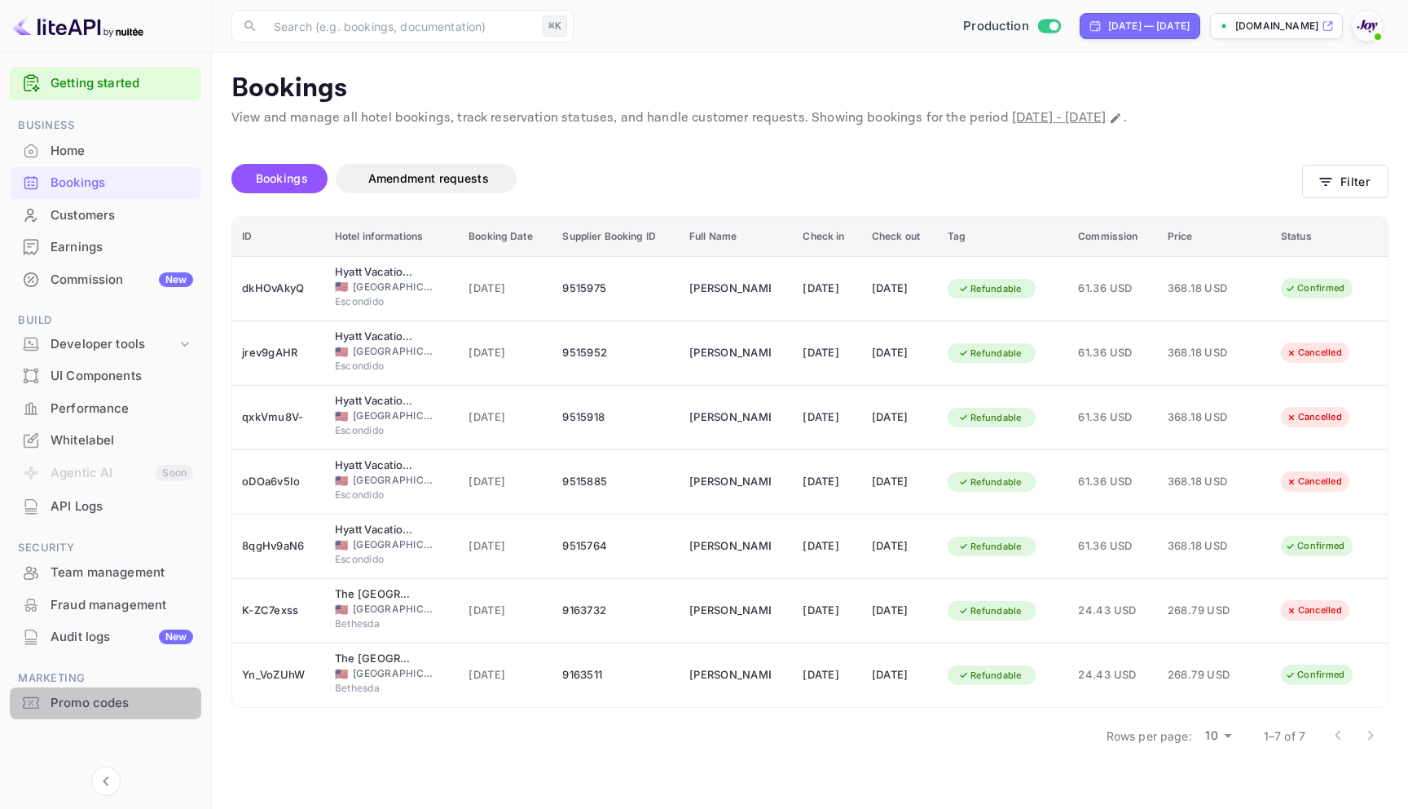
click at [143, 710] on div "Promo codes" at bounding box center [122, 703] width 143 height 19
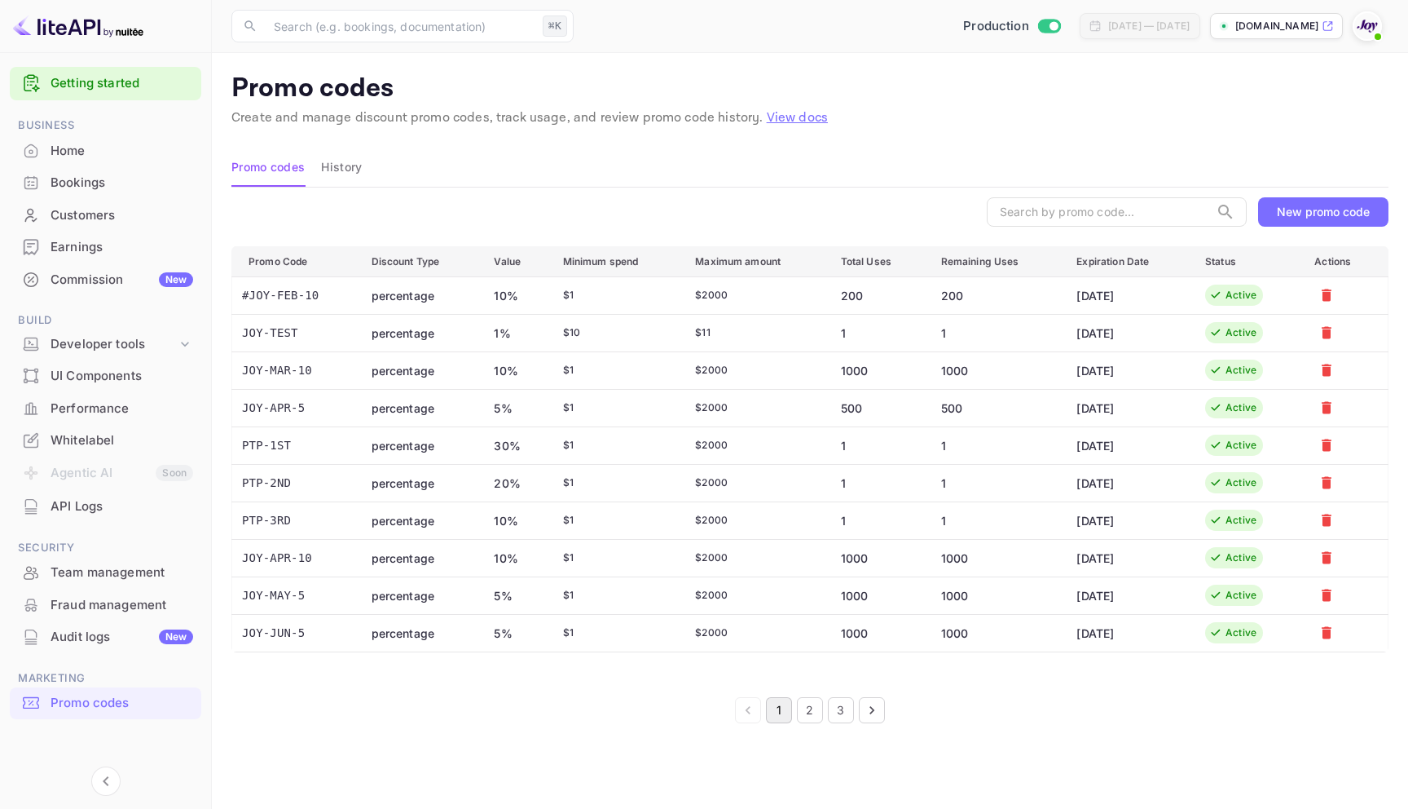
click at [1354, 214] on div "New promo code" at bounding box center [1323, 212] width 93 height 14
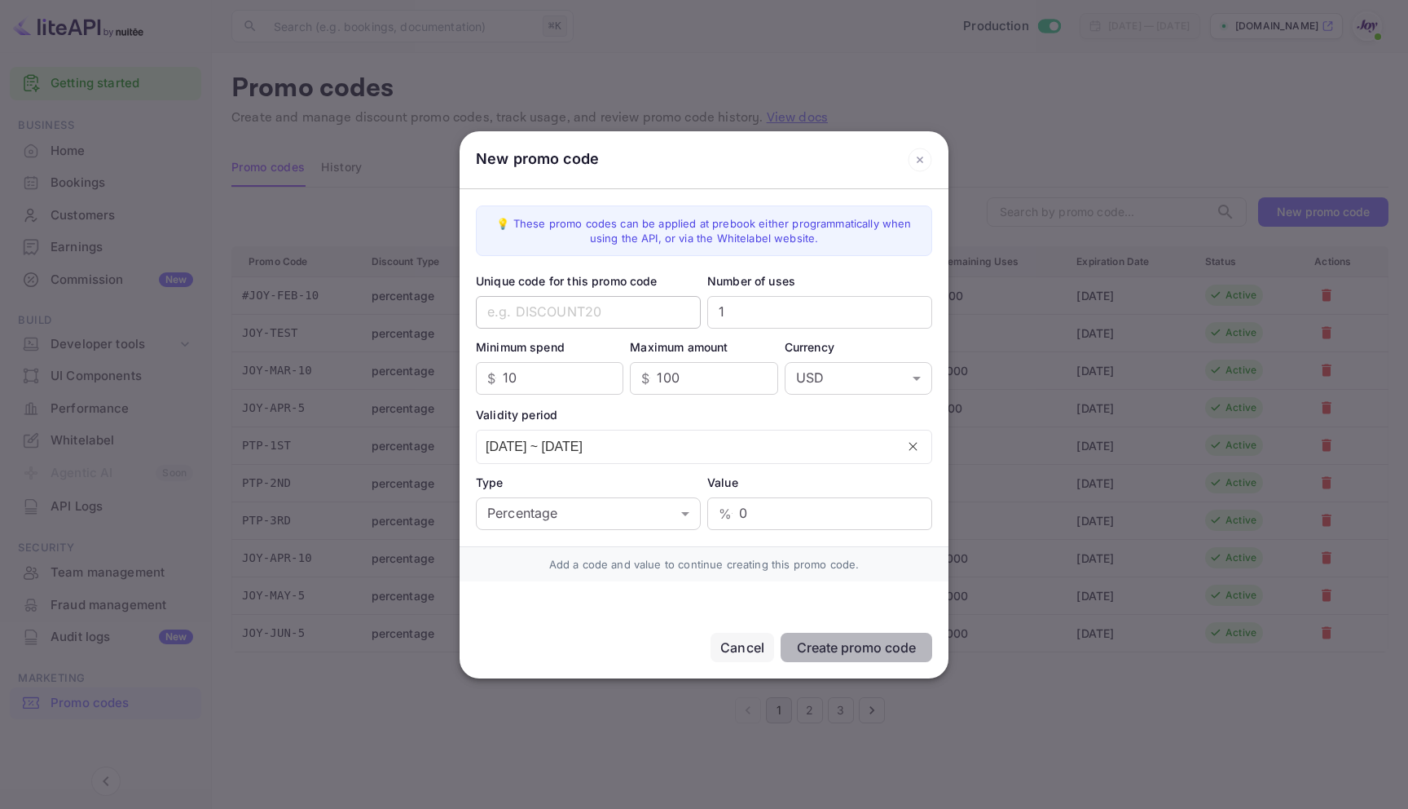
click at [581, 320] on input "text" at bounding box center [588, 312] width 225 height 33
type input "CODE10!"
click at [769, 321] on input "1" at bounding box center [820, 312] width 225 height 33
type input "2"
click at [538, 387] on input "10" at bounding box center [563, 378] width 121 height 33
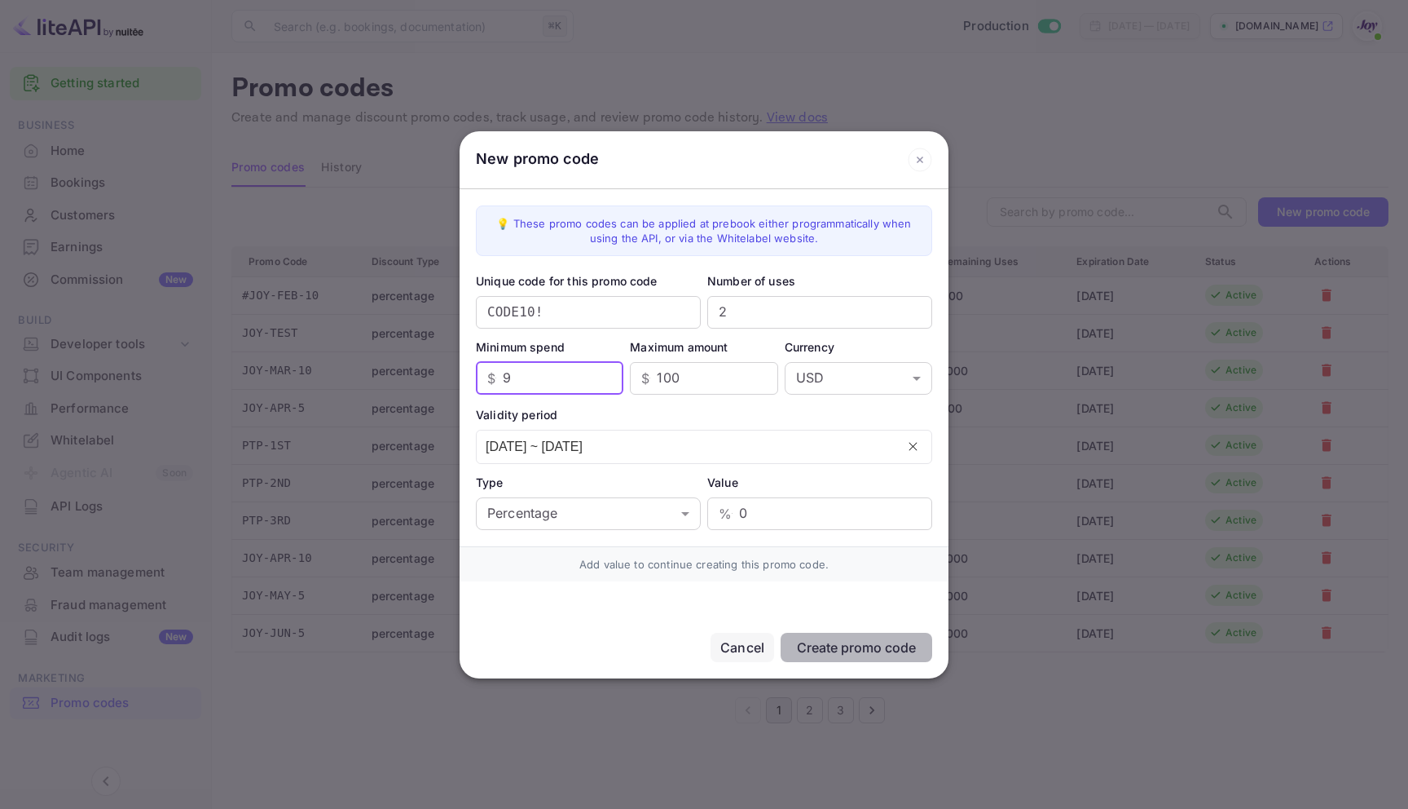
click at [603, 381] on input "9" at bounding box center [563, 378] width 121 height 33
click at [603, 381] on input "8" at bounding box center [563, 378] width 121 height 33
click at [603, 381] on input "7" at bounding box center [563, 378] width 121 height 33
click at [603, 381] on input "6" at bounding box center [563, 378] width 121 height 33
click at [603, 381] on input "5" at bounding box center [563, 378] width 121 height 33
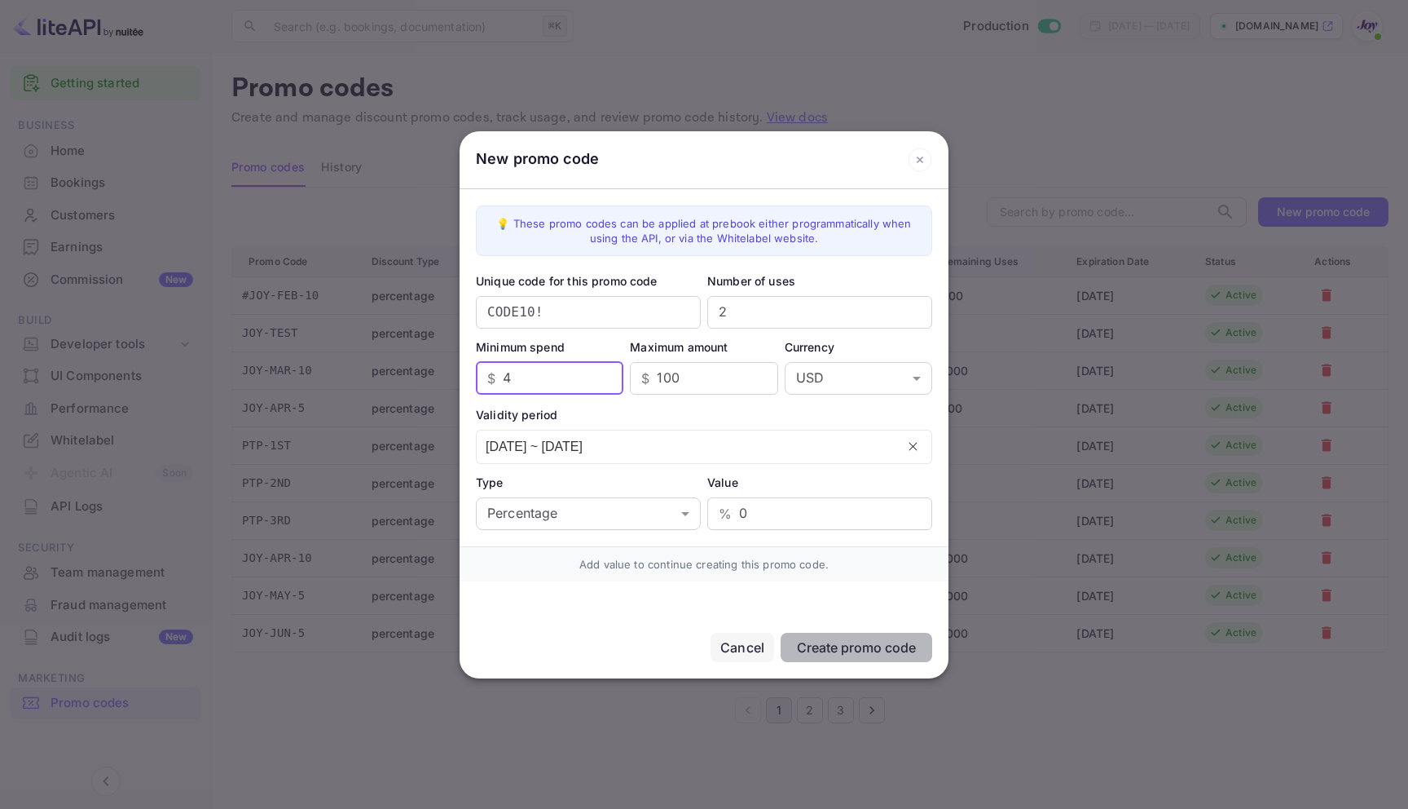
click at [603, 381] on input "4" at bounding box center [563, 378] width 121 height 33
click at [603, 381] on input "3" at bounding box center [563, 378] width 121 height 33
click at [603, 381] on input "2" at bounding box center [563, 378] width 121 height 33
type input "1"
click at [603, 381] on input "1" at bounding box center [563, 378] width 121 height 33
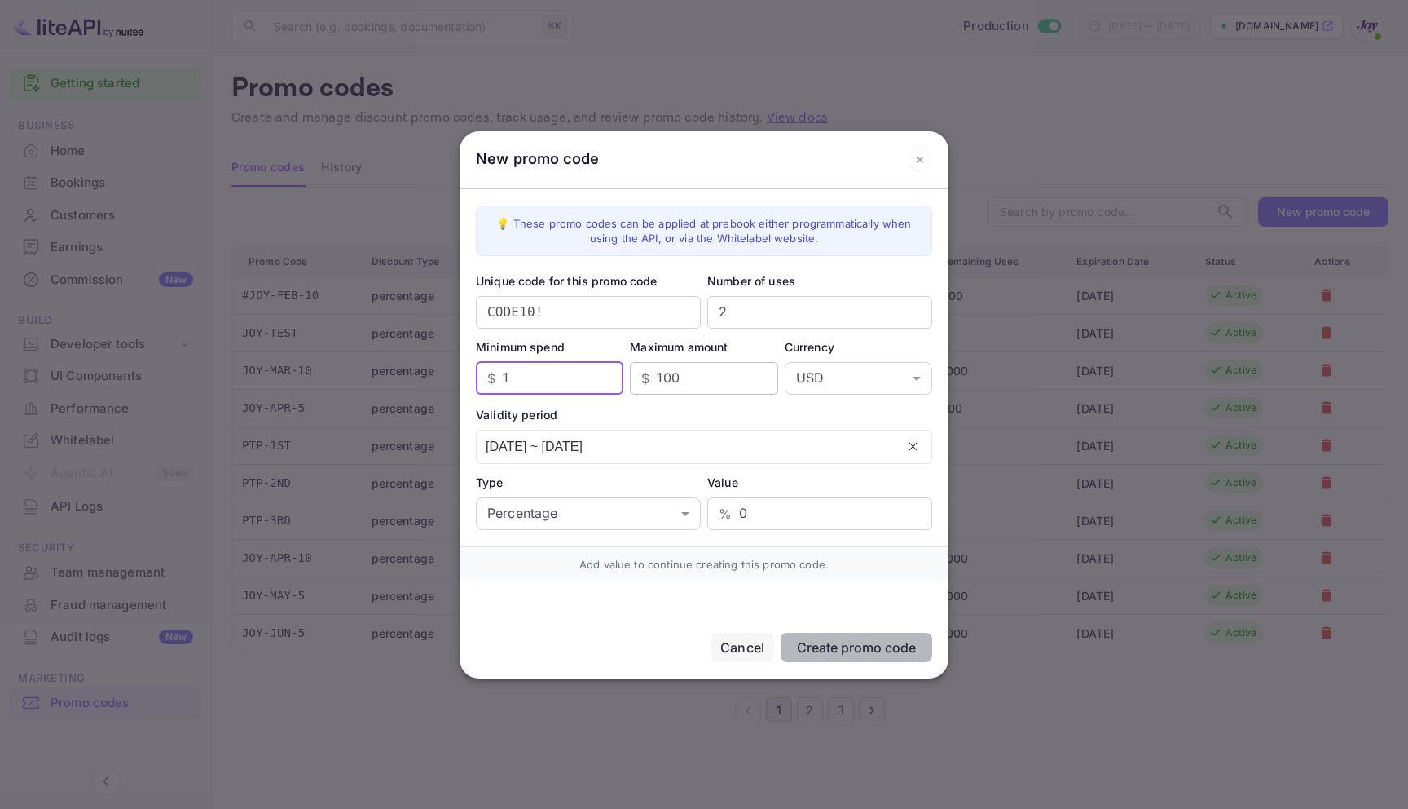
click at [688, 381] on input "100" at bounding box center [717, 378] width 121 height 33
type input "1"
type input "1000"
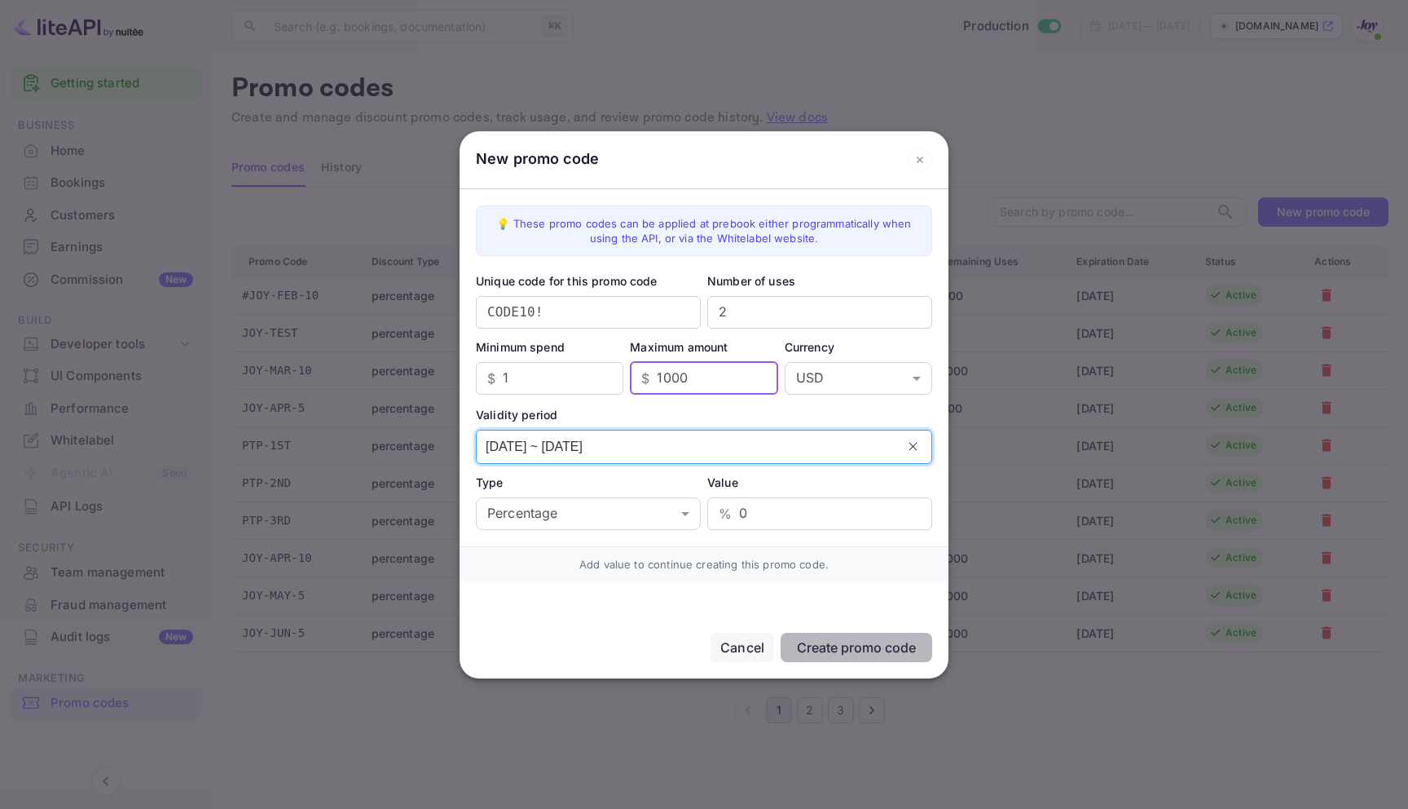
click at [658, 452] on input "22/09/2025 ~ 22/12/2025" at bounding box center [686, 446] width 419 height 33
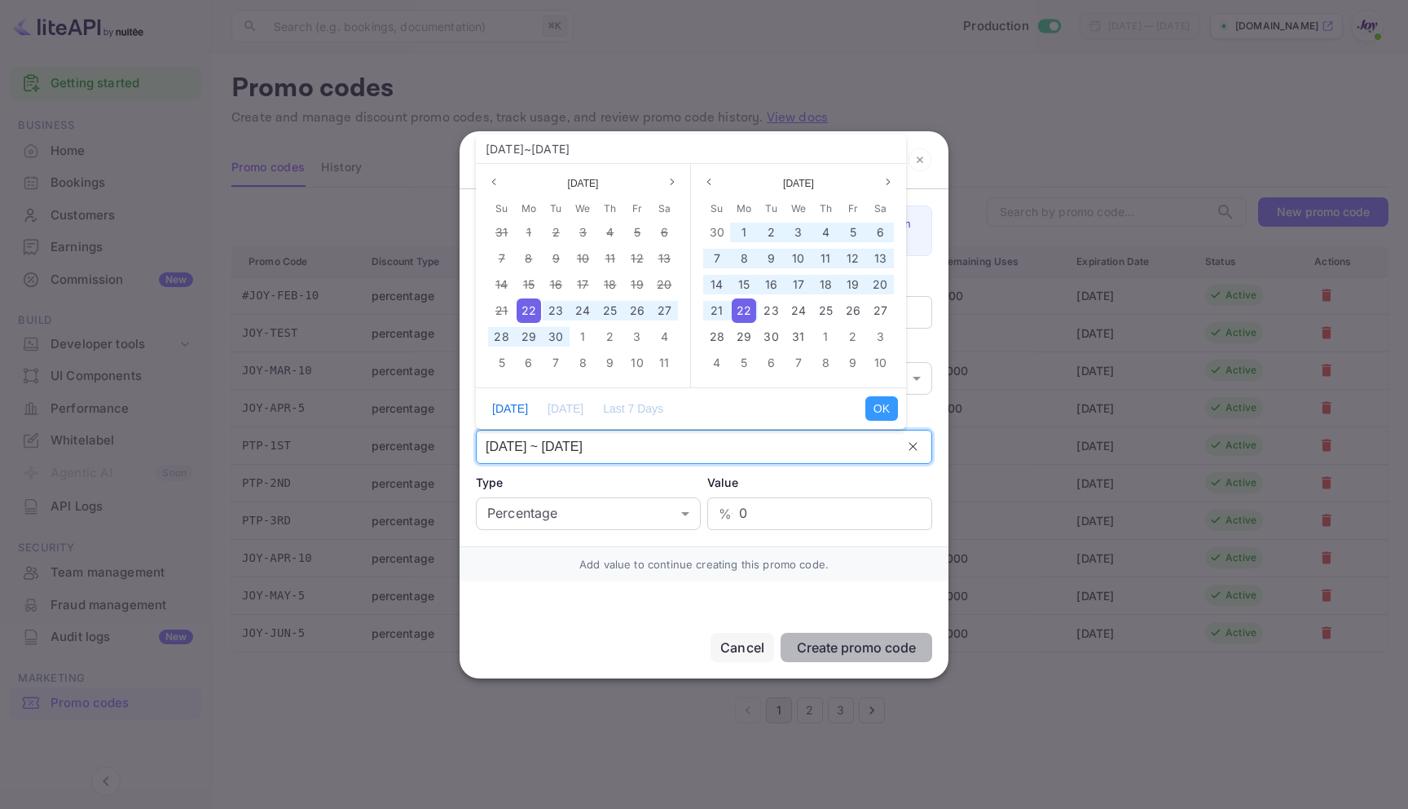
click at [522, 309] on span "22" at bounding box center [529, 310] width 15 height 14
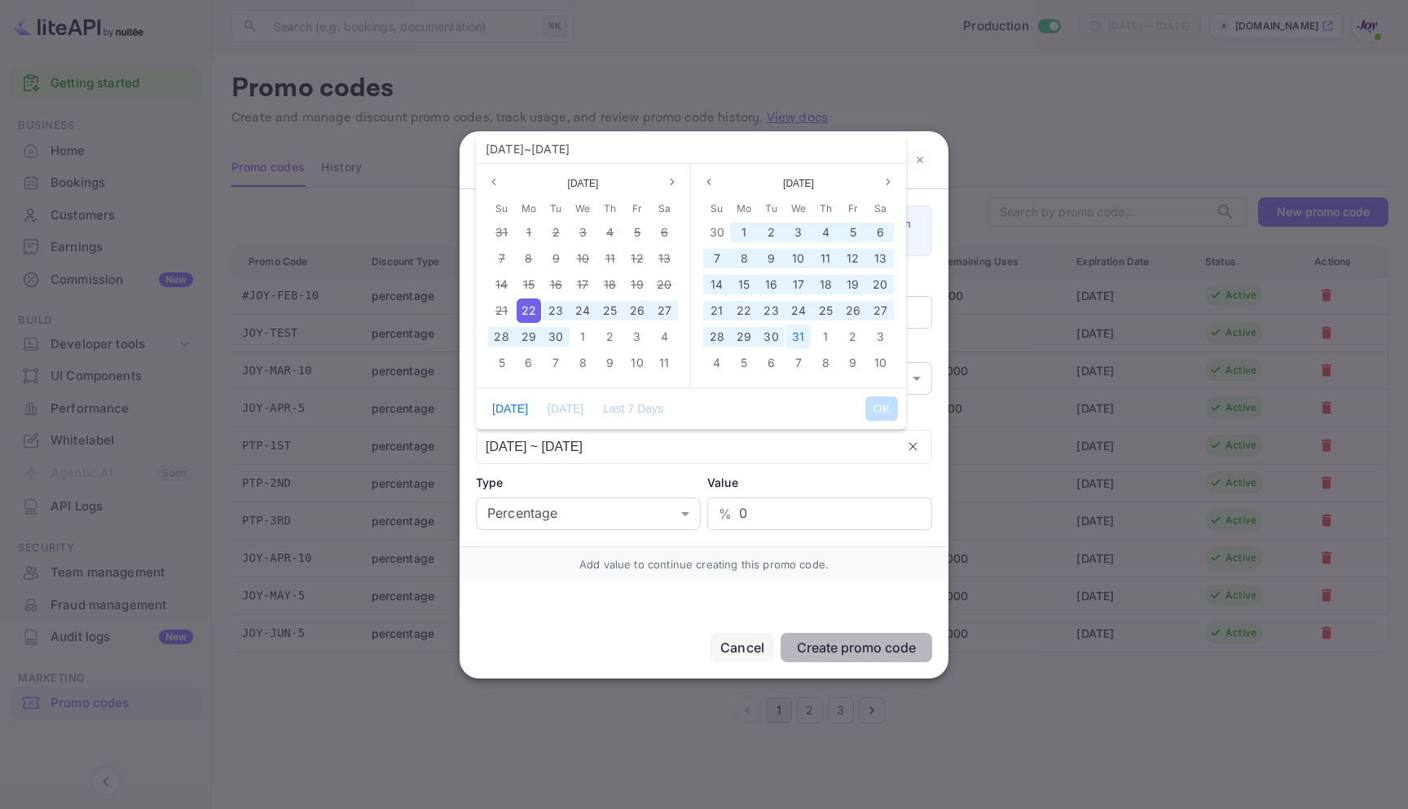
click at [808, 332] on div "31" at bounding box center [799, 336] width 24 height 24
click at [522, 311] on span "22" at bounding box center [529, 310] width 15 height 14
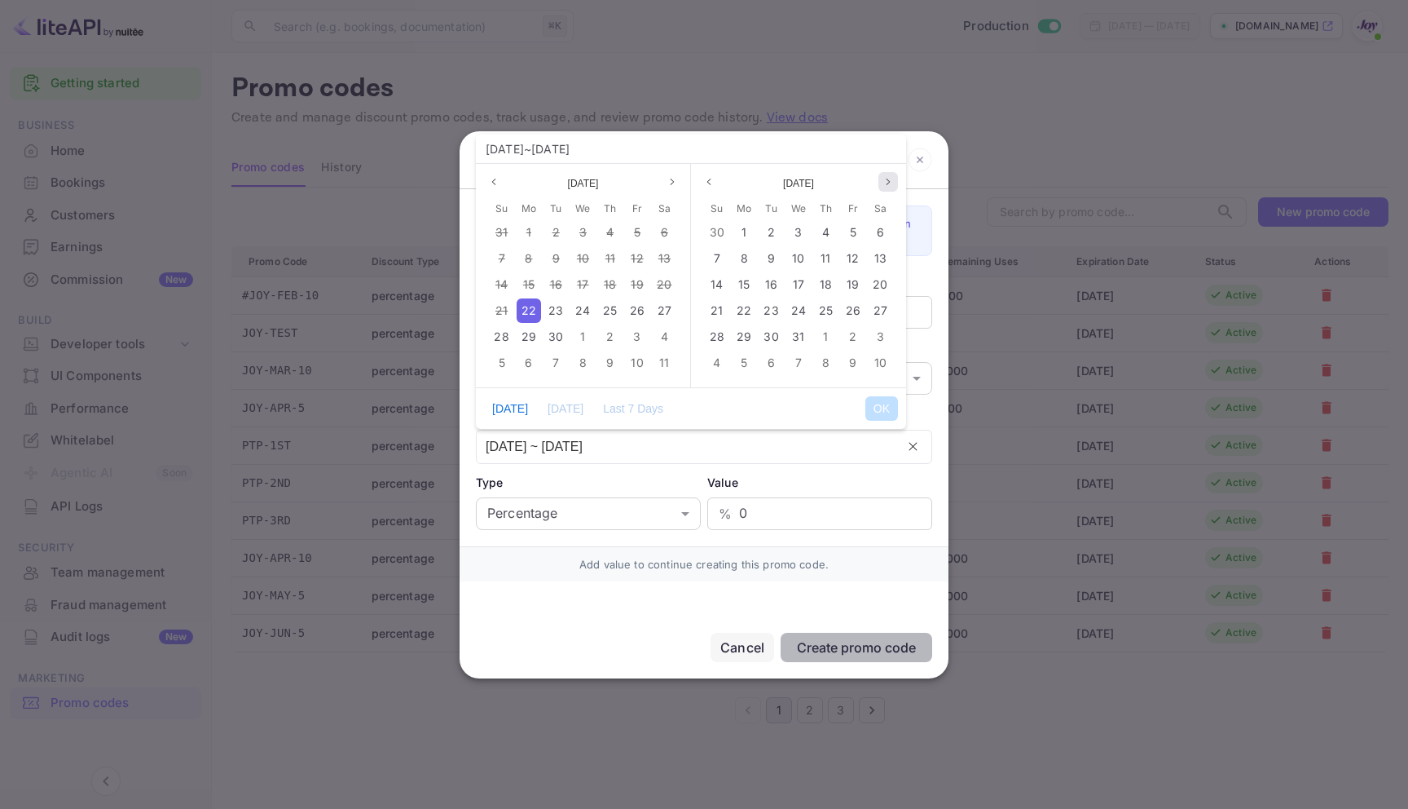
click at [888, 176] on button "Next month" at bounding box center [889, 182] width 20 height 20
click at [702, 181] on button "Previous month" at bounding box center [709, 182] width 20 height 20
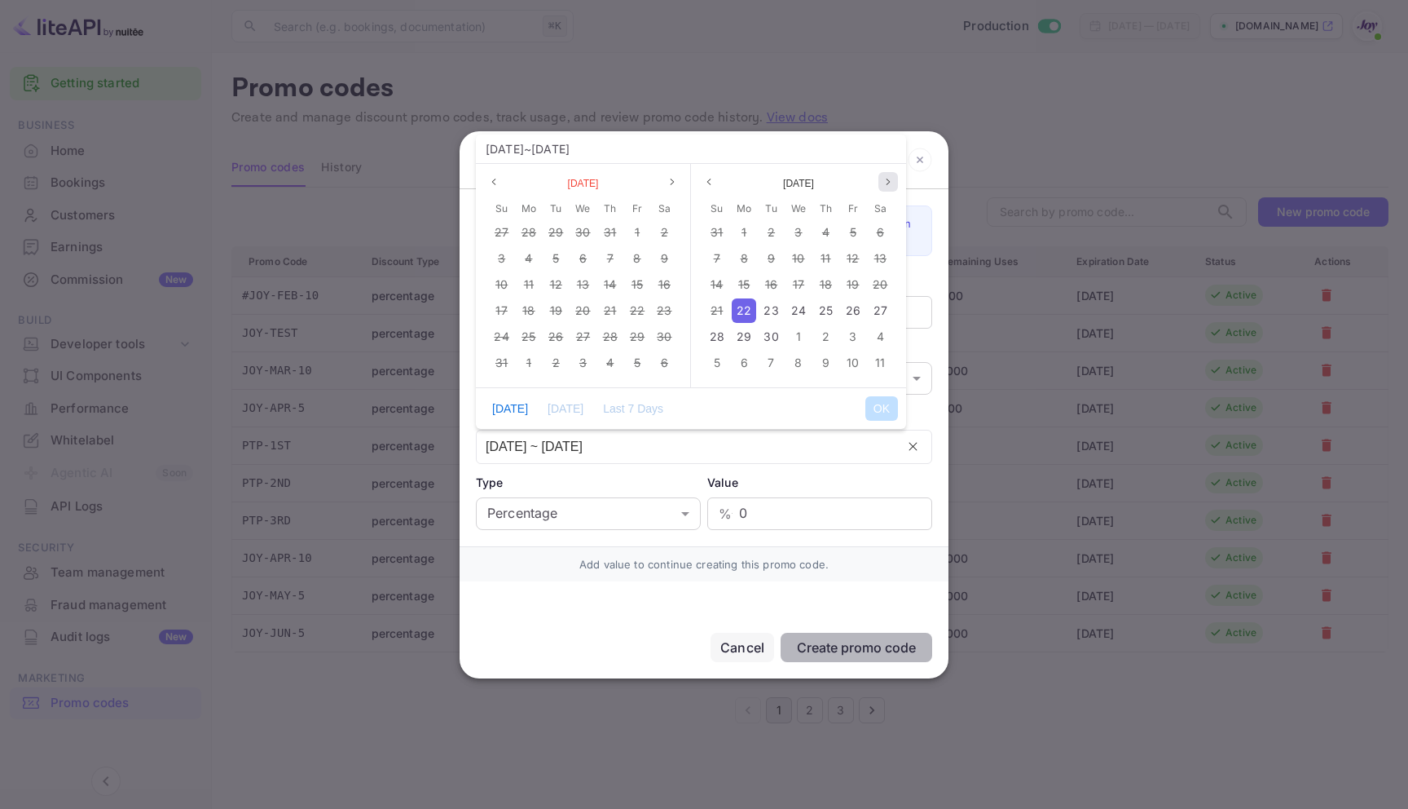
click at [888, 180] on icon "page next" at bounding box center [888, 182] width 3 height 6
click at [884, 183] on icon "page next" at bounding box center [889, 182] width 10 height 10
click at [708, 181] on icon "page previous" at bounding box center [709, 182] width 10 height 10
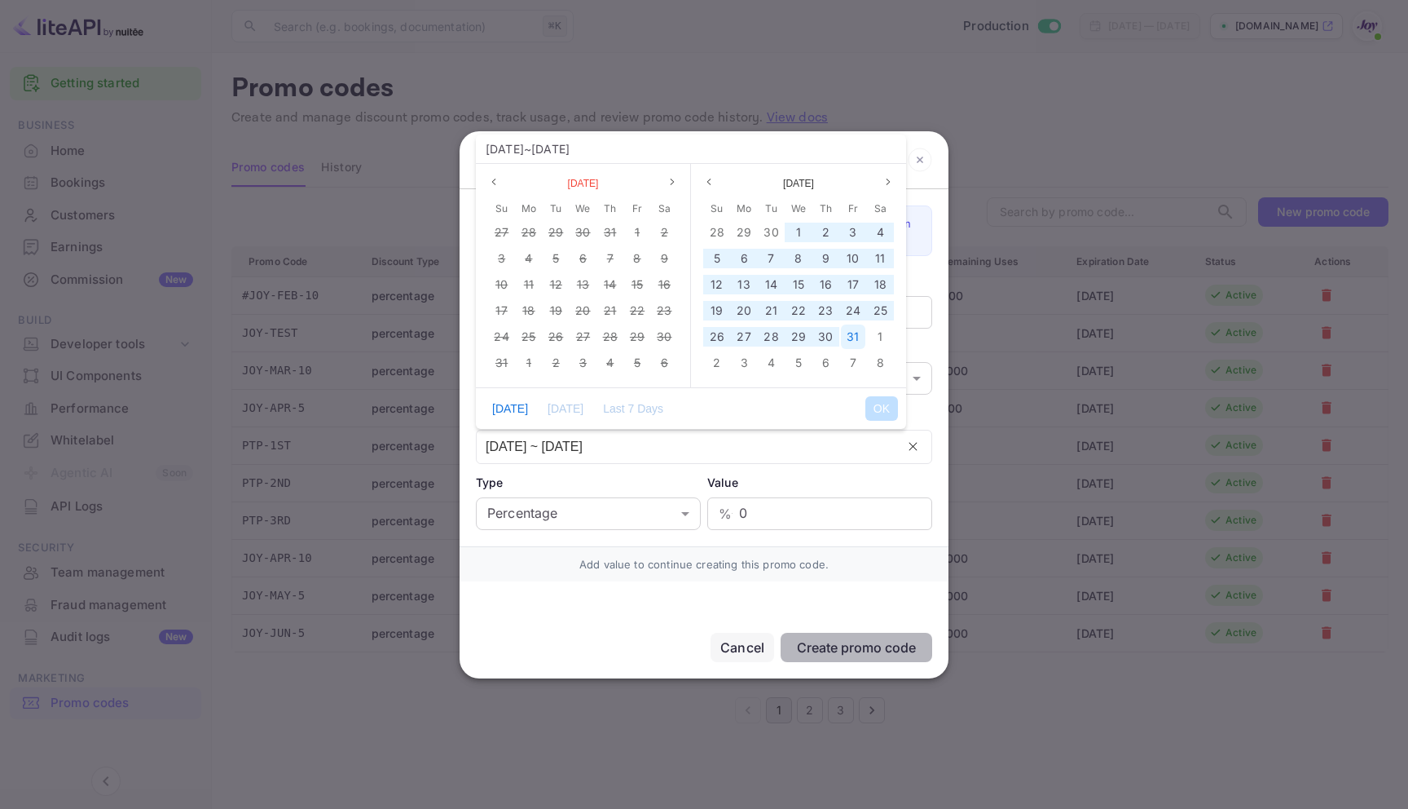
click at [844, 333] on div "31" at bounding box center [853, 336] width 24 height 24
click at [872, 412] on button "OK" at bounding box center [882, 408] width 33 height 24
type input "22/09/2025 ~ 31/10/2025"
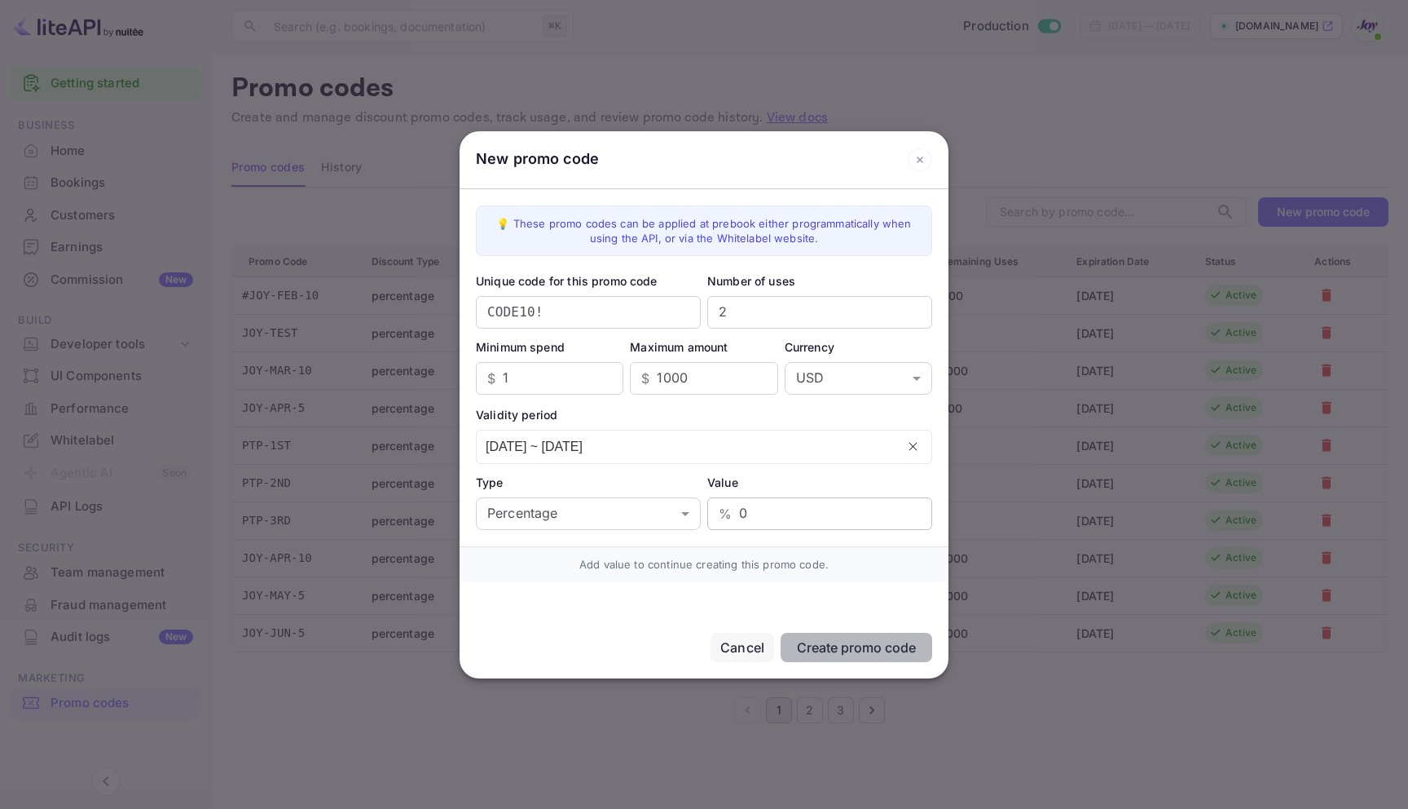
click at [747, 514] on input "0" at bounding box center [835, 513] width 193 height 33
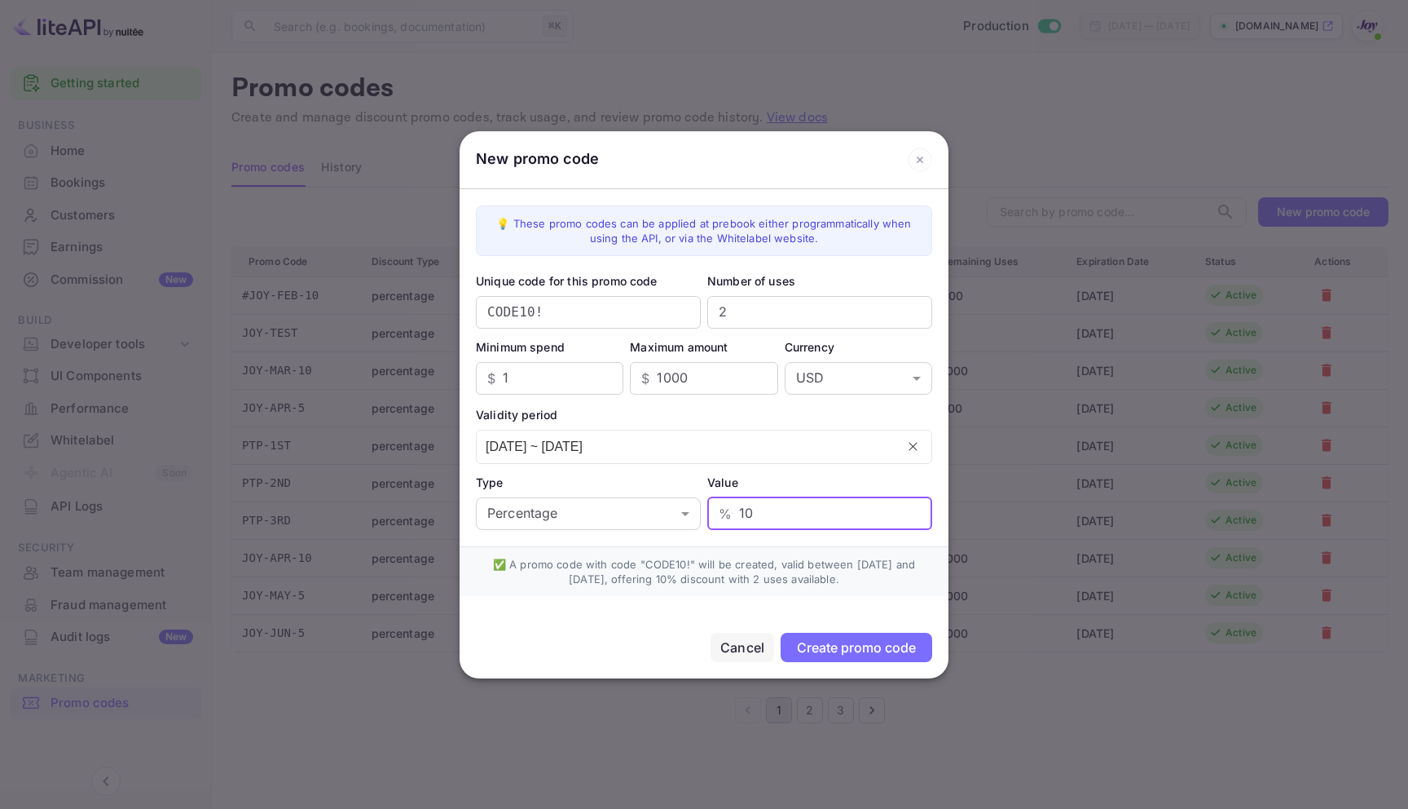
type input "10"
click at [890, 649] on div "Create promo code" at bounding box center [856, 647] width 119 height 16
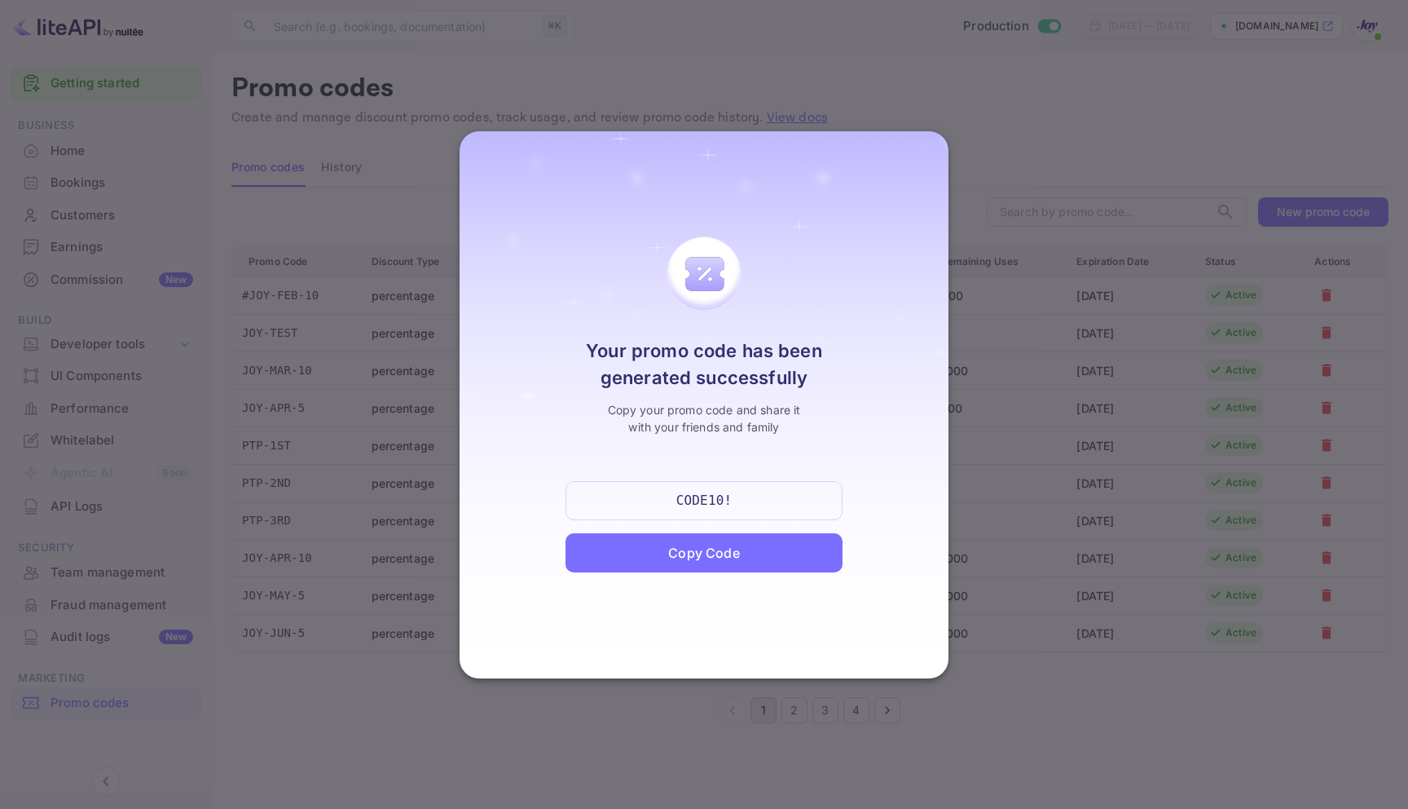
click at [1073, 153] on div at bounding box center [704, 404] width 1408 height 809
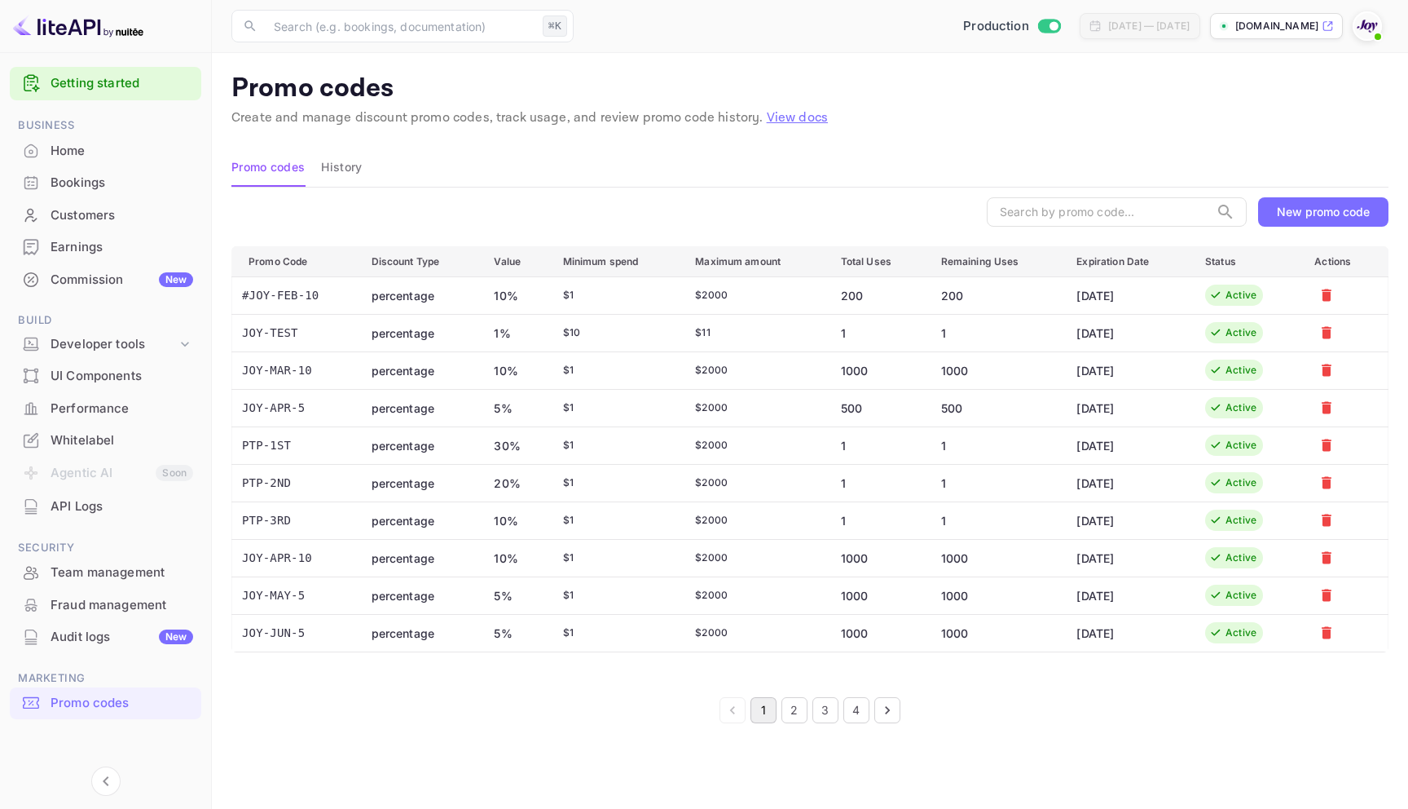
click at [96, 180] on div "Bookings" at bounding box center [122, 183] width 143 height 19
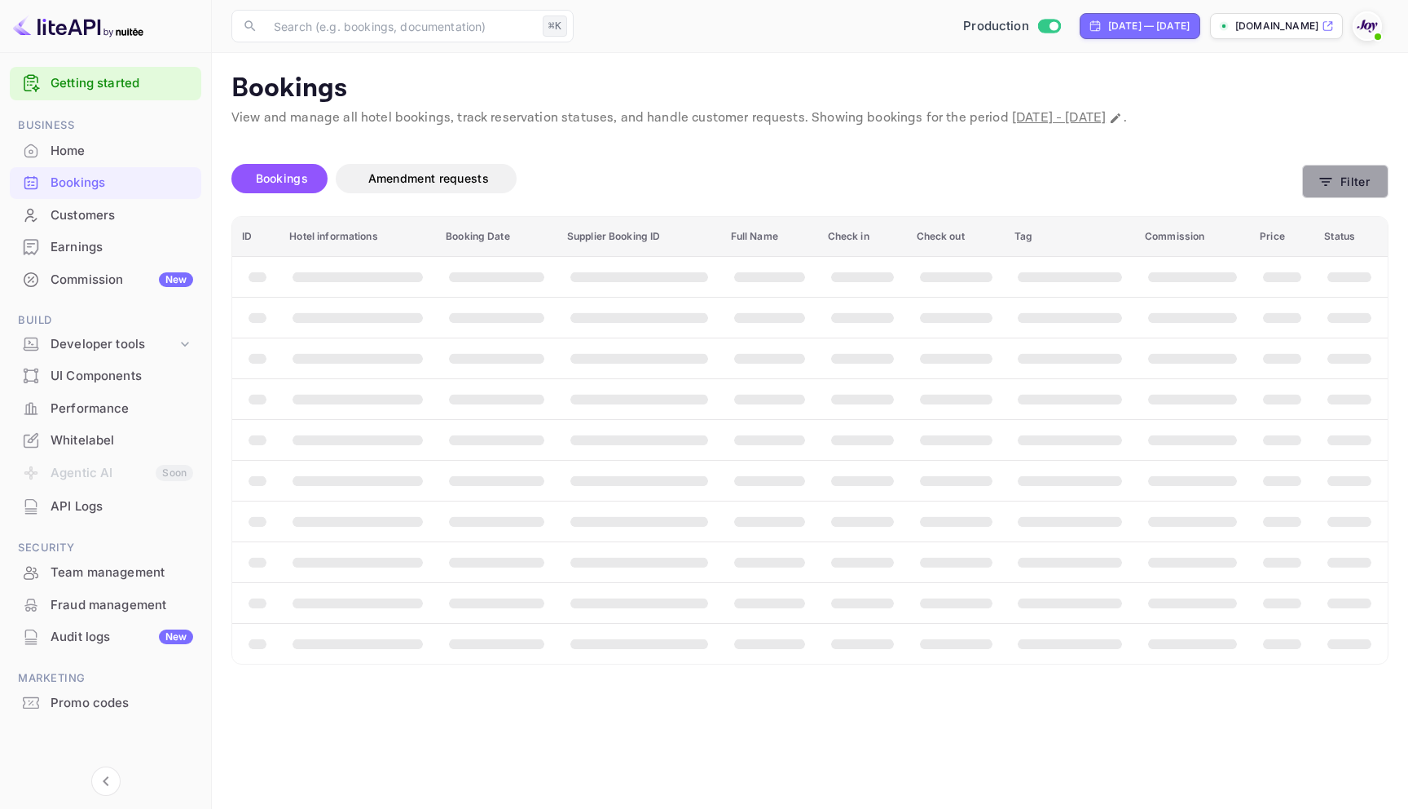
click at [1326, 166] on button "Filter" at bounding box center [1346, 181] width 86 height 33
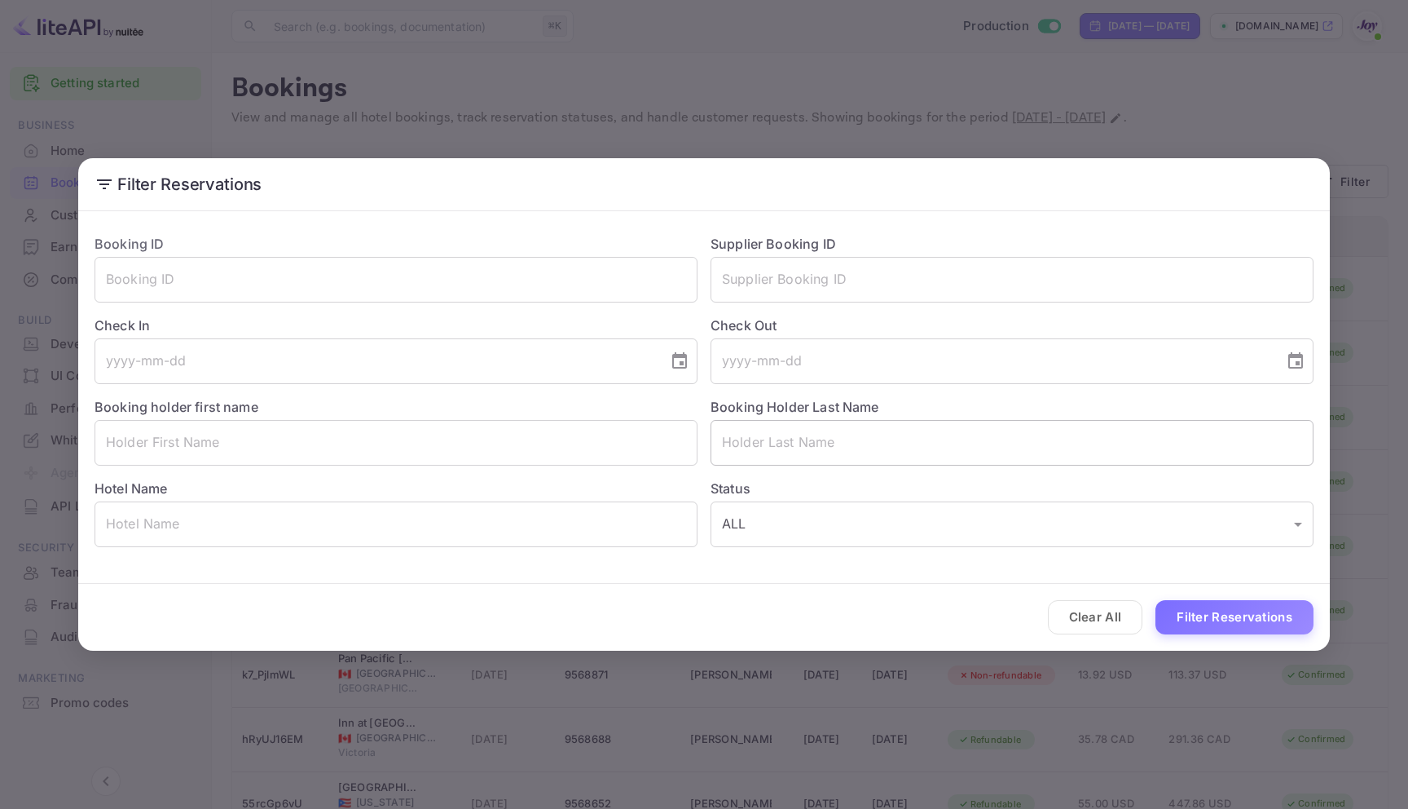
click at [839, 437] on input "text" at bounding box center [1012, 443] width 603 height 46
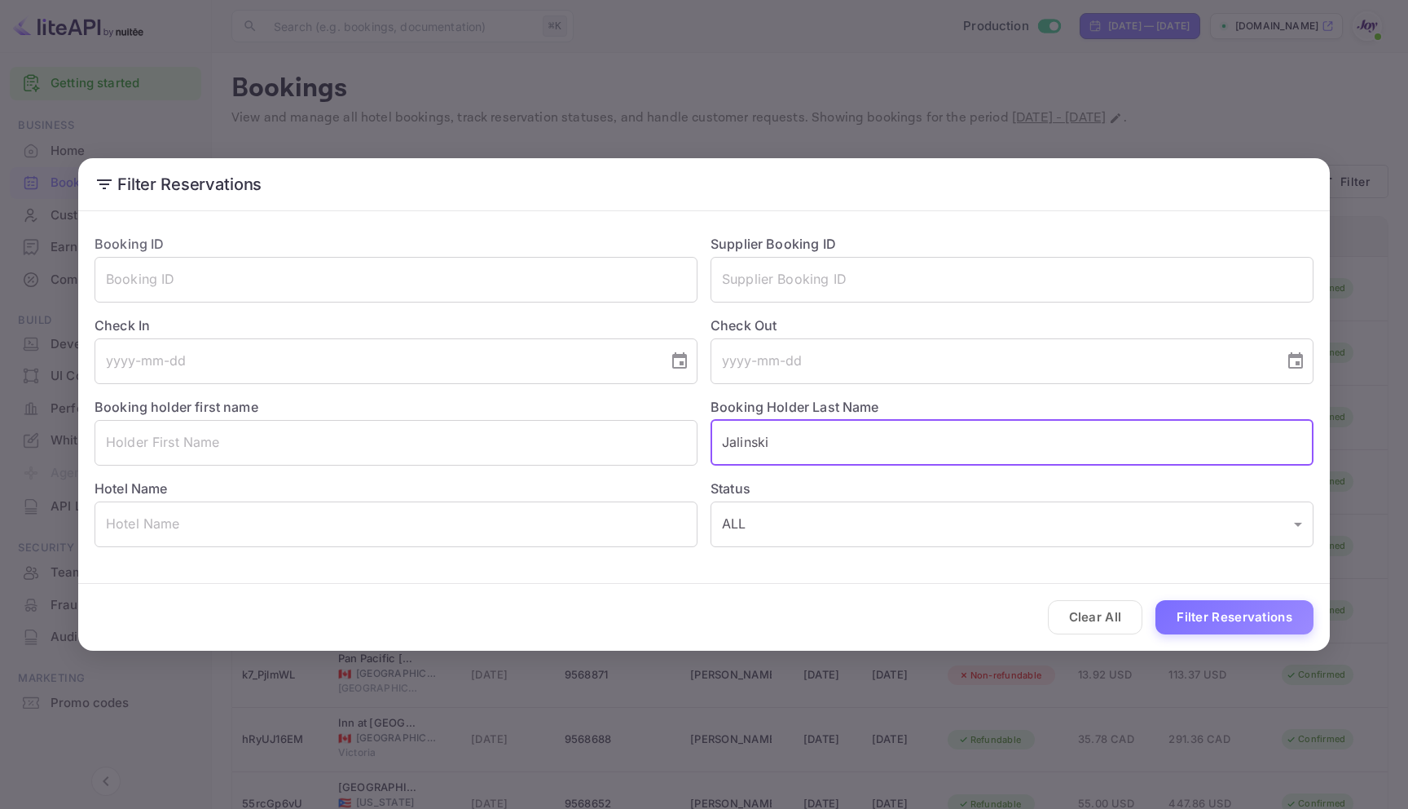
type input "Jalinski"
drag, startPoint x: 772, startPoint y: 443, endPoint x: 690, endPoint y: 443, distance: 81.5
click at [690, 443] on div "Booking ID ​ Supplier Booking ID ​ Check In ​ Check Out ​ Booking holder first …" at bounding box center [698, 384] width 1232 height 326
paste input "[PERSON_NAME]"
type input "[PERSON_NAME]"
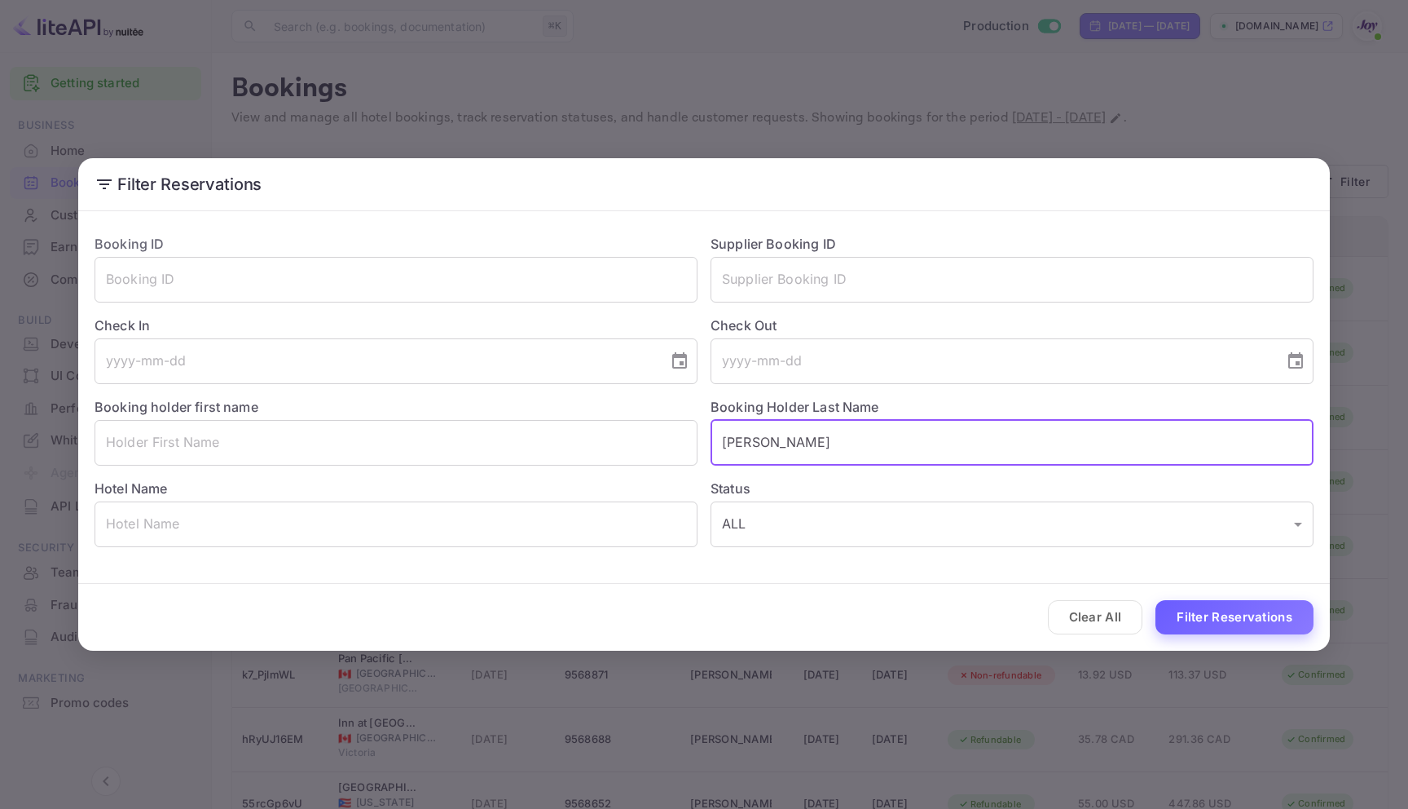
click at [1264, 621] on button "Filter Reservations" at bounding box center [1235, 617] width 158 height 35
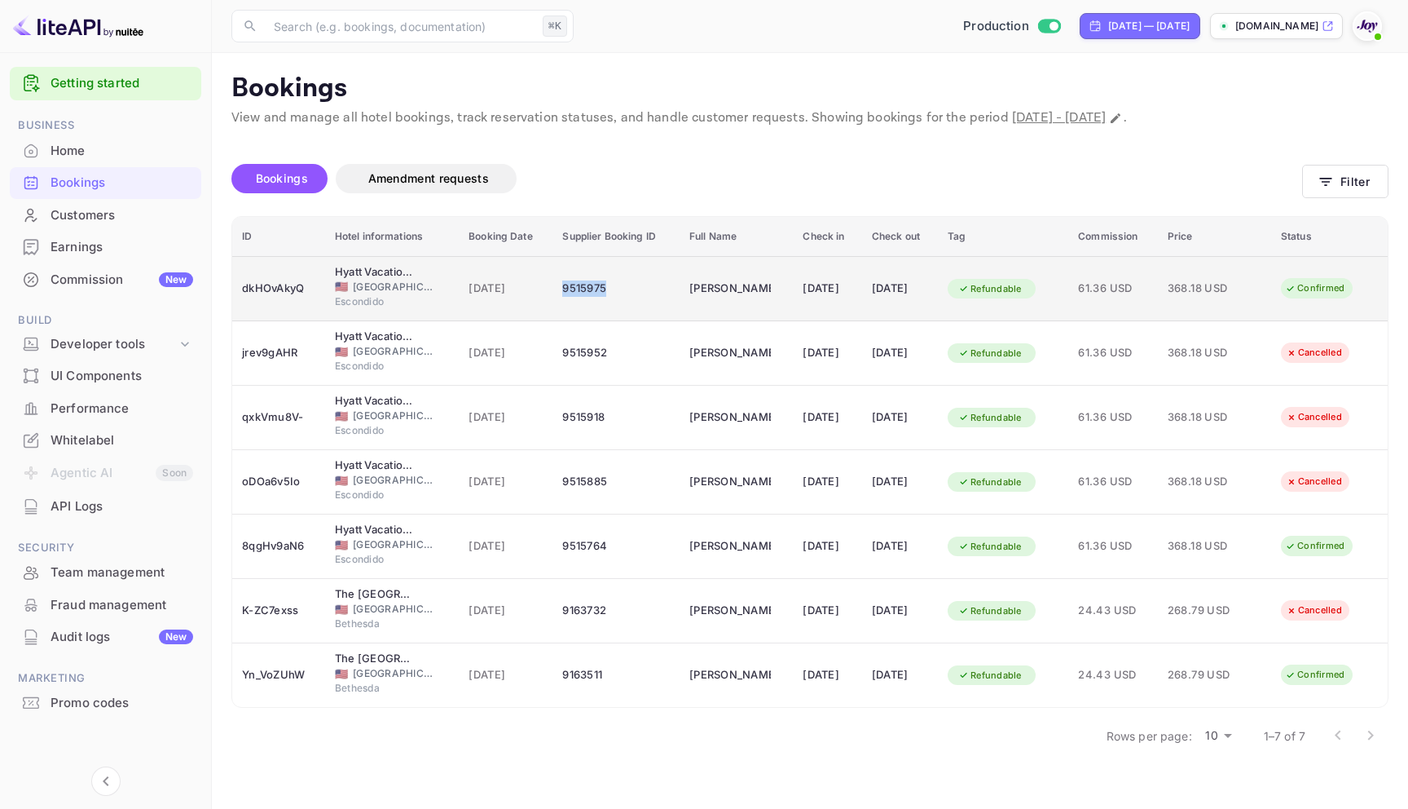
drag, startPoint x: 595, startPoint y: 292, endPoint x: 547, endPoint y: 289, distance: 48.2
click at [553, 289] on td "9515975" at bounding box center [616, 288] width 127 height 65
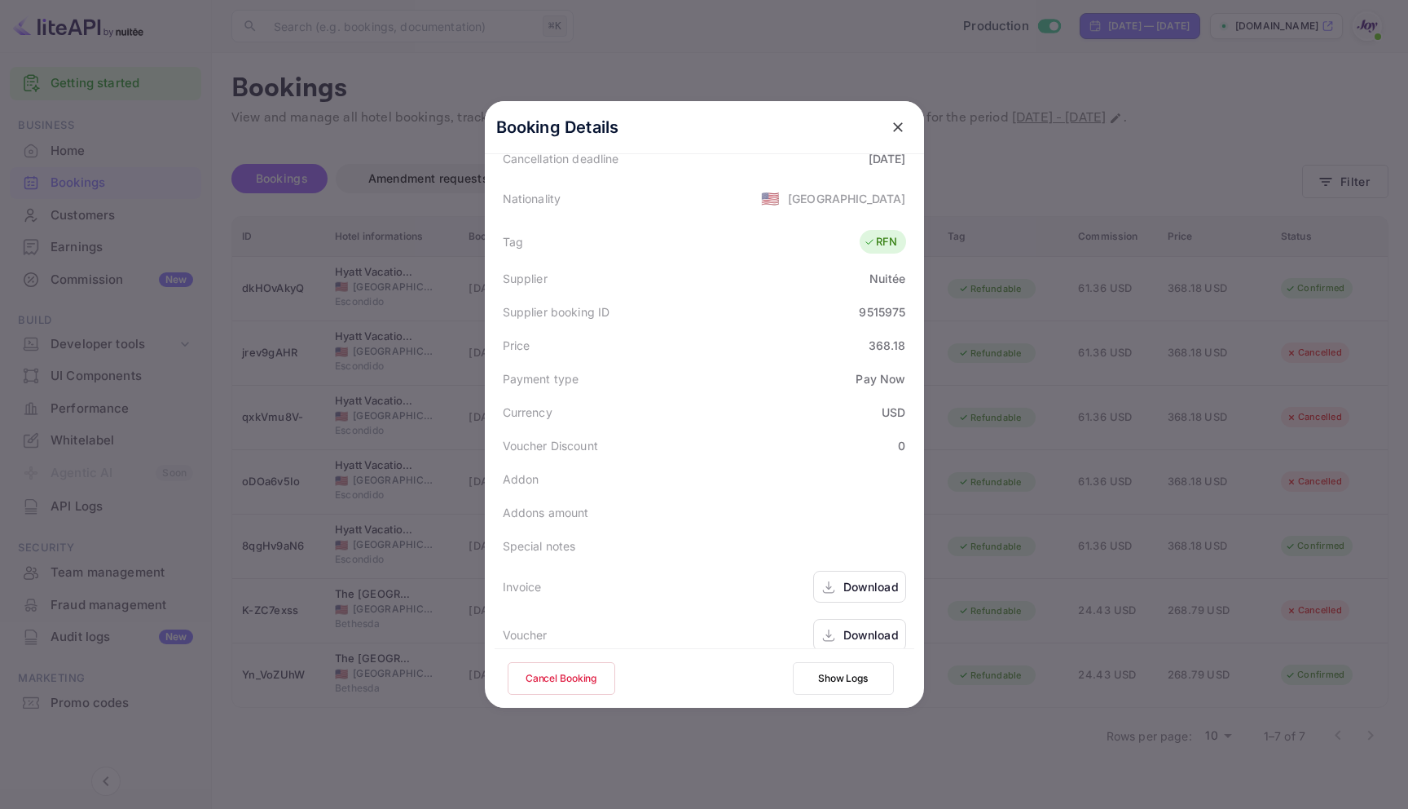
scroll to position [392, 0]
drag, startPoint x: 840, startPoint y: 301, endPoint x: 902, endPoint y: 302, distance: 62.8
click at [902, 302] on div "Supplier booking ID 9515975" at bounding box center [705, 314] width 420 height 33
copy div "9515975"
click at [1008, 272] on div at bounding box center [704, 404] width 1408 height 809
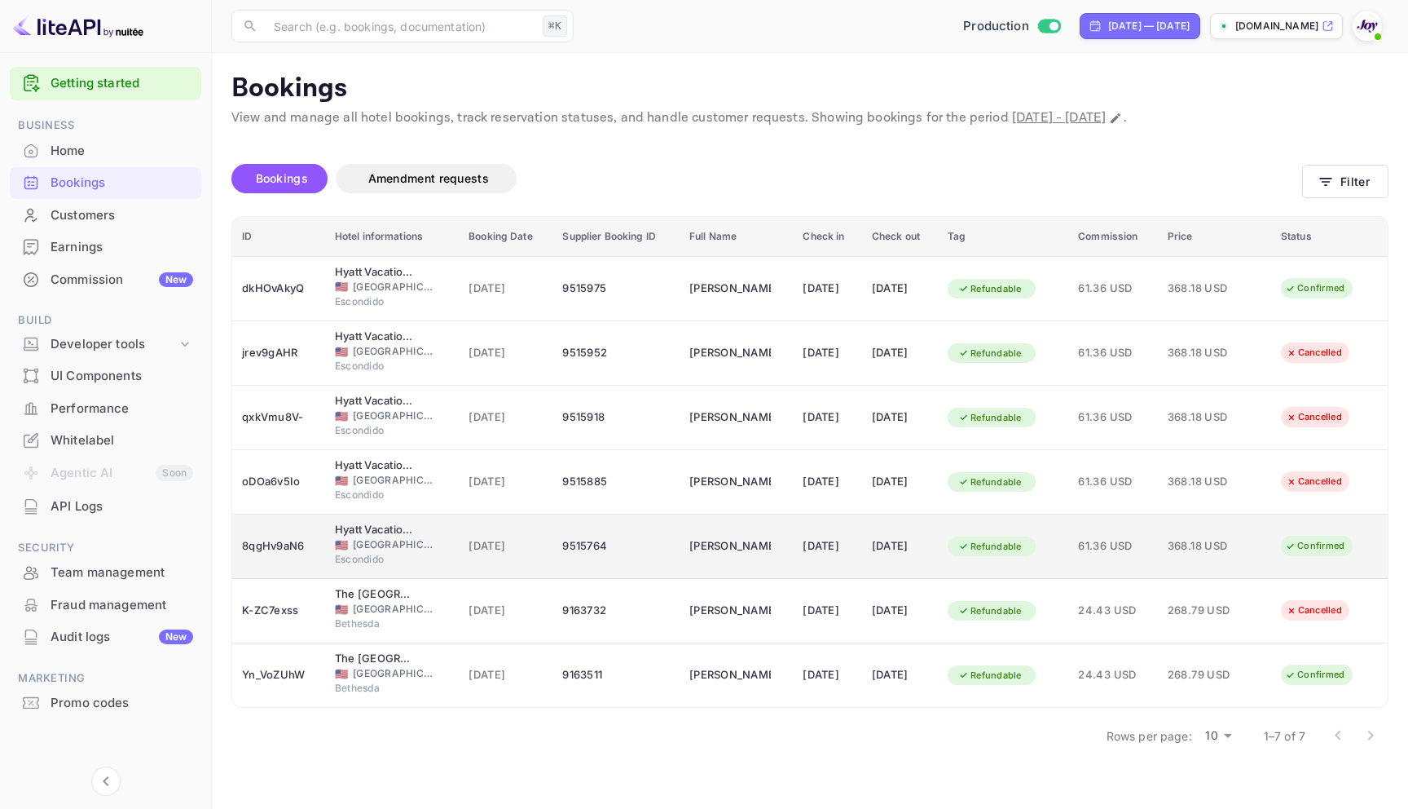
click at [598, 556] on div "9515764" at bounding box center [616, 546] width 108 height 26
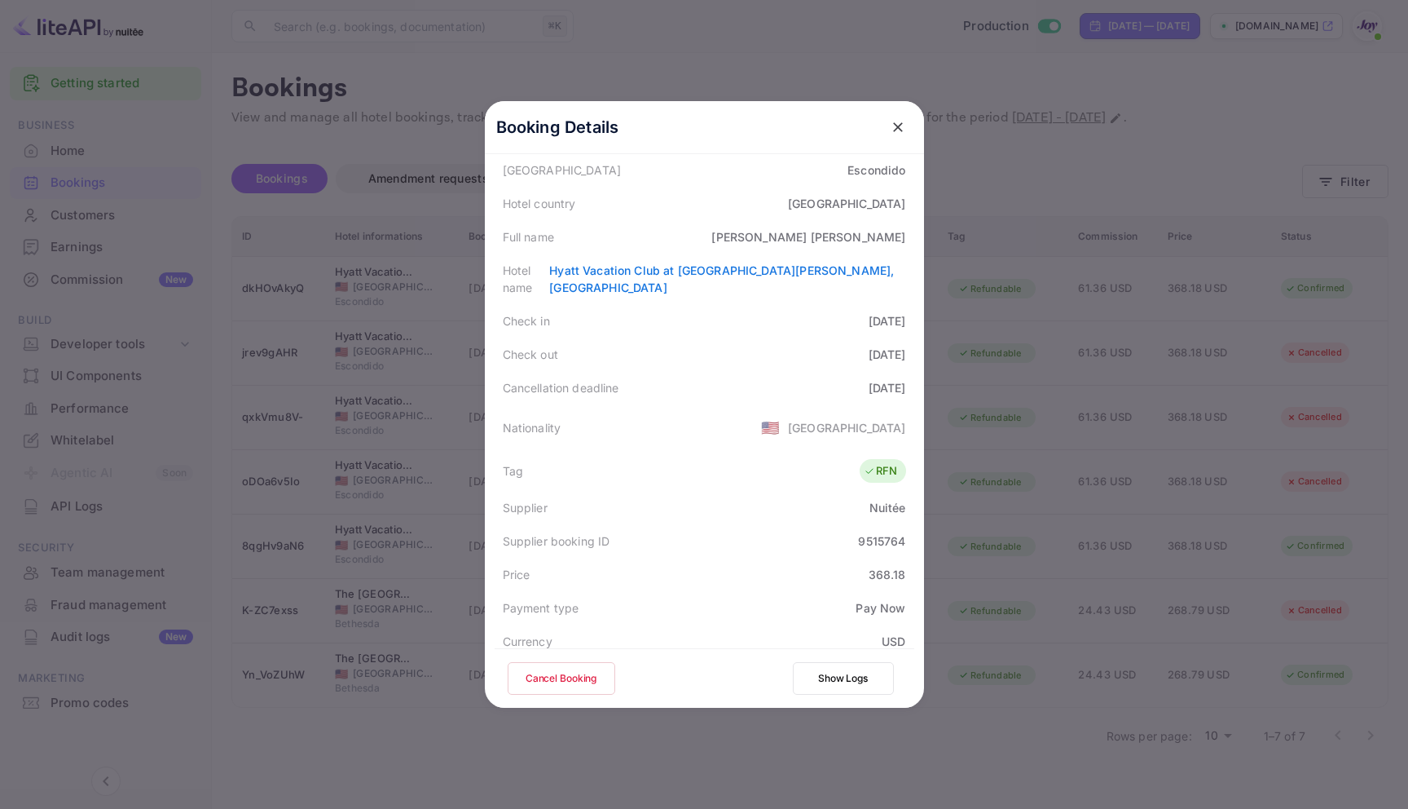
scroll to position [335, 0]
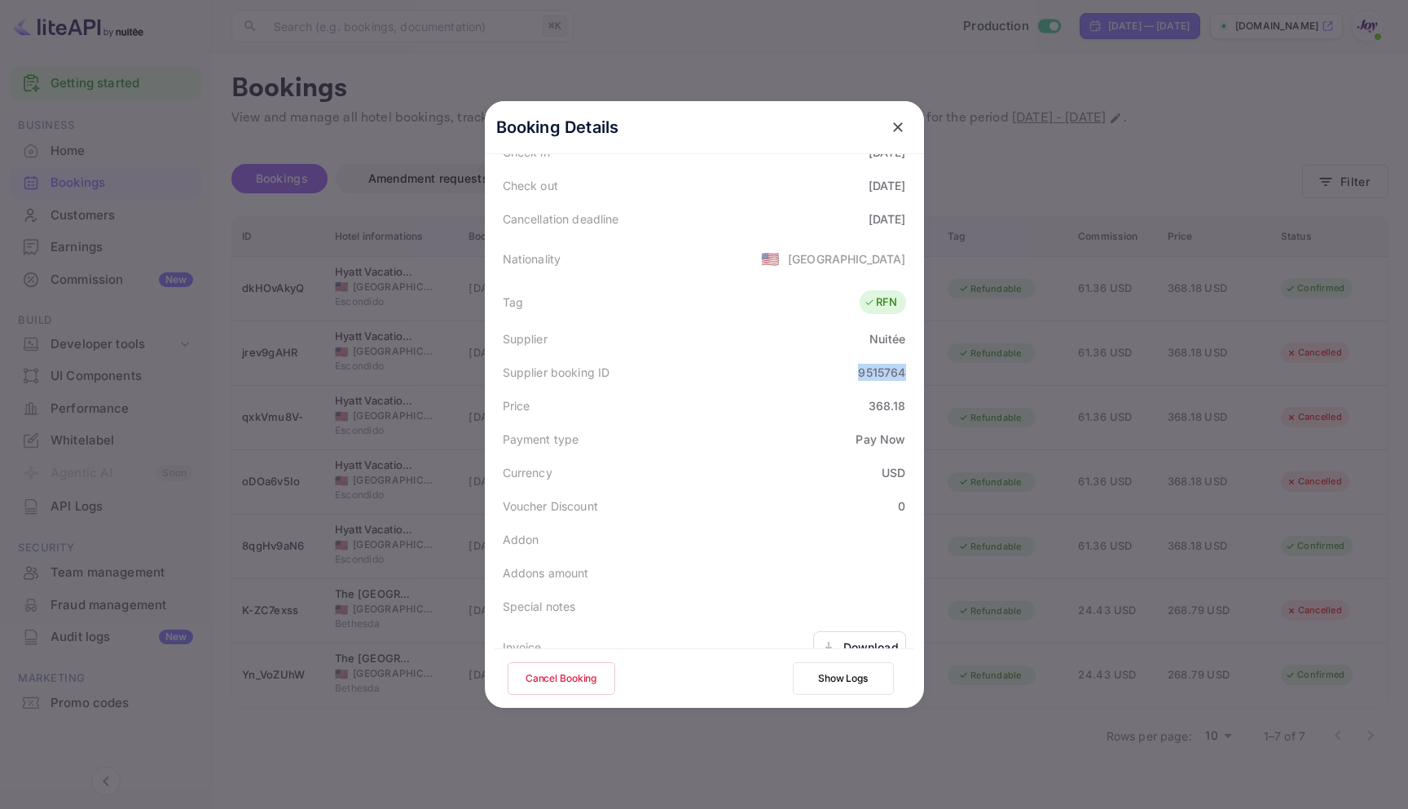
drag, startPoint x: 901, startPoint y: 358, endPoint x: 844, endPoint y: 355, distance: 57.1
click at [844, 355] on div "Supplier booking ID 9515764" at bounding box center [705, 371] width 420 height 33
copy div "9515764"
click at [884, 131] on button "close" at bounding box center [898, 126] width 29 height 29
